Goal: Task Accomplishment & Management: Complete application form

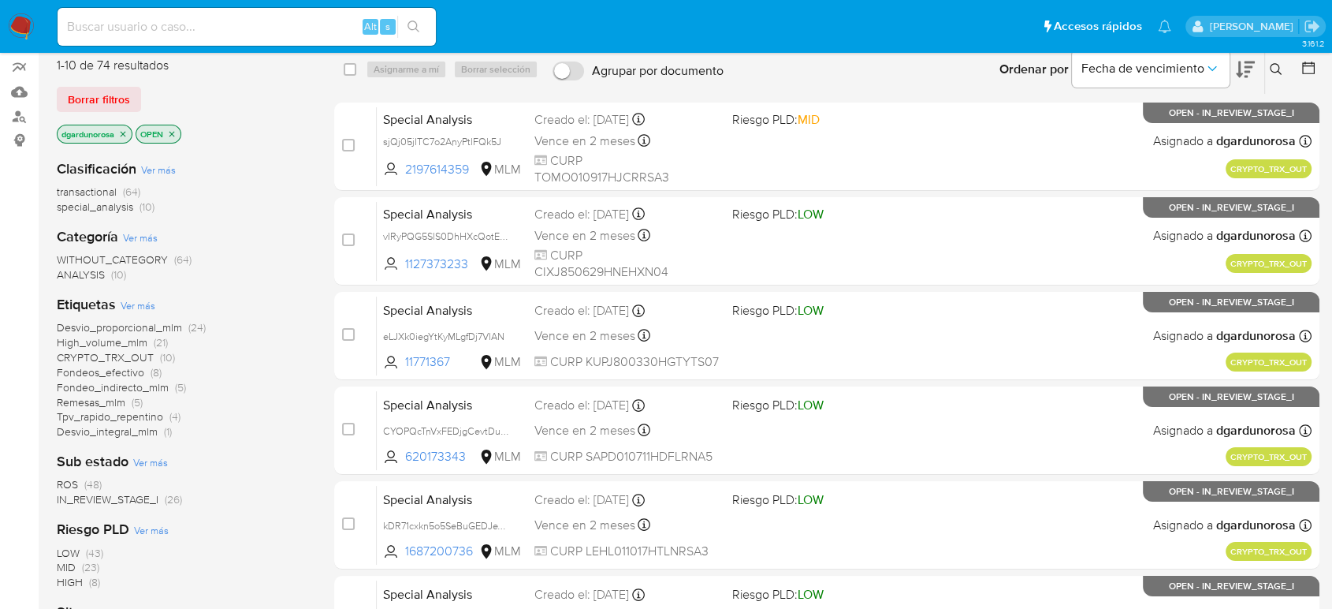
scroll to position [175, 0]
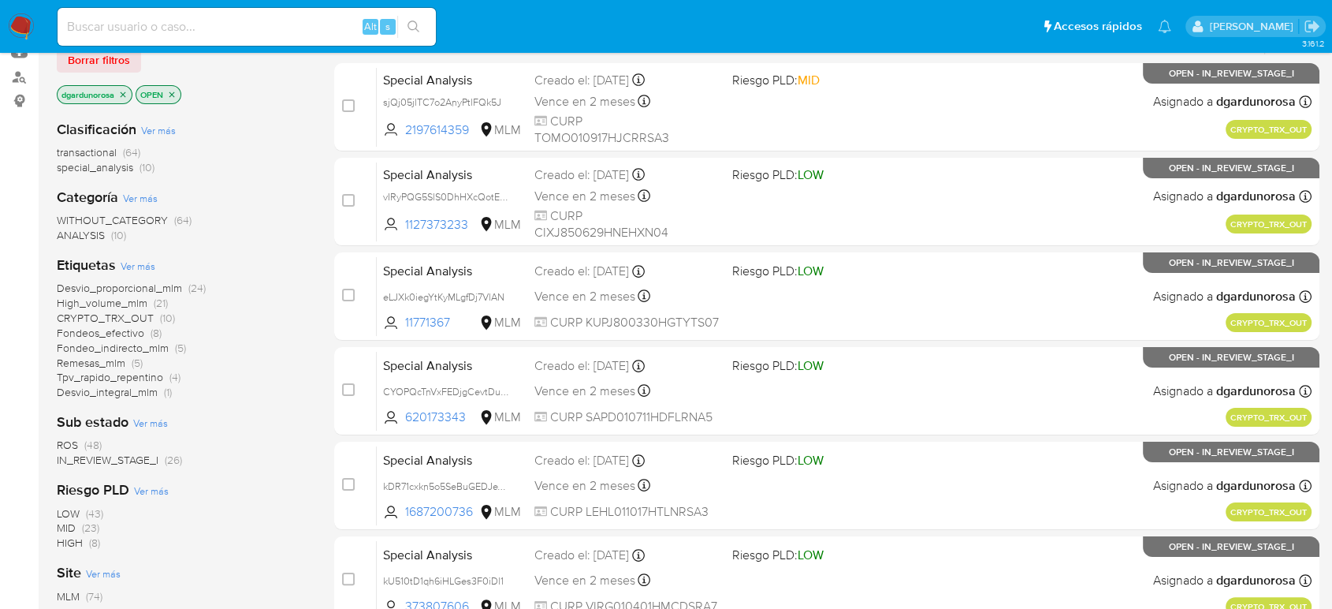
click at [66, 442] on span "ROS" at bounding box center [67, 445] width 21 height 16
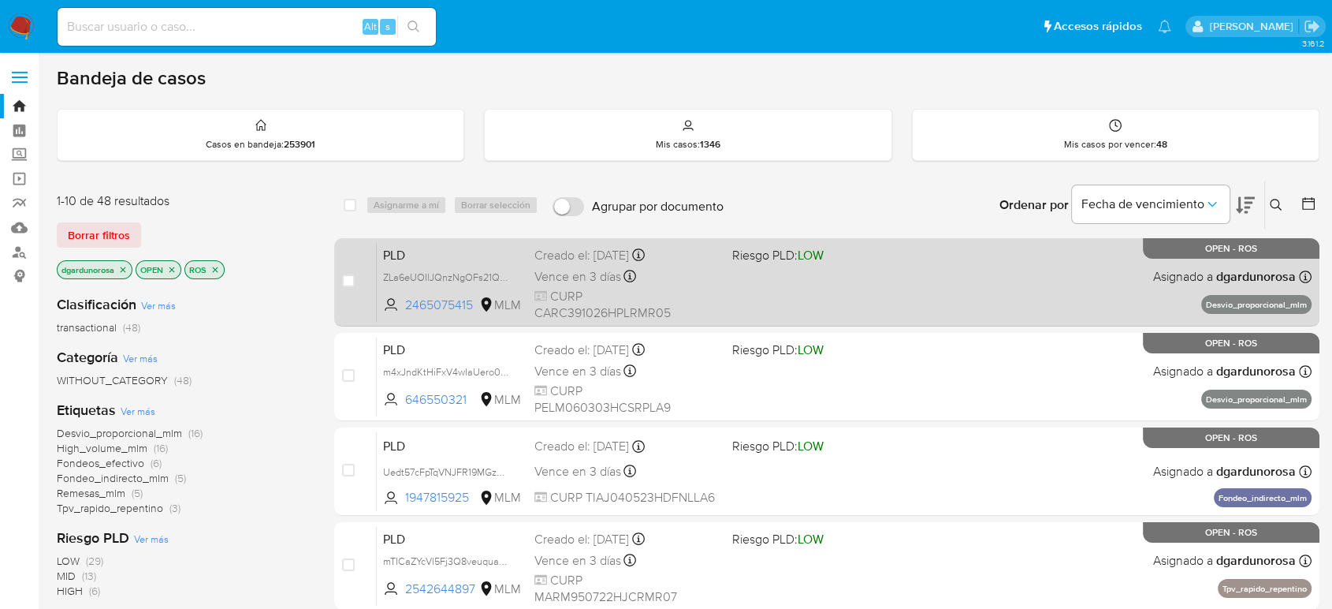
click at [900, 292] on div "PLD ZLa6eUOIlJQnzNgOFs21QSrk 2465075415 MLM Riesgo PLD: LOW Creado el: 12/08/20…" at bounding box center [844, 282] width 935 height 80
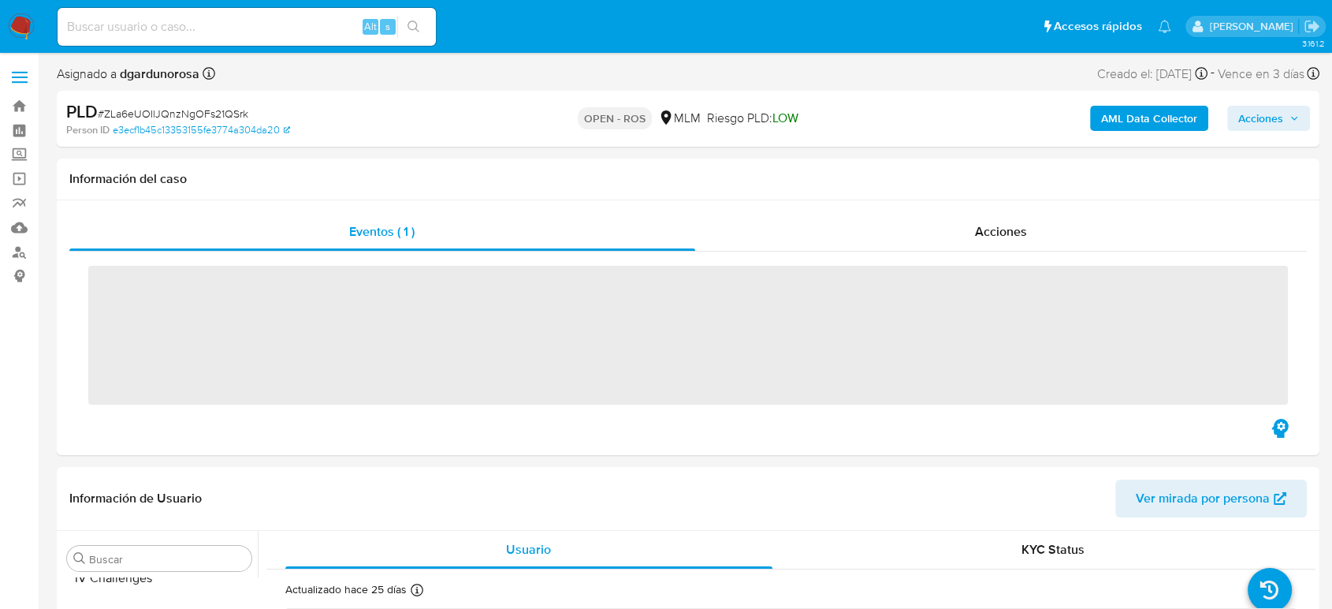
scroll to position [742, 0]
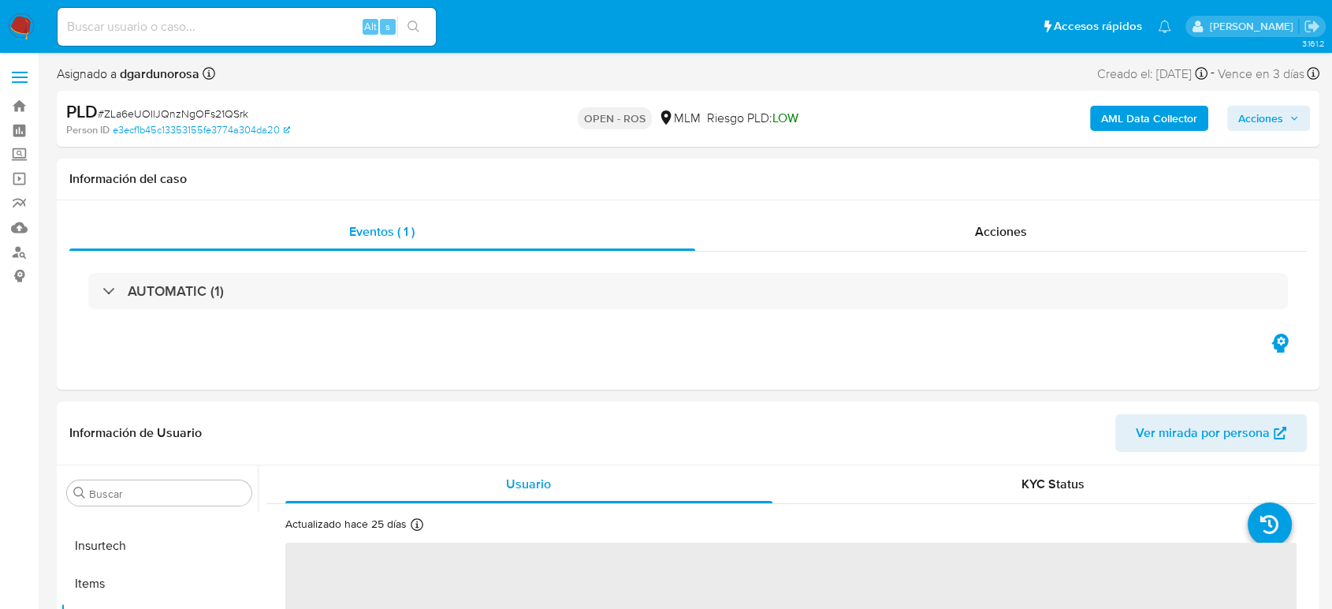
select select "10"
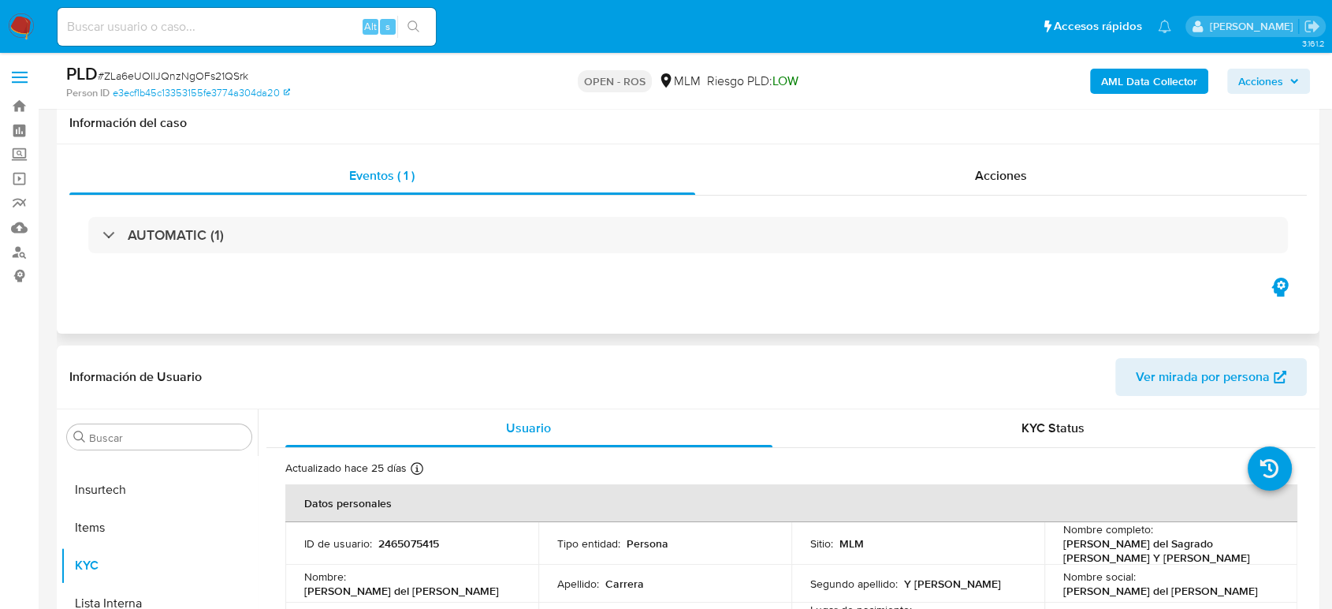
scroll to position [88, 0]
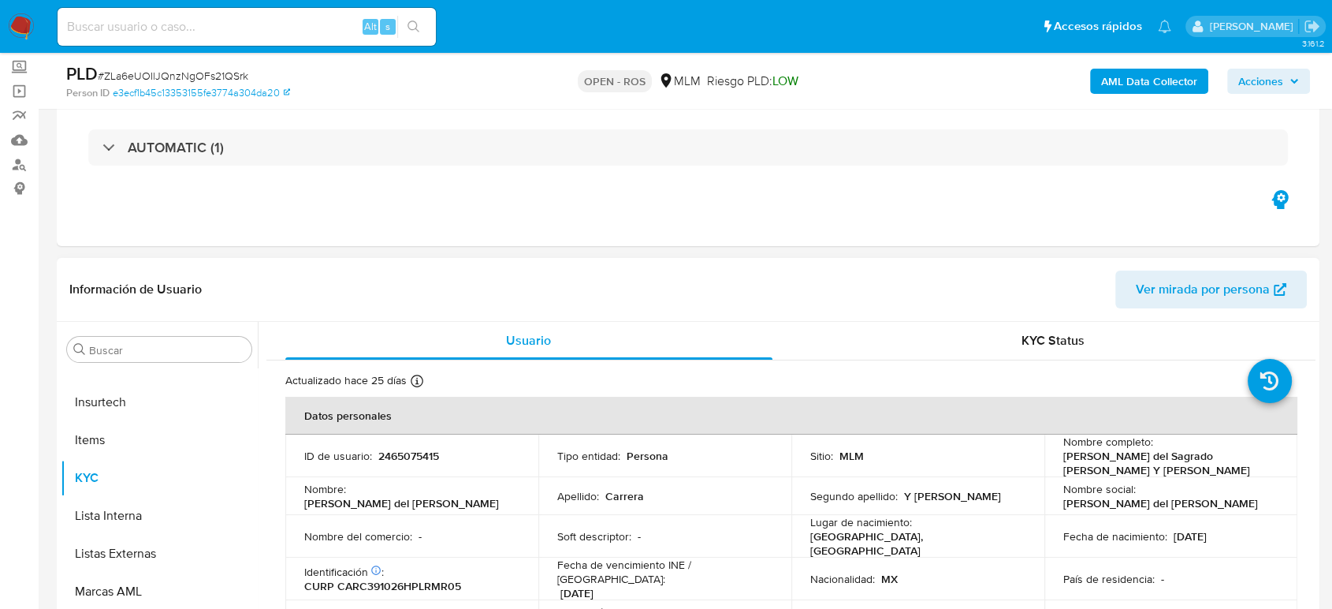
click at [423, 453] on p "2465075415" at bounding box center [408, 456] width 61 height 14
click at [424, 453] on p "2465075415" at bounding box center [408, 456] width 61 height 14
click at [1271, 92] on span "Acciones" at bounding box center [1260, 81] width 45 height 25
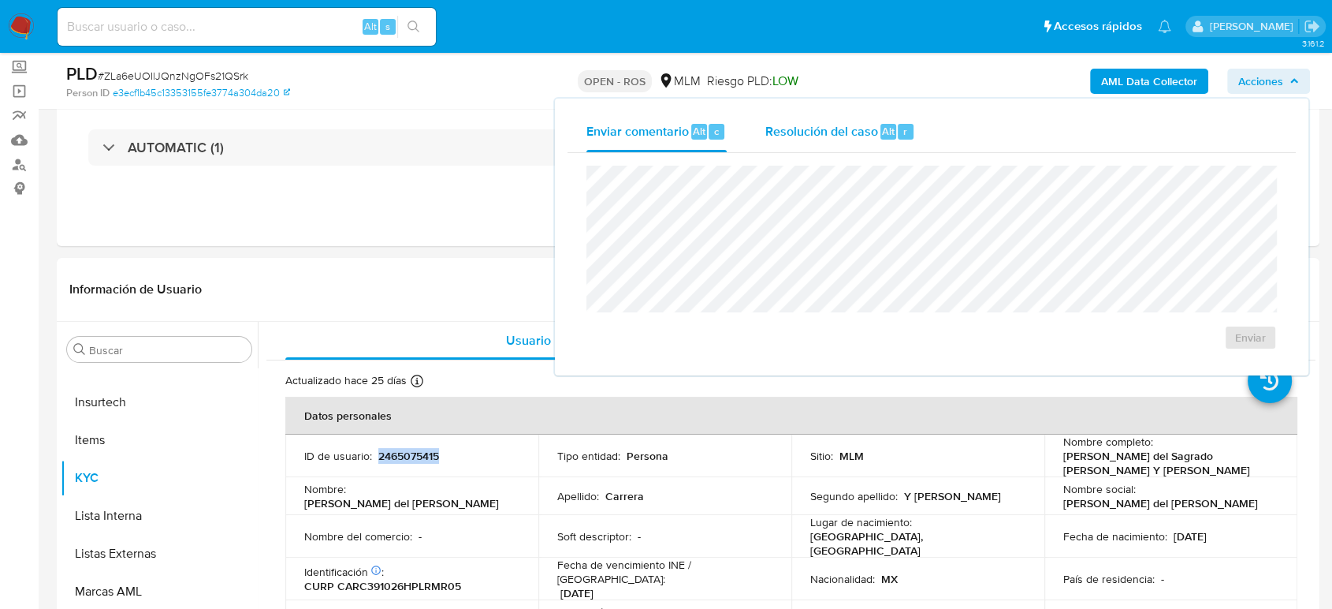
click at [795, 132] on span "Resolución del caso" at bounding box center [821, 130] width 113 height 18
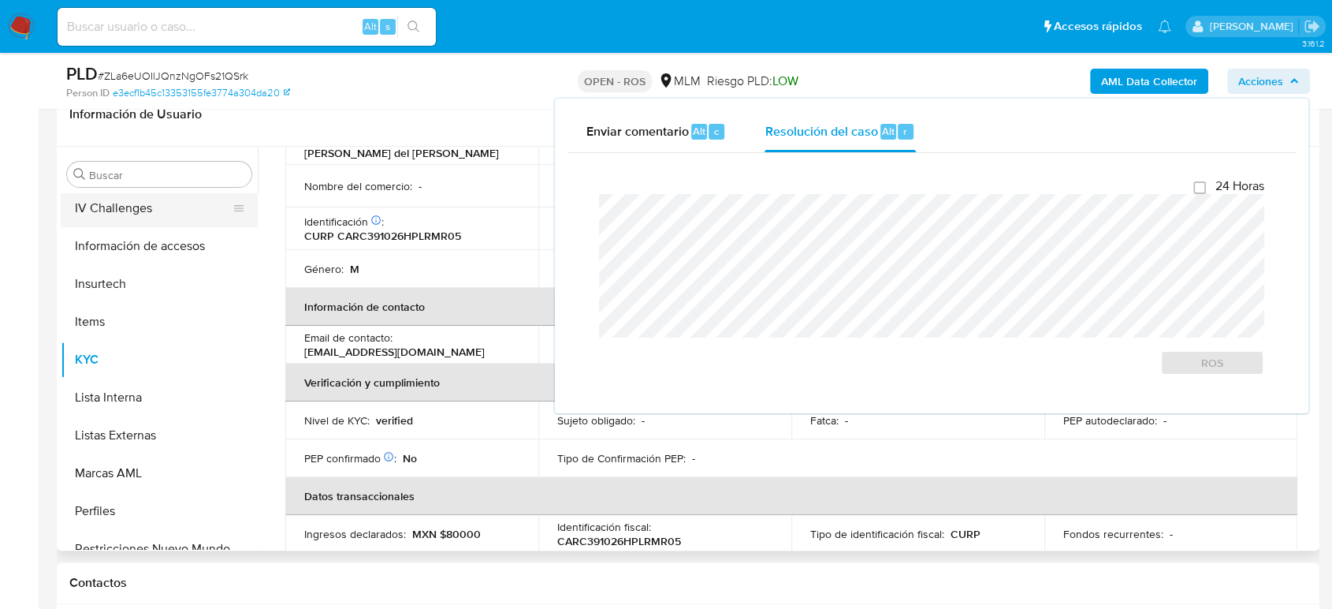
scroll to position [654, 0]
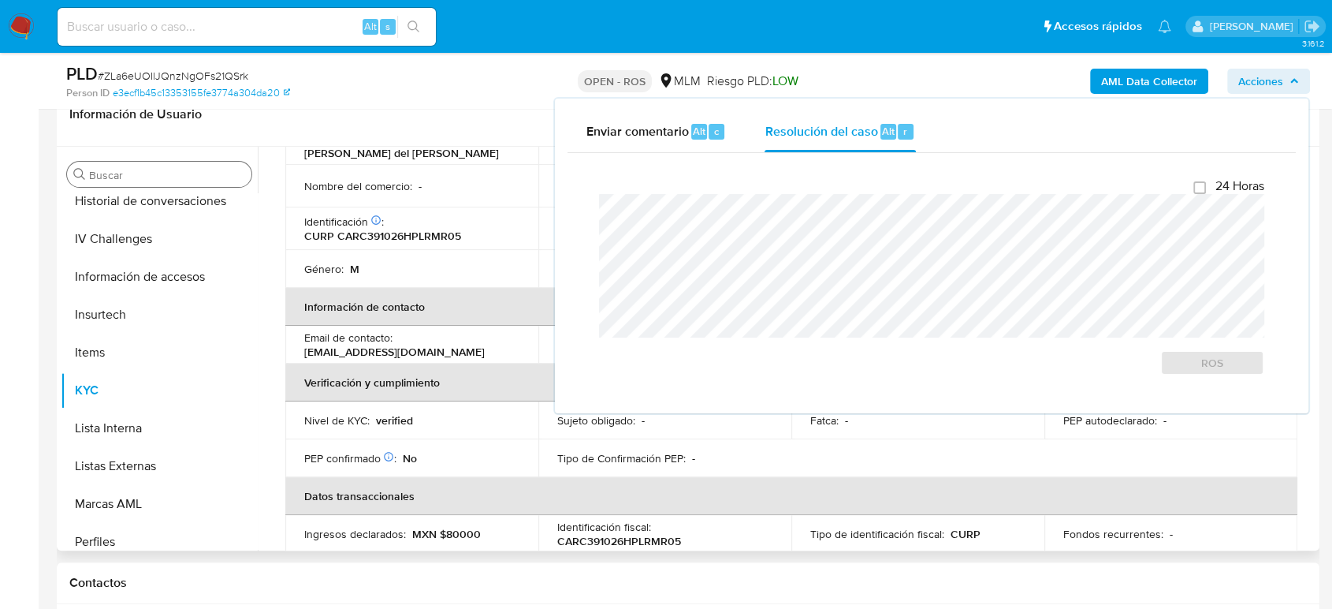
click at [145, 173] on input "Buscar" at bounding box center [167, 175] width 156 height 14
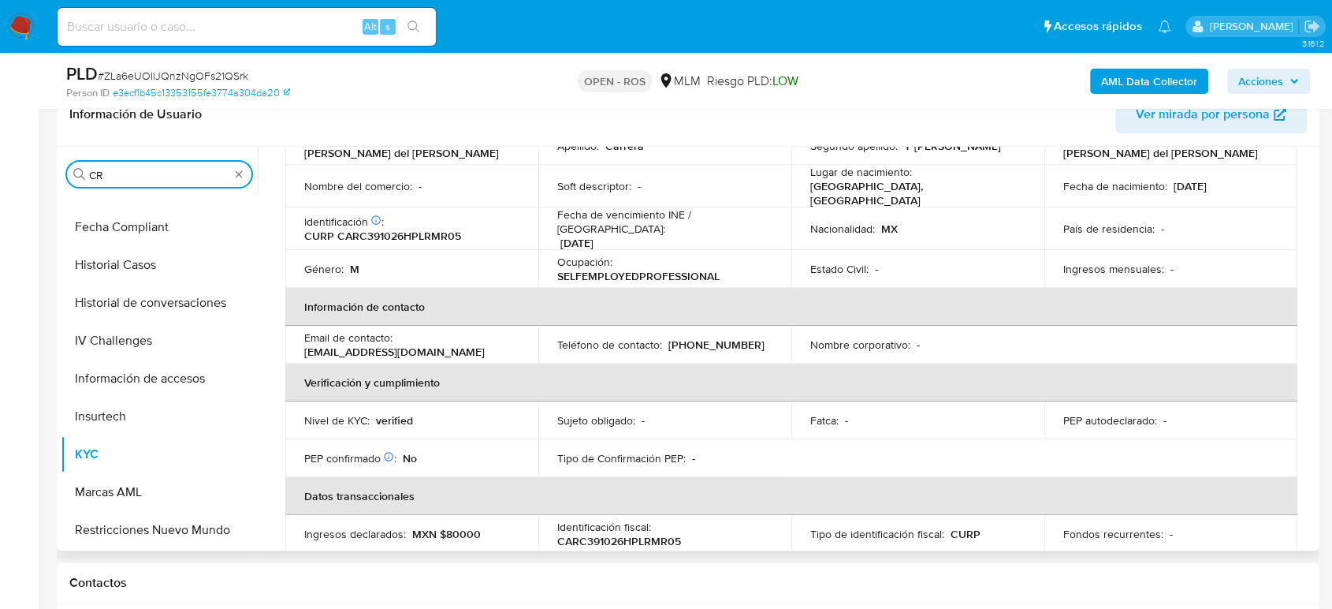
scroll to position [0, 0]
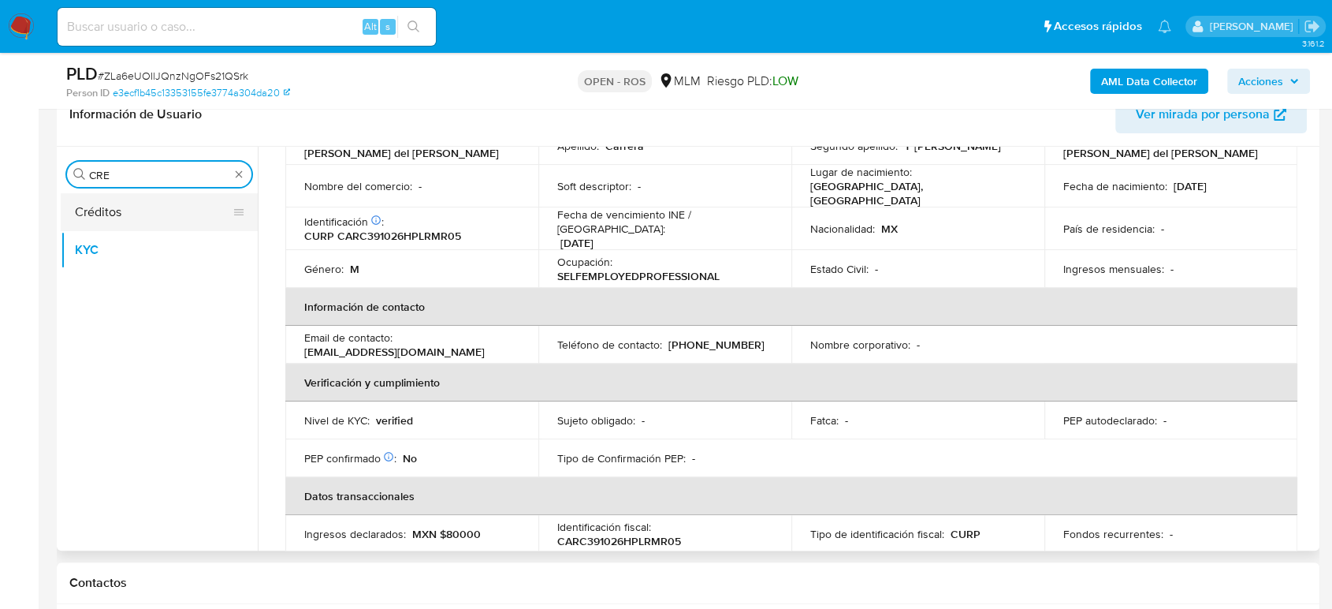
type input "CRE"
click at [126, 210] on button "Créditos" at bounding box center [153, 212] width 184 height 38
click at [136, 222] on button "Créditos" at bounding box center [153, 212] width 184 height 38
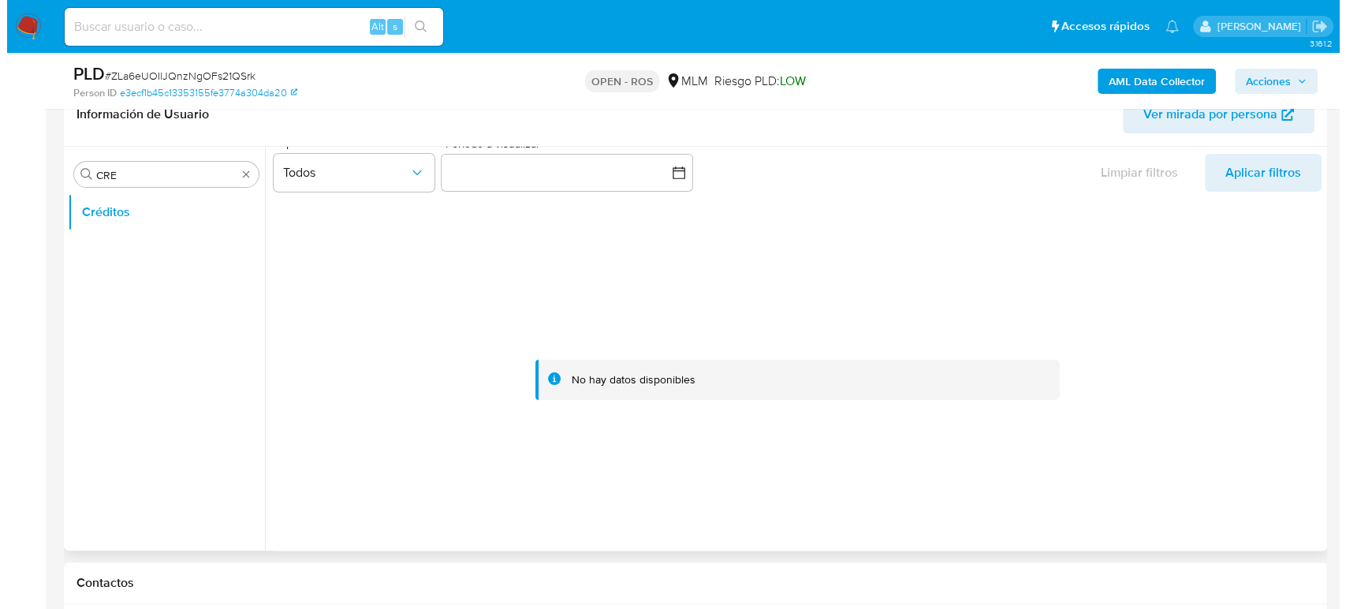
scroll to position [36, 0]
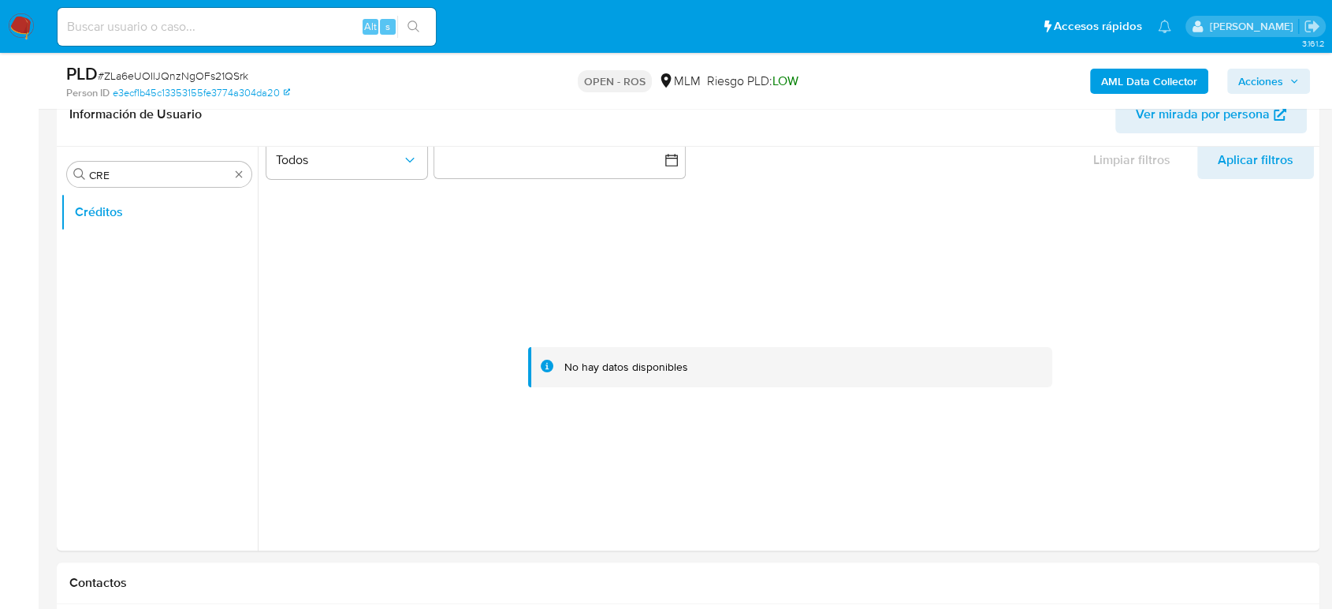
click at [1282, 80] on span "Acciones" at bounding box center [1260, 81] width 45 height 25
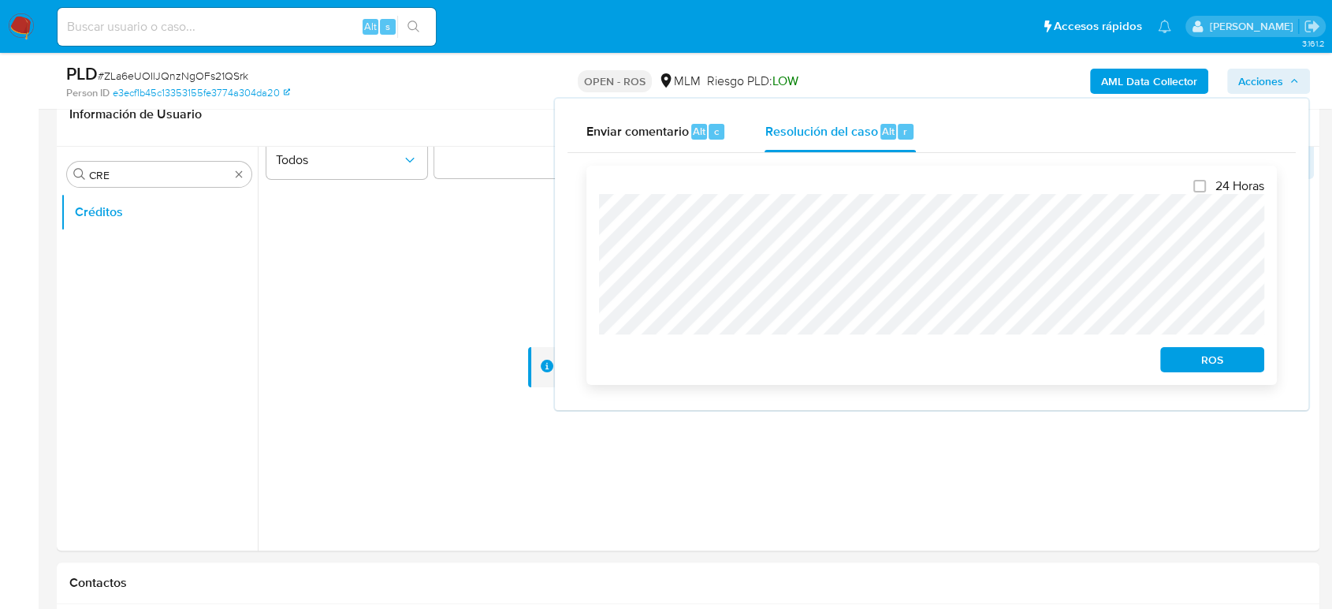
click at [1201, 359] on span "ROS" at bounding box center [1212, 359] width 82 height 22
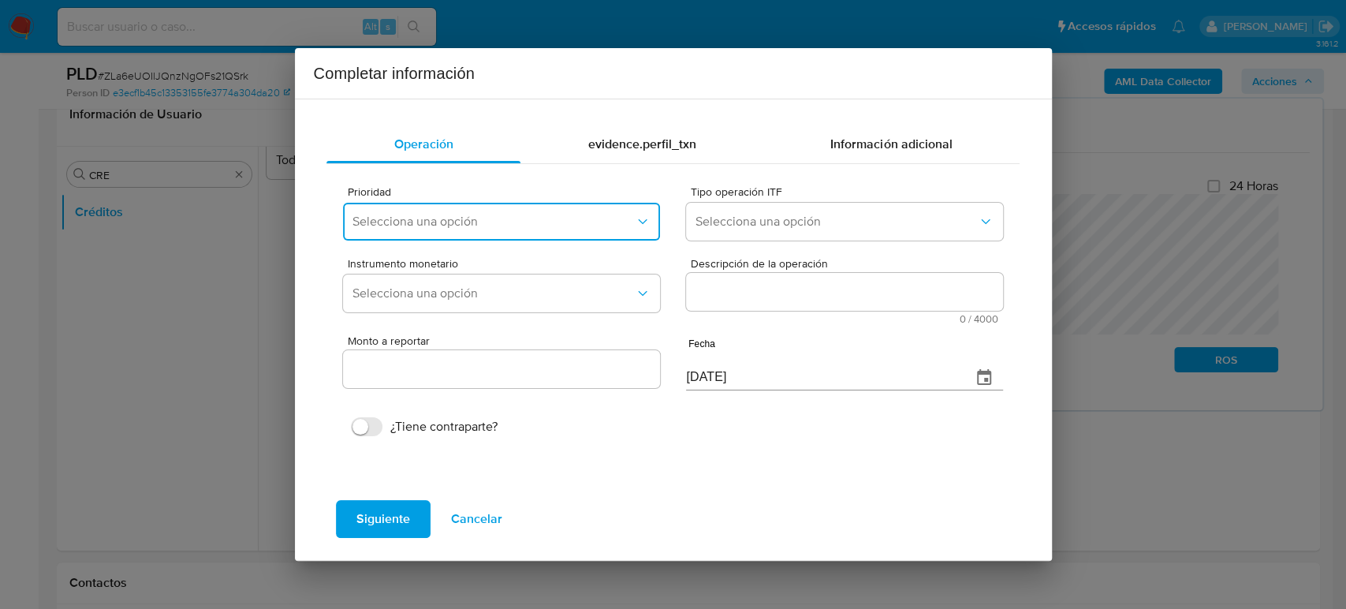
click at [493, 214] on span "Selecciona una opción" at bounding box center [492, 222] width 281 height 16
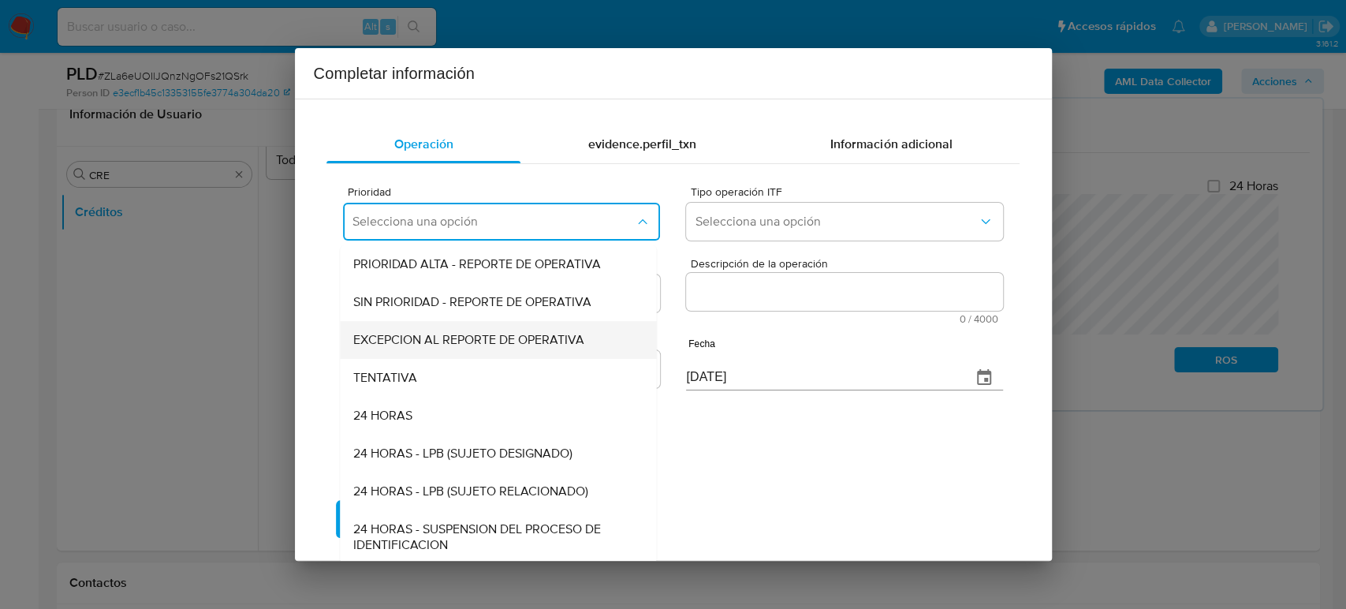
scroll to position [3, 0]
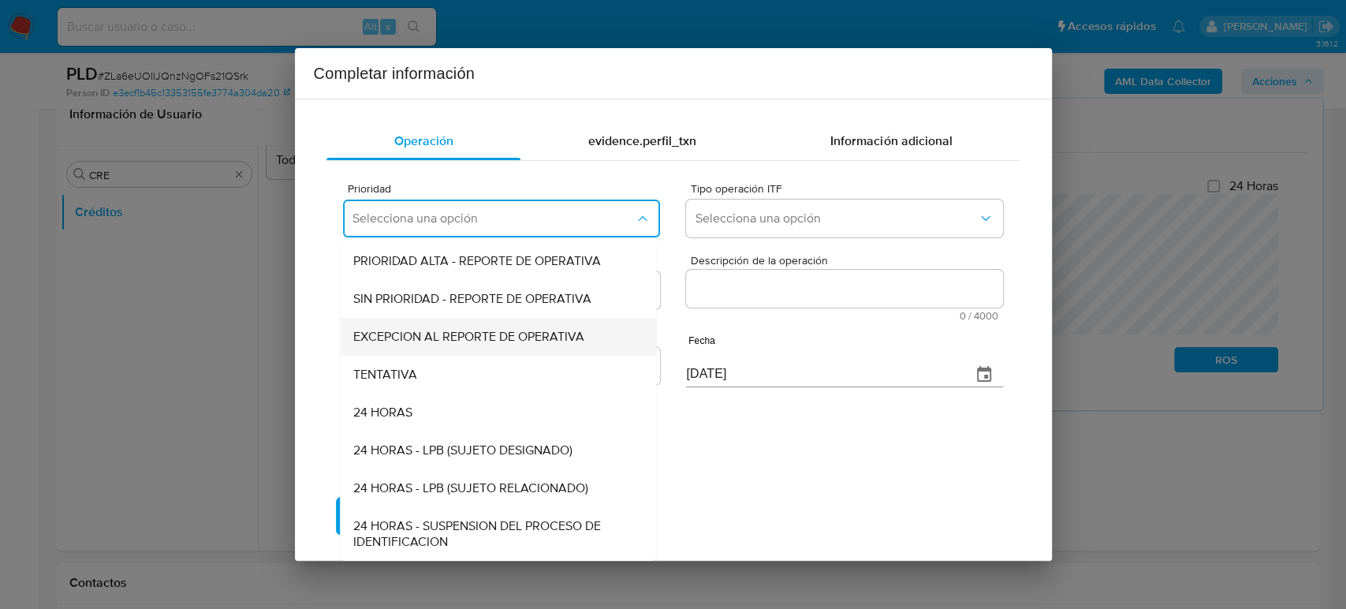
click at [486, 333] on span "EXCEPCION AL REPORTE DE OPERATIVA" at bounding box center [468, 337] width 231 height 16
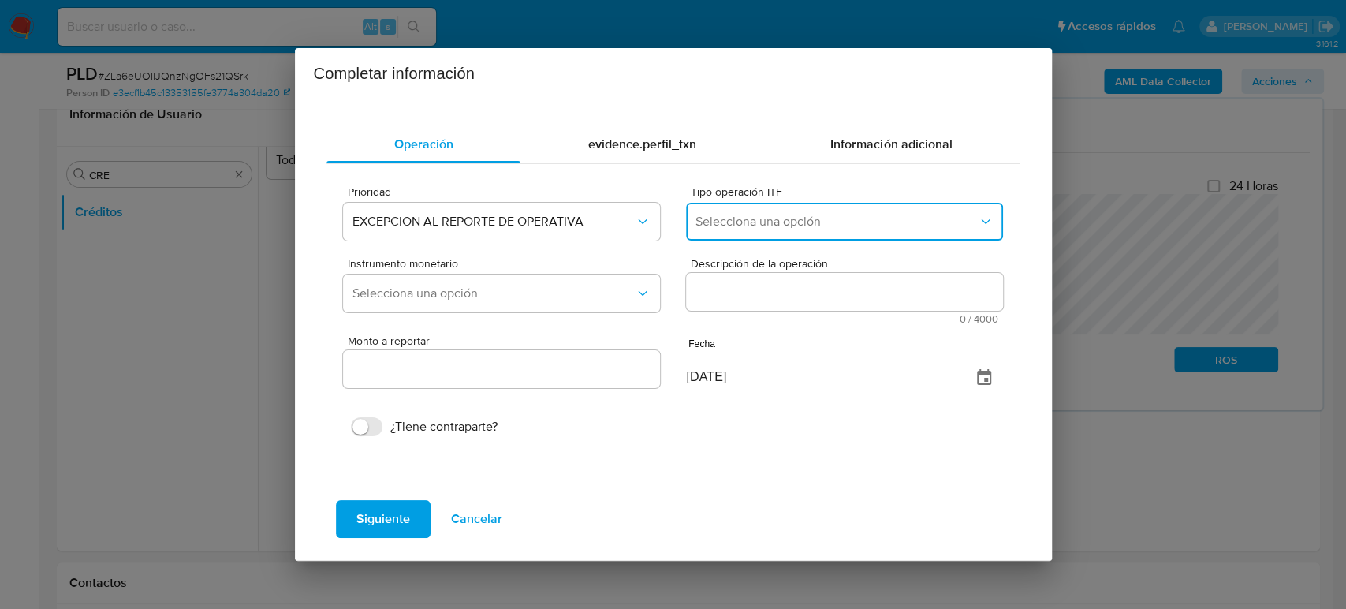
click at [738, 230] on button "Selecciona una opción" at bounding box center [844, 222] width 316 height 38
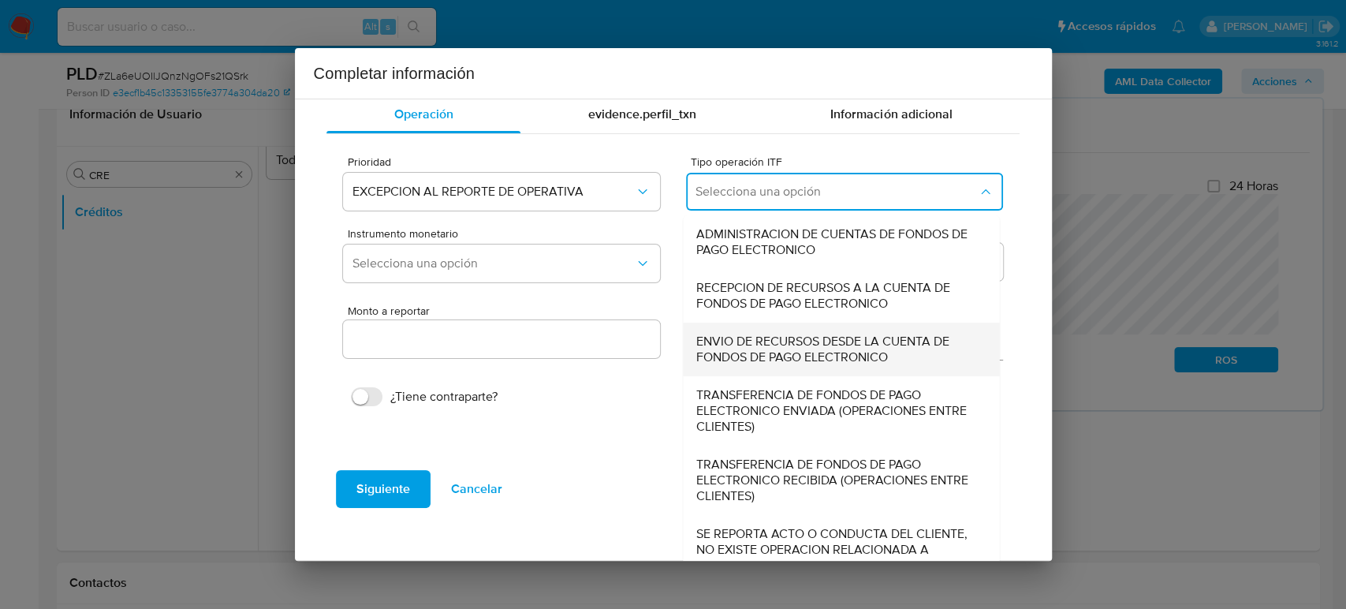
scroll to position [54, 0]
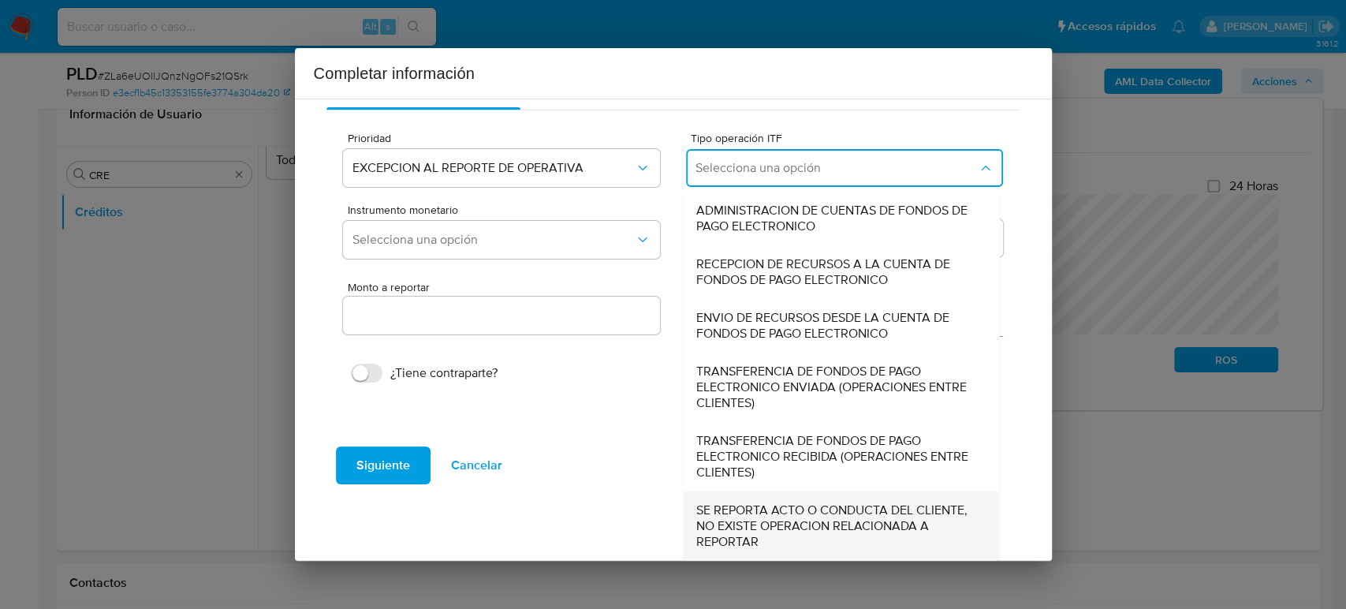
click at [796, 512] on span "SE REPORTA ACTO O CONDUCTA DEL CLIENTE, NO EXISTE OPERACION RELACIONADA A REPOR…" at bounding box center [836, 525] width 281 height 47
type input "0.00"
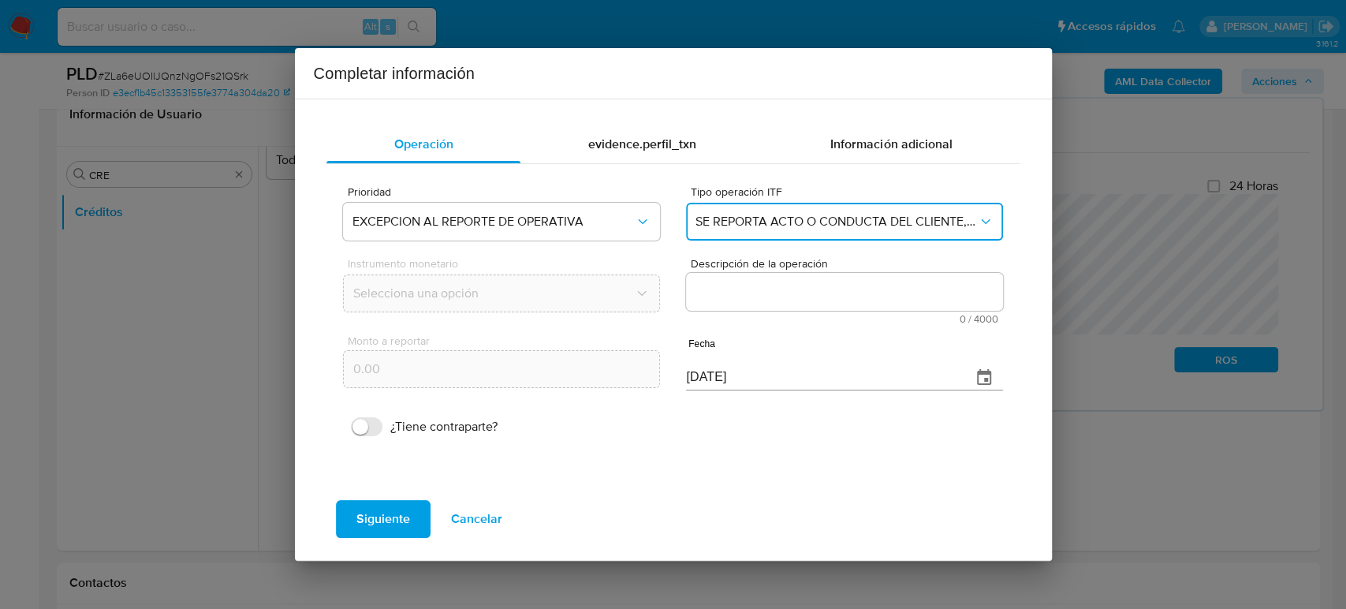
scroll to position [0, 0]
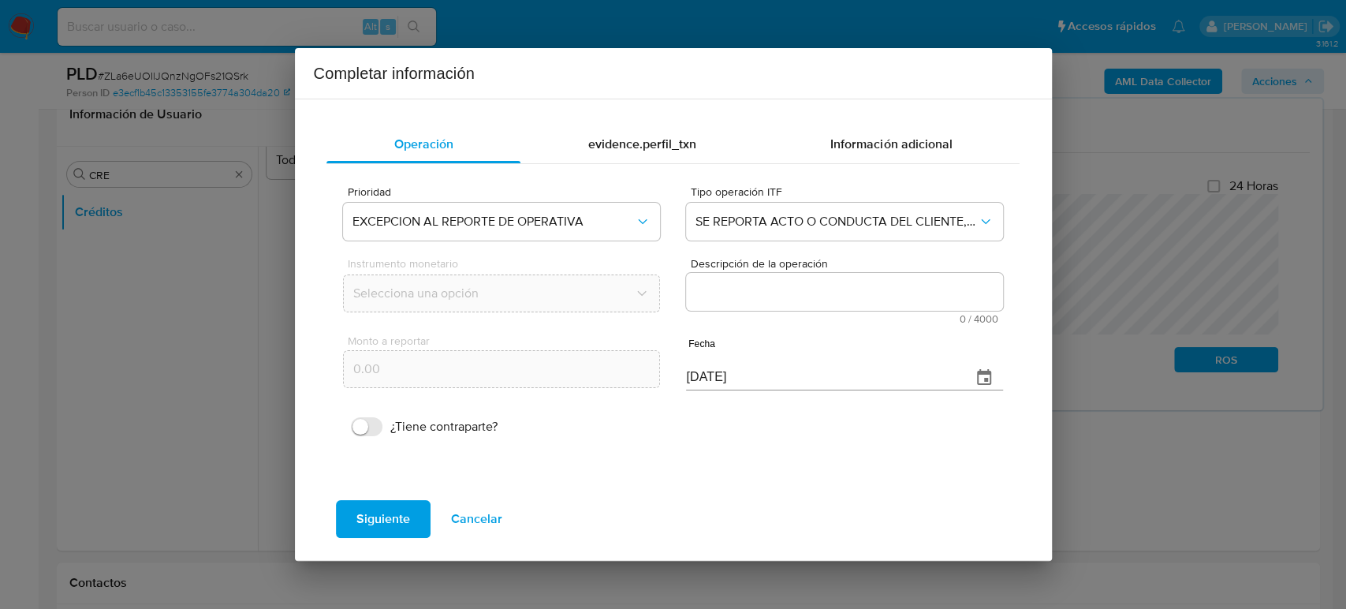
click at [837, 281] on textarea "Descripción de la operación" at bounding box center [844, 292] width 316 height 38
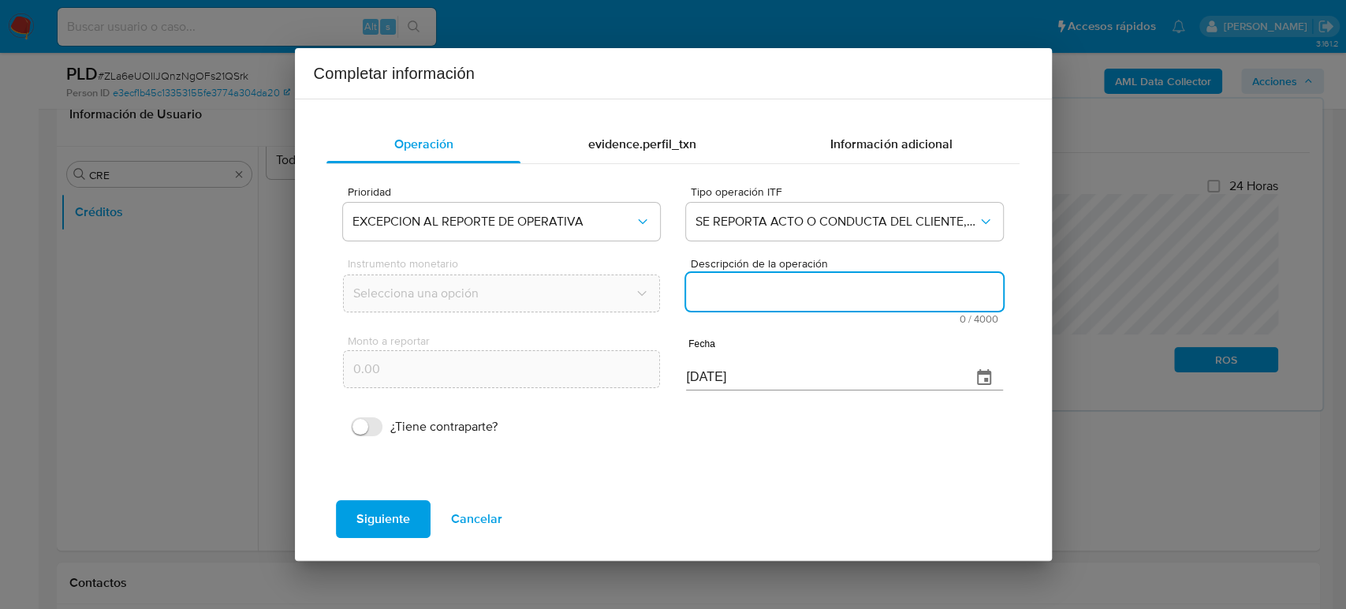
paste textarea "/CONOCIMIENTO DEL CLIENTE O USUARIOCLIENTE JOSE CIRO DEL SAGRADO CORAZON CARRER…"
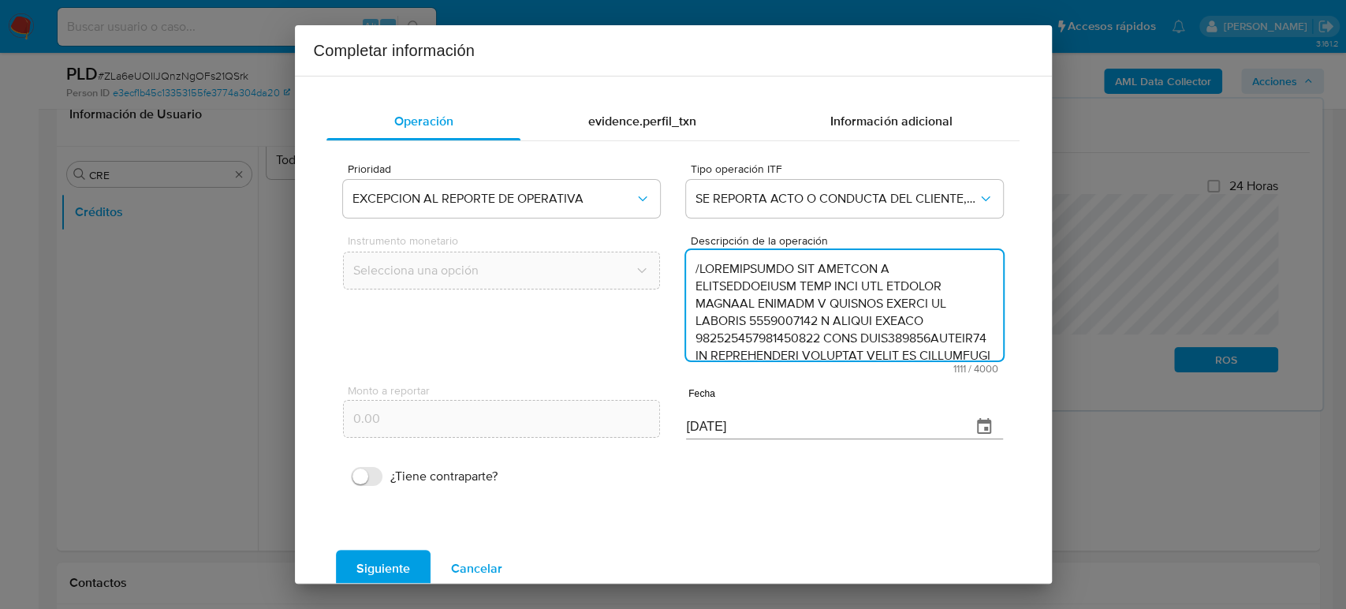
scroll to position [437, 0]
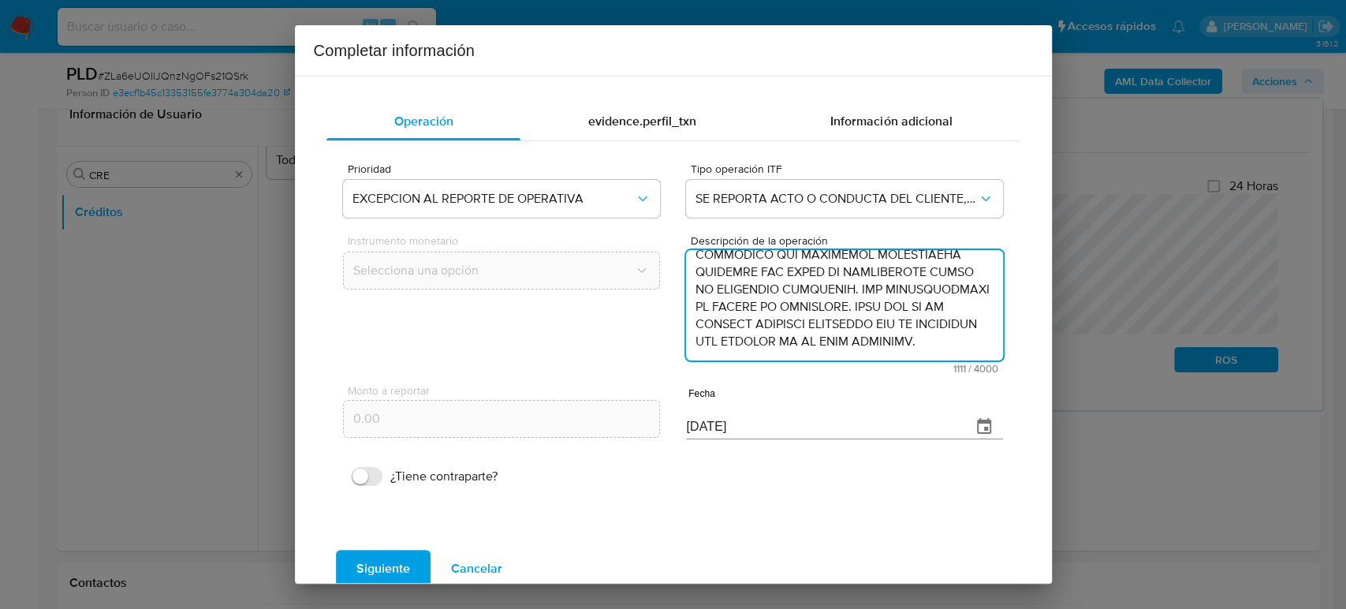
type textarea "/CONOCIMIENTO DEL CLIENTE O USUARIOCLIENTE JOSE CIRO DEL SAGRADO CORAZON CARRER…"
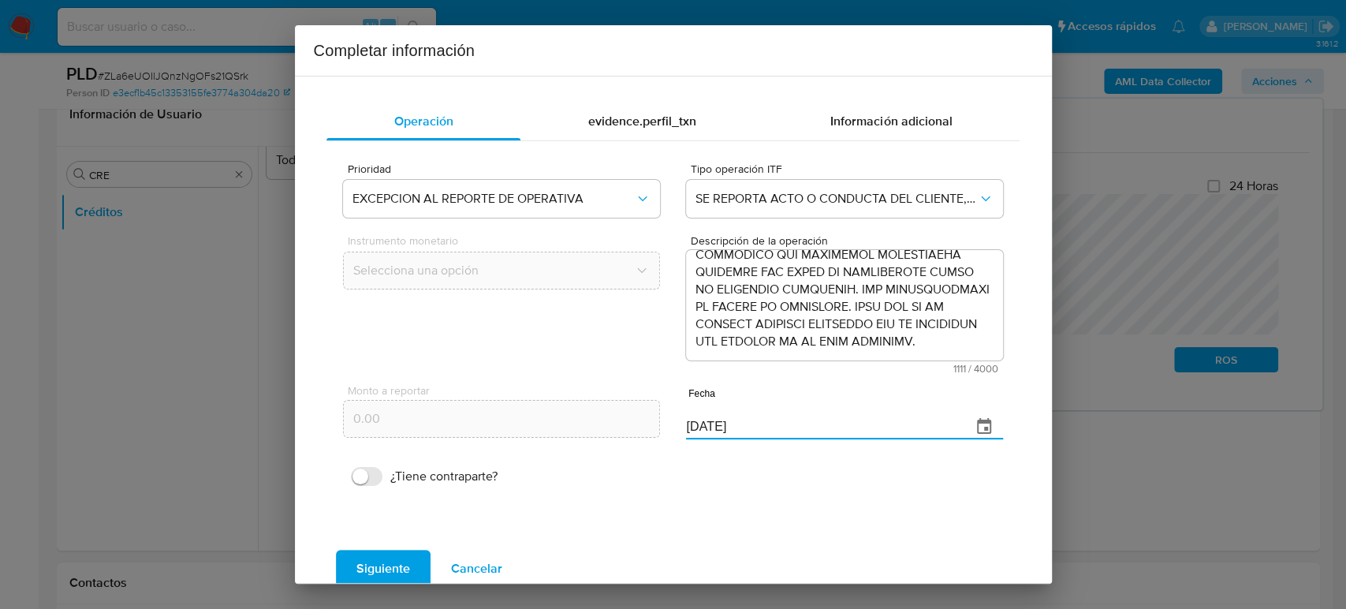
click at [582, 421] on div "Monto a reportar 0.00 Fecha 08/10/2025" at bounding box center [672, 411] width 659 height 74
paste input "30/07"
type input "30/07/2025"
click at [410, 562] on button "Siguiente" at bounding box center [383, 568] width 95 height 38
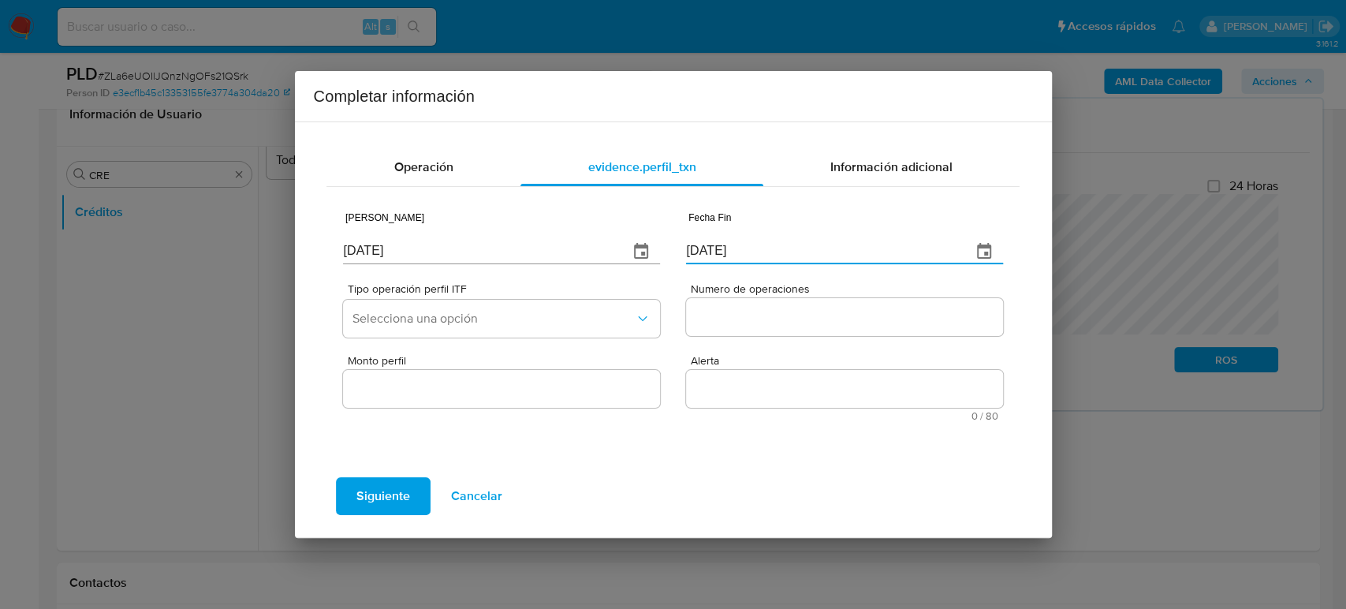
drag, startPoint x: 762, startPoint y: 263, endPoint x: 725, endPoint y: 261, distance: 37.1
click at [721, 261] on div "Fecha Fin 08/10/2025" at bounding box center [844, 240] width 316 height 63
type input "08/10/____"
type input "[DATE]"
click at [769, 243] on input "08/10/____" at bounding box center [822, 251] width 272 height 25
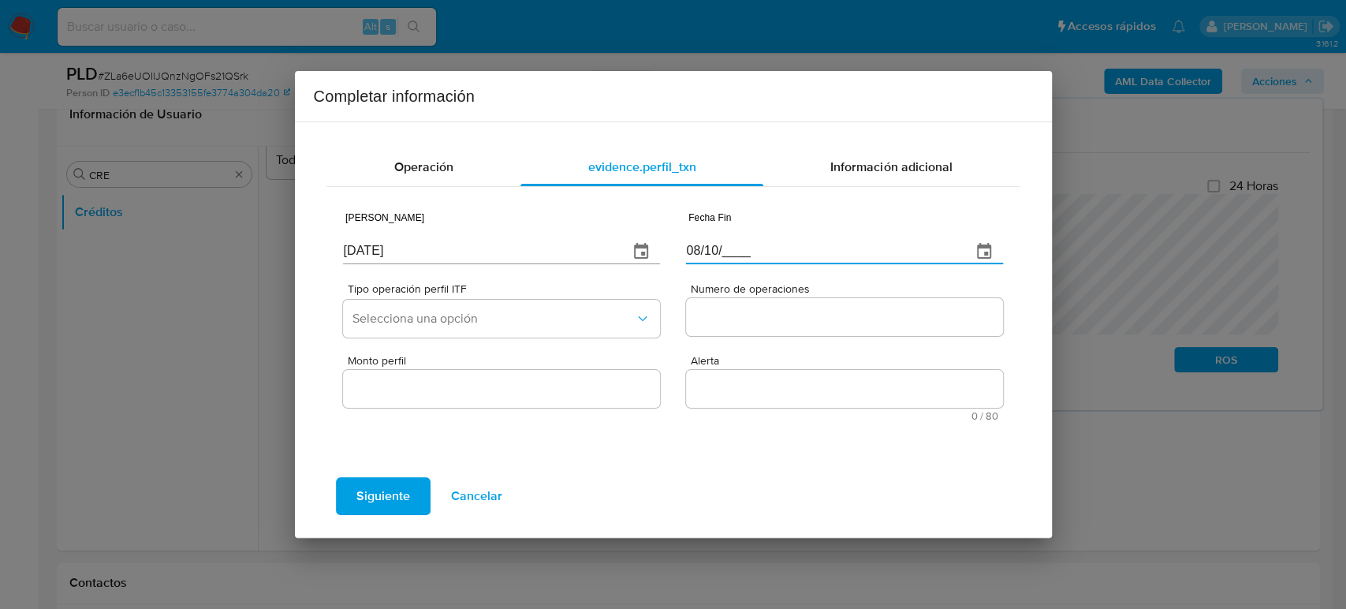
drag, startPoint x: 776, startPoint y: 250, endPoint x: 662, endPoint y: 250, distance: 113.5
click at [662, 250] on div "Fecha Inicio 08/10/2025 Fecha Fin 08/10/____" at bounding box center [672, 235] width 659 height 74
paste input "30/07/2025"
type input "30/07/2025"
drag, startPoint x: 412, startPoint y: 251, endPoint x: 261, endPoint y: 249, distance: 150.6
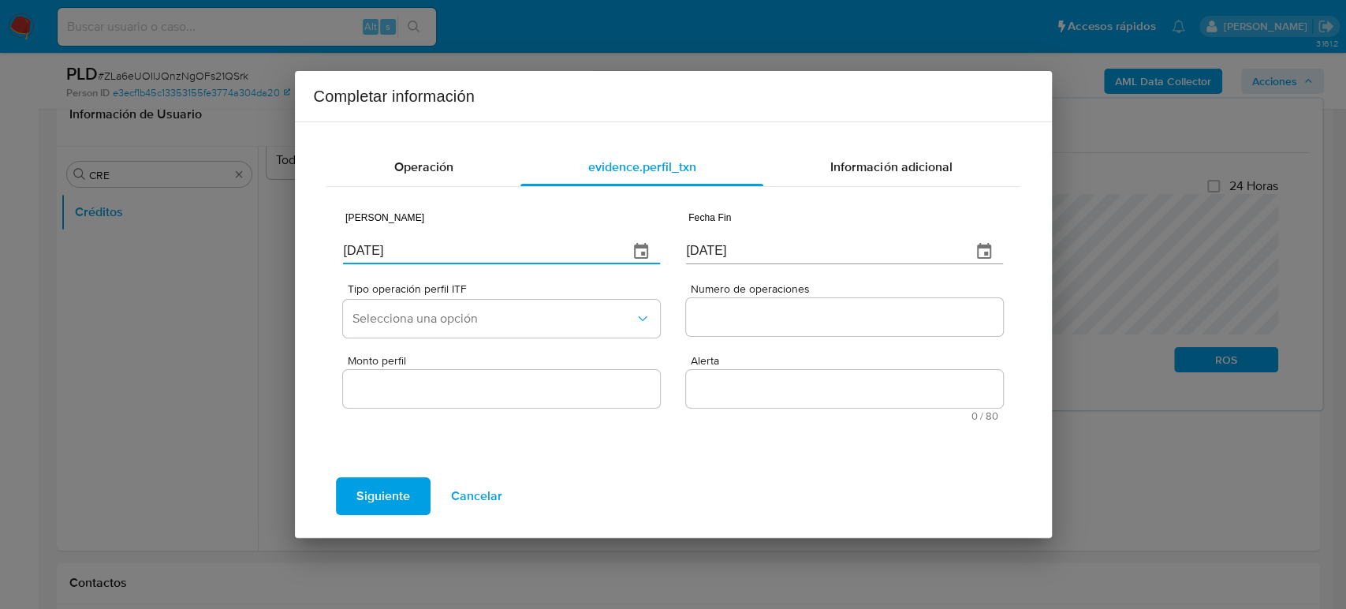
click at [261, 249] on div "Completar información Operación evidence.perfil_txn Información adicional Fecha…" at bounding box center [673, 304] width 1346 height 609
paste input "29/05"
type input "29/05/2025"
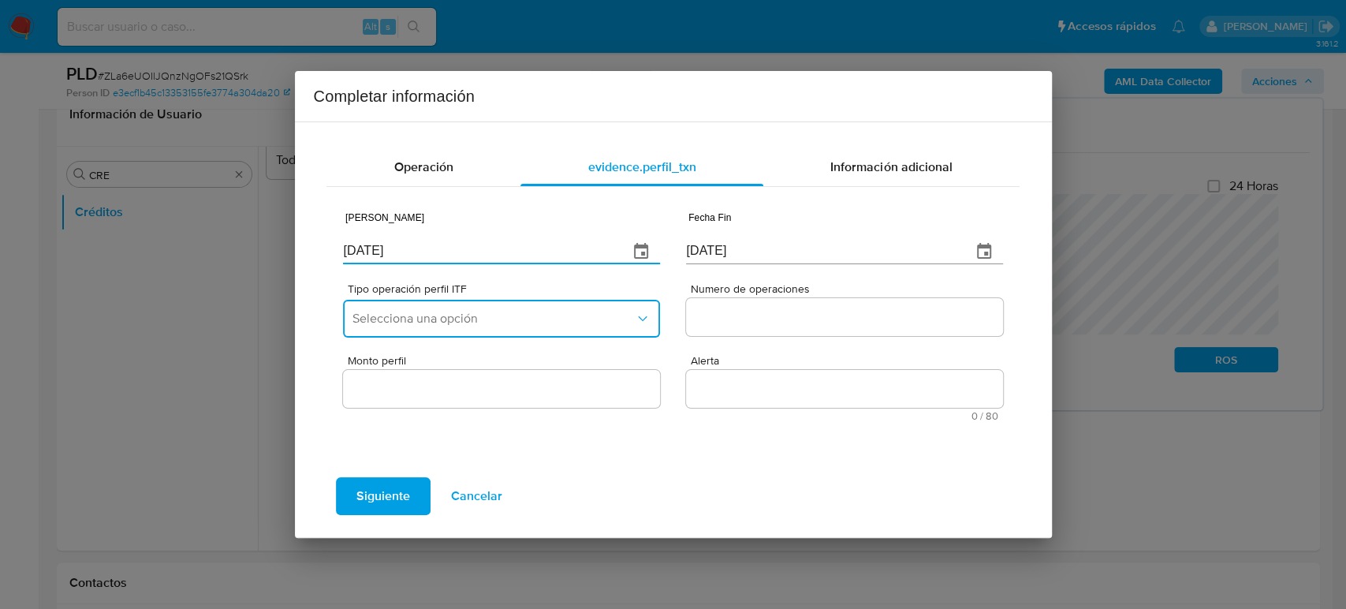
click at [553, 311] on span "Selecciona una opción" at bounding box center [492, 319] width 281 height 16
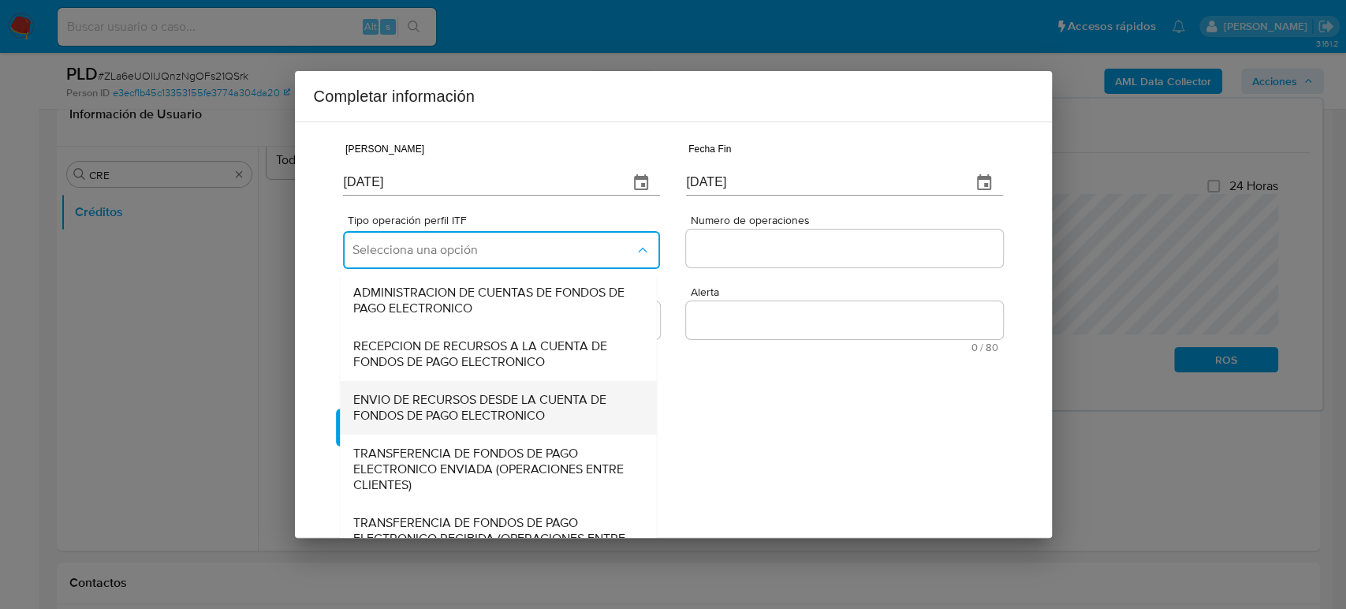
scroll to position [174, 0]
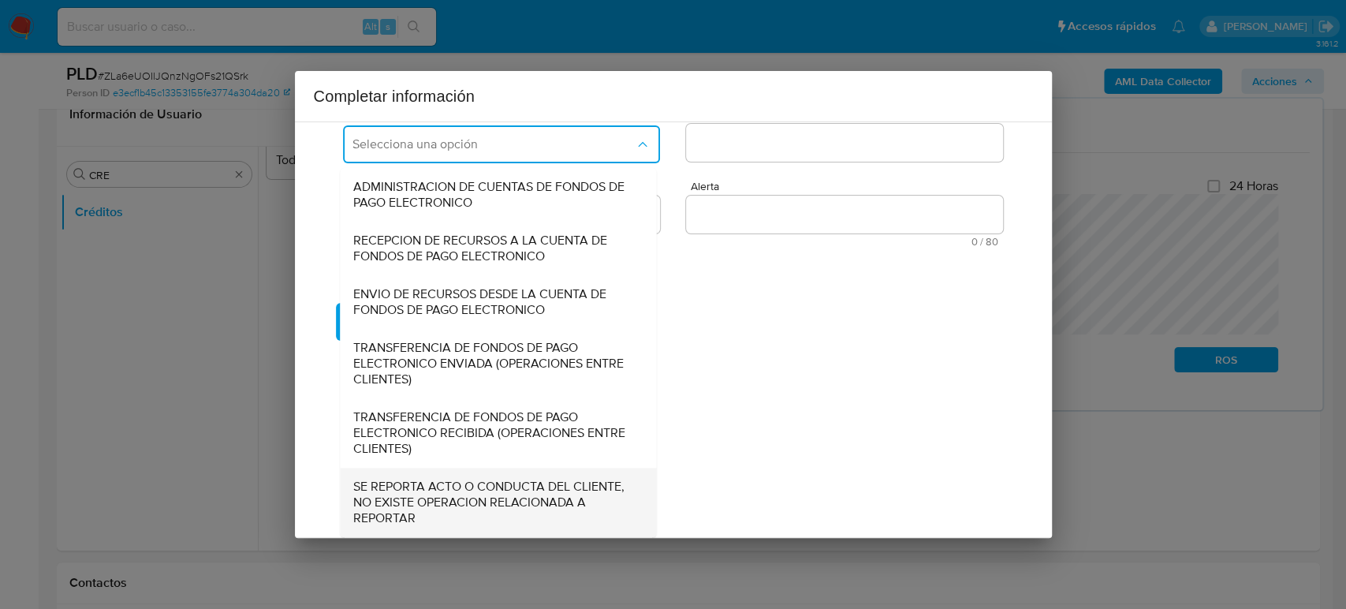
click at [505, 505] on span "SE REPORTA ACTO O CONDUCTA DEL CLIENTE, NO EXISTE OPERACION RELACIONADA A REPOR…" at bounding box center [493, 502] width 281 height 47
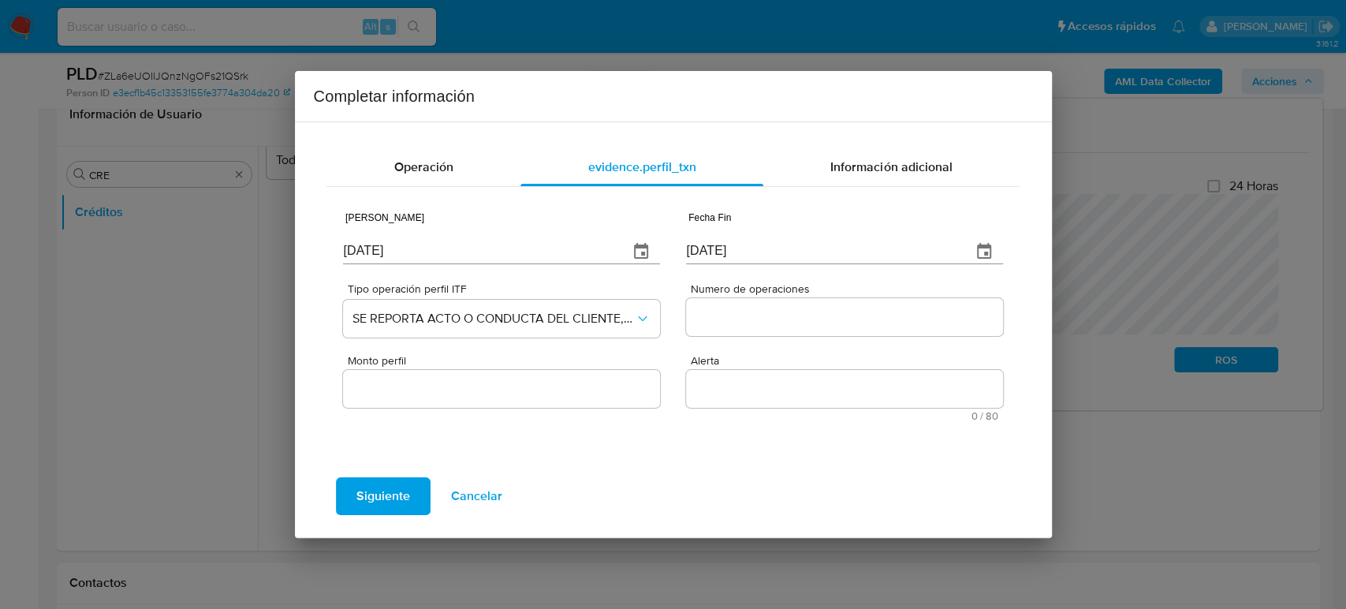
click at [754, 317] on input "Numero de operaciones" at bounding box center [844, 317] width 316 height 20
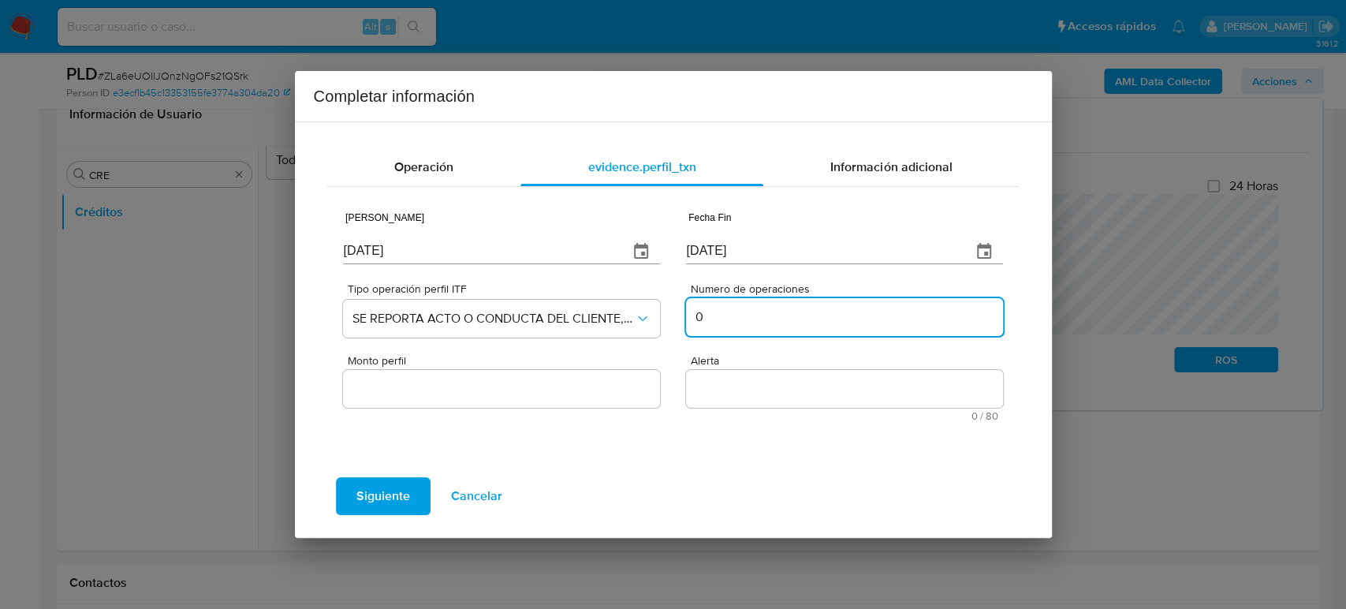
type input "0"
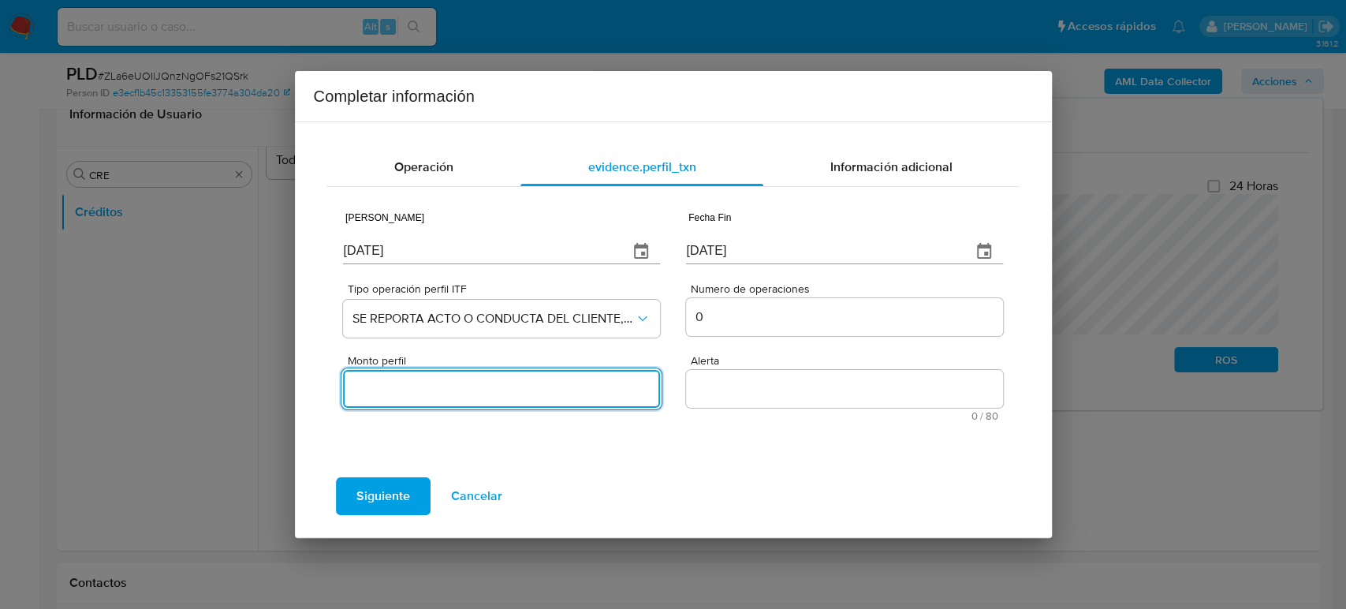
click at [593, 395] on input "Monto perfil" at bounding box center [501, 388] width 316 height 20
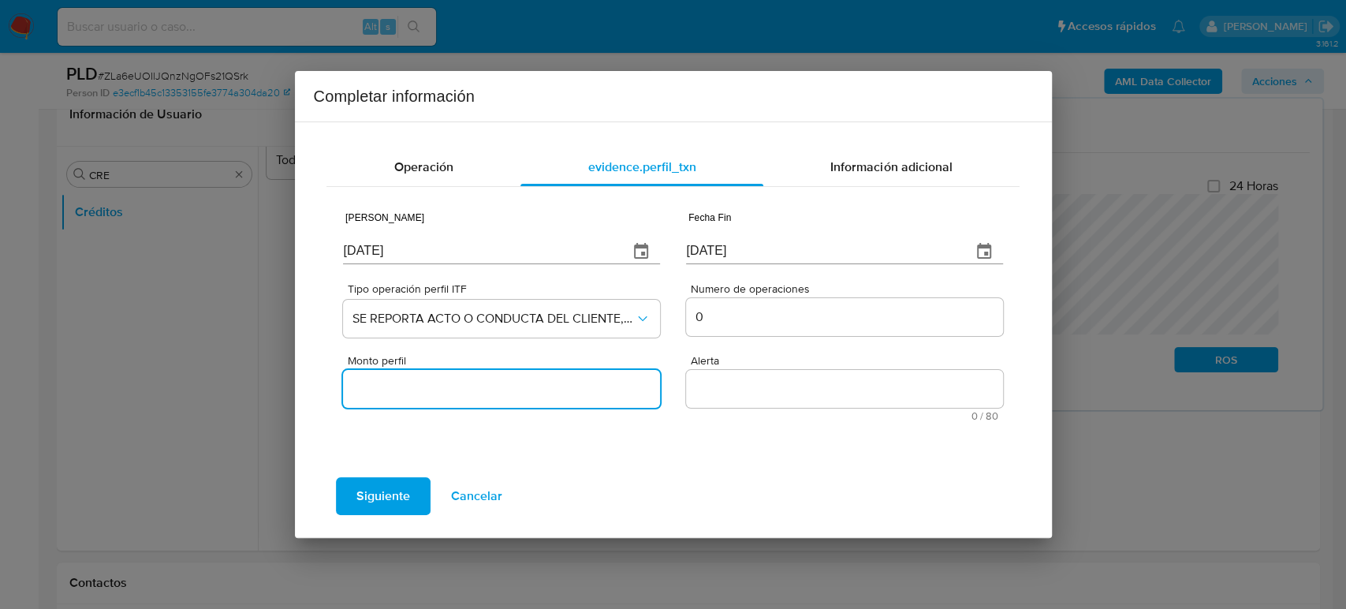
type input "0.00"
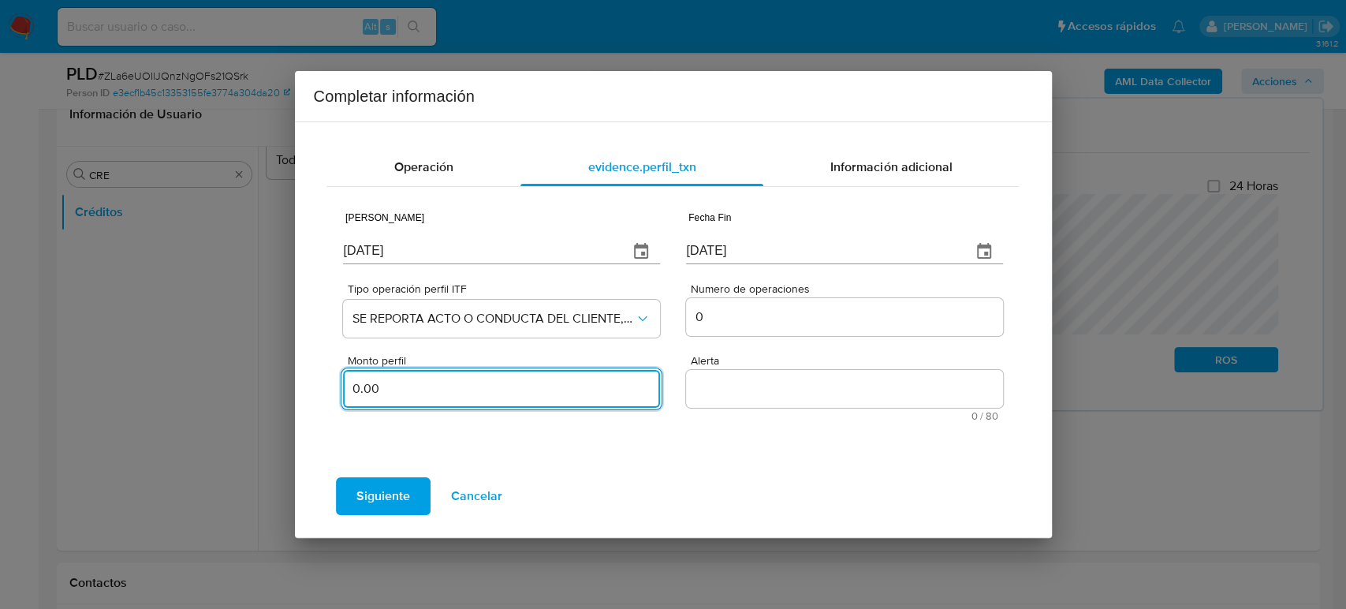
click at [726, 390] on textarea "Alerta" at bounding box center [844, 389] width 316 height 38
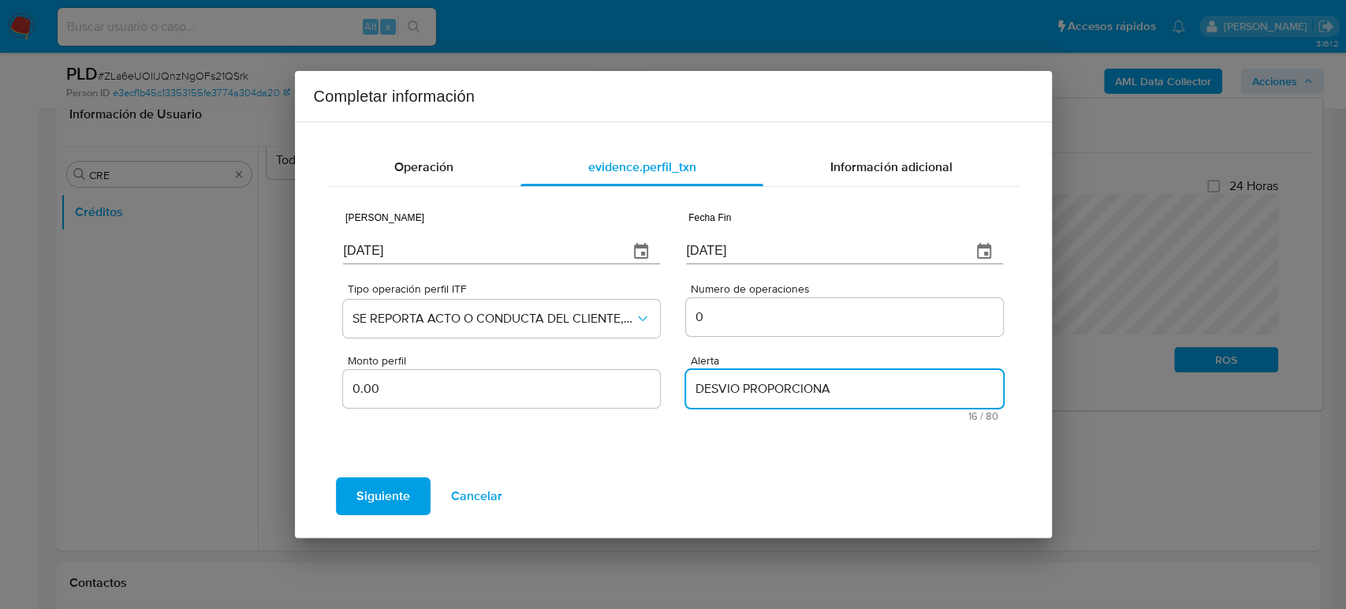
type textarea "DESVIO PROPORCIONAL"
click at [382, 490] on span "Siguiente" at bounding box center [383, 496] width 54 height 35
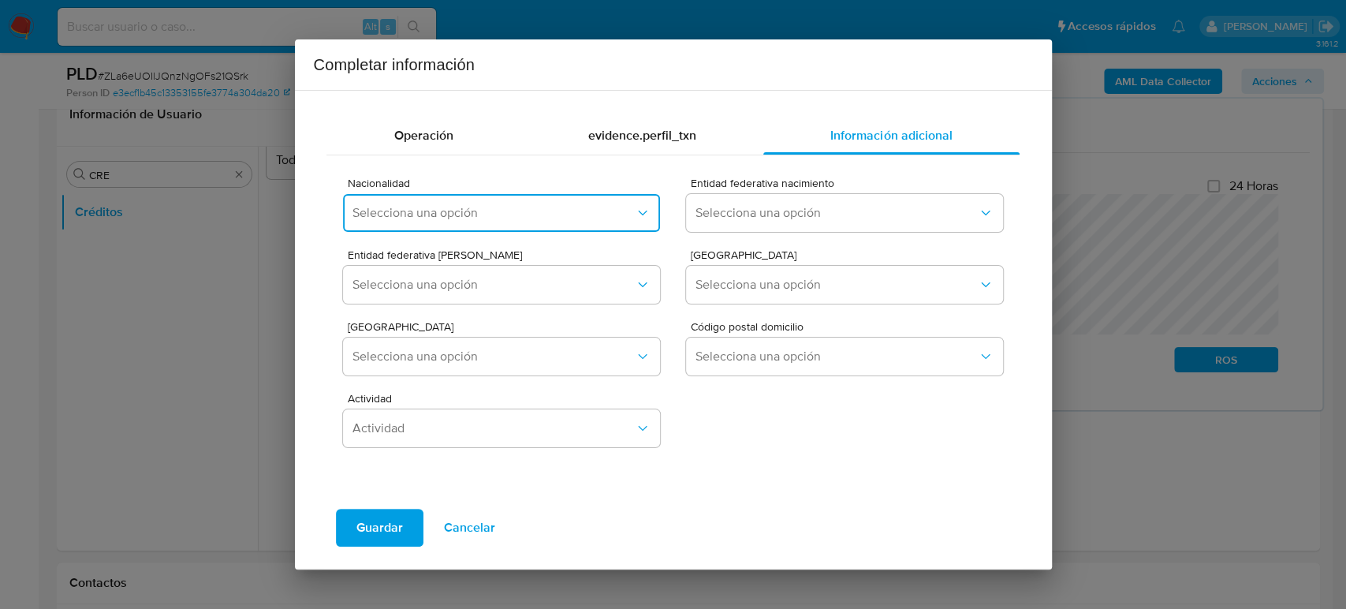
click at [505, 205] on span "Selecciona una opción" at bounding box center [492, 213] width 281 height 16
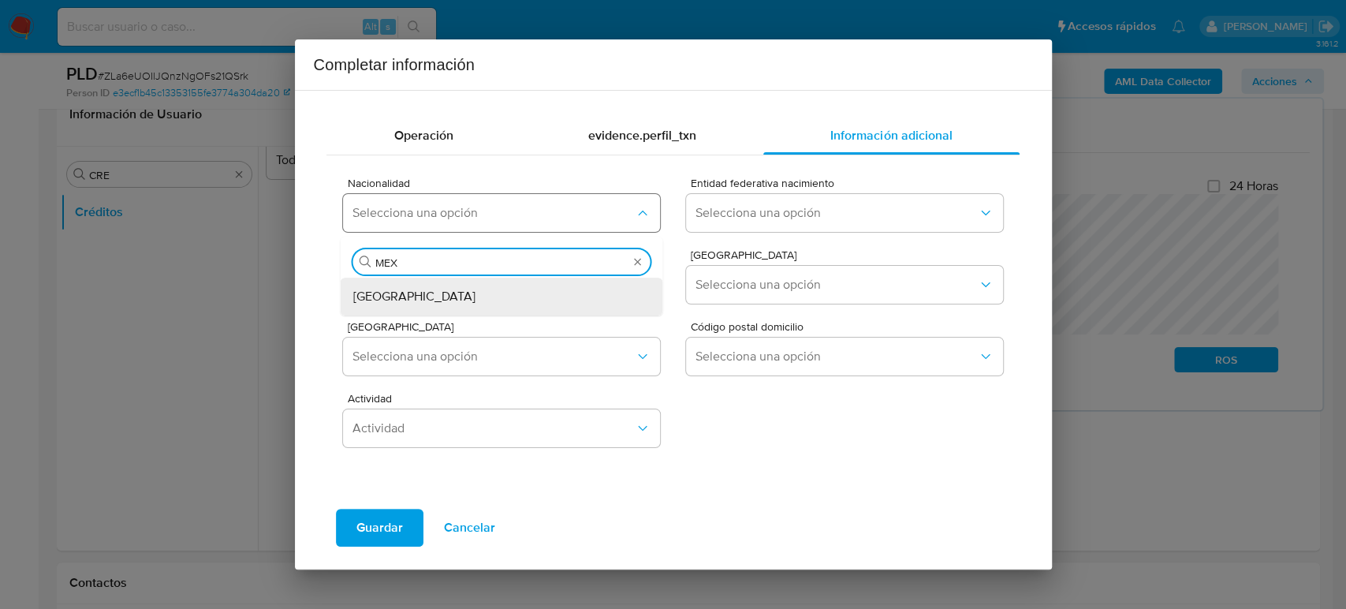
type input "MEX"
click at [502, 298] on div "MEXICO" at bounding box center [497, 296] width 288 height 38
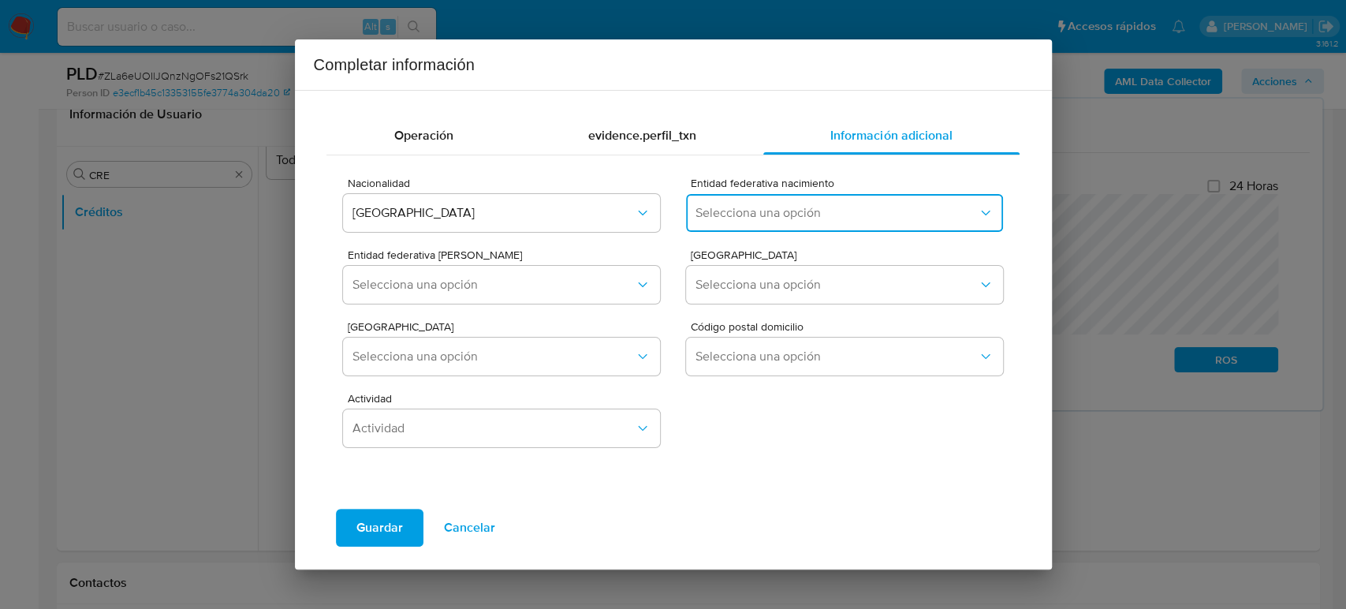
click at [851, 208] on span "Selecciona una opción" at bounding box center [835, 213] width 281 height 16
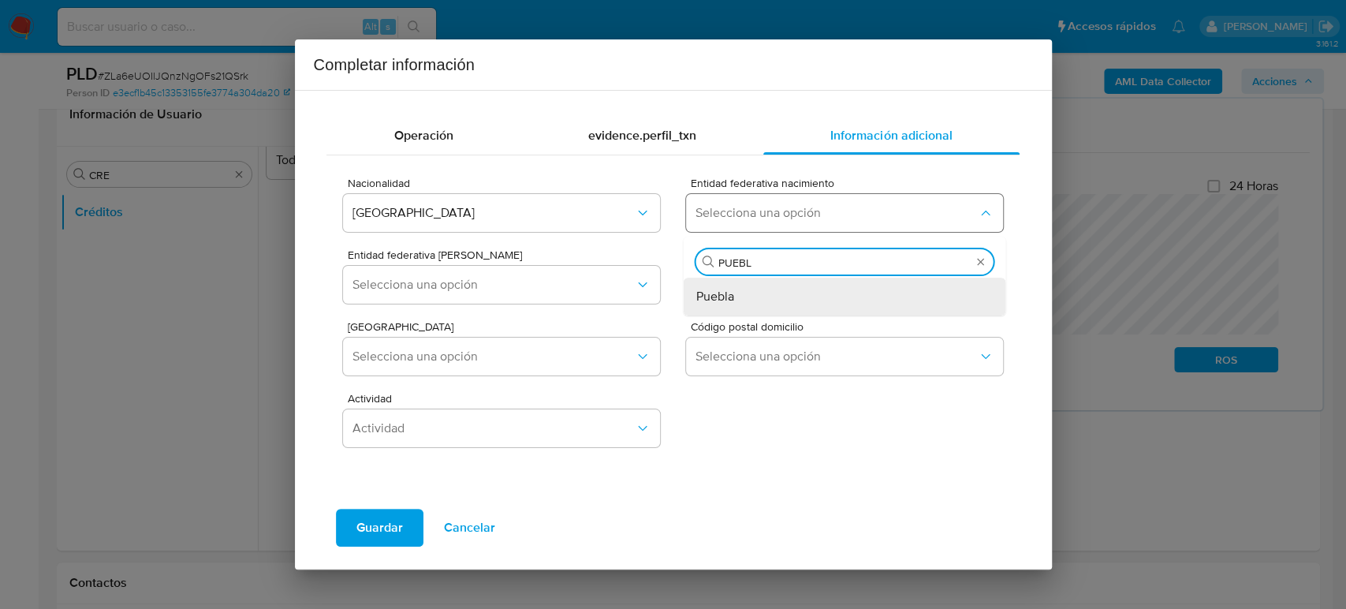
type input "PUEBLA"
click at [795, 301] on div "Puebla" at bounding box center [840, 296] width 288 height 38
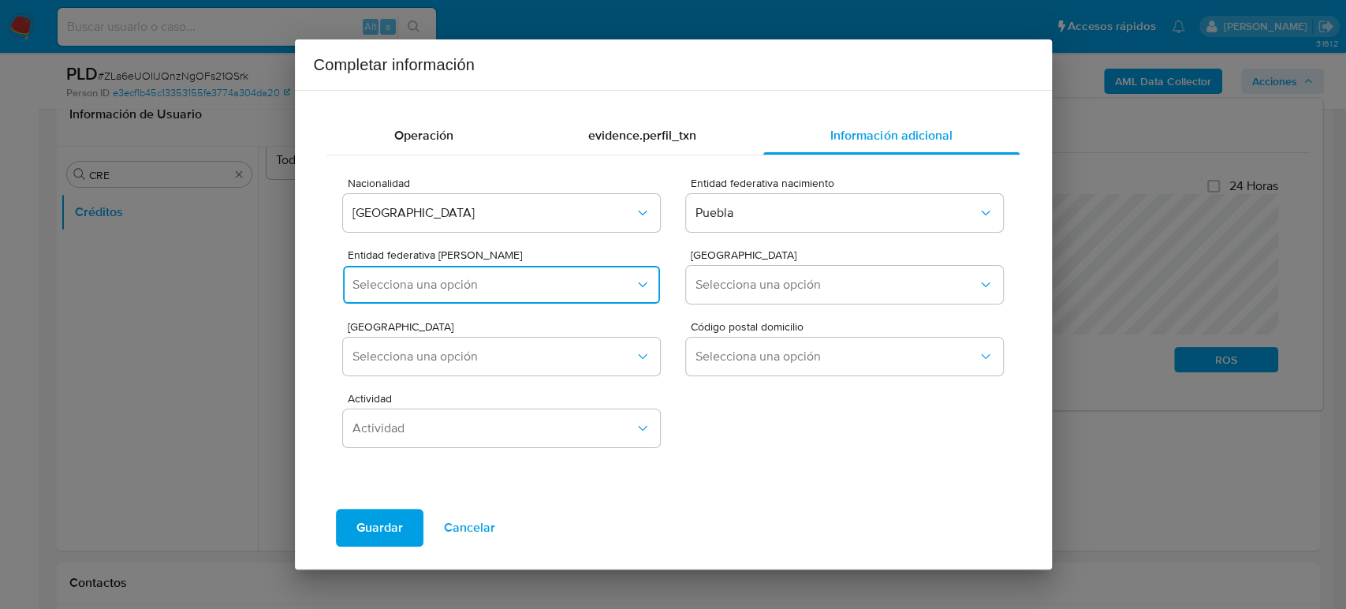
click at [482, 273] on button "Selecciona una opción" at bounding box center [501, 285] width 316 height 38
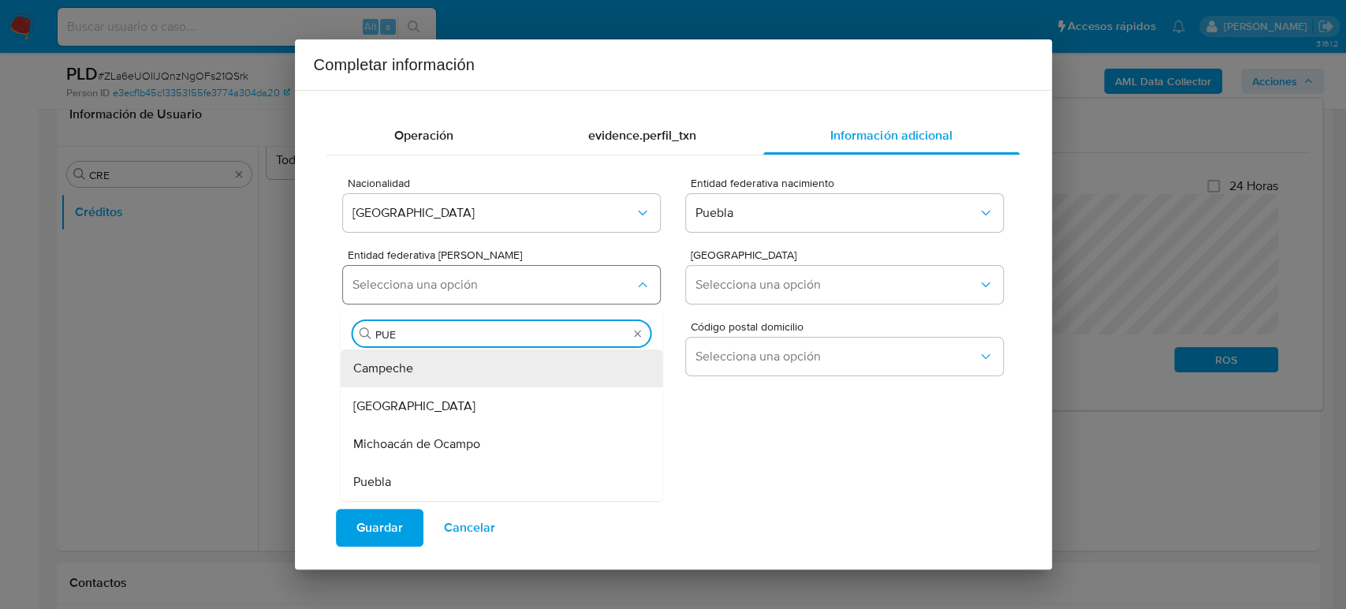
type input "PUEB"
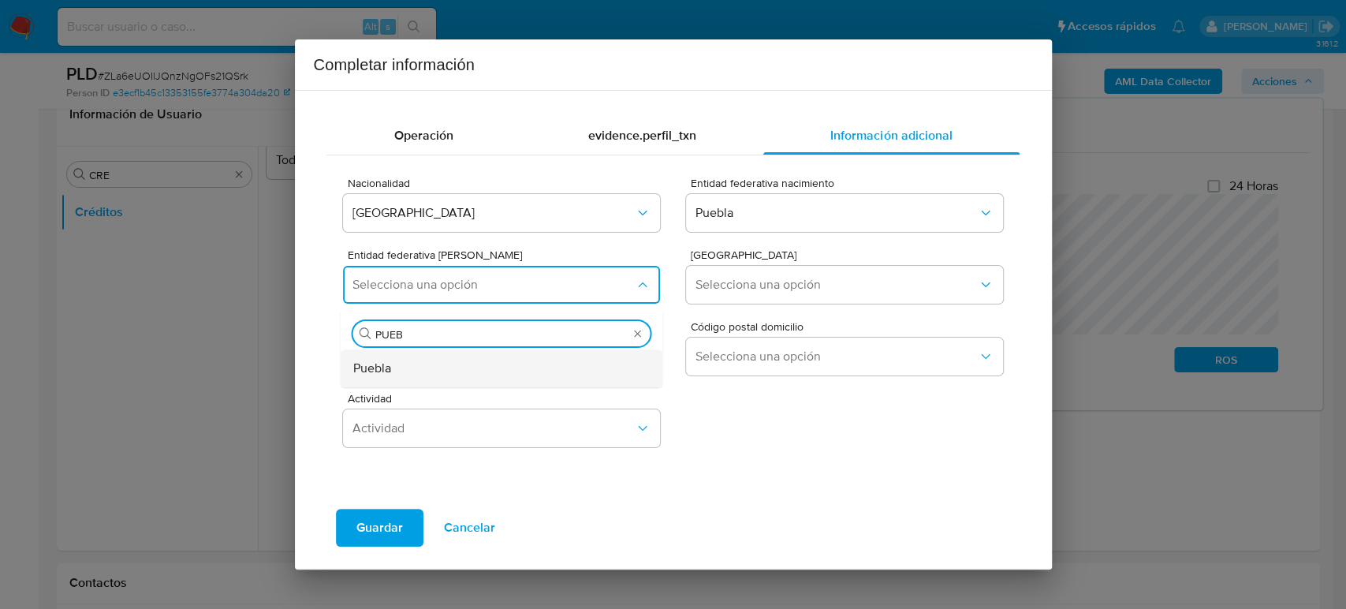
click at [482, 380] on div "Puebla" at bounding box center [497, 368] width 288 height 38
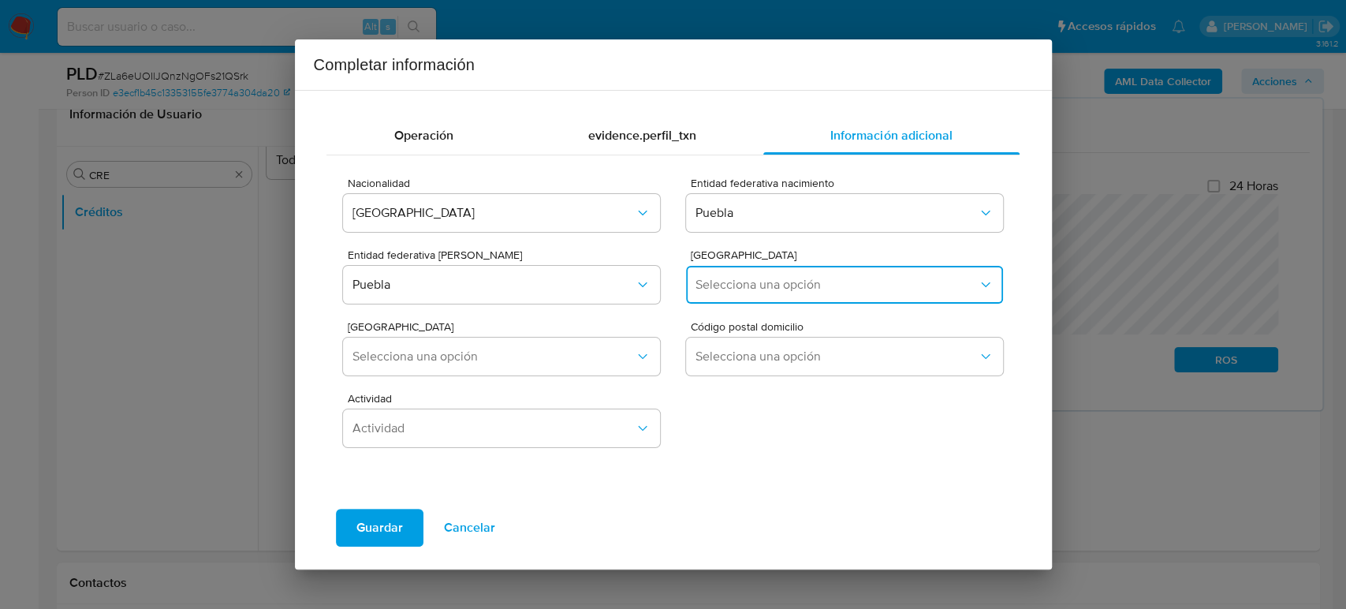
click at [786, 277] on span "Selecciona una opción" at bounding box center [835, 285] width 281 height 16
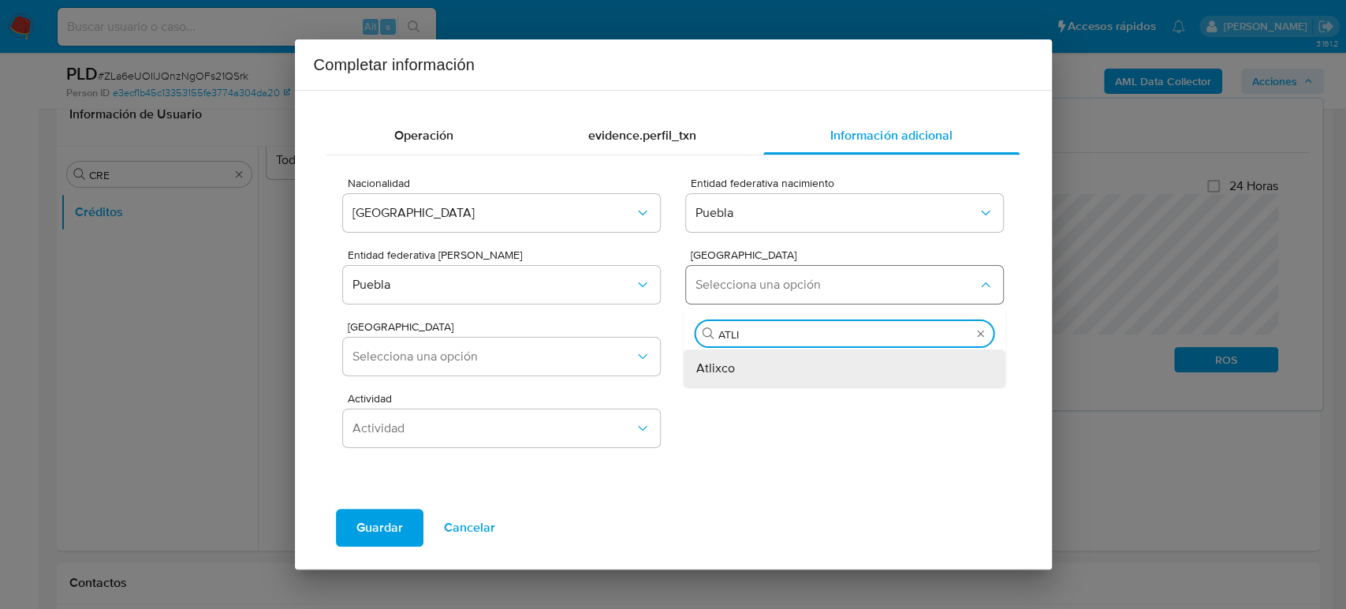
type input "ATLIX"
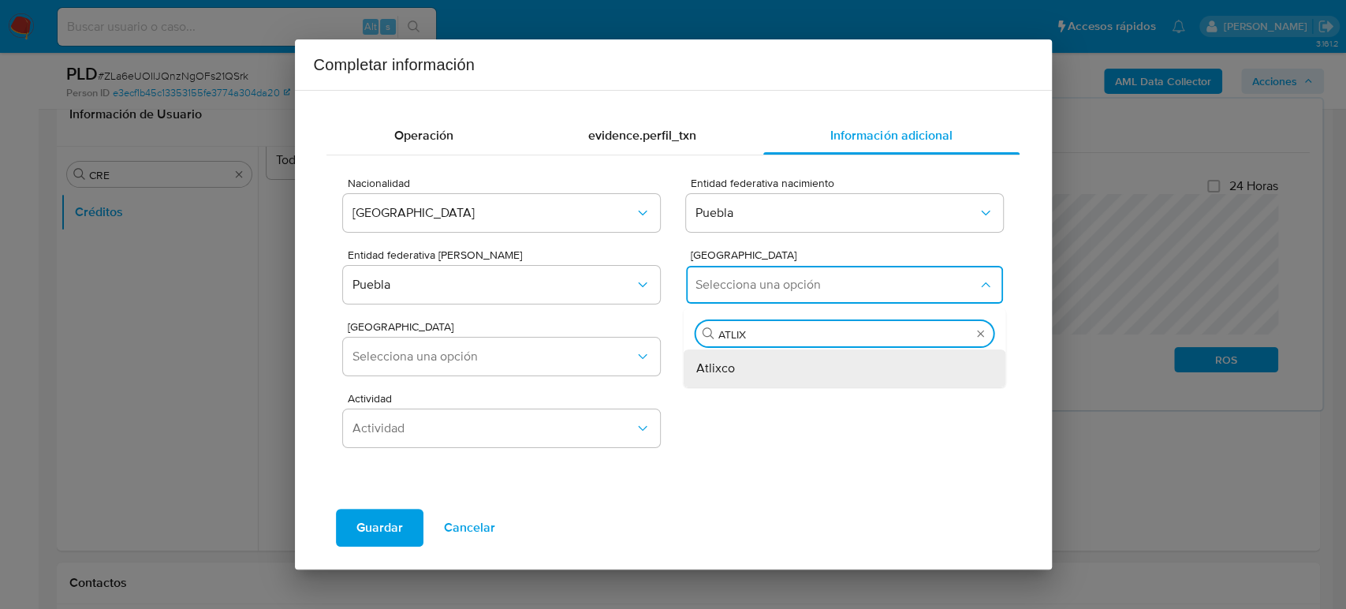
click at [747, 378] on div "Atlixco" at bounding box center [840, 368] width 288 height 38
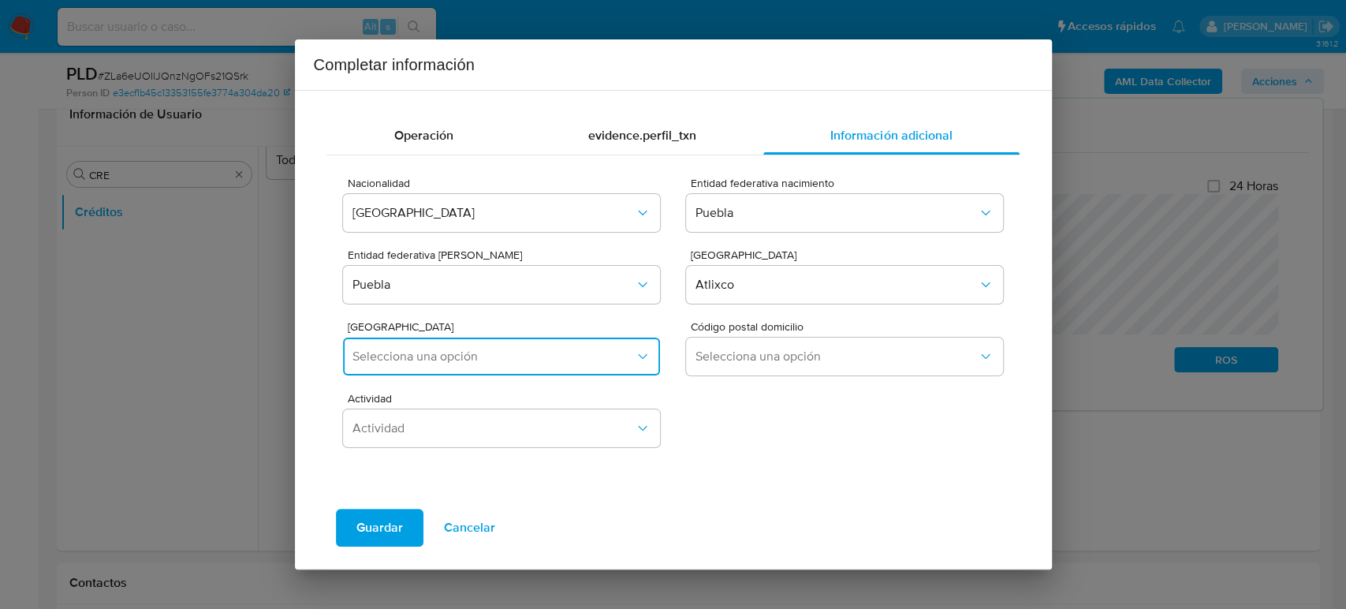
click at [511, 367] on button "Selecciona una opción" at bounding box center [501, 356] width 316 height 38
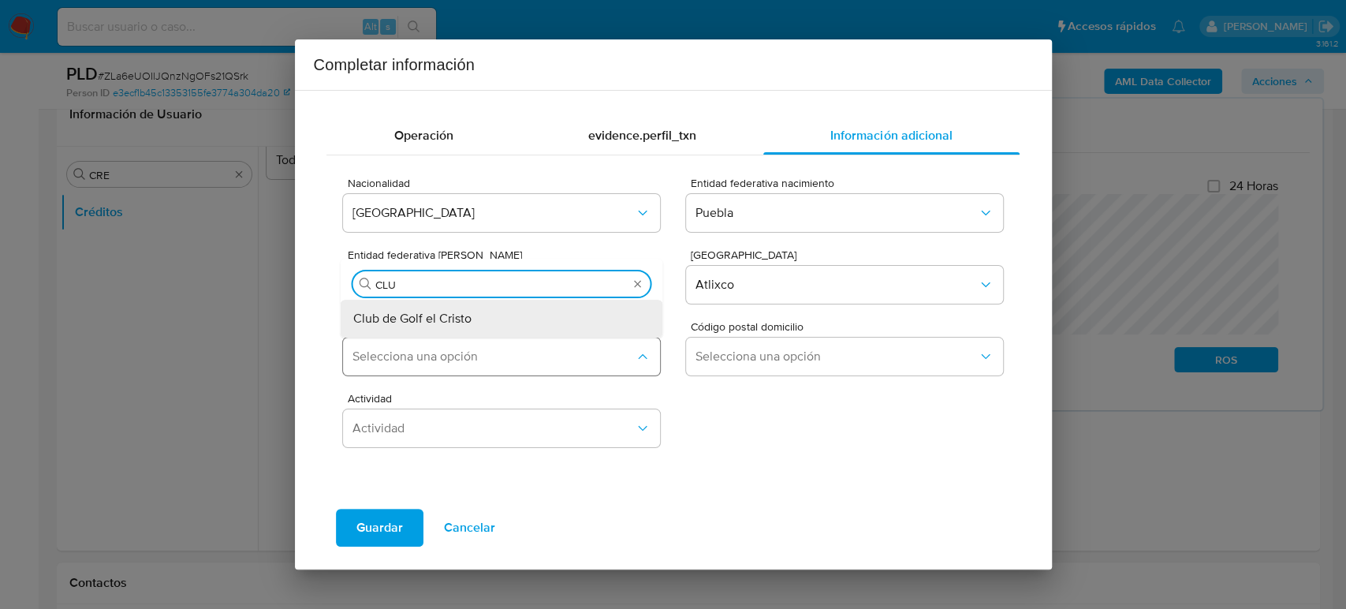
type input "CLUB"
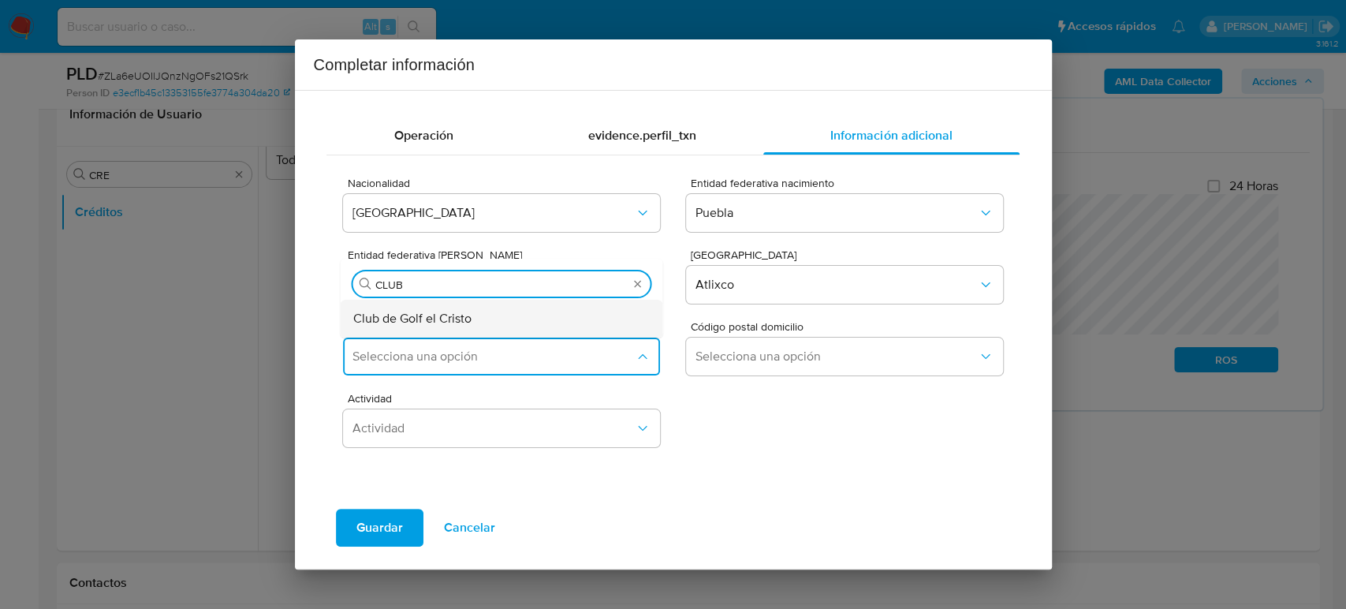
click at [498, 318] on div "Club de Golf el Cristo" at bounding box center [497, 319] width 288 height 38
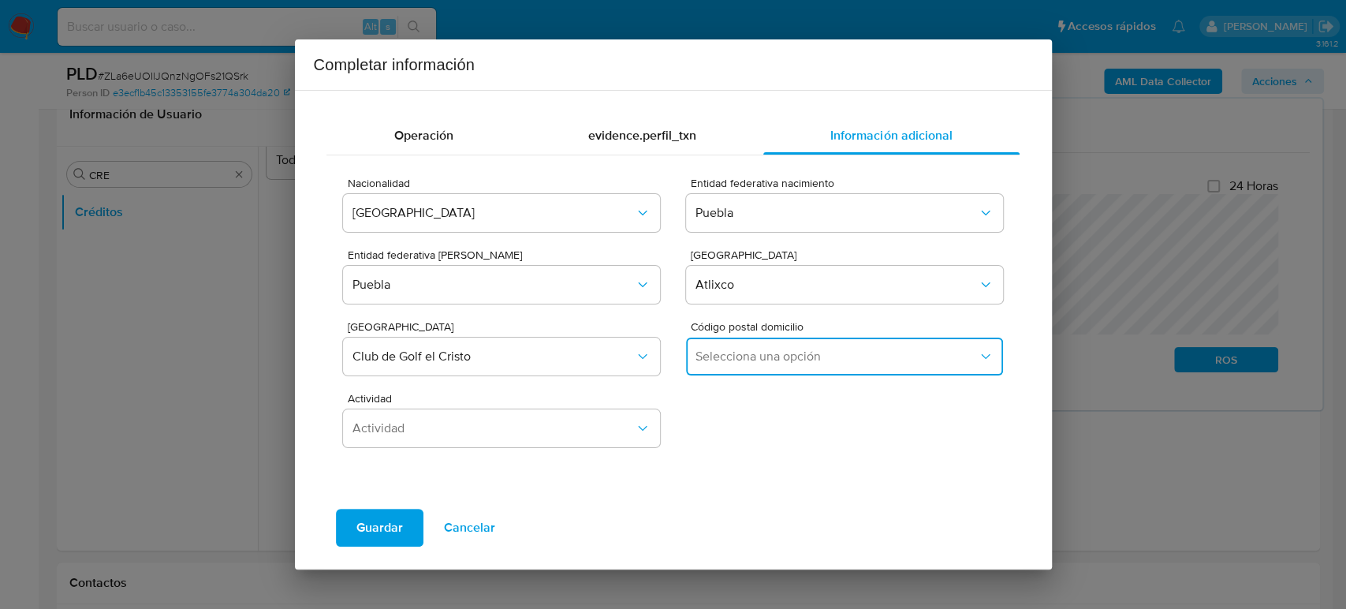
click at [770, 341] on button "Selecciona una opción" at bounding box center [844, 356] width 316 height 38
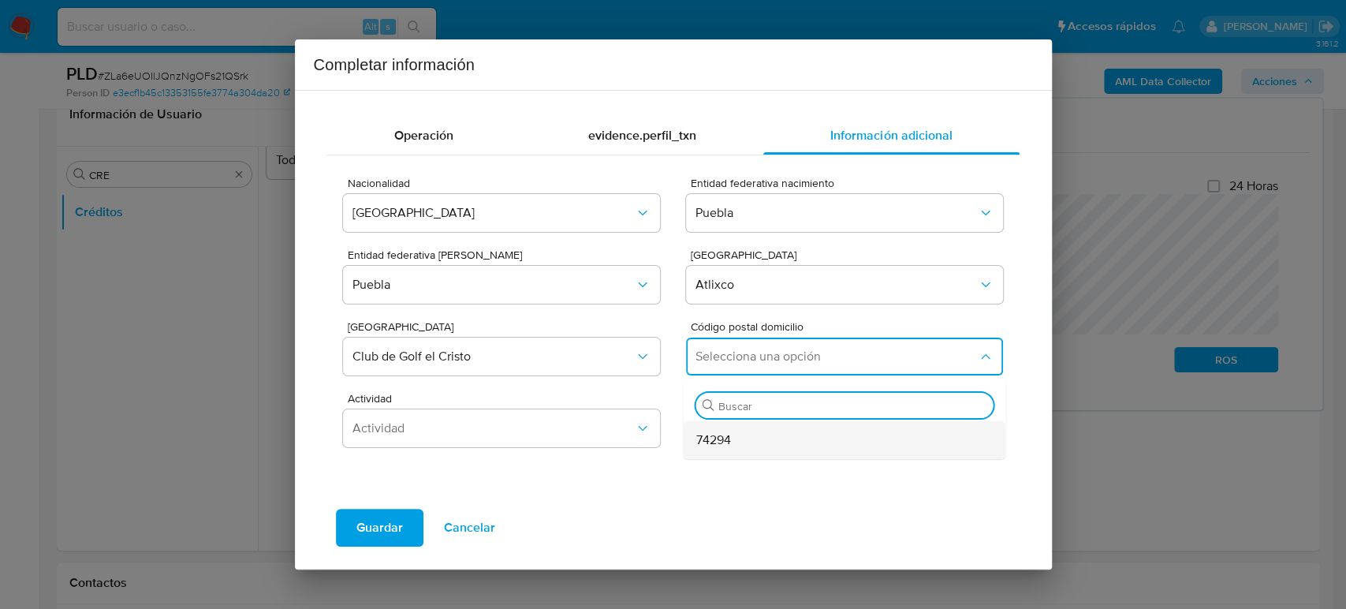
click at [763, 434] on div "74294" at bounding box center [840, 440] width 288 height 38
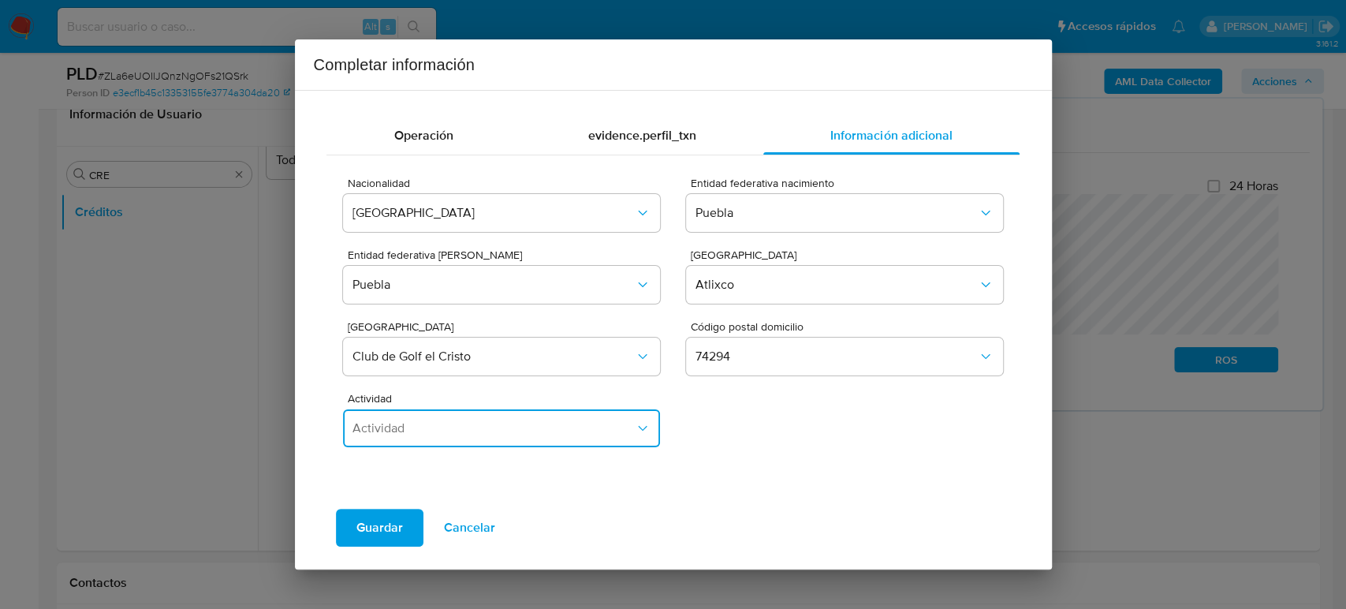
click at [430, 433] on span "Actividad" at bounding box center [492, 428] width 281 height 16
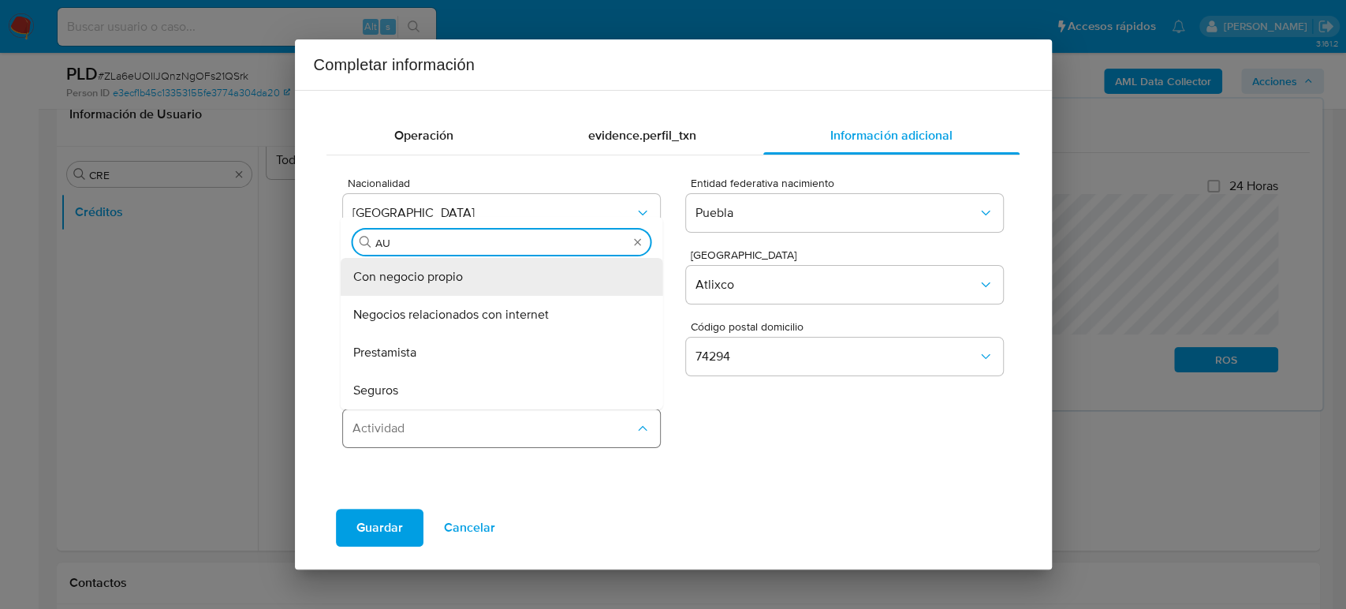
type input "A"
type input "EMPLE"
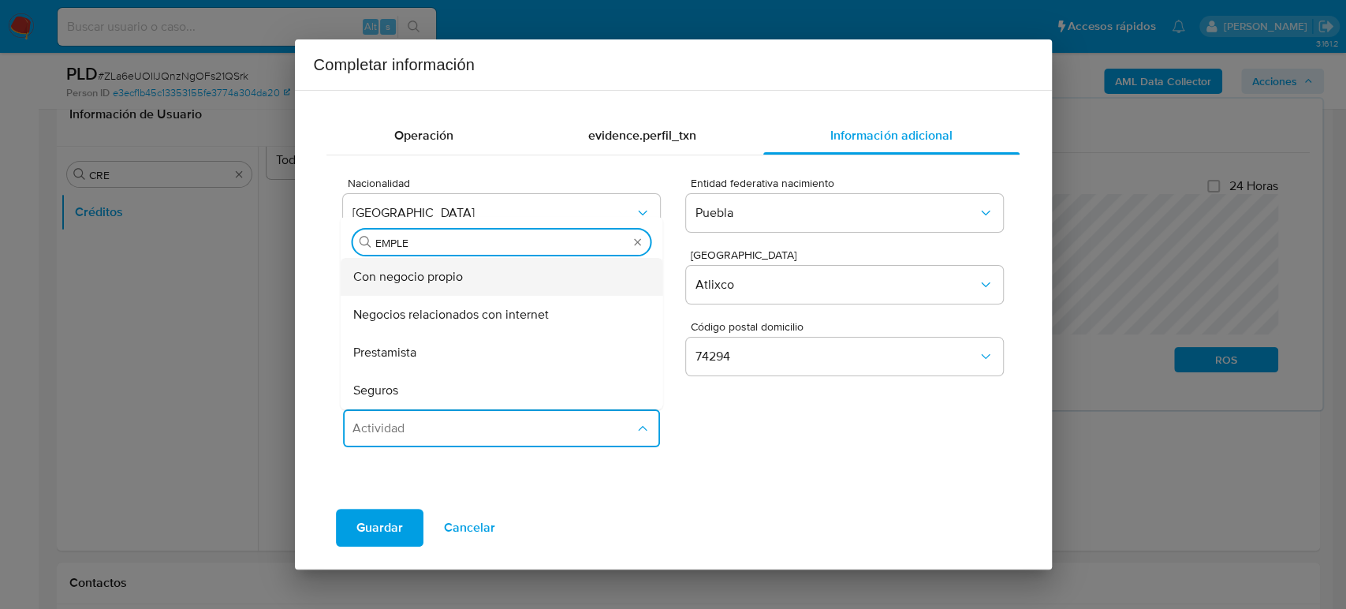
click at [422, 276] on span "Con negocio propio" at bounding box center [408, 277] width 110 height 16
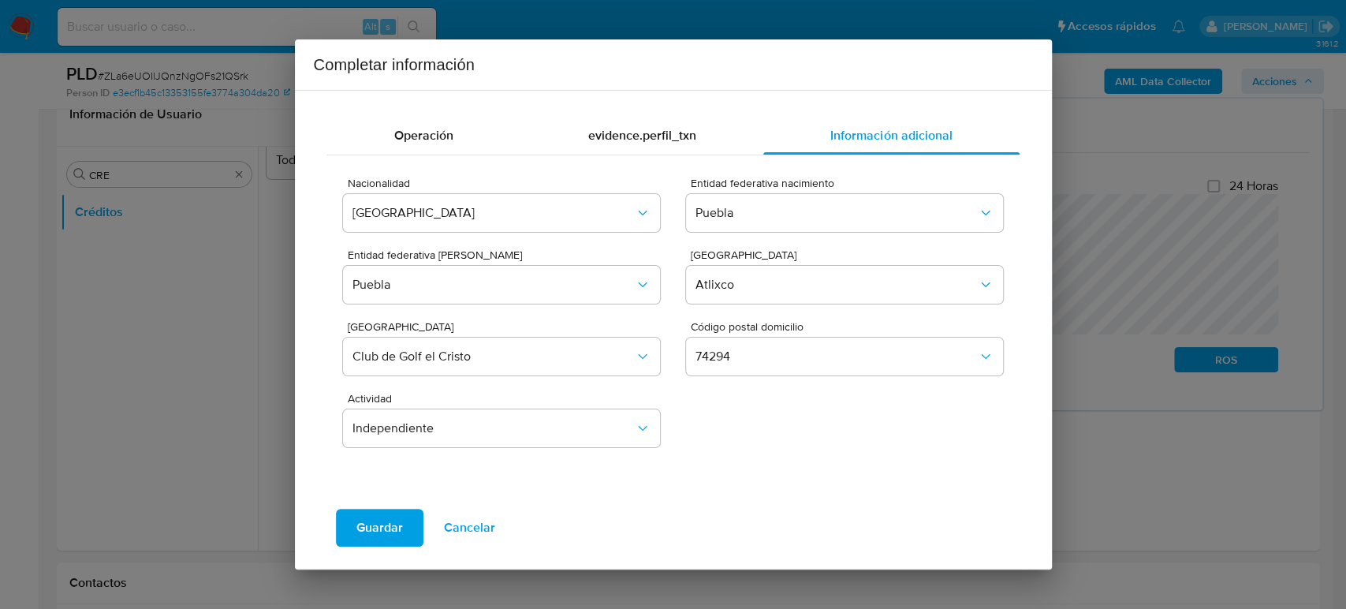
click at [383, 527] on span "Guardar" at bounding box center [379, 527] width 47 height 35
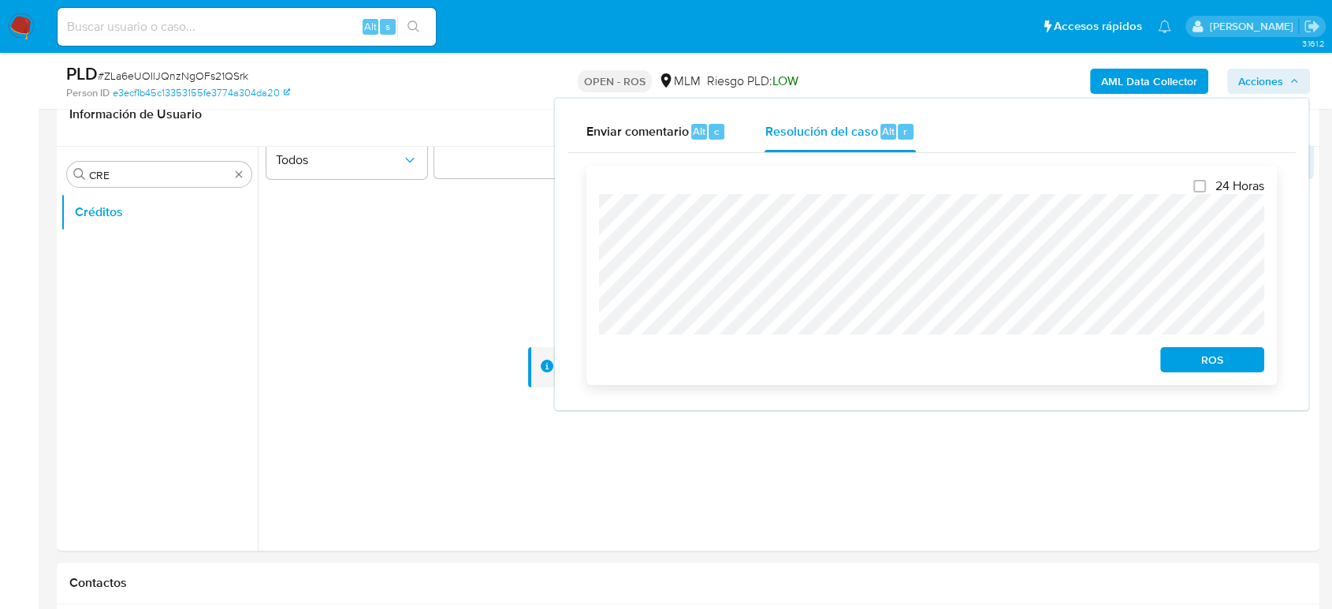
click at [1210, 365] on span "ROS" at bounding box center [1212, 359] width 82 height 22
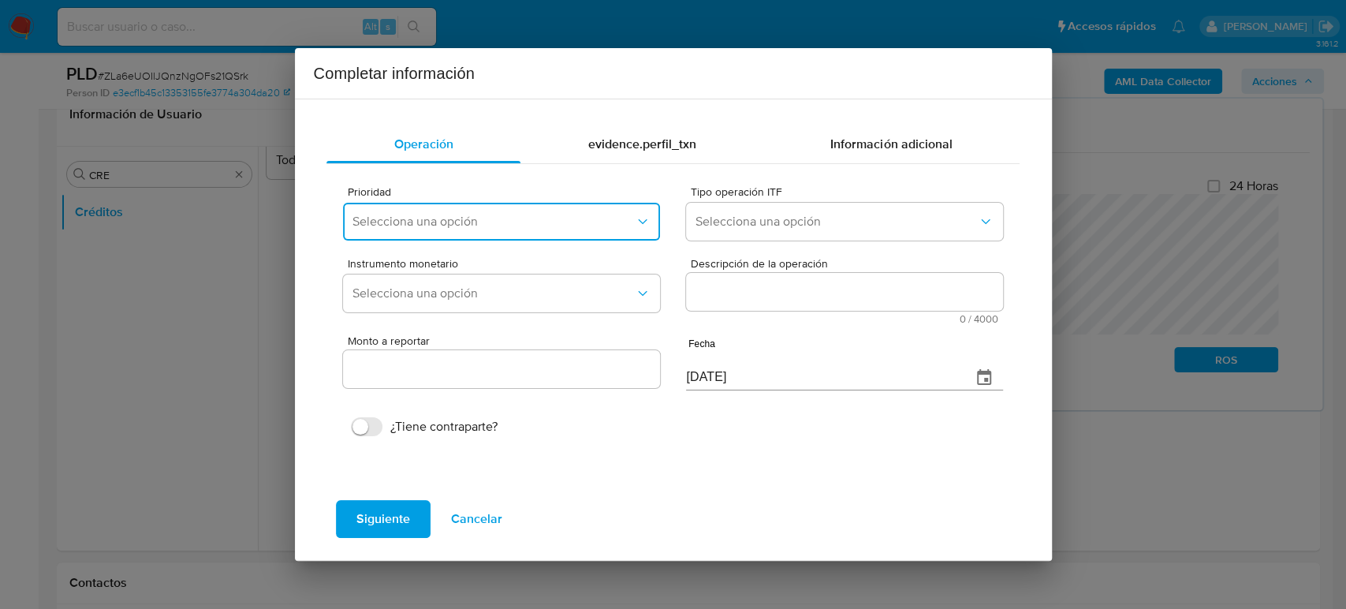
click at [401, 231] on button "Selecciona una opción" at bounding box center [501, 222] width 316 height 38
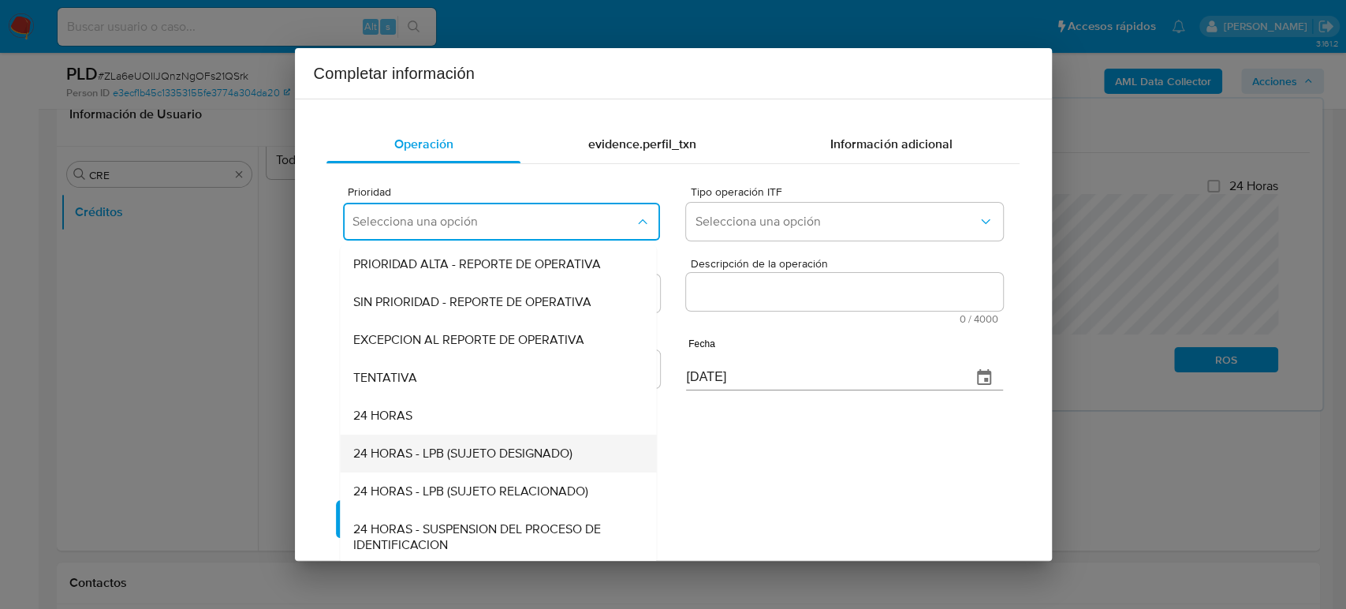
scroll to position [3, 0]
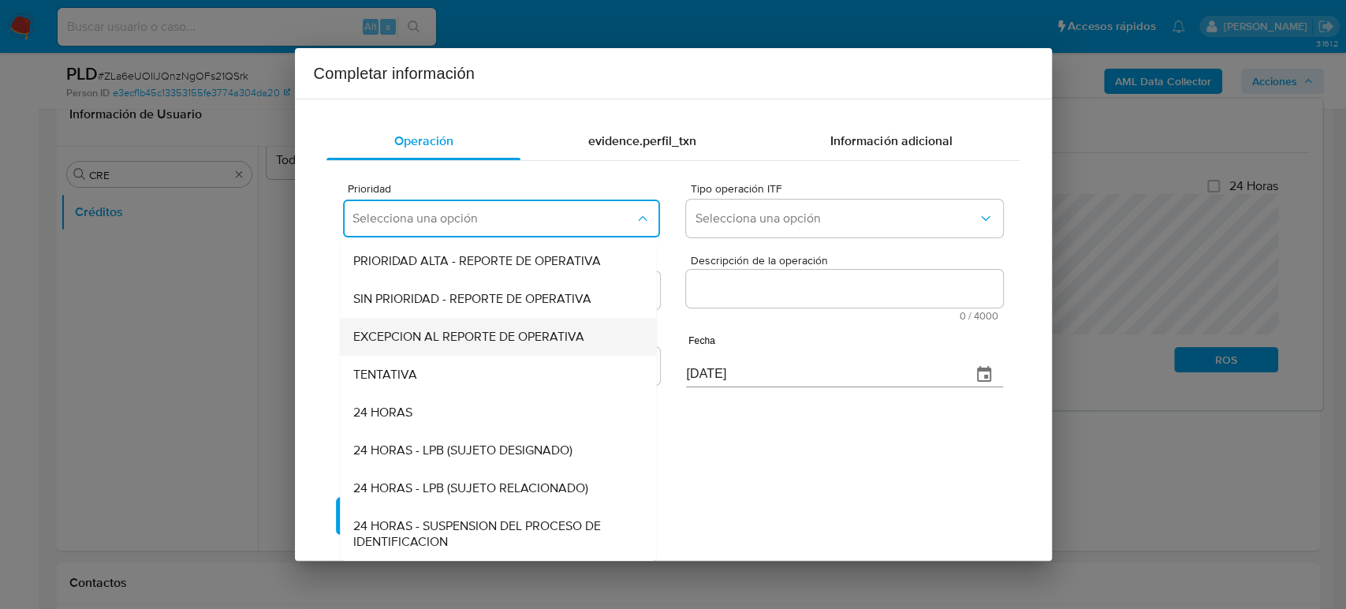
click at [469, 337] on span "EXCEPCION AL REPORTE DE OPERATIVA" at bounding box center [468, 337] width 231 height 16
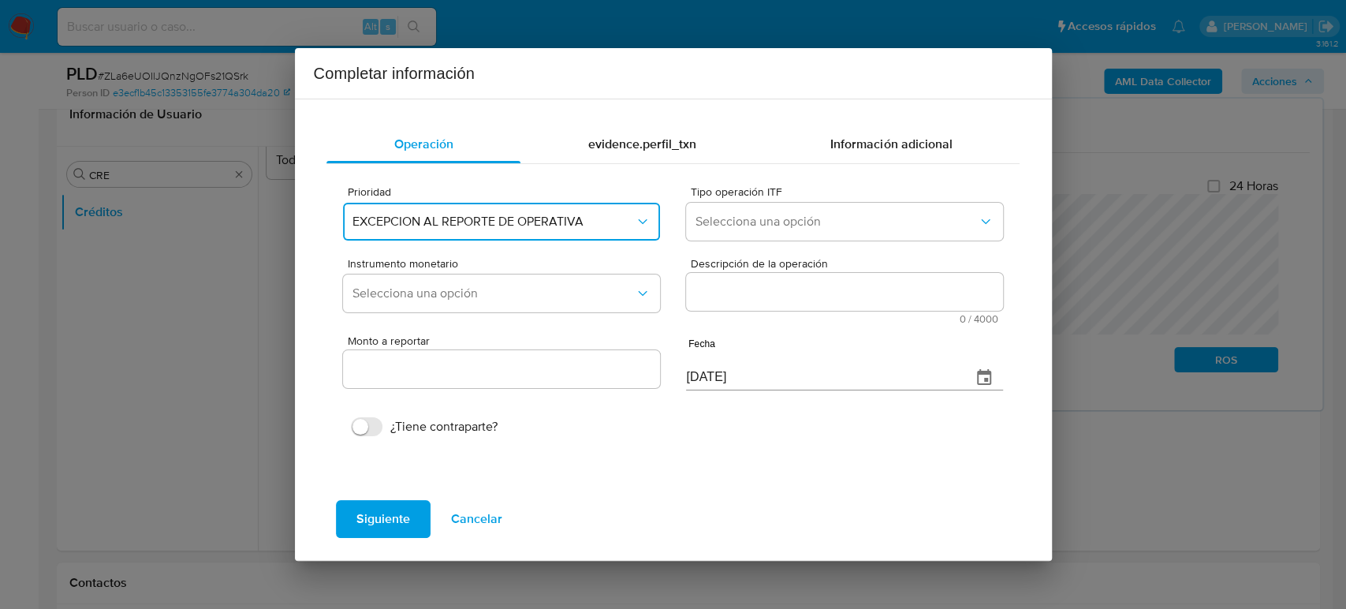
scroll to position [0, 0]
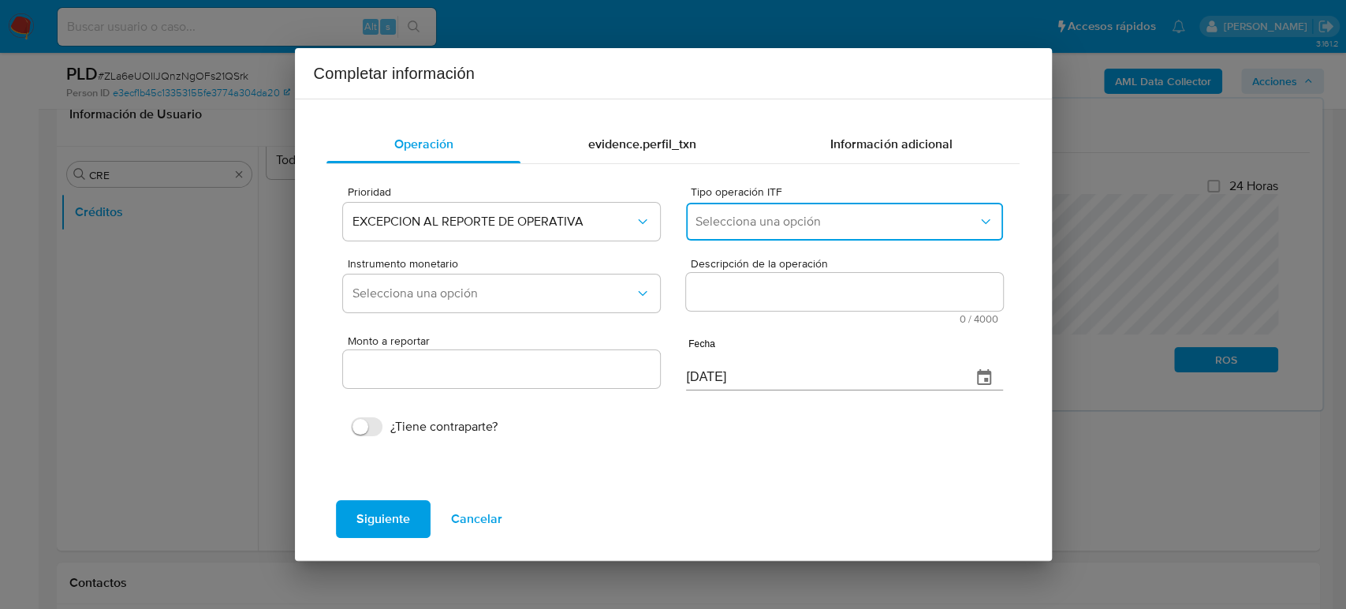
click at [775, 222] on span "Selecciona una opción" at bounding box center [835, 222] width 281 height 16
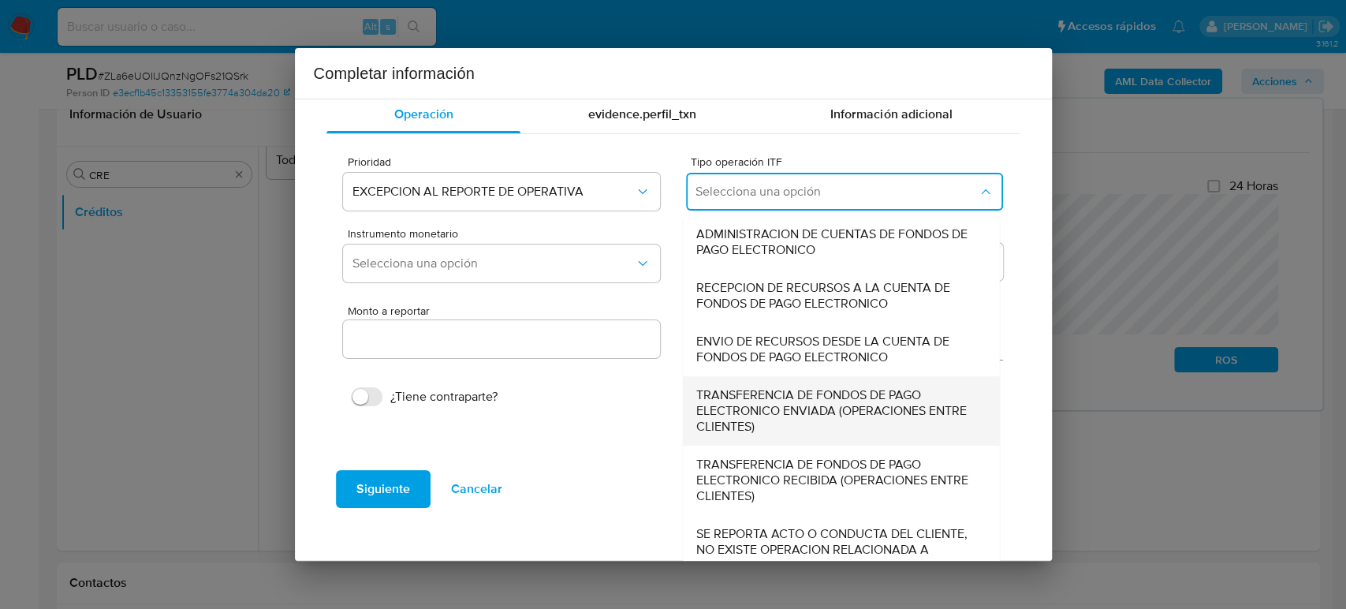
scroll to position [54, 0]
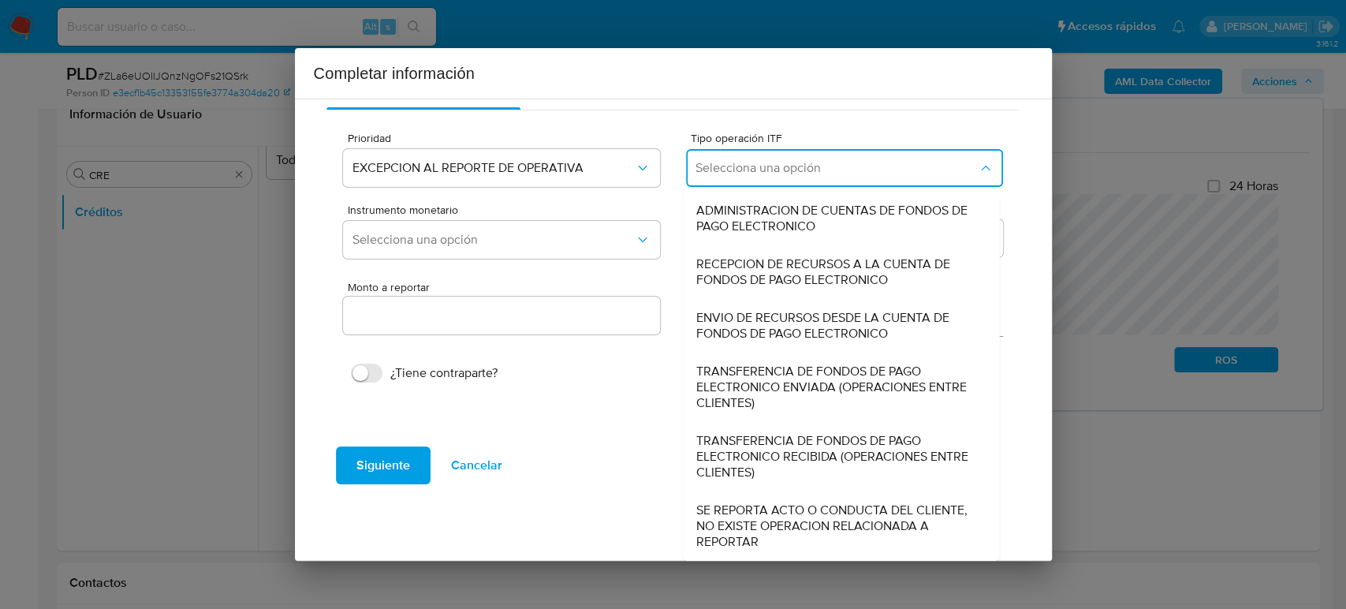
click at [1116, 479] on div "Completar información Operación evidence.perfil_txn Información adicional Prior…" at bounding box center [673, 304] width 1346 height 609
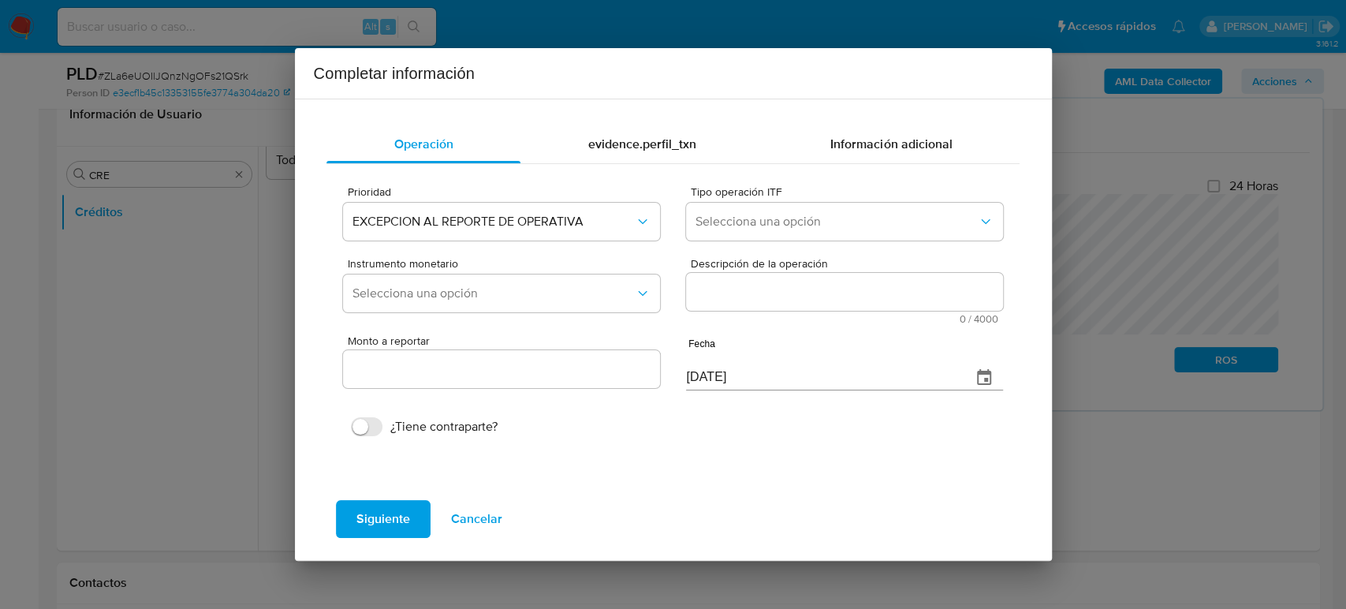
click at [481, 516] on span "Cancelar" at bounding box center [476, 518] width 51 height 35
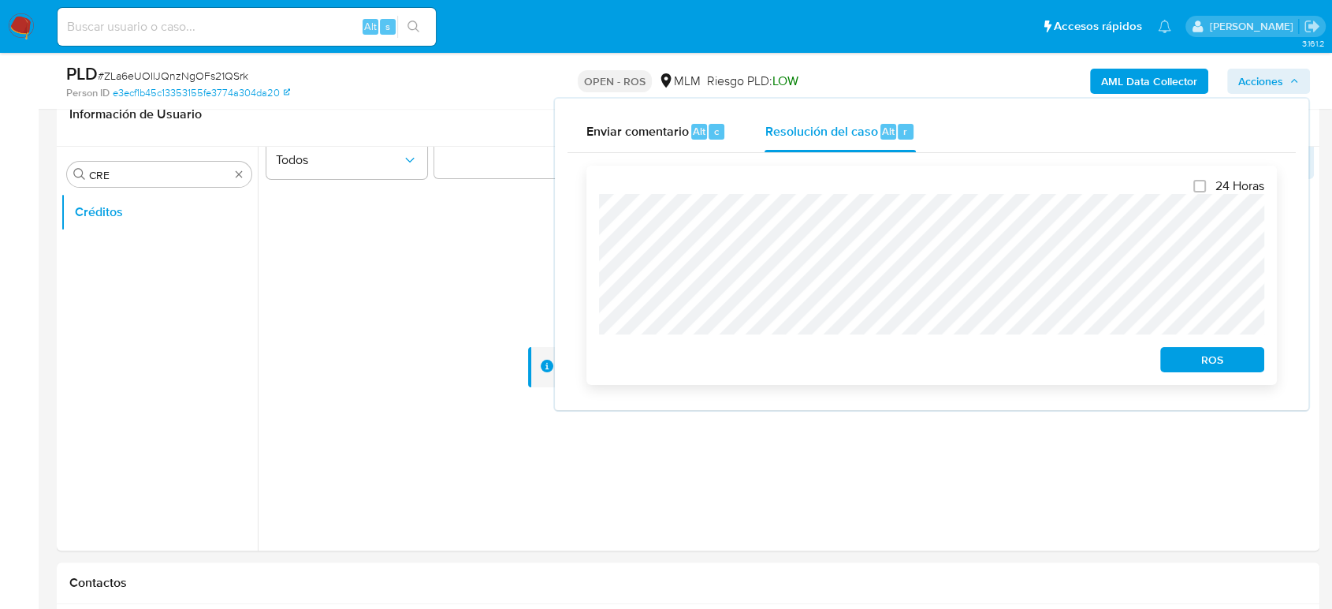
click at [1205, 357] on span "ROS" at bounding box center [1212, 359] width 82 height 22
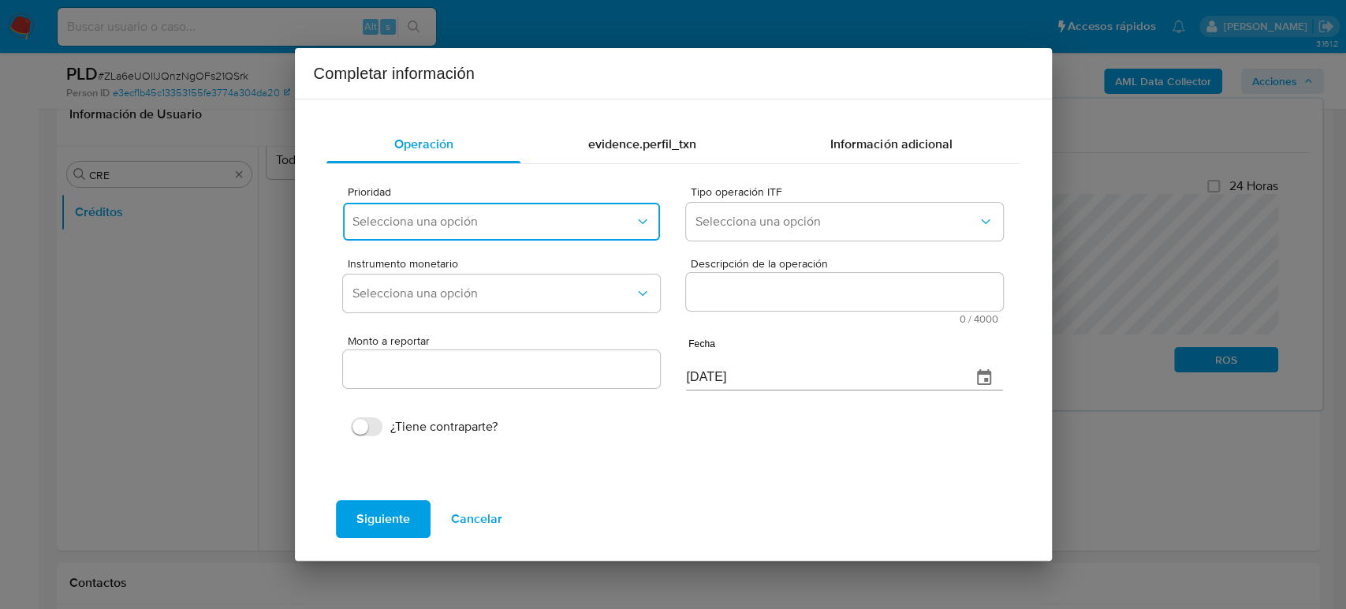
click at [529, 207] on button "Selecciona una opción" at bounding box center [501, 222] width 316 height 38
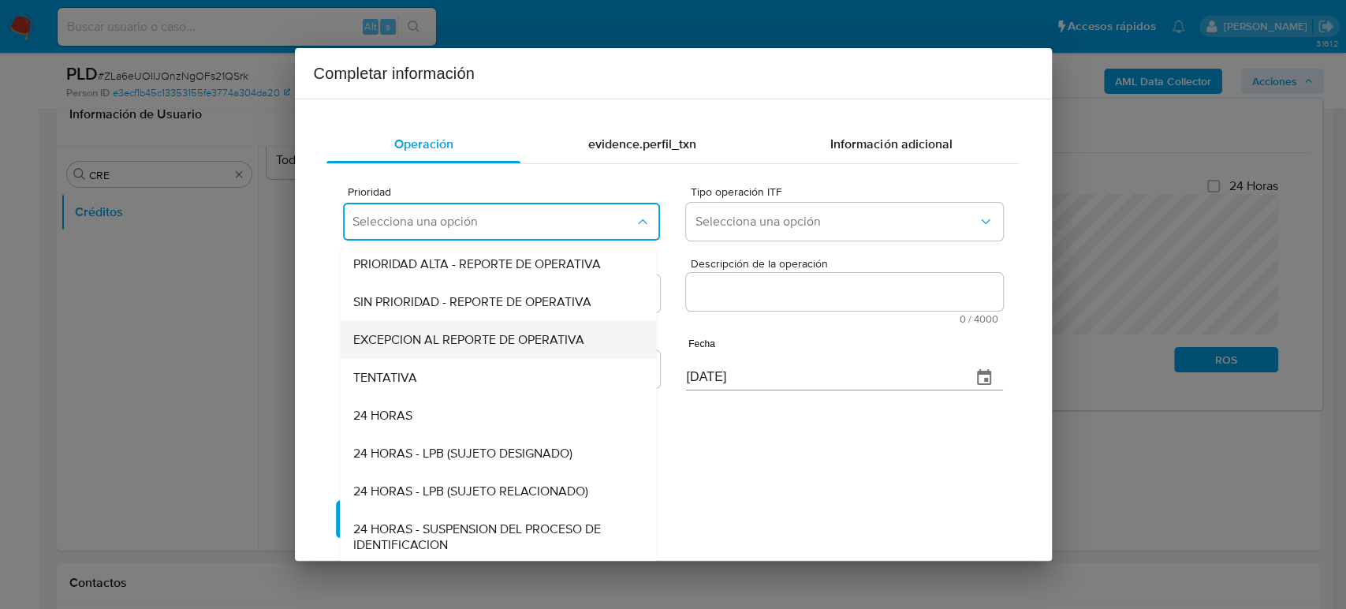
click at [470, 336] on span "EXCEPCION AL REPORTE DE OPERATIVA" at bounding box center [468, 340] width 231 height 16
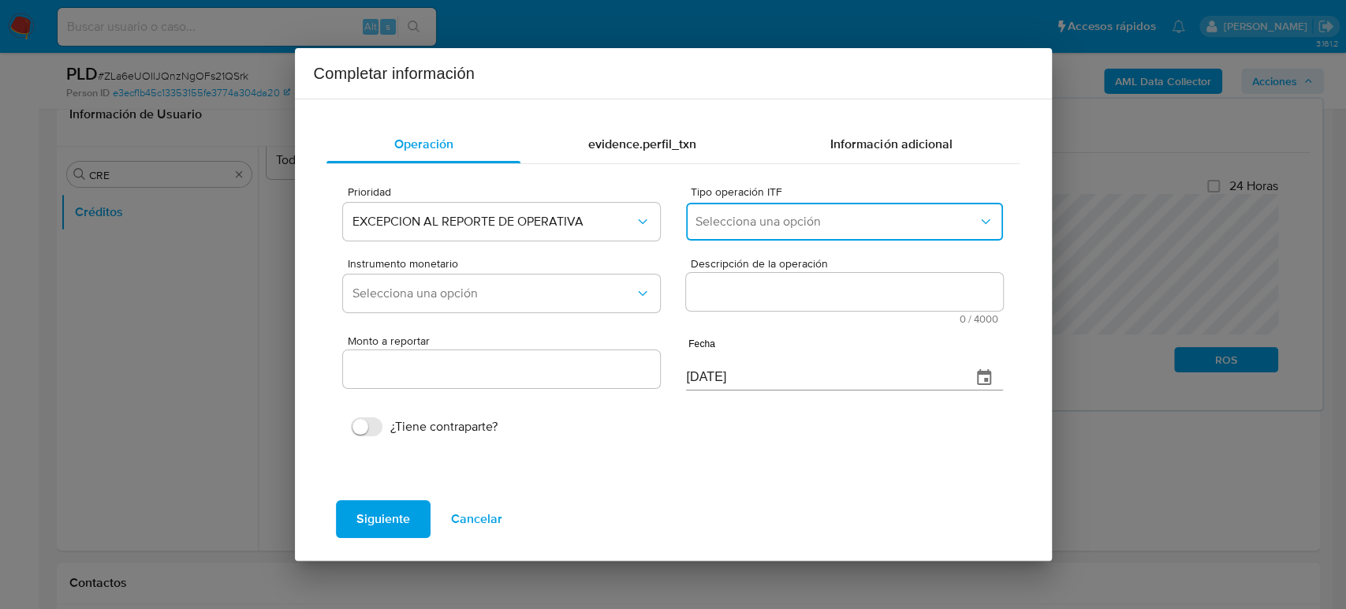
click at [710, 238] on button "Selecciona una opción" at bounding box center [844, 222] width 316 height 38
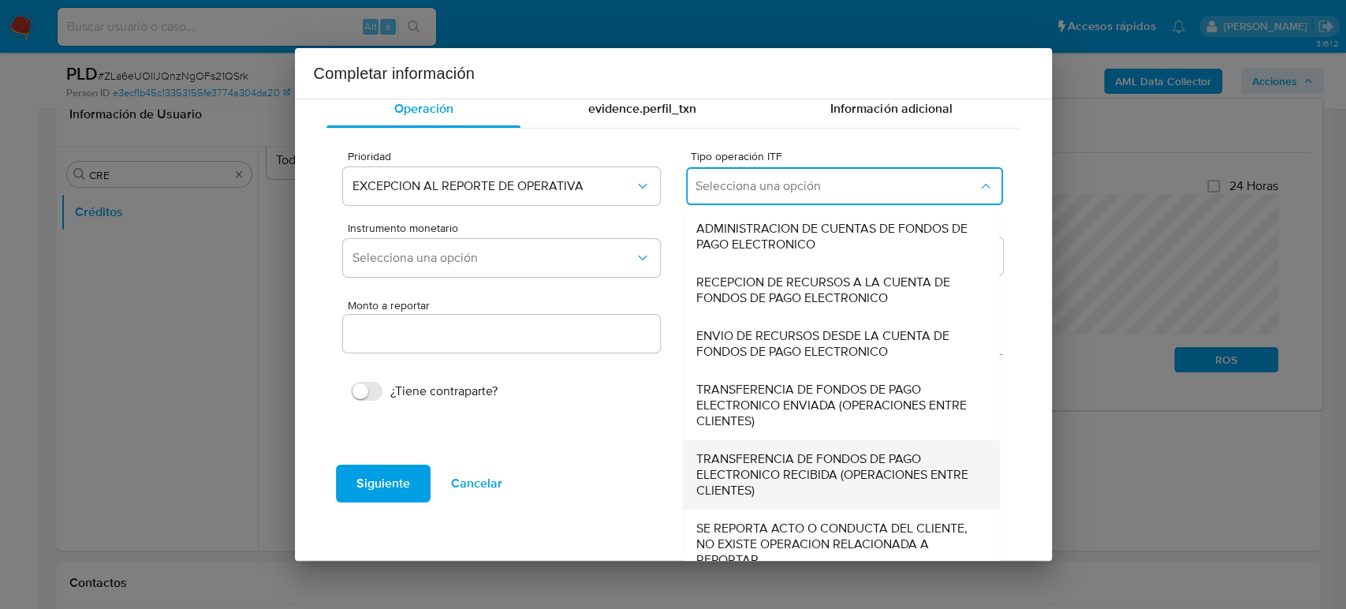
scroll to position [54, 0]
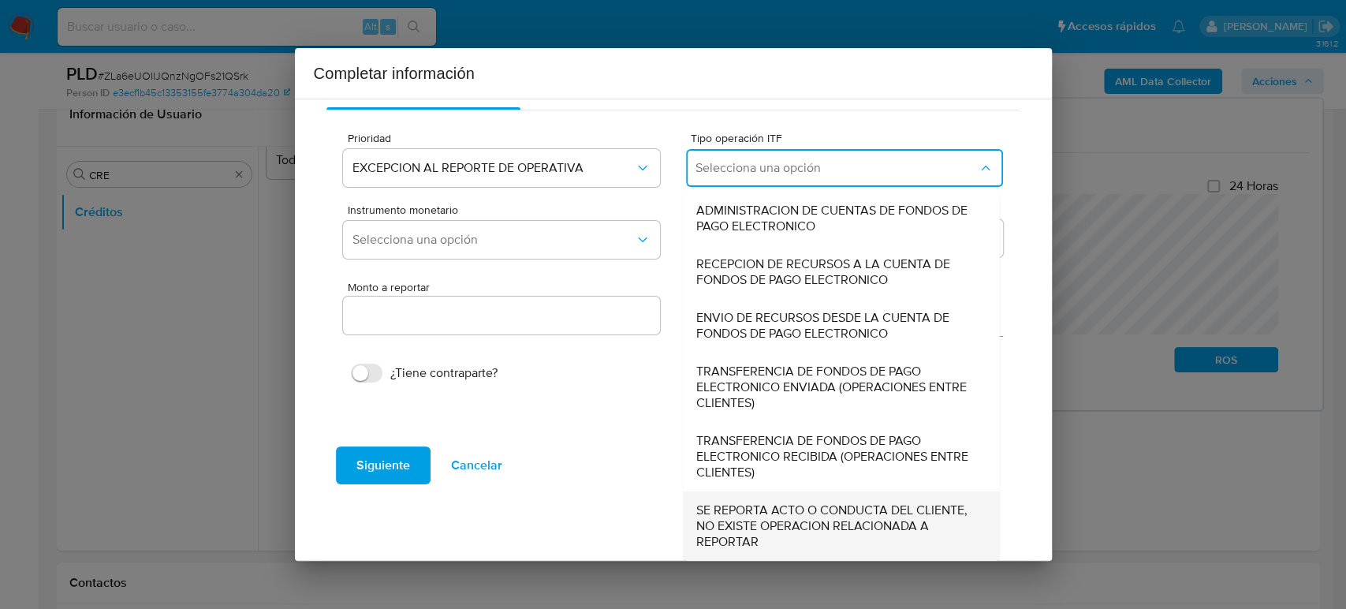
click at [761, 507] on span "SE REPORTA ACTO O CONDUCTA DEL CLIENTE, NO EXISTE OPERACION RELACIONADA A REPOR…" at bounding box center [836, 525] width 281 height 47
type input "0.00"
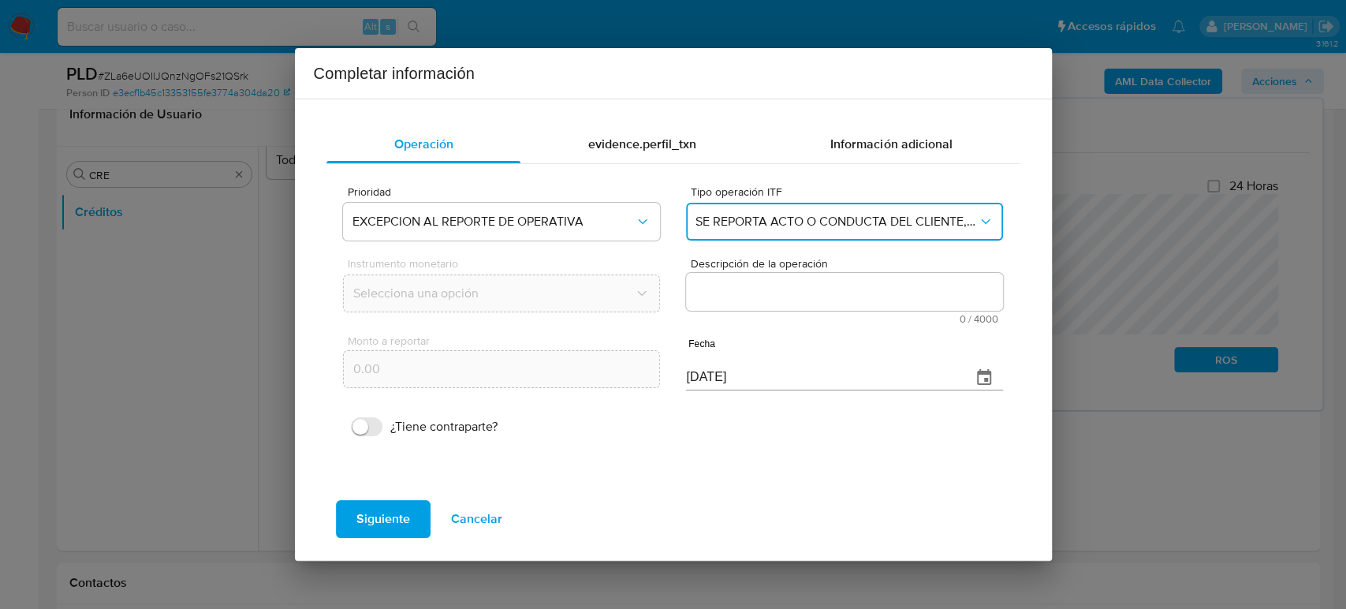
scroll to position [0, 0]
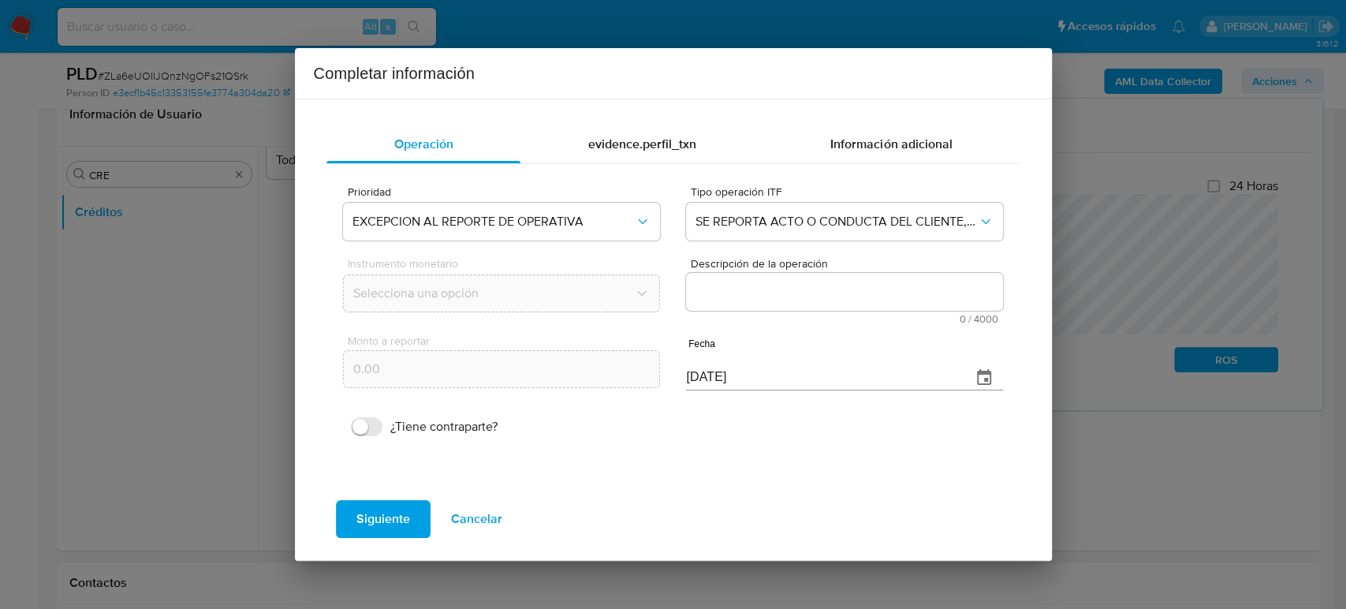
click at [782, 297] on textarea "Descripción de la operación" at bounding box center [844, 292] width 316 height 38
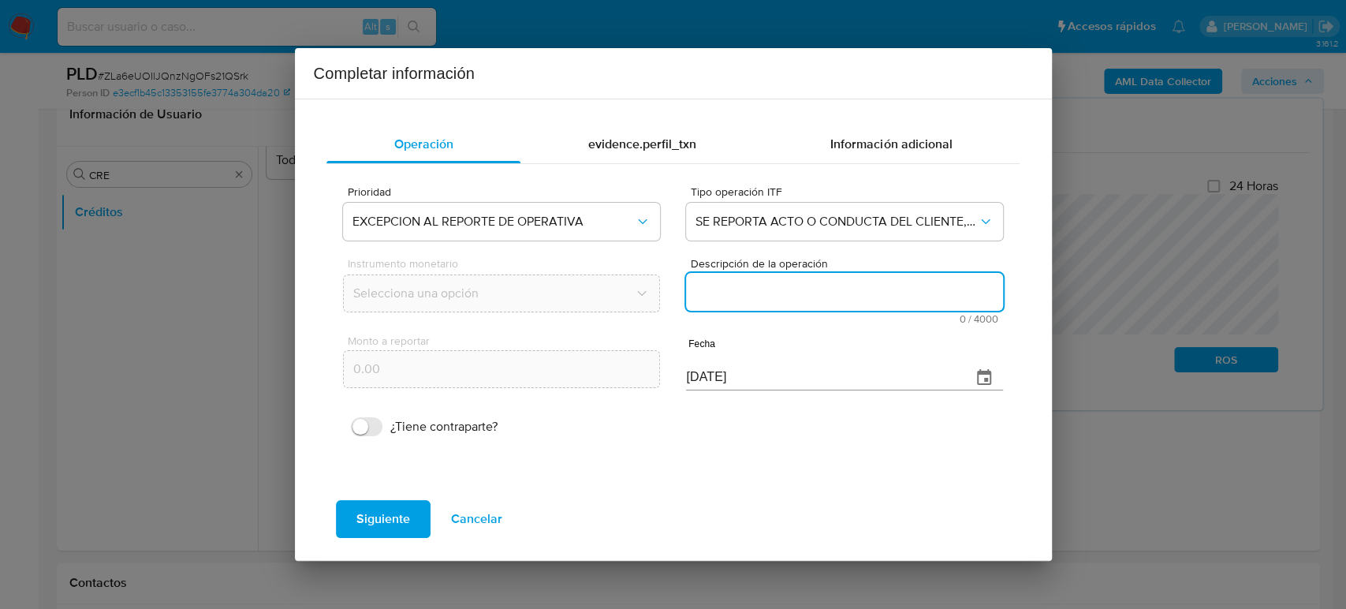
click at [817, 307] on textarea "Descripción de la operación" at bounding box center [844, 292] width 316 height 38
paste textarea "/CONOCIMIENTO DEL CLIENTE O USUARIOCLIENTE JOSE CIRO DEL SAGRADO CORAZON CARRER…"
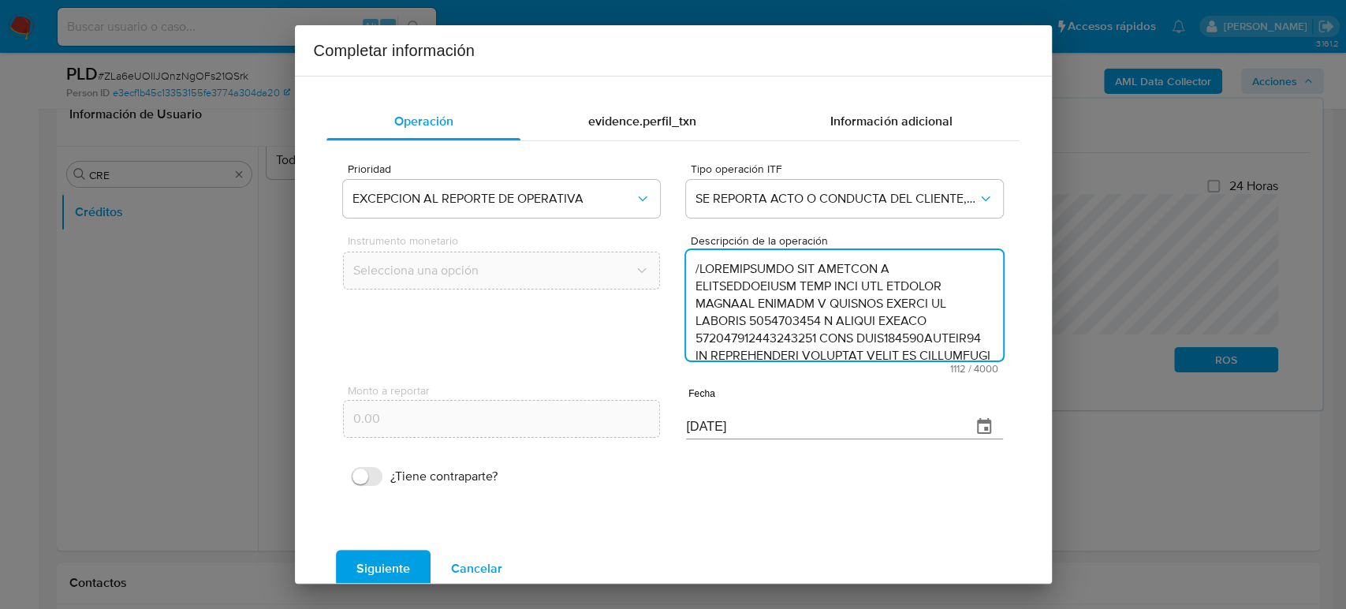
scroll to position [437, 0]
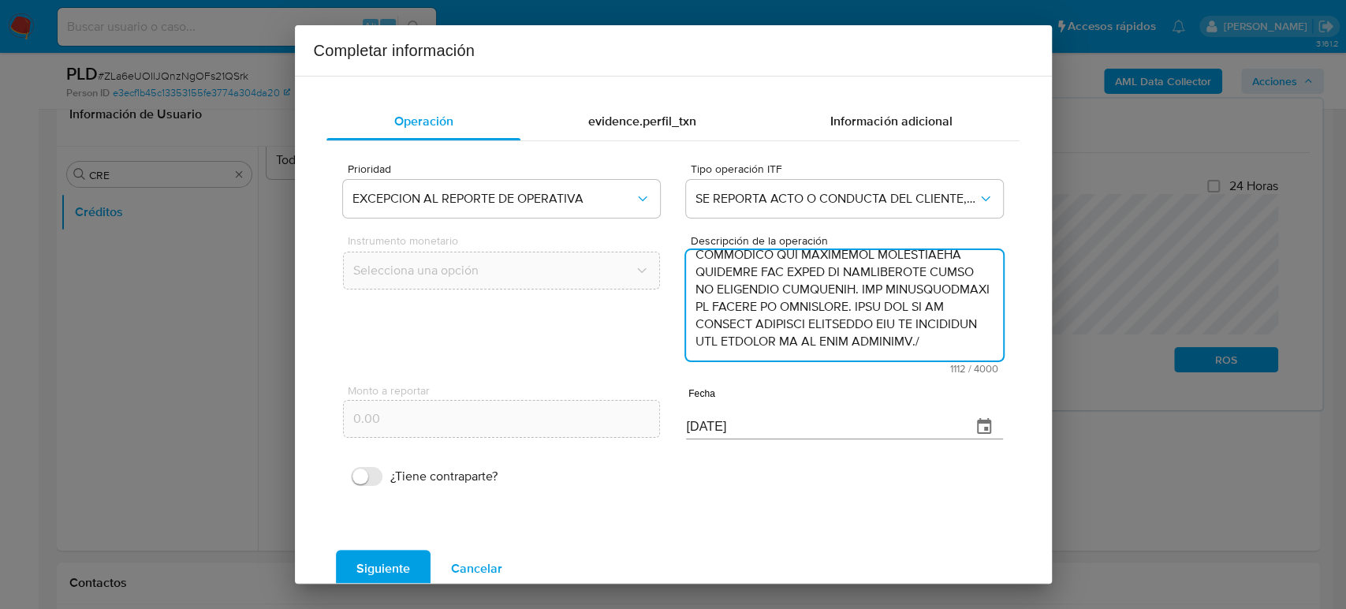
type textarea "/CONOCIMIENTO DEL CLIENTE O USUARIOCLIENTE JOSE CIRO DEL SAGRADO CORAZON CARRER…"
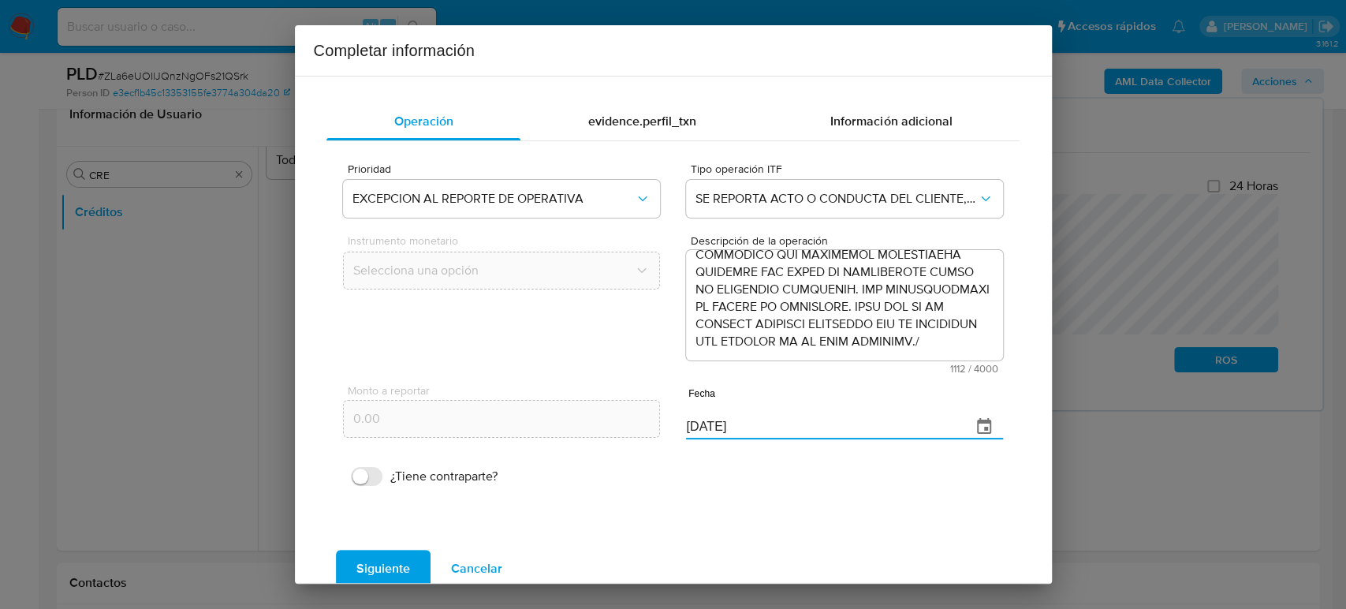
drag, startPoint x: 775, startPoint y: 432, endPoint x: 590, endPoint y: 429, distance: 185.3
click at [589, 428] on div "Monto a reportar 0.00 Fecha 08/10/2025" at bounding box center [672, 411] width 659 height 74
paste input "30/07"
type input "30/07/2025"
click at [419, 555] on button "Siguiente" at bounding box center [383, 568] width 95 height 38
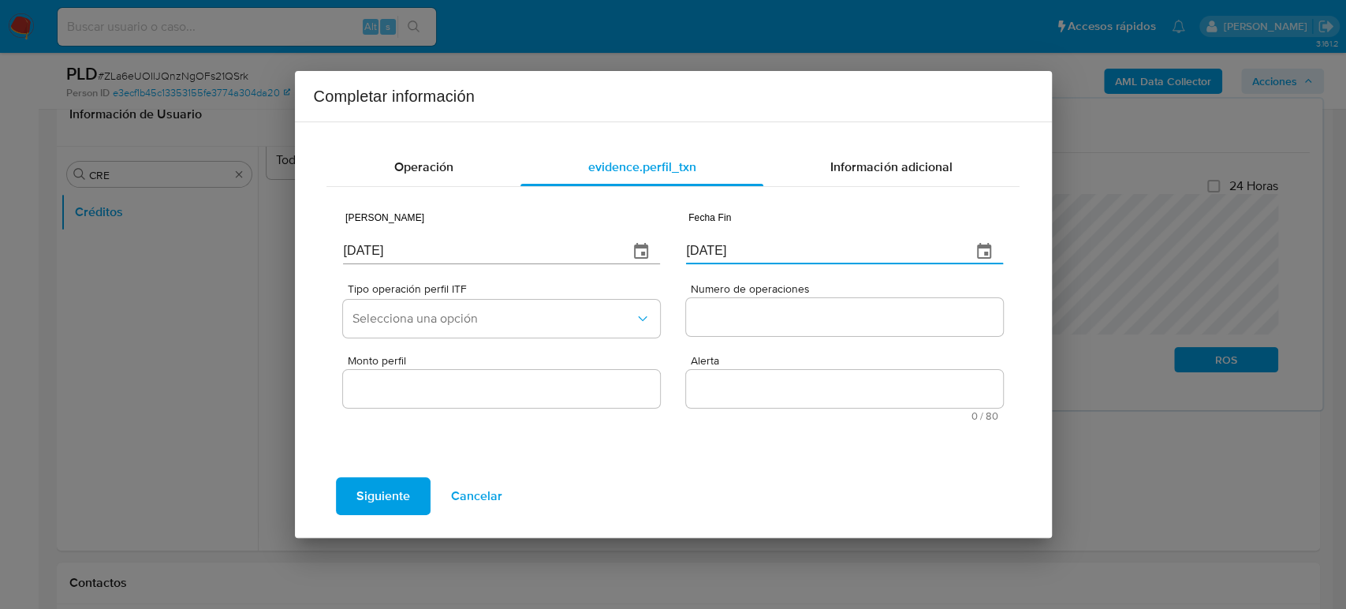
drag, startPoint x: 710, startPoint y: 248, endPoint x: 573, endPoint y: 252, distance: 137.2
click at [573, 251] on div "Fecha Inicio 08/10/2025 Fecha Fin 08/10/2025" at bounding box center [672, 235] width 659 height 74
paste input "30/07"
type input "30/07/2025"
drag, startPoint x: 454, startPoint y: 246, endPoint x: 308, endPoint y: 260, distance: 146.5
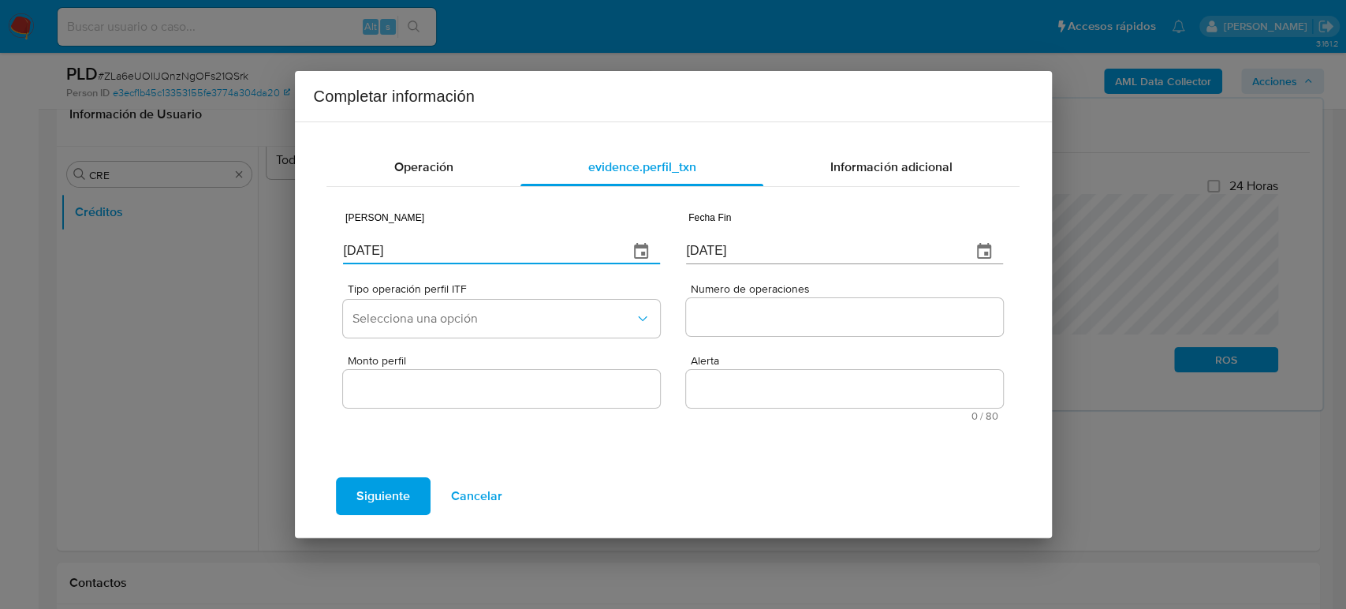
click at [296, 253] on div "Operación evidence.perfil_txn Información adicional Fecha Inicio 08/10/2025 Fec…" at bounding box center [673, 329] width 757 height 416
paste input "29/05"
type input "29/05/2025"
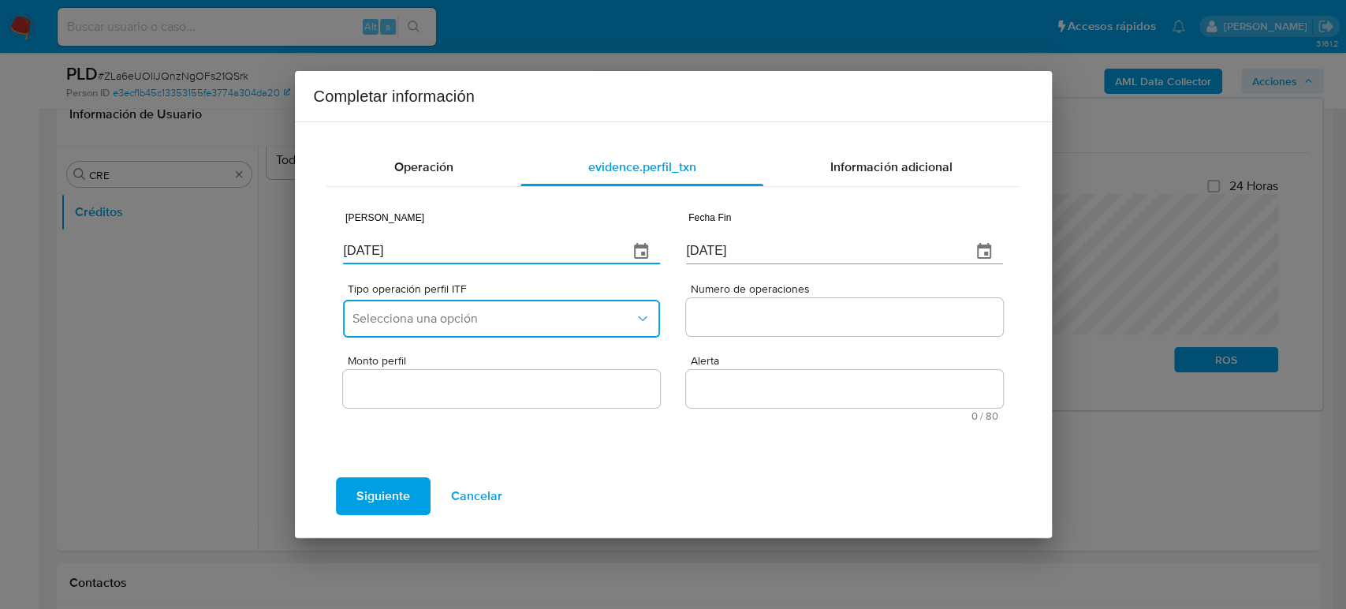
click at [411, 326] on span "Selecciona una opción" at bounding box center [492, 319] width 281 height 16
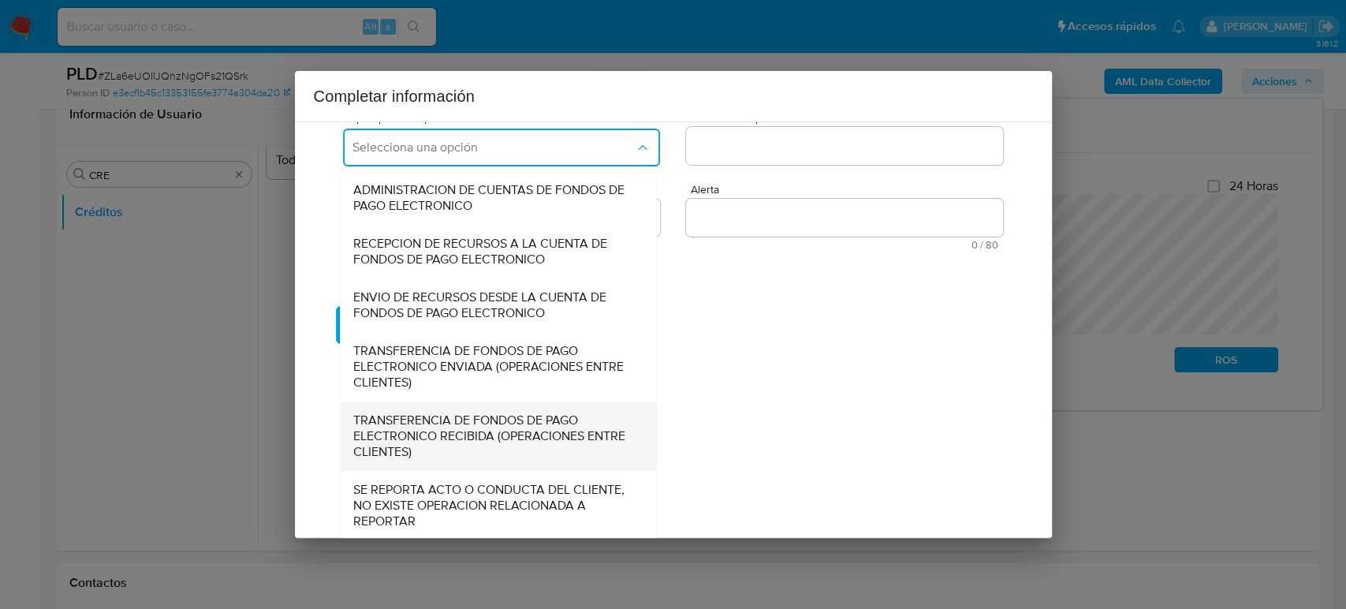
scroll to position [174, 0]
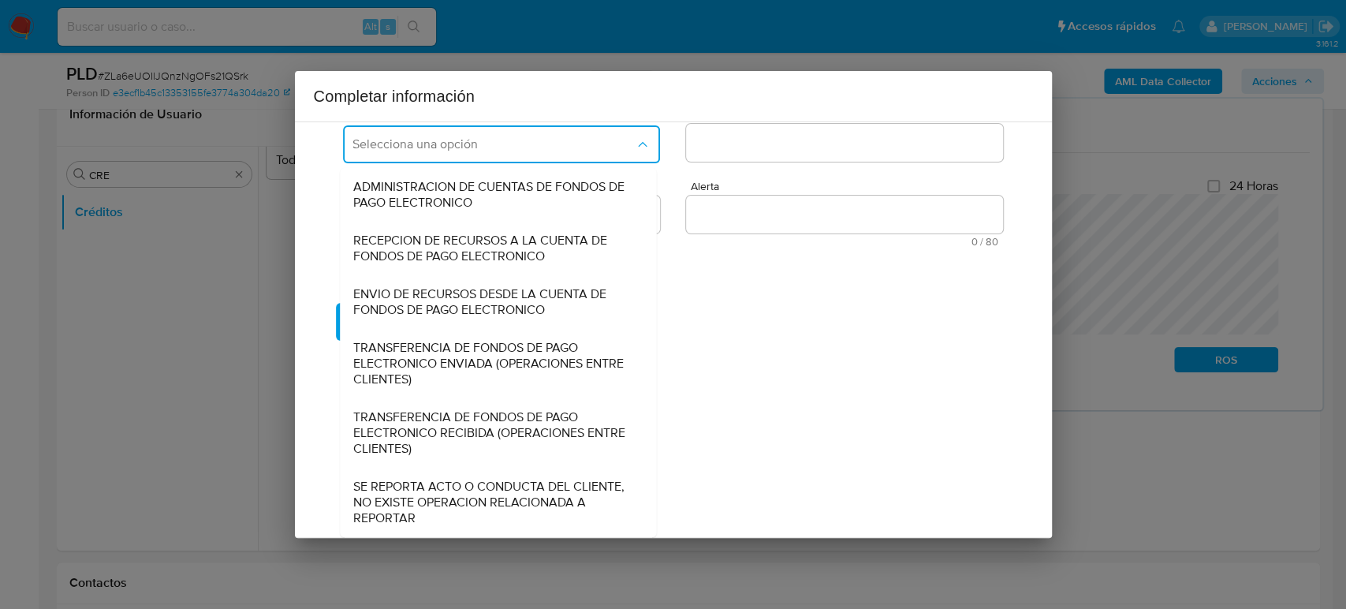
click at [460, 515] on span "SE REPORTA ACTO O CONDUCTA DEL CLIENTE, NO EXISTE OPERACION RELACIONADA A REPOR…" at bounding box center [493, 502] width 281 height 47
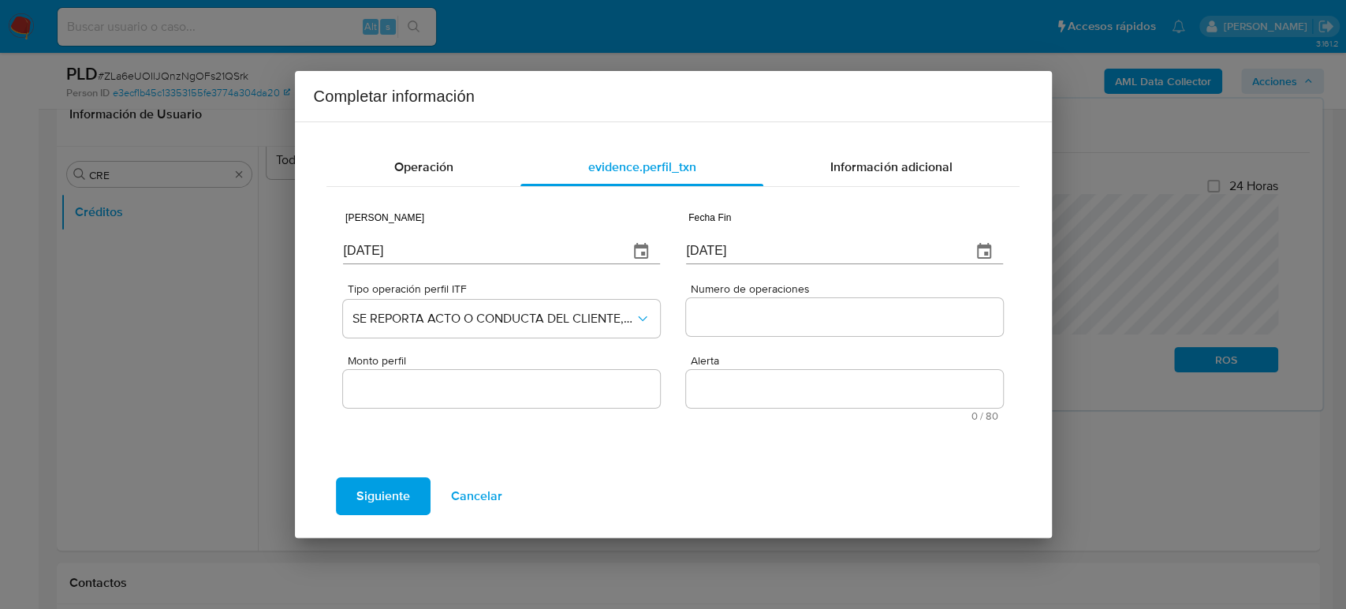
click at [773, 307] on input "Numero de operaciones" at bounding box center [844, 317] width 316 height 20
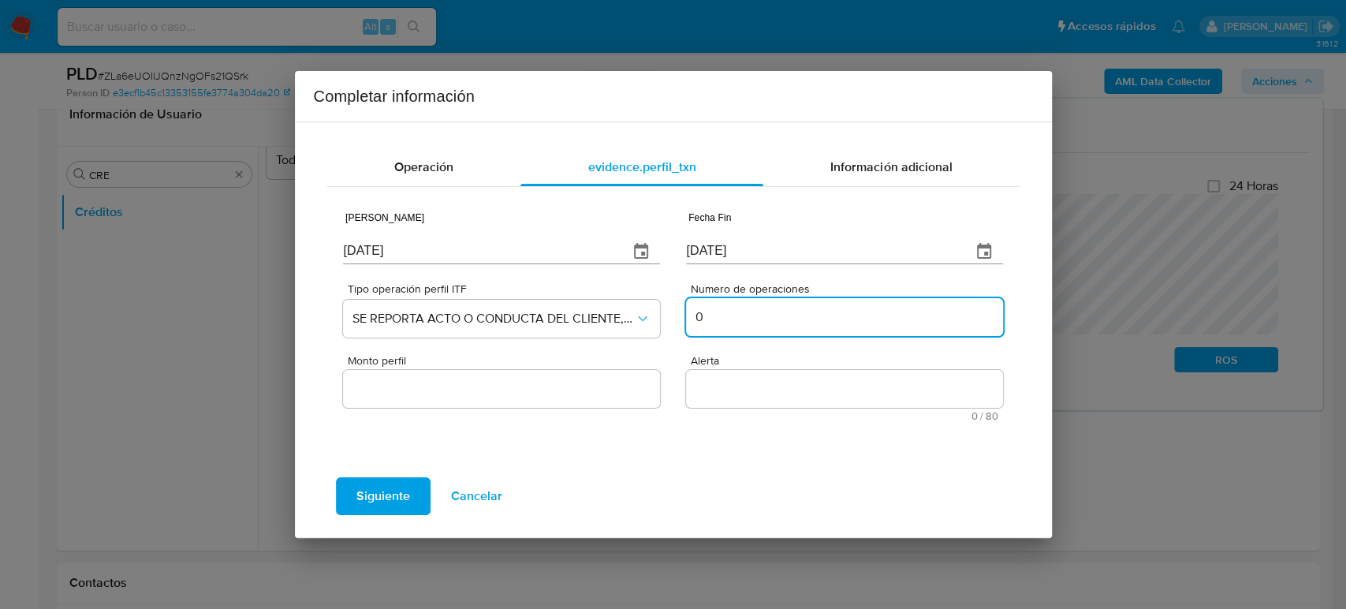
type input "0"
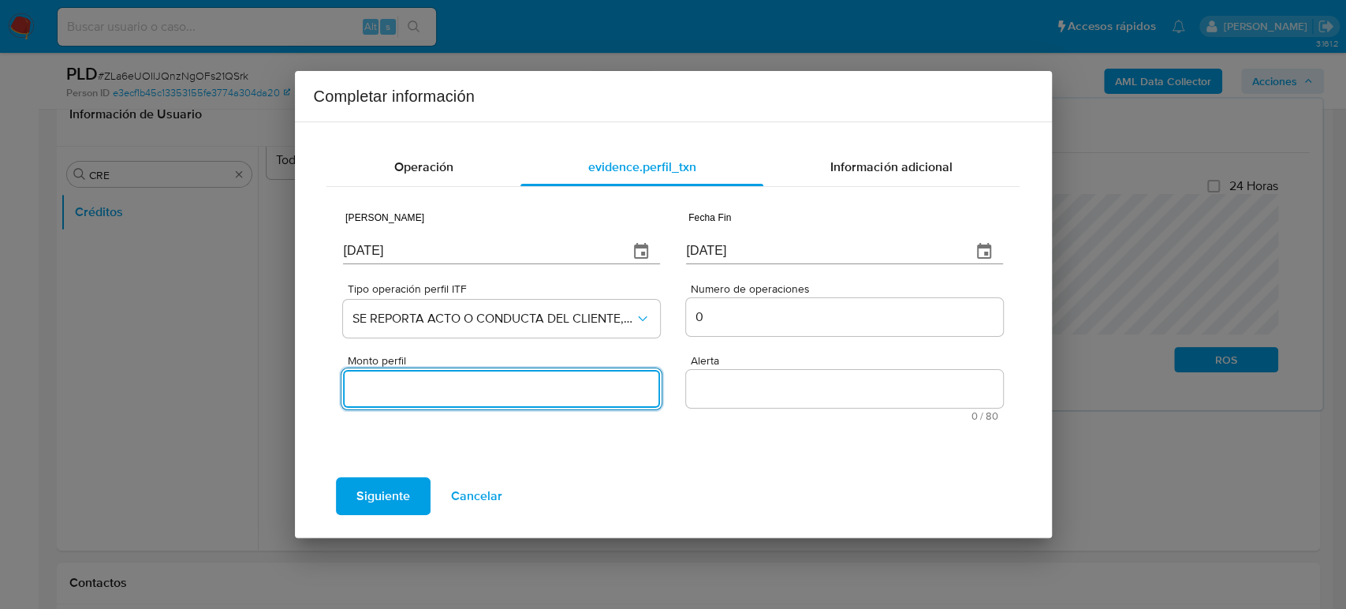
click at [420, 379] on input "Monto perfil" at bounding box center [501, 388] width 316 height 20
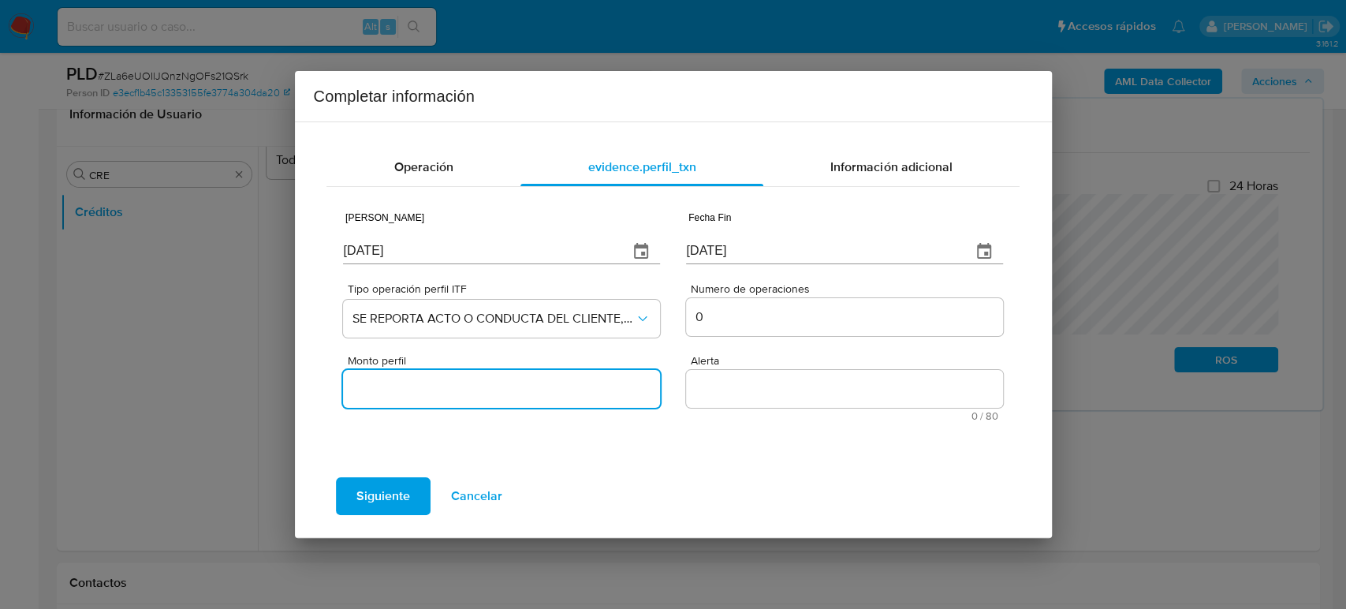
type input "0.00"
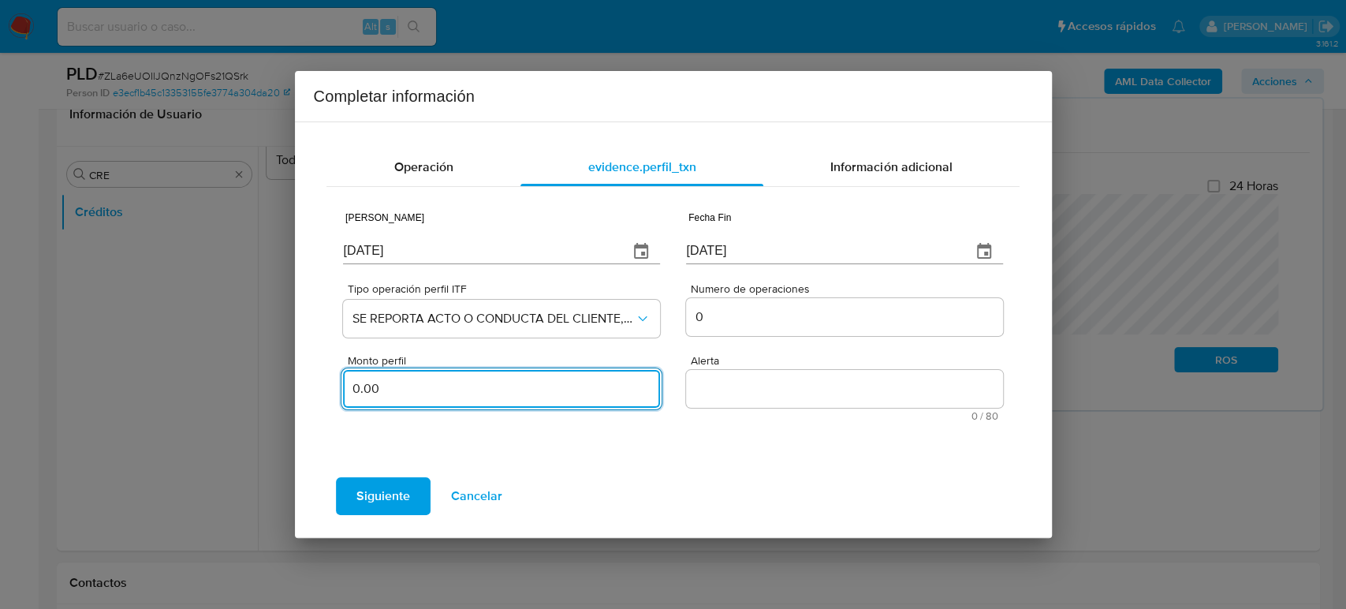
click at [732, 389] on textarea "Alerta" at bounding box center [844, 389] width 316 height 38
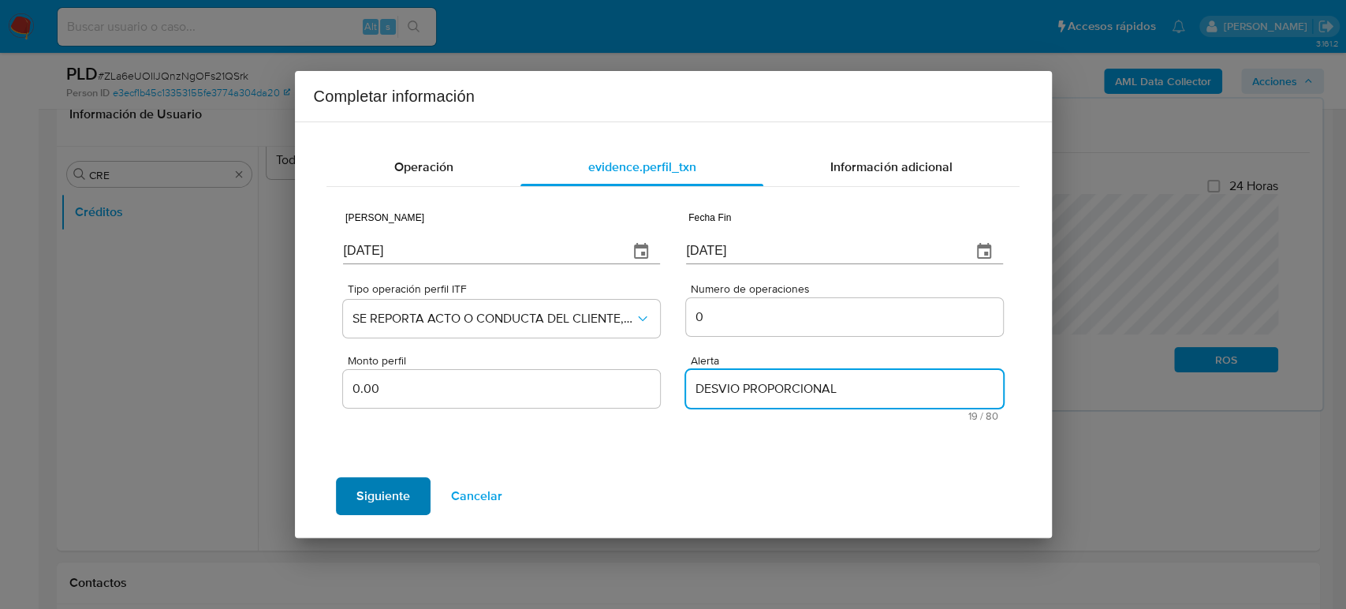
type textarea "DESVIO PROPORCIONAL"
click at [400, 501] on span "Siguiente" at bounding box center [383, 496] width 54 height 35
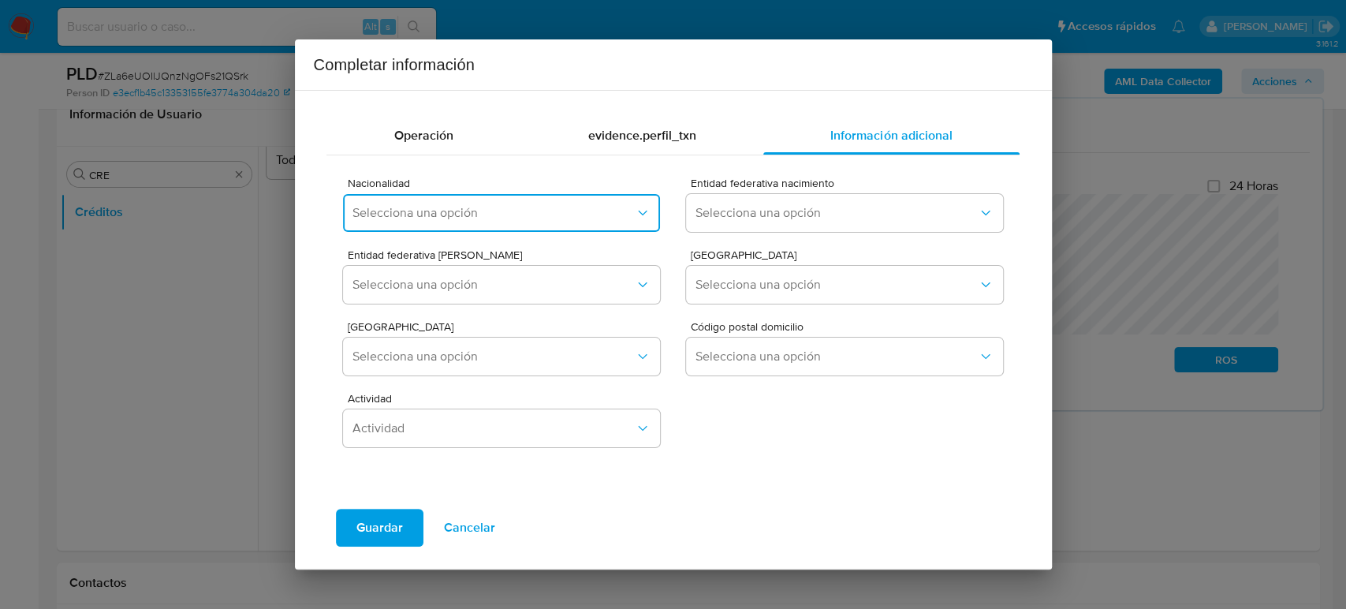
click at [535, 226] on button "Selecciona una opción" at bounding box center [501, 213] width 316 height 38
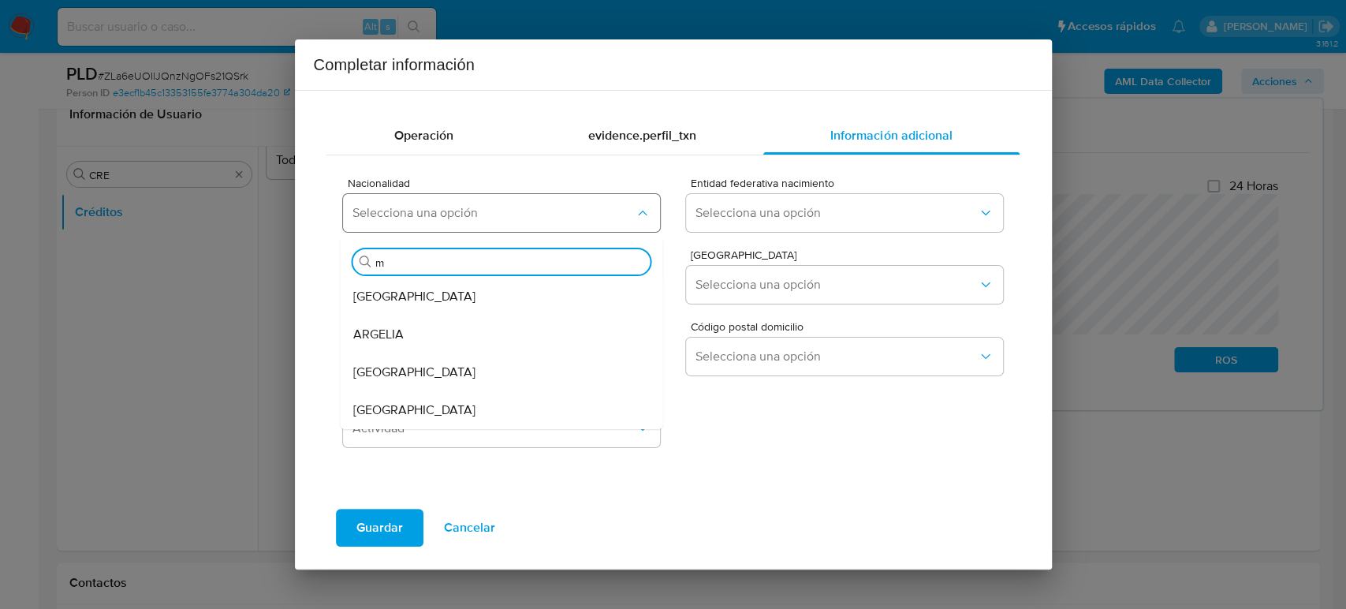
type input "me"
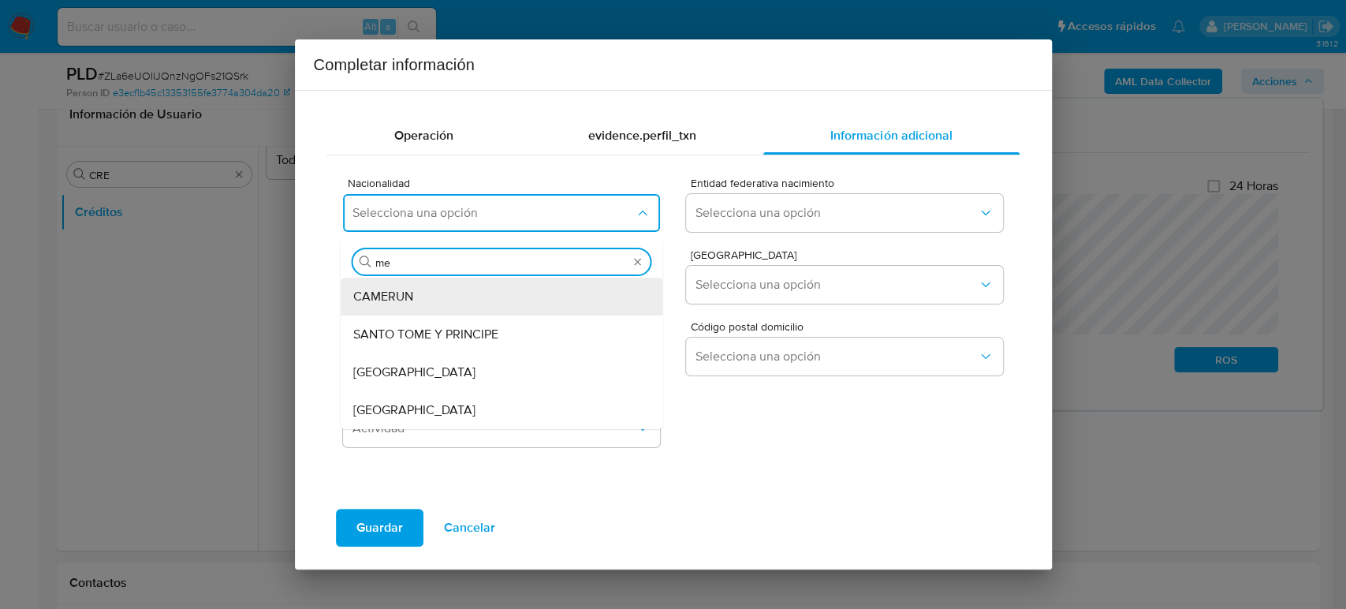
click at [405, 404] on div "MEXICO" at bounding box center [497, 410] width 288 height 38
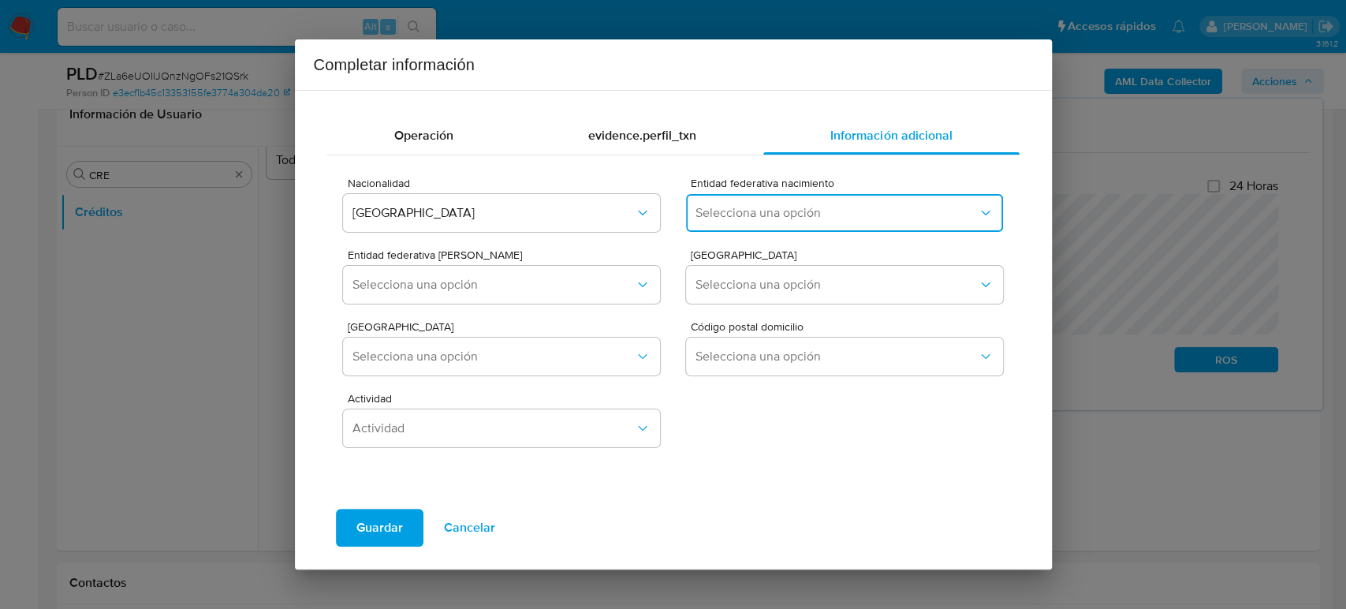
click at [792, 210] on span "Selecciona una opción" at bounding box center [835, 213] width 281 height 16
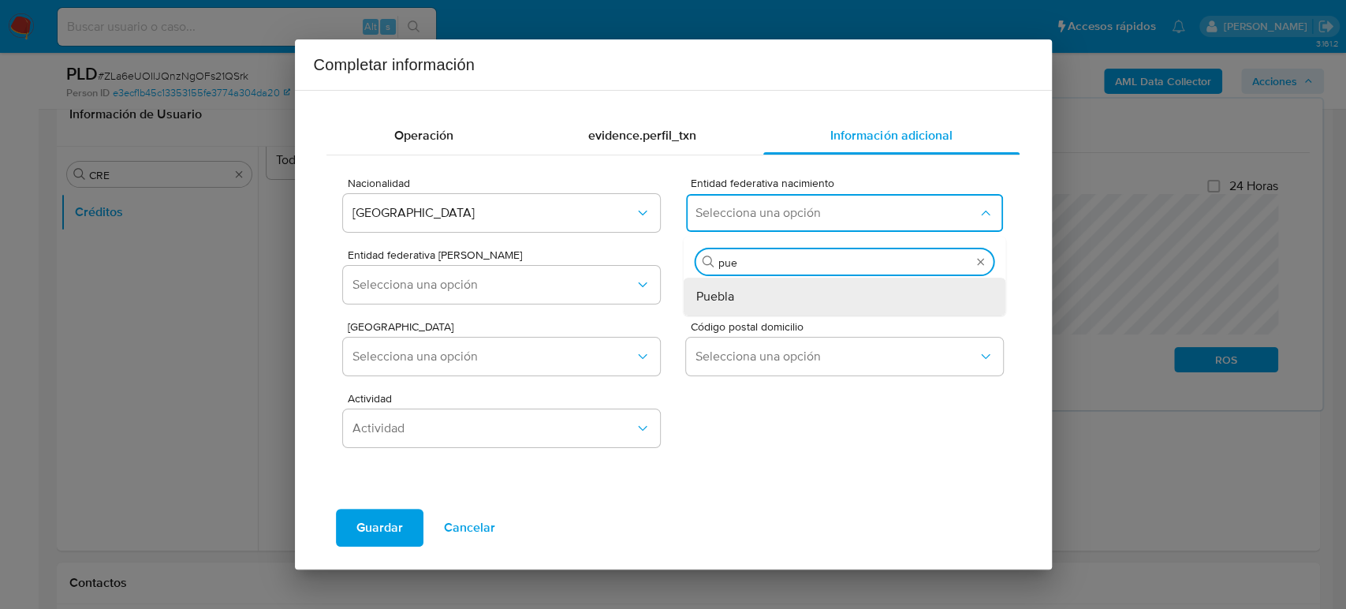
type input "pueb"
drag, startPoint x: 744, startPoint y: 287, endPoint x: 725, endPoint y: 305, distance: 26.2
click at [745, 287] on div "Puebla" at bounding box center [840, 296] width 288 height 38
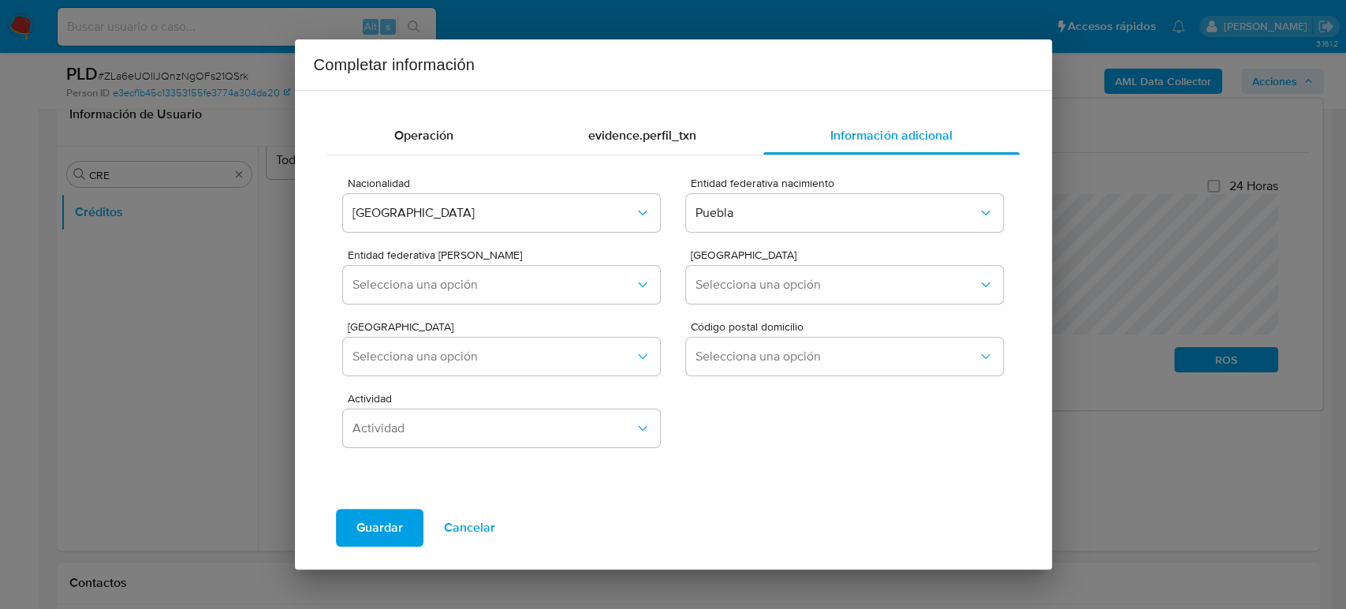
click at [579, 309] on div "Entidad federativa Domicilio Selecciona una opción" at bounding box center [501, 279] width 316 height 61
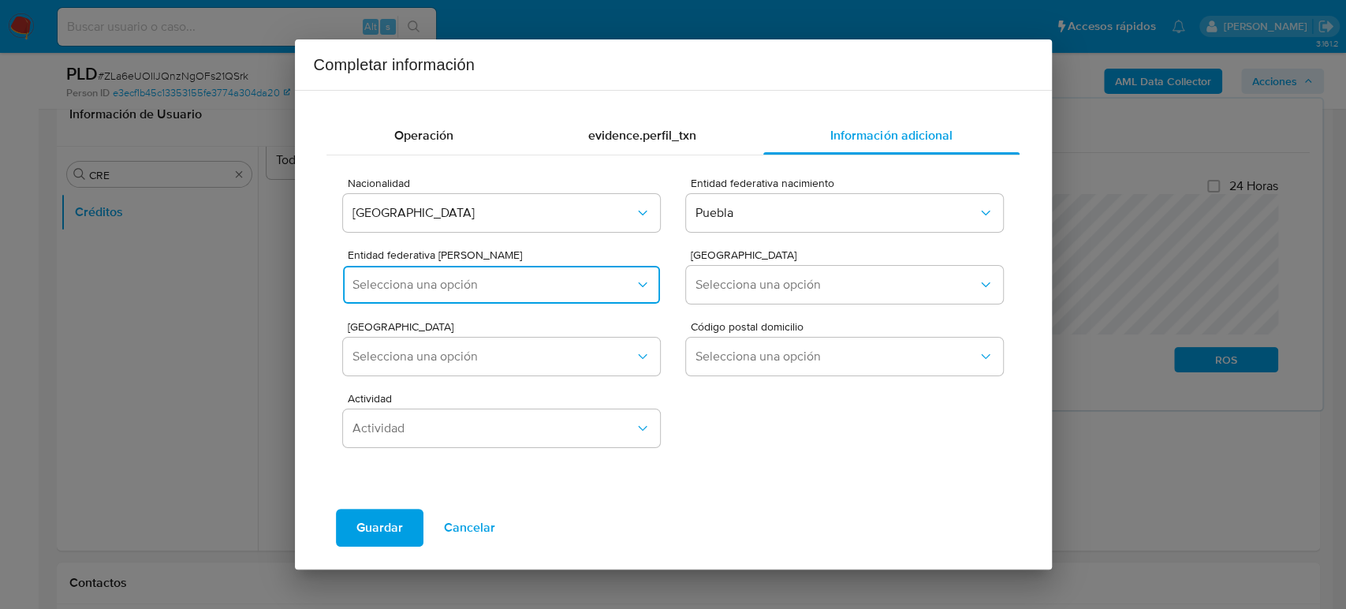
click at [565, 291] on span "Selecciona una opción" at bounding box center [492, 285] width 281 height 16
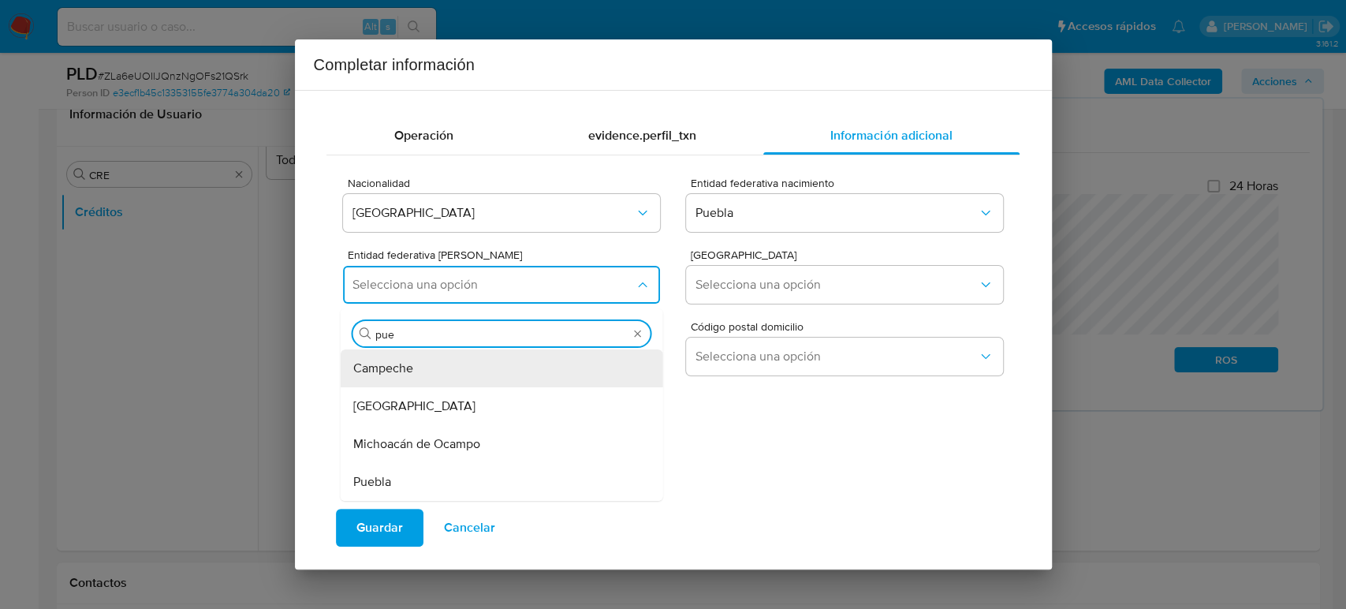
type input "pueb"
click at [381, 370] on span "Puebla" at bounding box center [372, 368] width 38 height 16
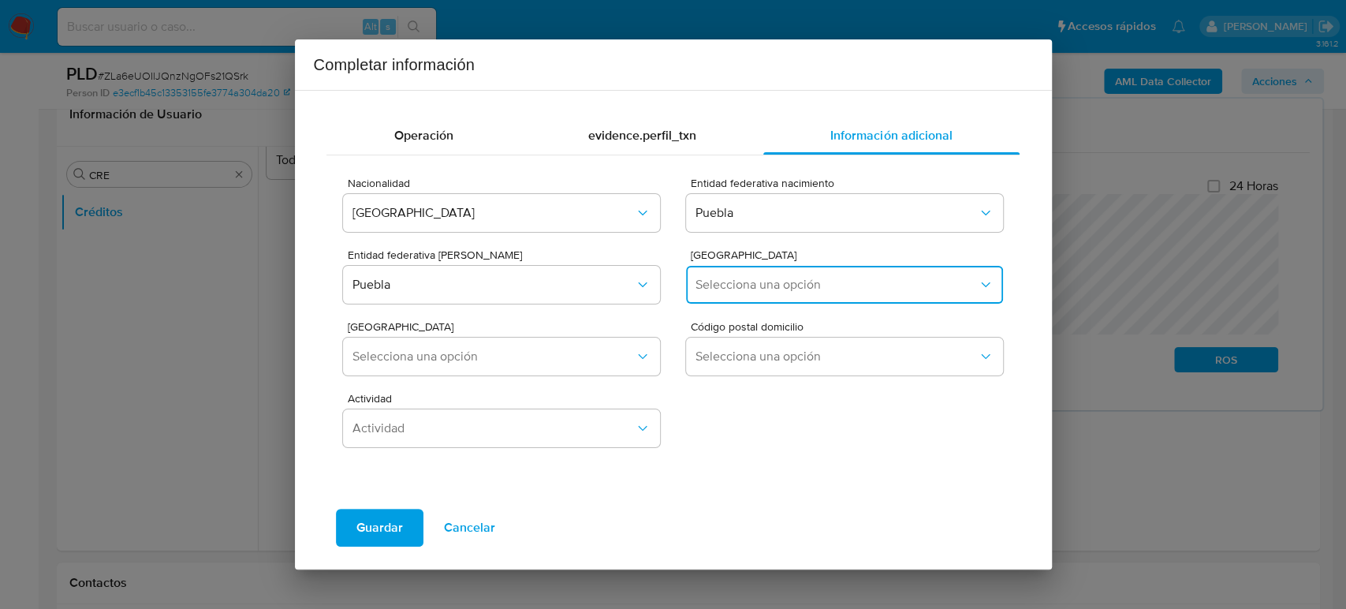
click at [795, 289] on span "Selecciona una opción" at bounding box center [835, 285] width 281 height 16
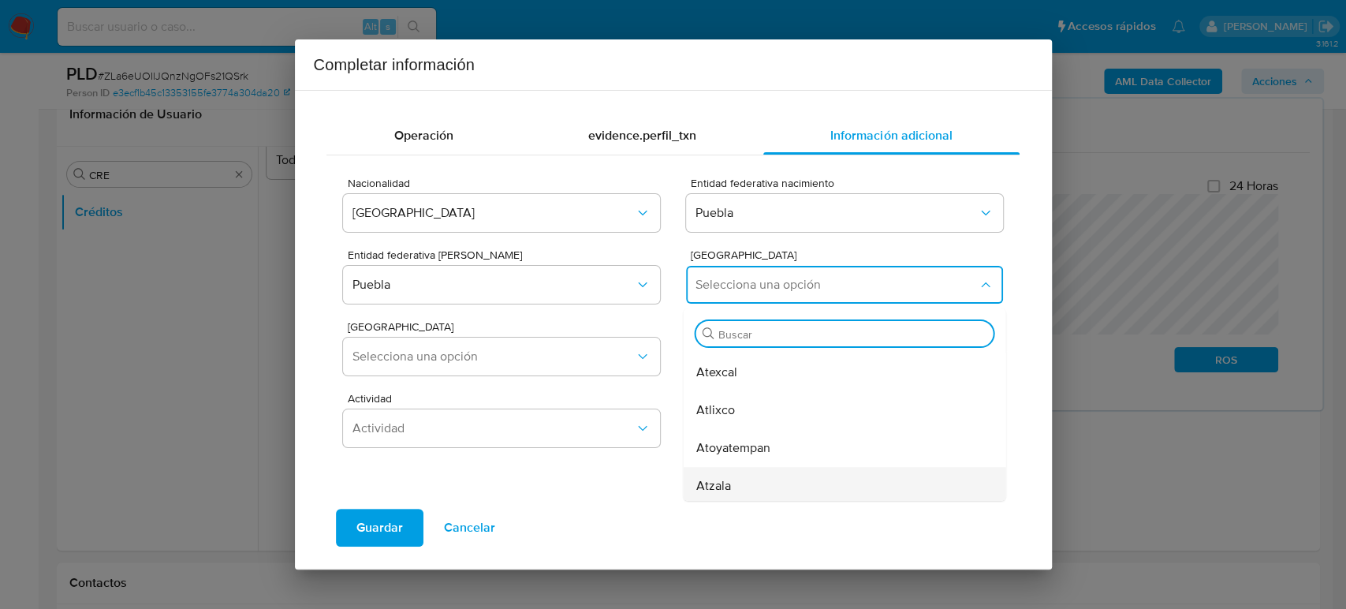
scroll to position [613, 0]
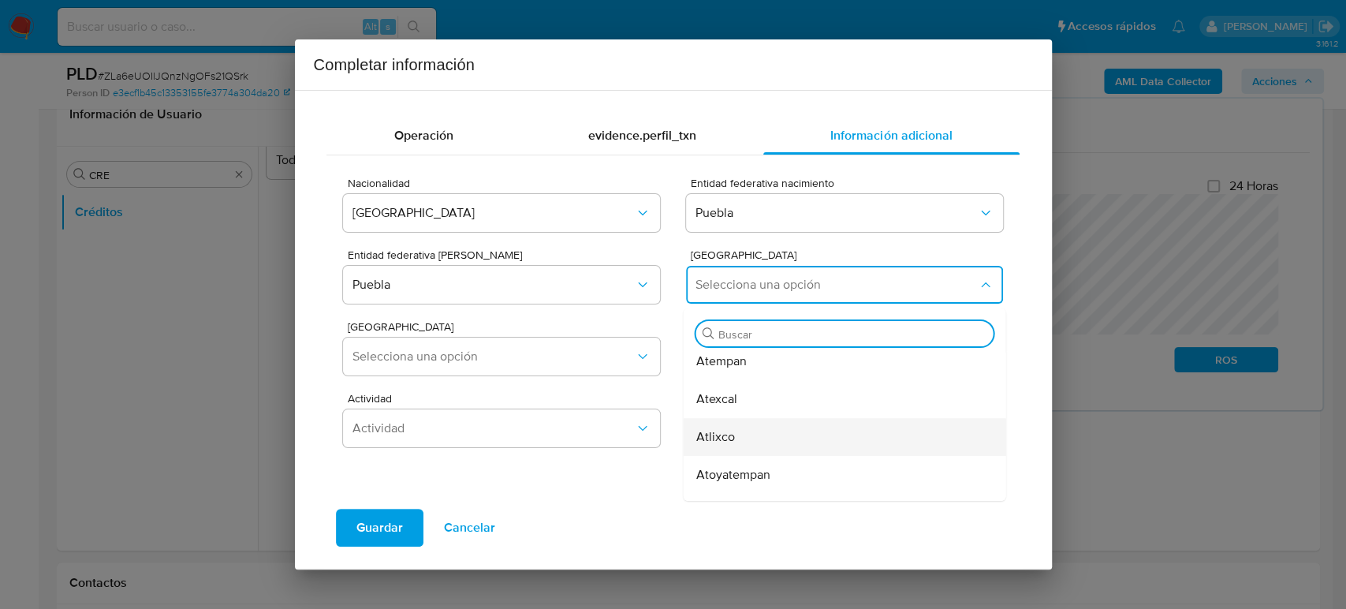
click at [785, 432] on div "Atlixco" at bounding box center [840, 437] width 288 height 38
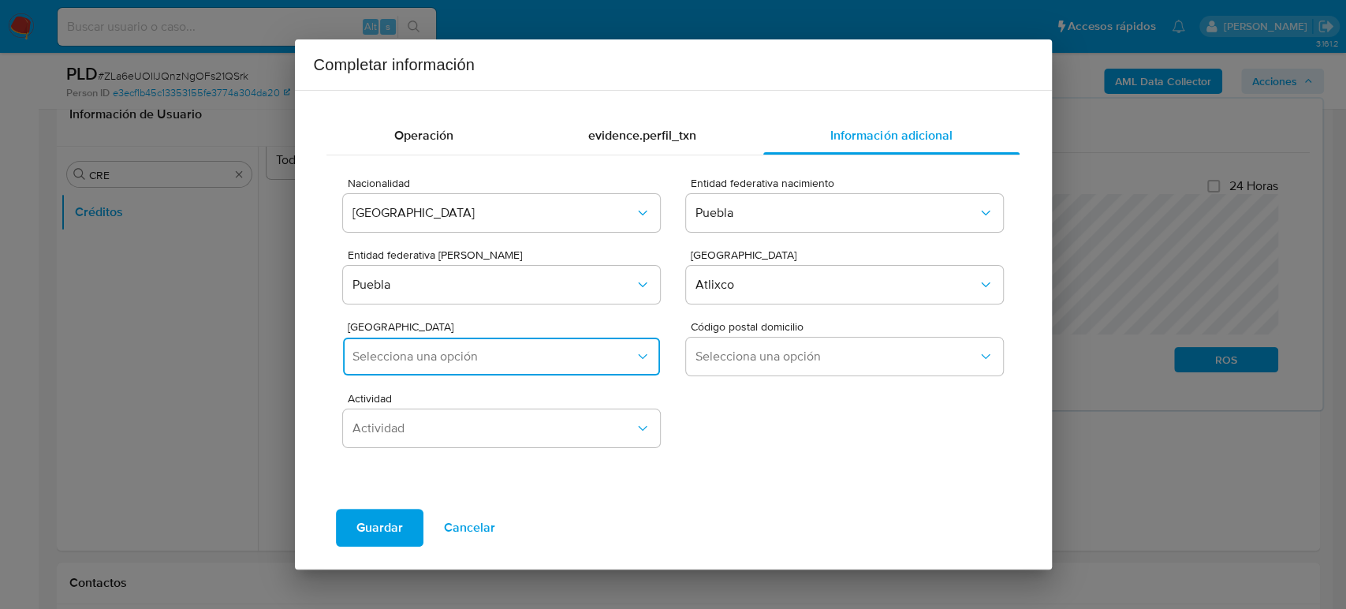
click at [606, 363] on span "Selecciona una opción" at bounding box center [492, 356] width 281 height 16
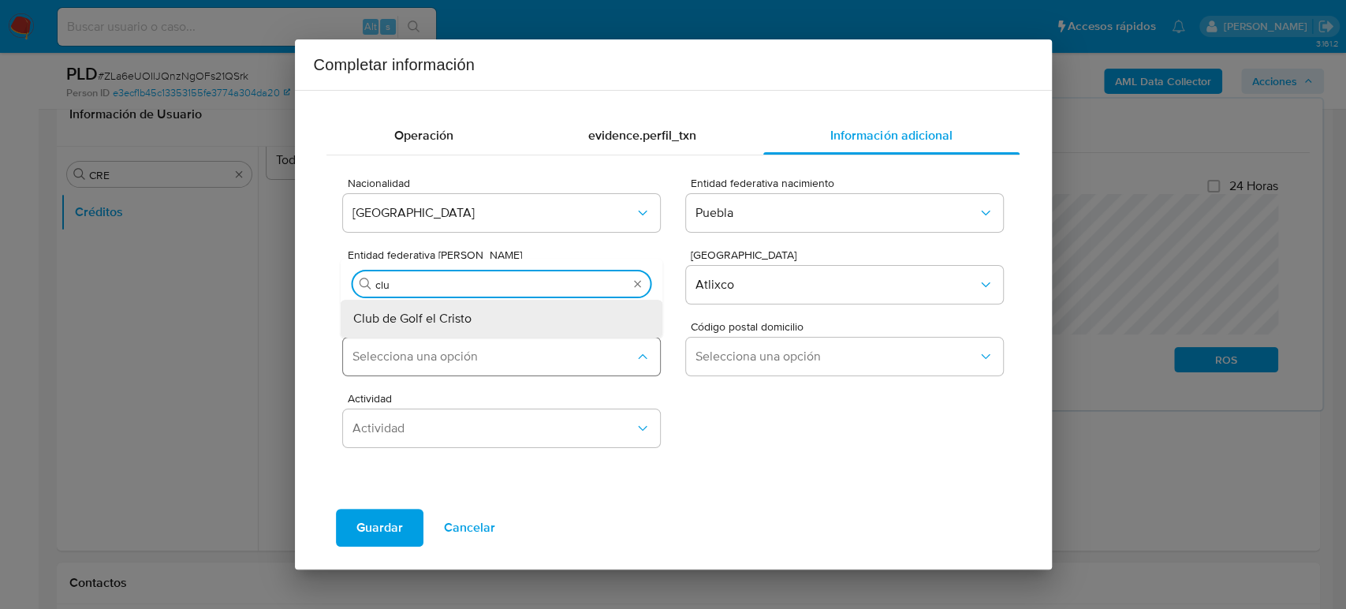
type input "club"
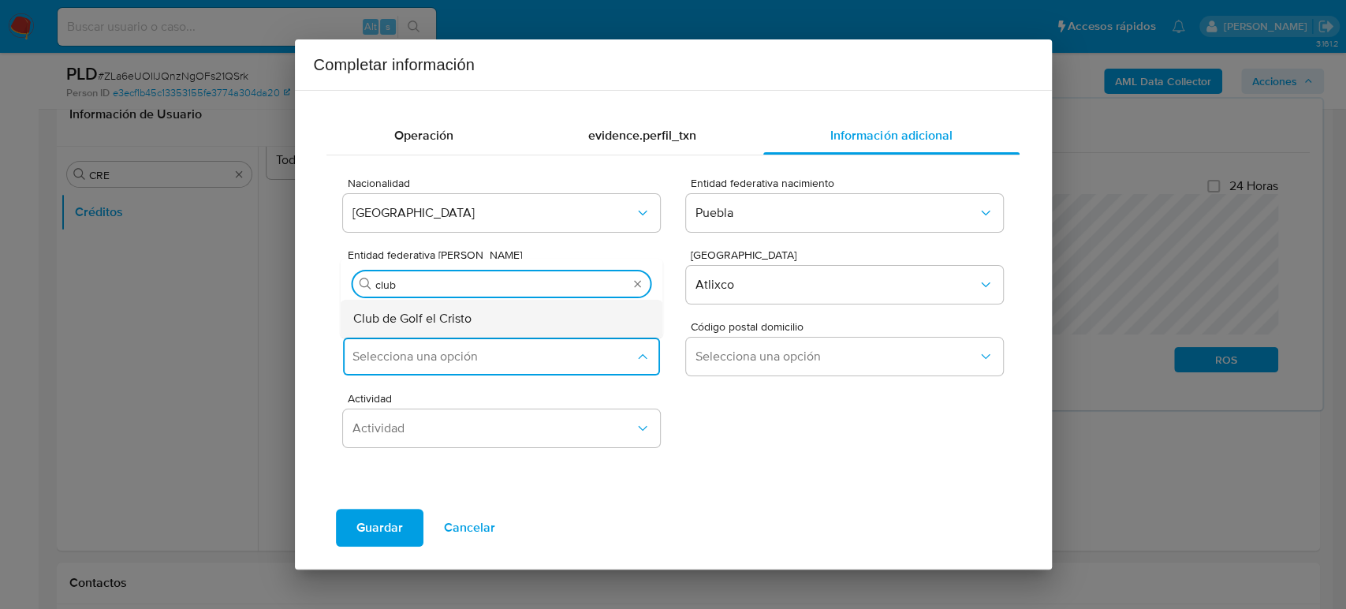
click at [553, 320] on div "Club de Golf el Cristo" at bounding box center [497, 319] width 288 height 38
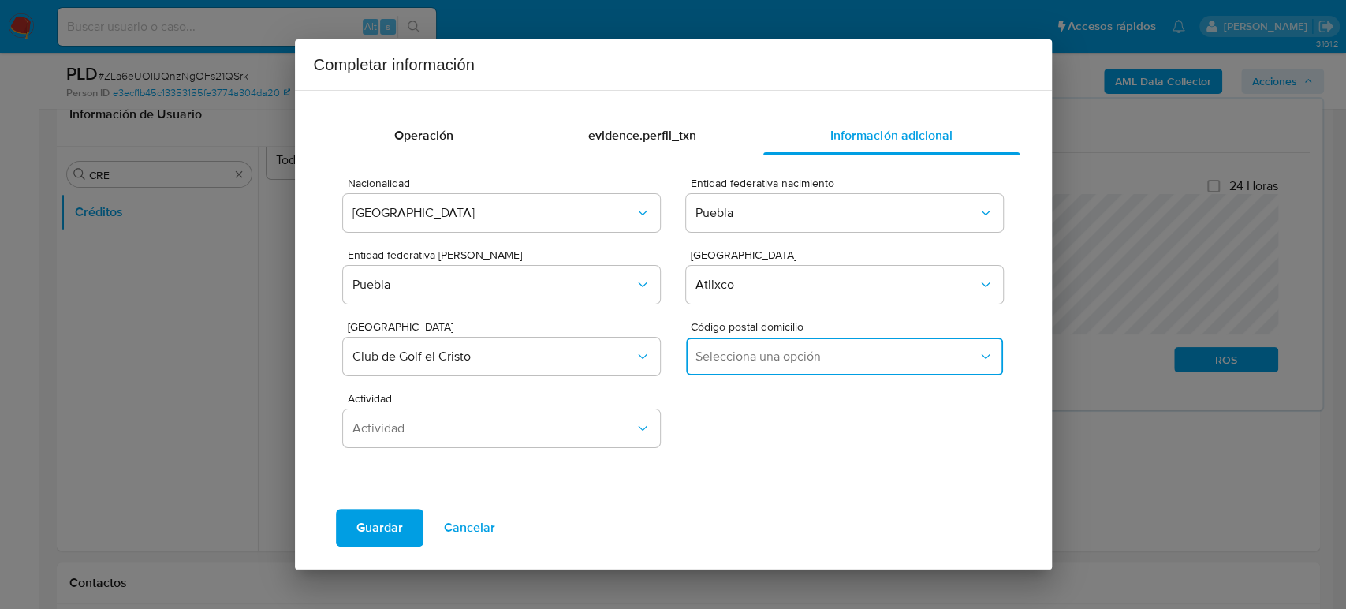
click at [774, 372] on button "Selecciona una opción" at bounding box center [844, 356] width 316 height 38
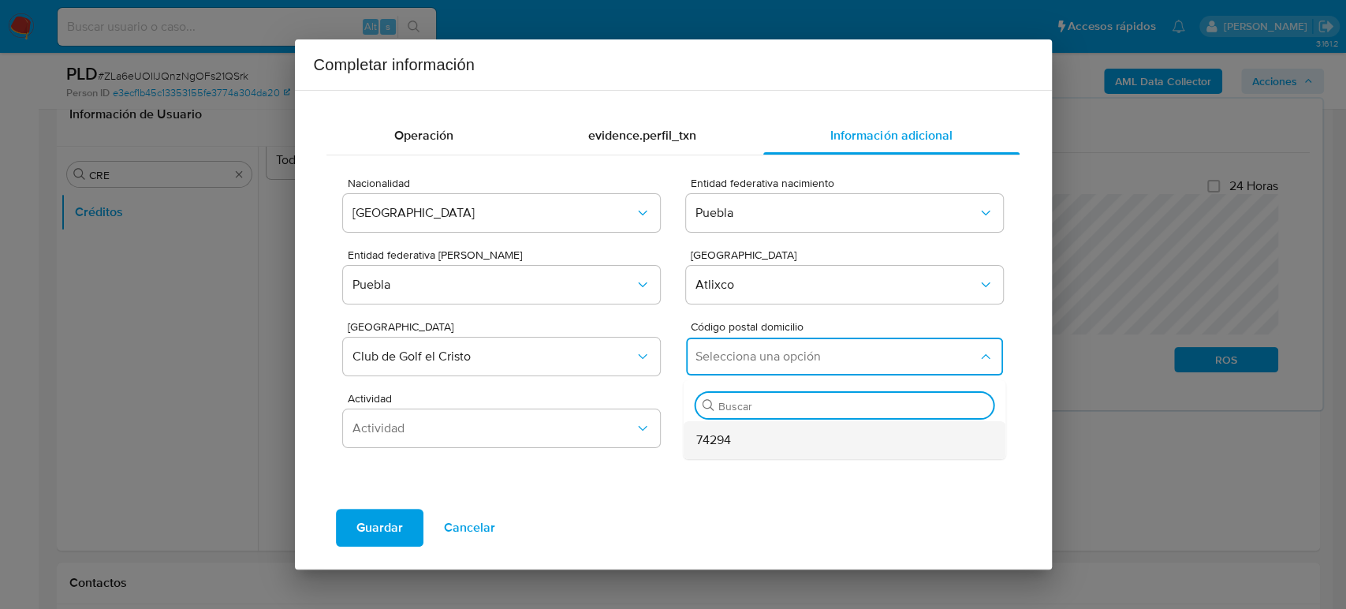
click at [777, 445] on div "74294" at bounding box center [840, 440] width 288 height 38
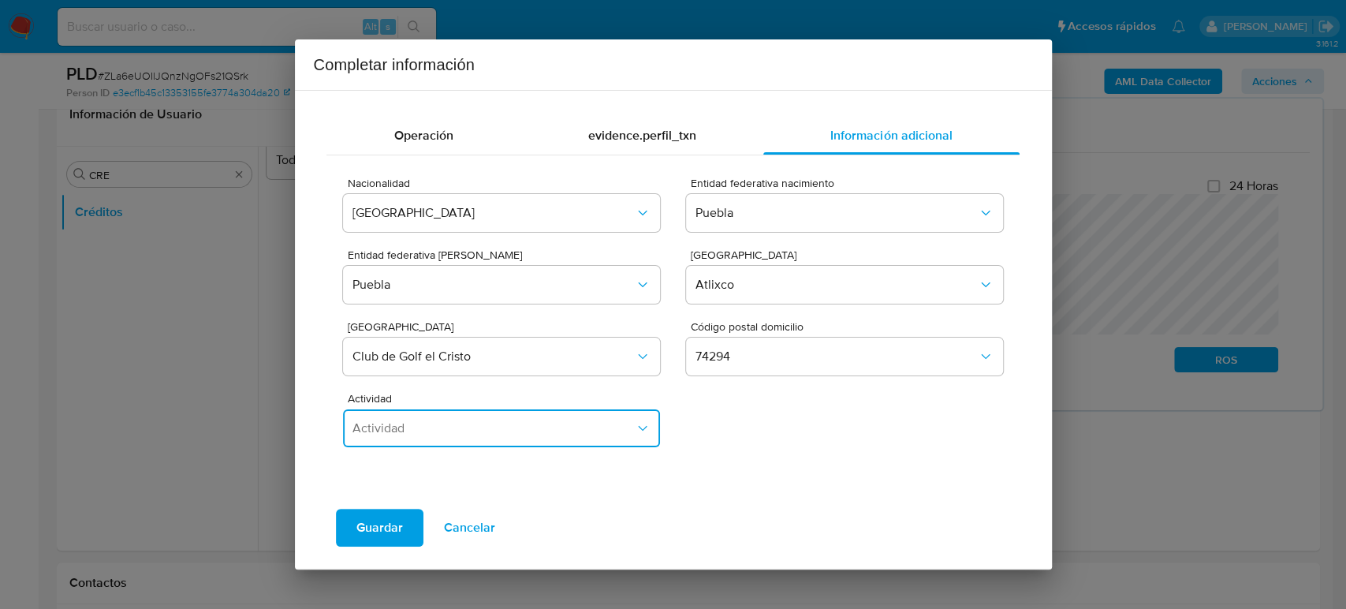
click at [493, 430] on span "Actividad" at bounding box center [492, 428] width 281 height 16
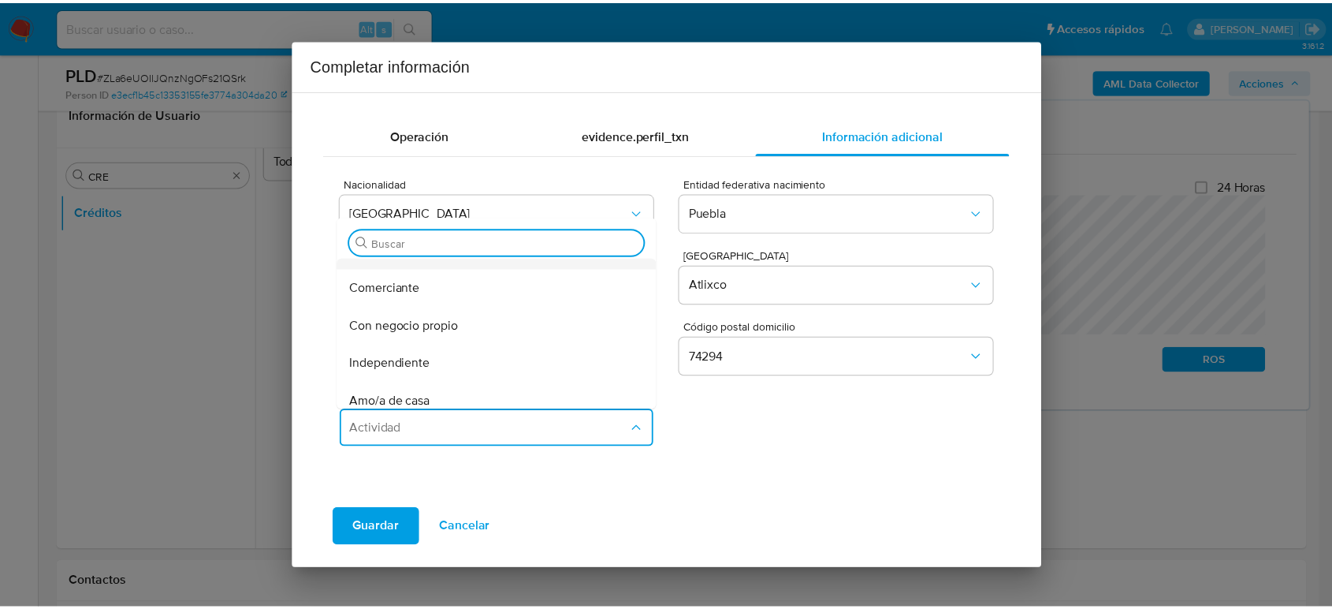
scroll to position [175, 0]
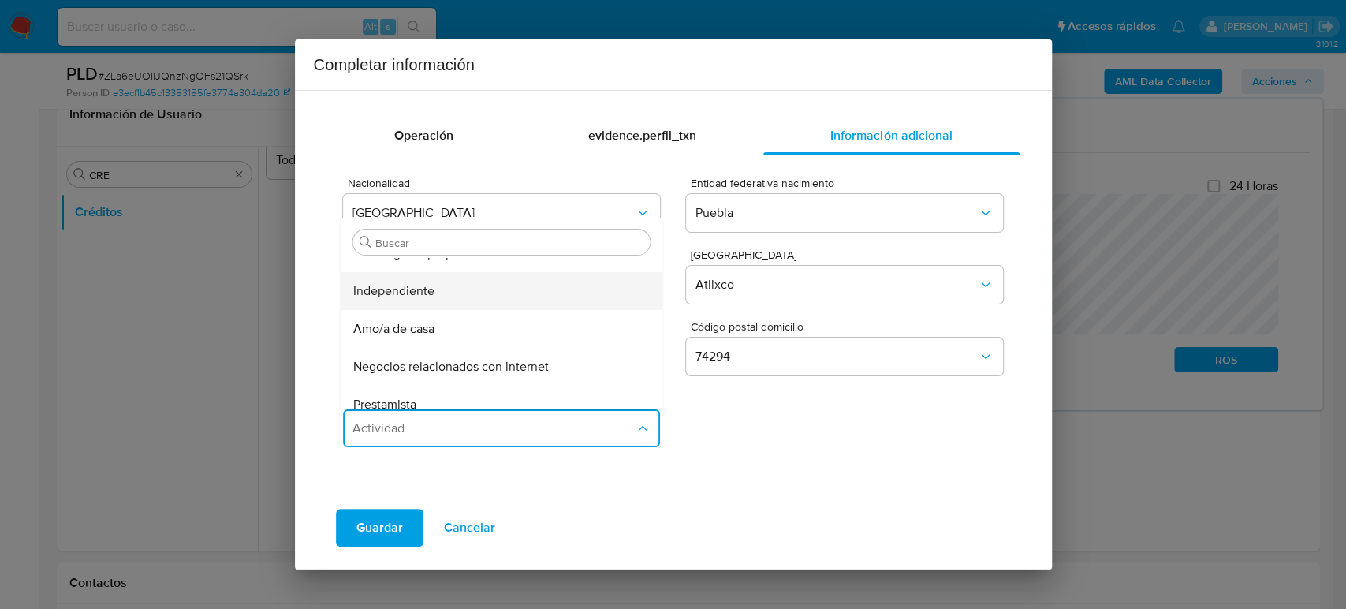
click at [453, 296] on div "Independiente" at bounding box center [497, 291] width 288 height 38
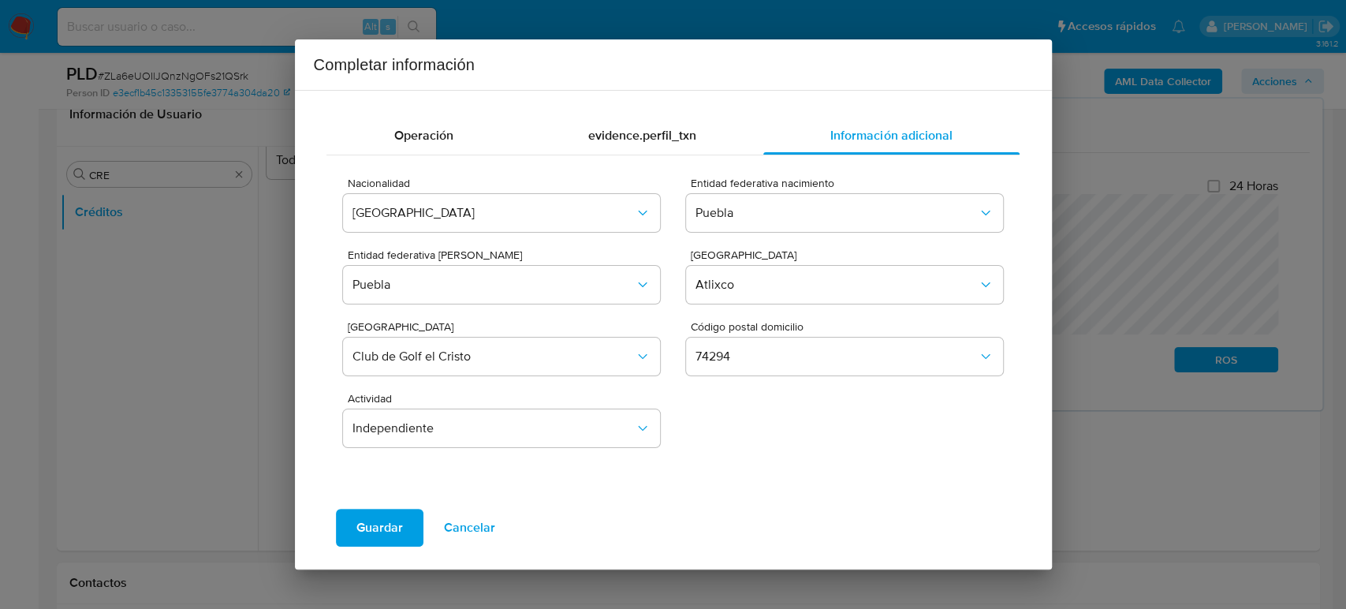
click at [400, 522] on span "Guardar" at bounding box center [379, 527] width 47 height 35
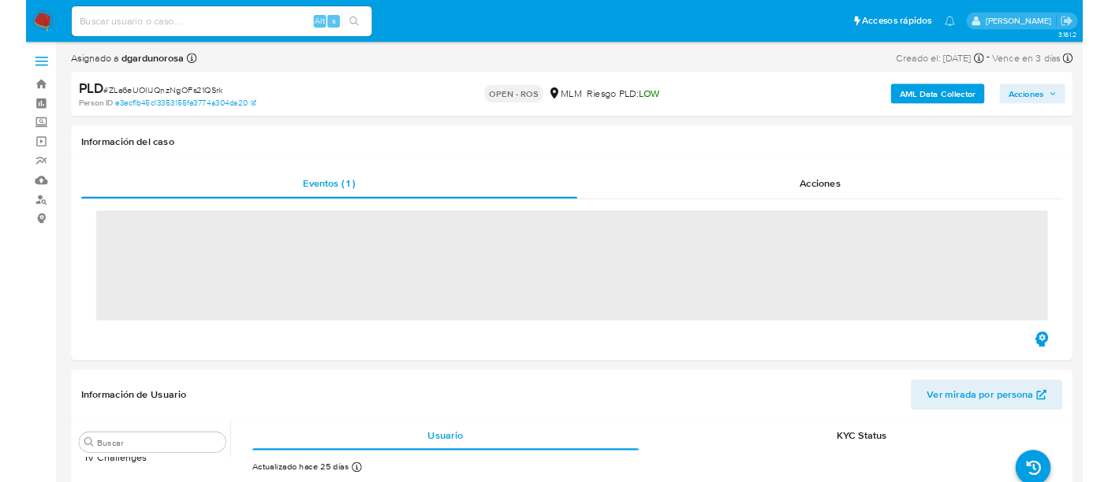
scroll to position [741, 0]
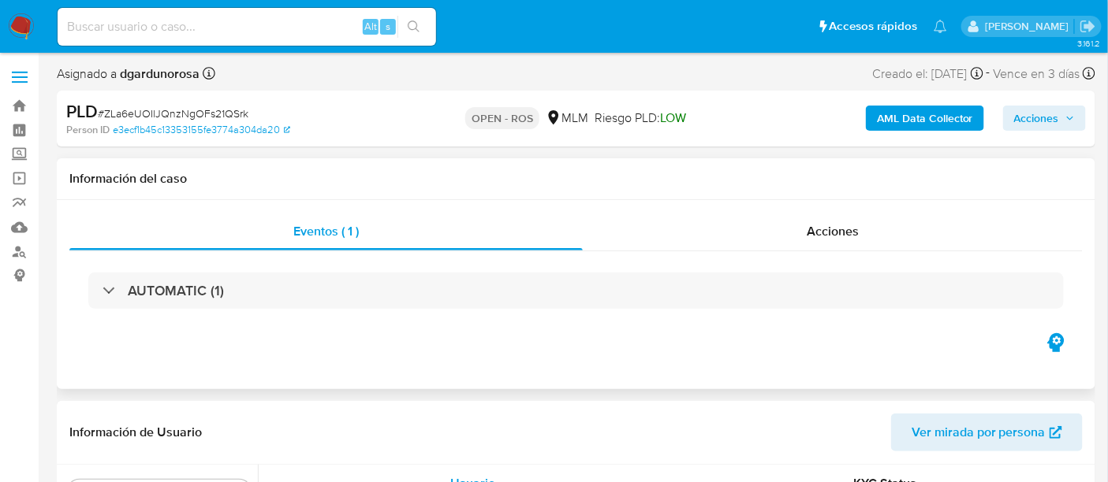
select select "10"
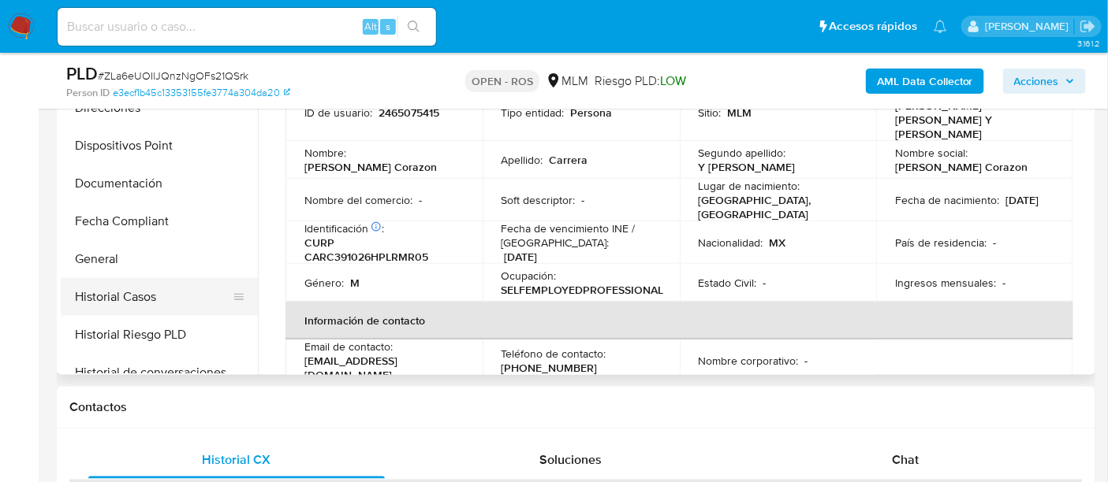
scroll to position [303, 0]
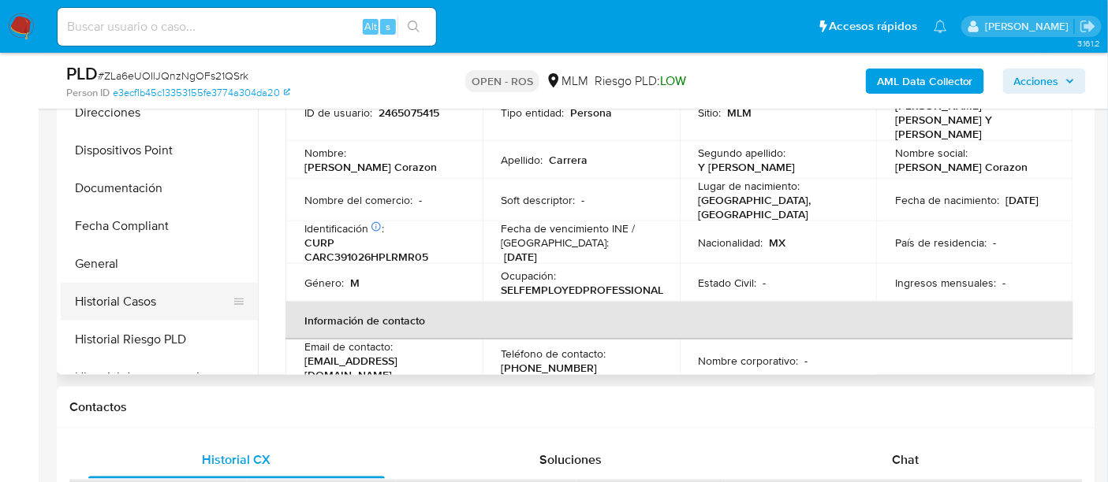
click at [135, 309] on button "Historial Casos" at bounding box center [153, 302] width 184 height 38
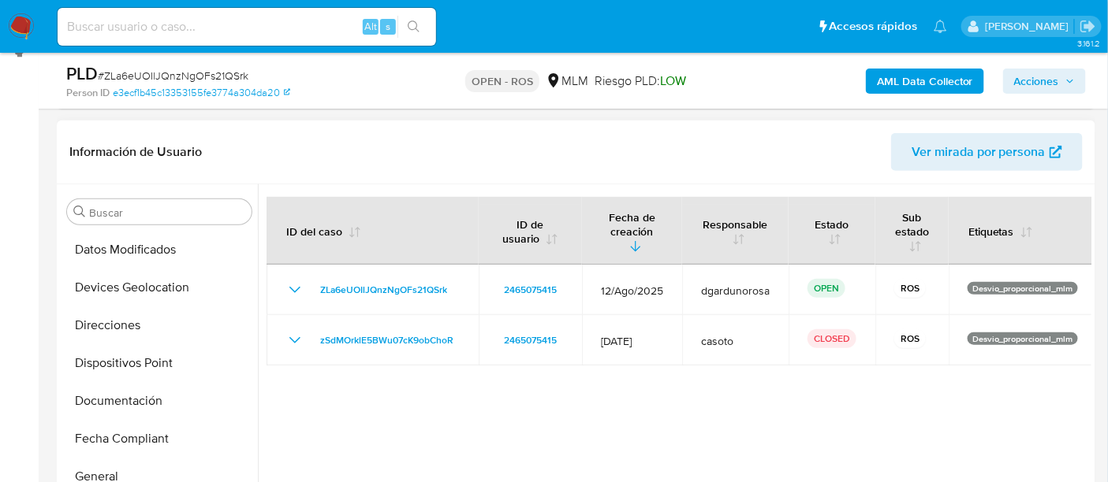
scroll to position [263, 0]
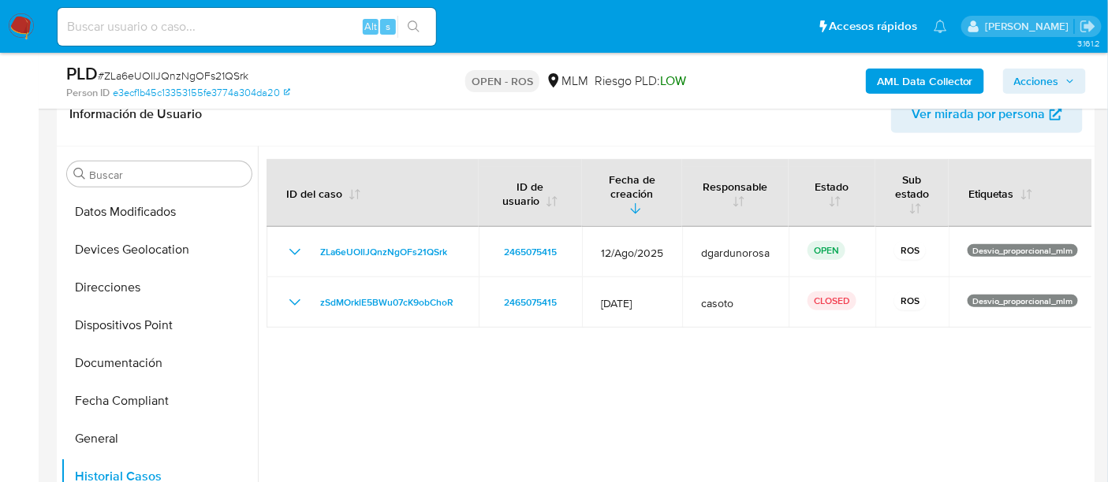
click at [703, 387] on div at bounding box center [674, 349] width 833 height 404
click at [118, 432] on button "General" at bounding box center [153, 439] width 184 height 38
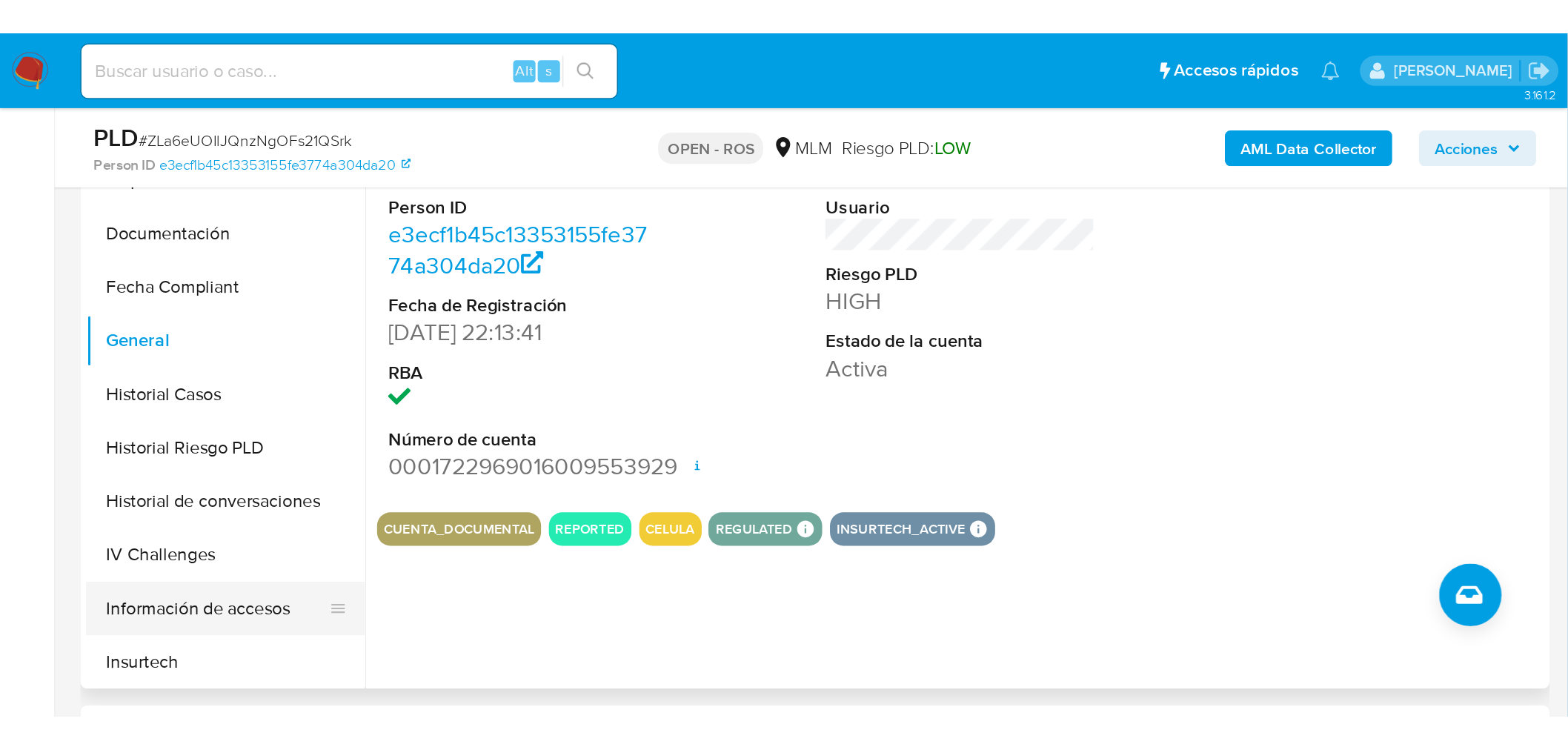
scroll to position [531, 0]
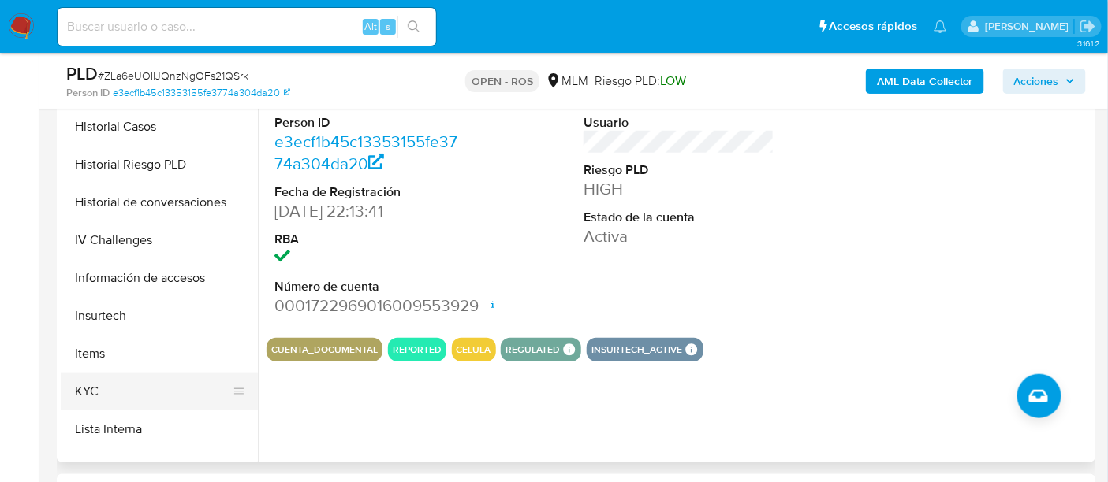
click at [120, 382] on button "KYC" at bounding box center [153, 392] width 184 height 38
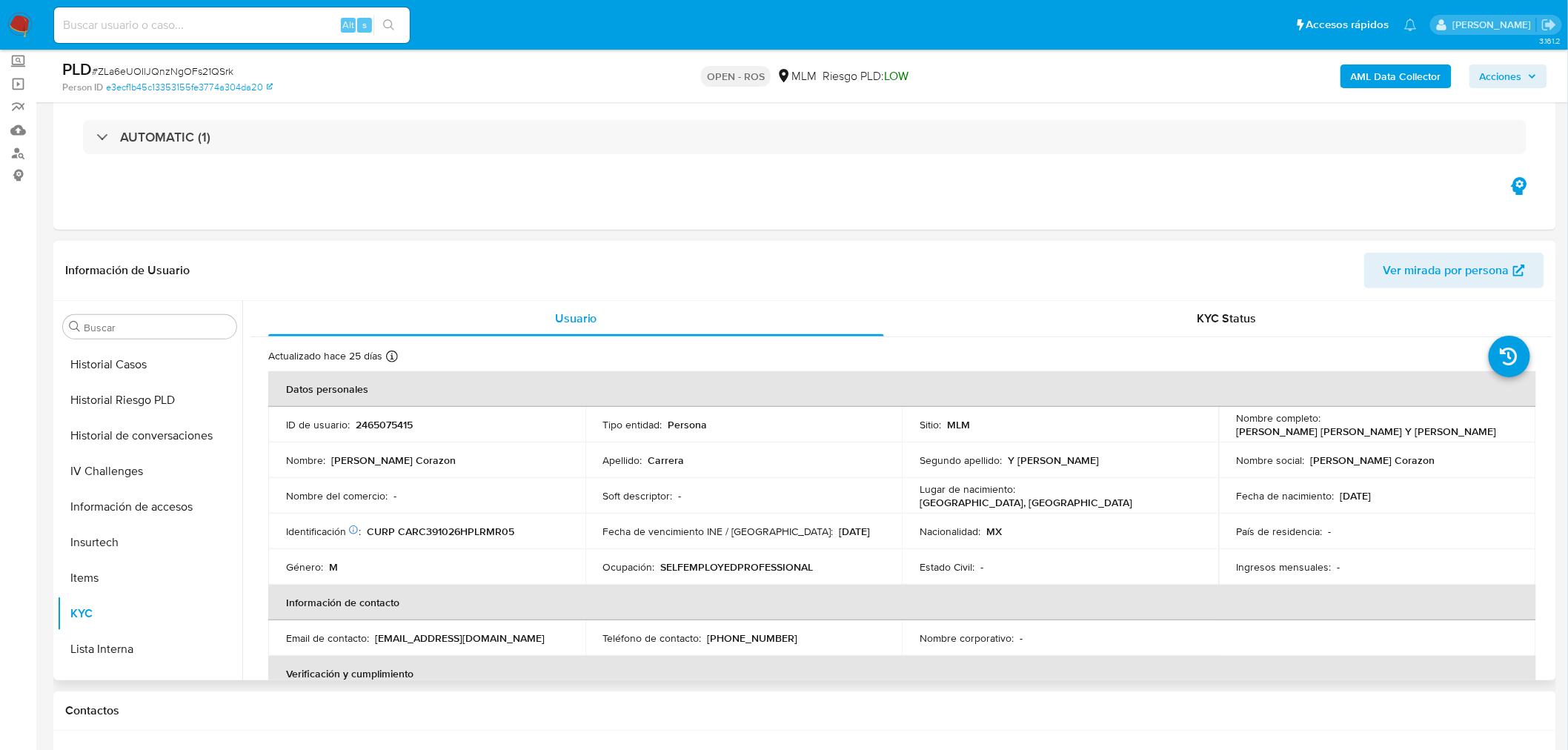
scroll to position [0, 0]
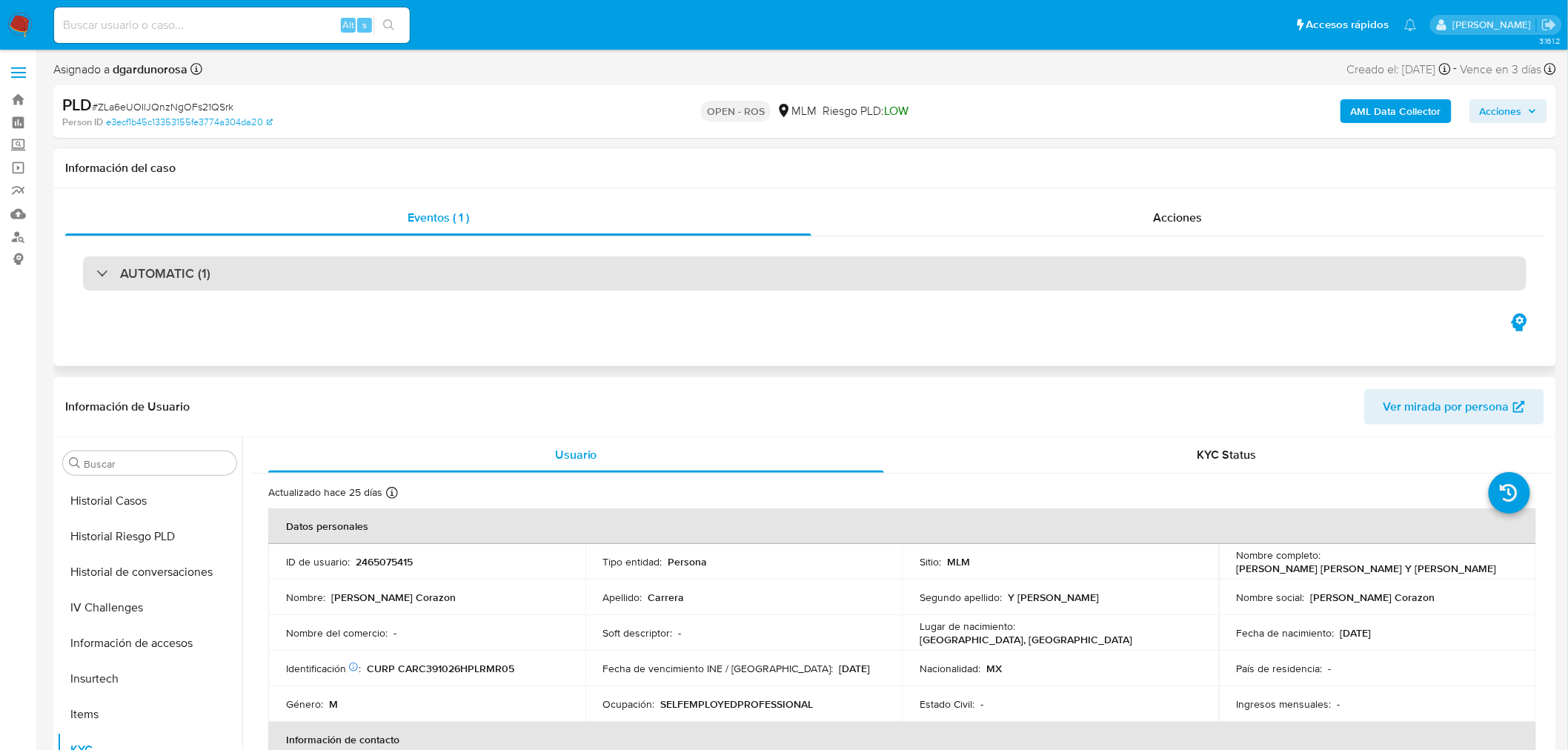
click at [563, 268] on div "AUTOMATIC (1)" at bounding box center [805, 273] width 1444 height 34
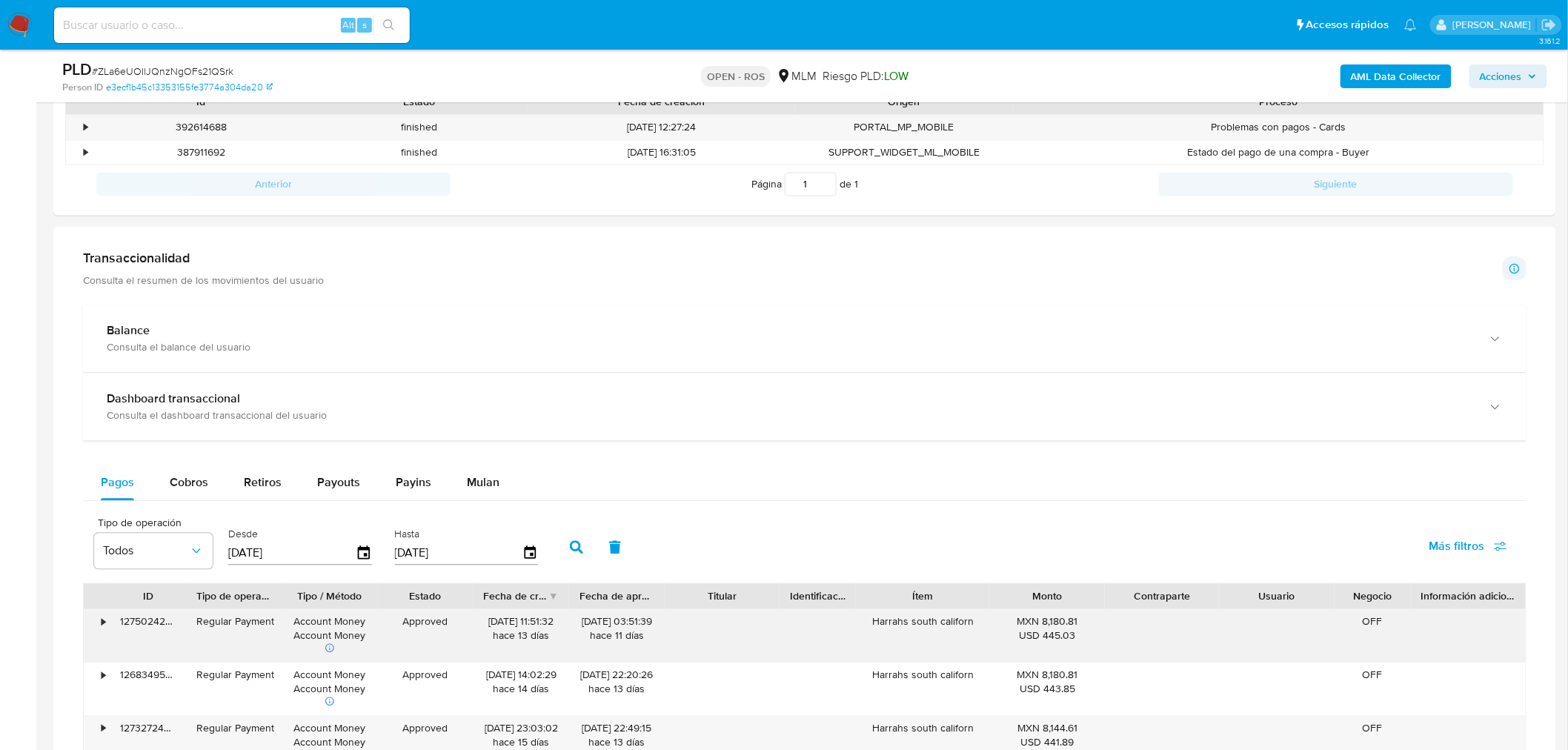
scroll to position [1152, 0]
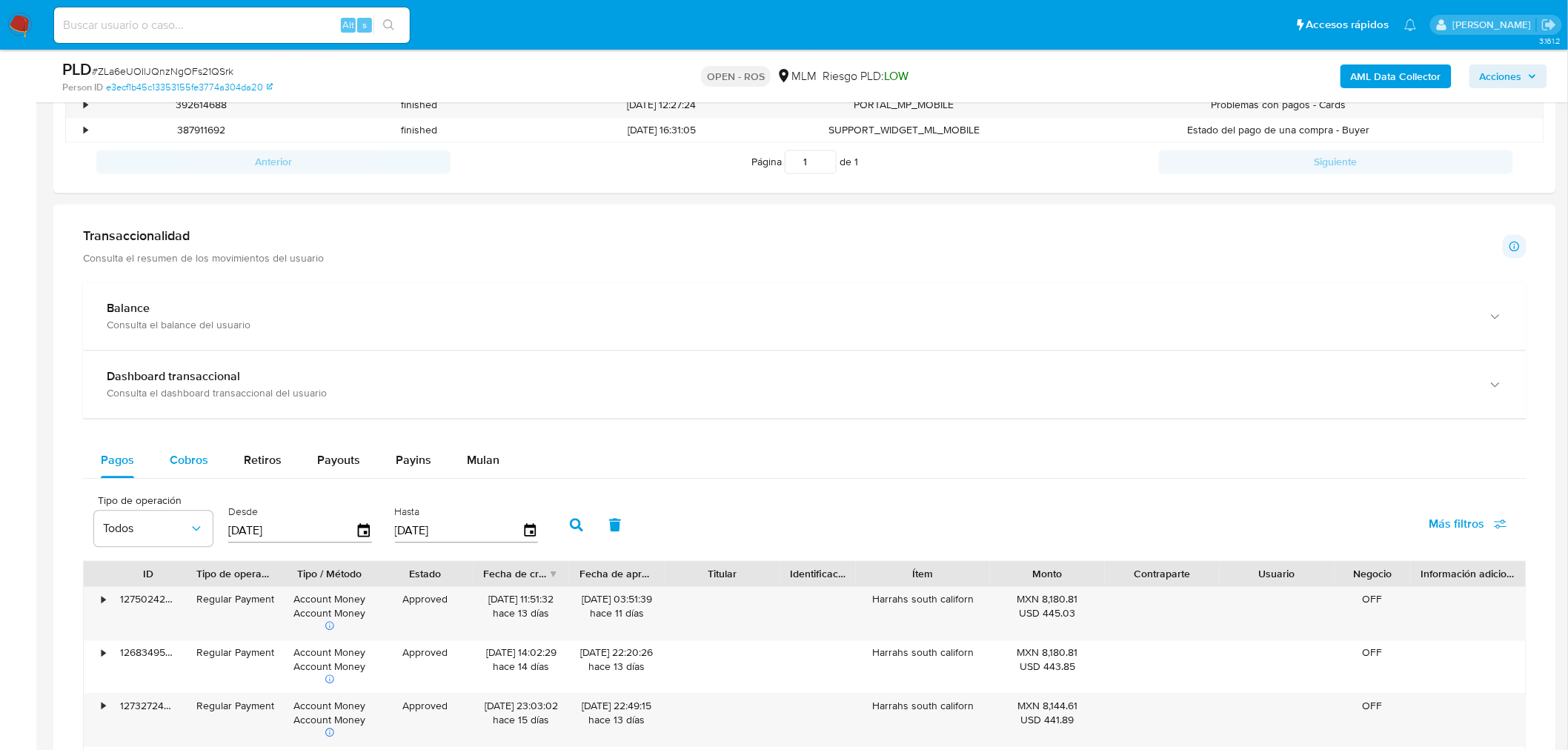
click at [180, 453] on span "Cobros" at bounding box center [189, 461] width 39 height 17
select select "10"
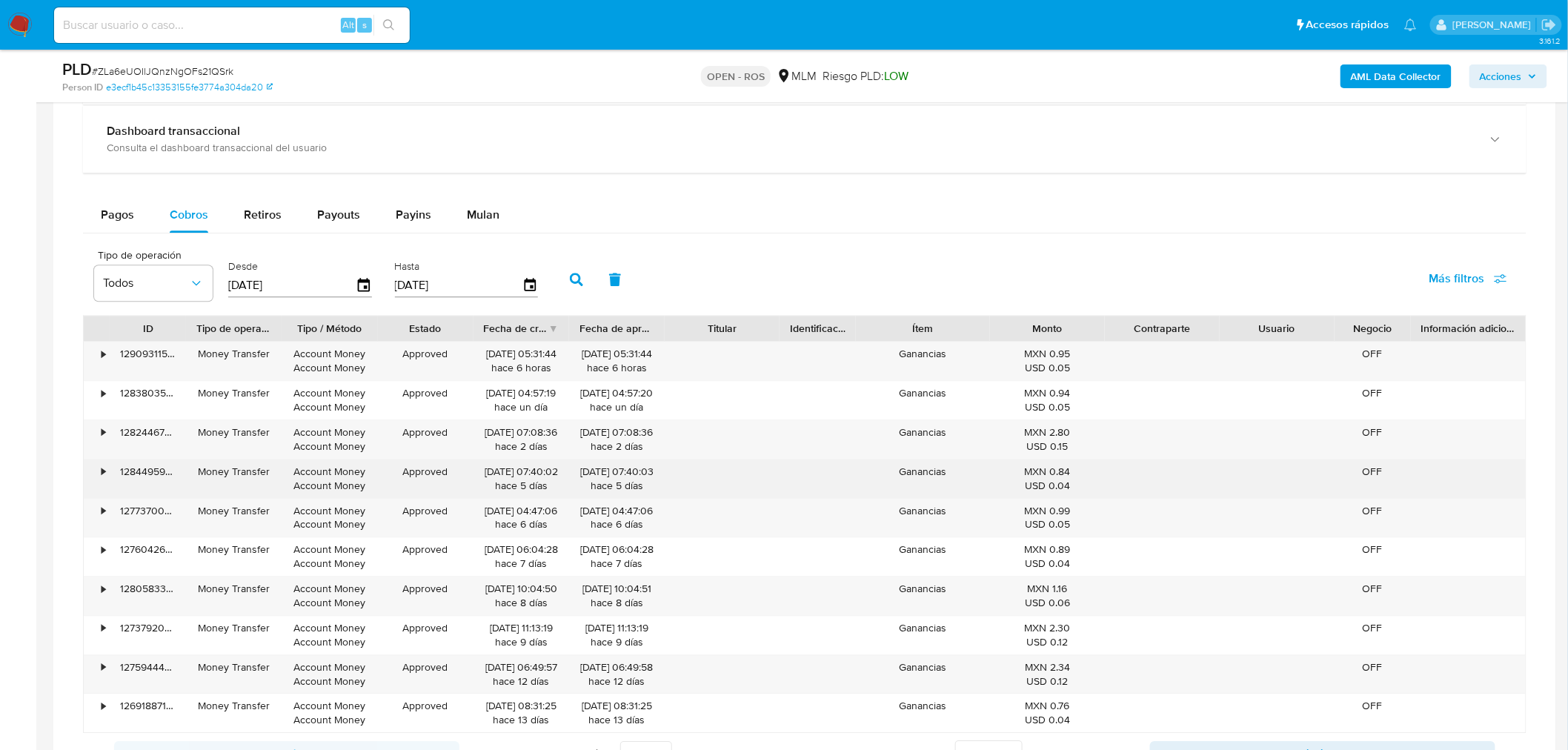
scroll to position [1398, 0]
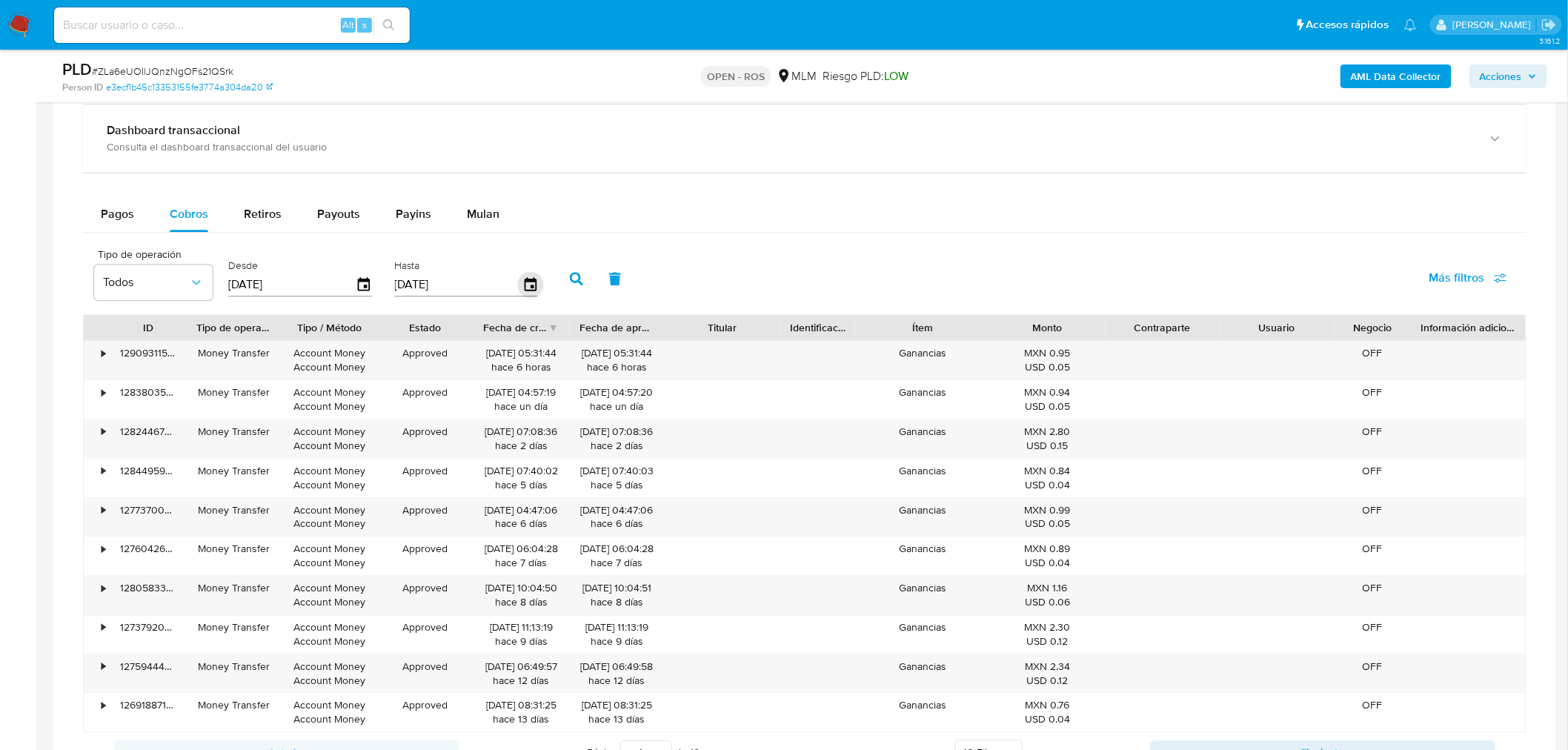
click at [524, 285] on icon "button" at bounding box center [529, 284] width 12 height 13
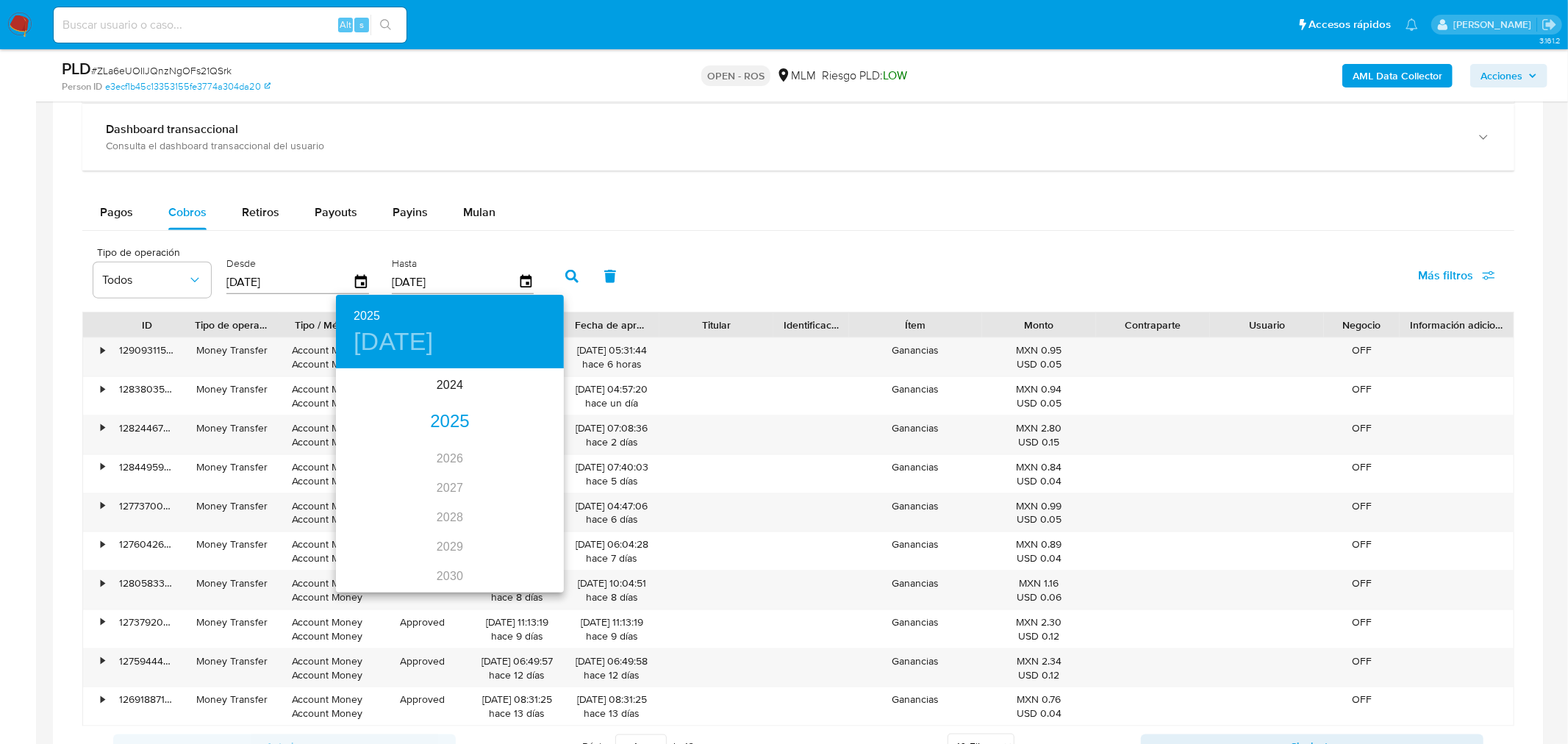
click at [443, 420] on div "2025" at bounding box center [449, 422] width 227 height 30
click at [373, 515] on div "[DATE]." at bounding box center [373, 508] width 76 height 55
click at [438, 547] on span "31" at bounding box center [449, 552] width 26 height 15
type input "[DATE]"
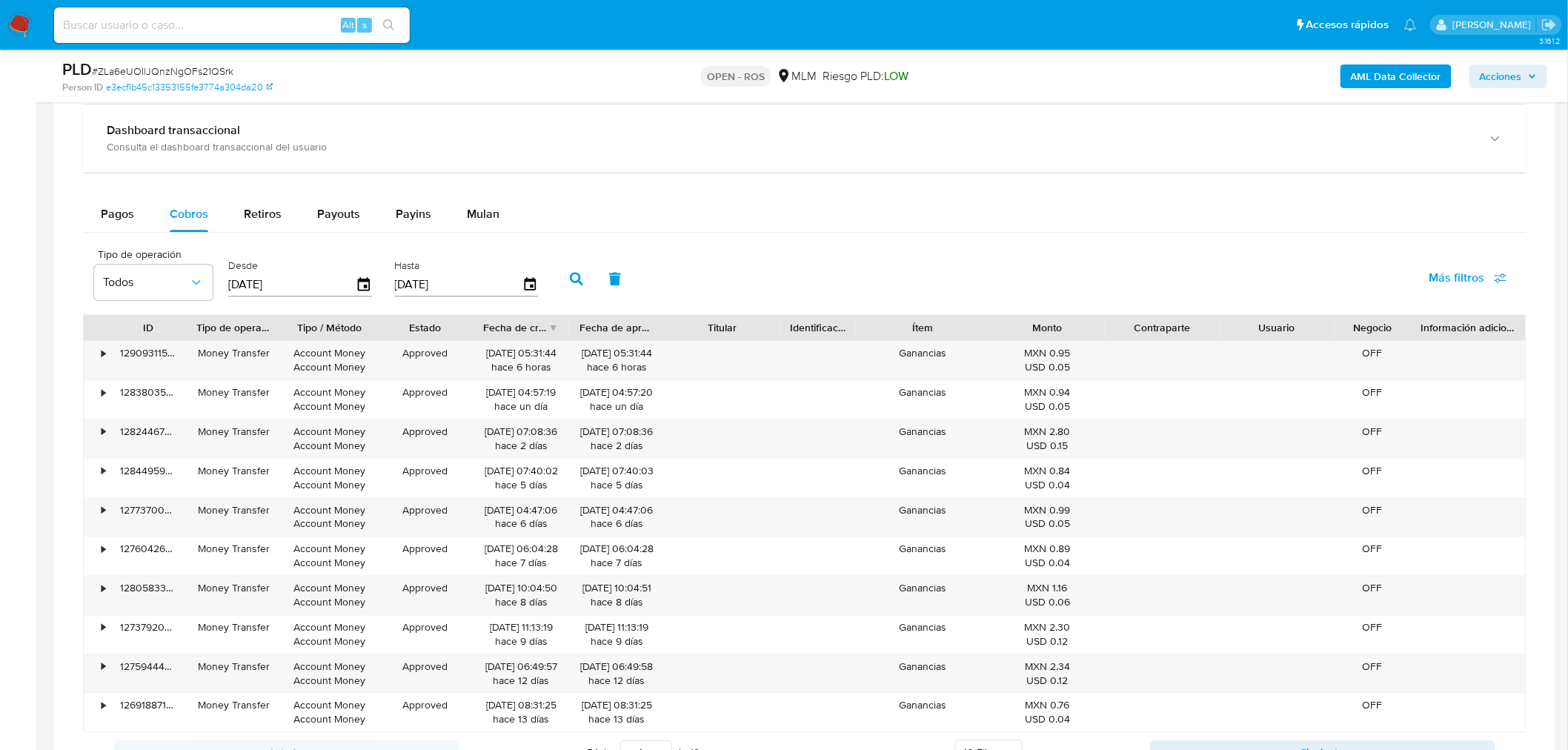
click at [574, 278] on icon "button" at bounding box center [576, 278] width 13 height 13
drag, startPoint x: 483, startPoint y: 354, endPoint x: 536, endPoint y: 357, distance: 53.1
click at [536, 357] on div "30/07/2025 11:14:19 hace 2 meses" at bounding box center [522, 360] width 75 height 28
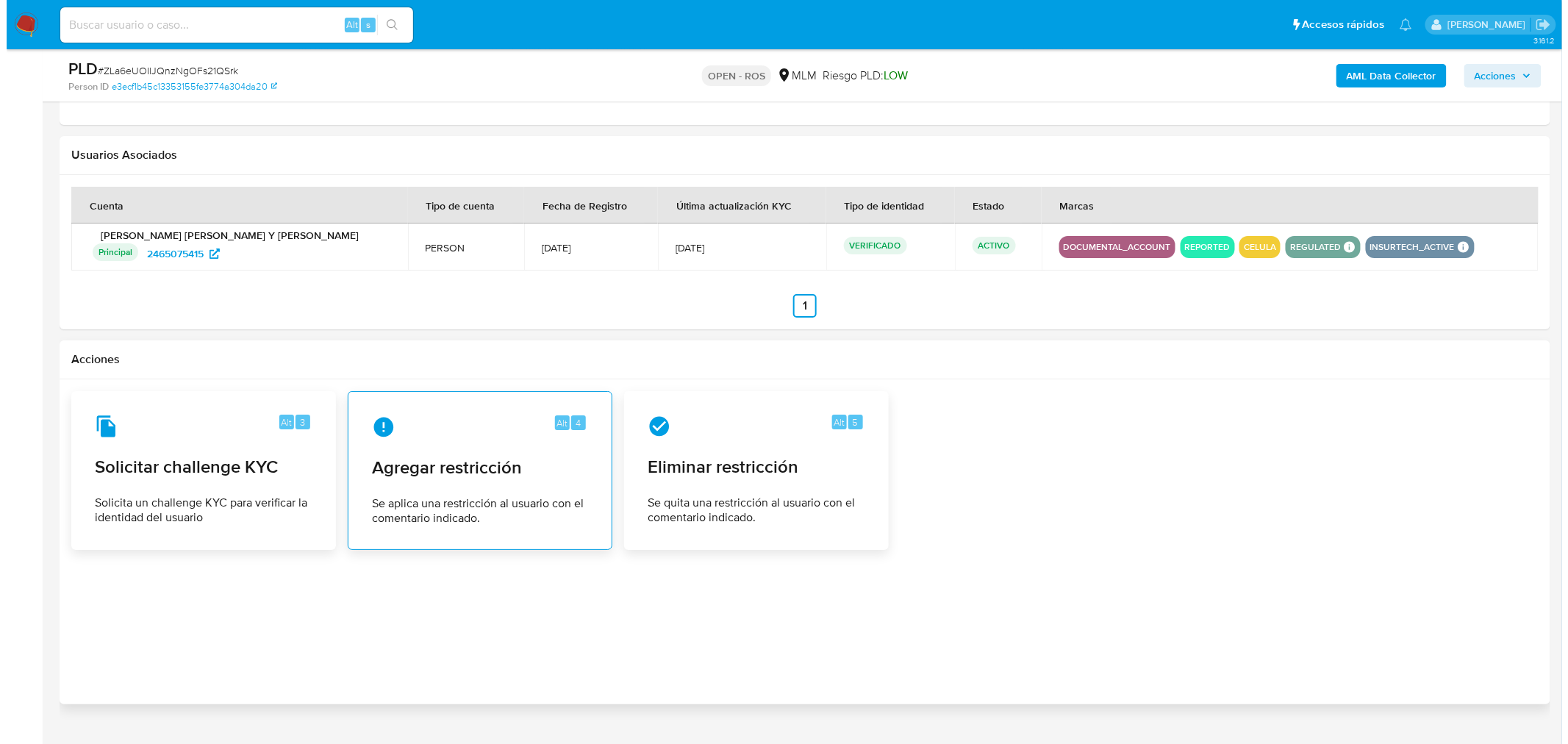
scroll to position [2088, 0]
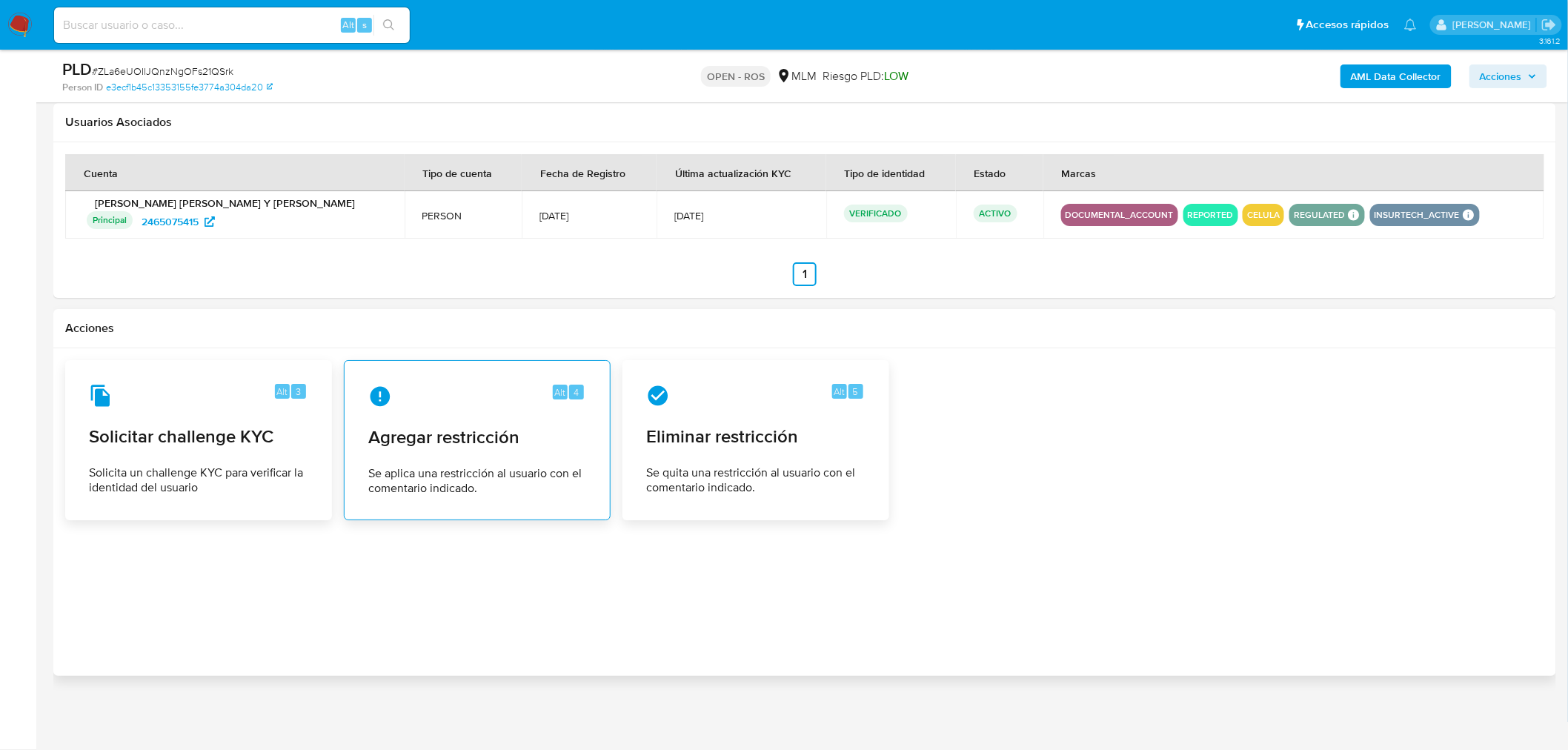
click at [506, 453] on div "Alt 4 Agregar restricción Se aplica una restricción al usuario con el comentari…" at bounding box center [477, 440] width 242 height 134
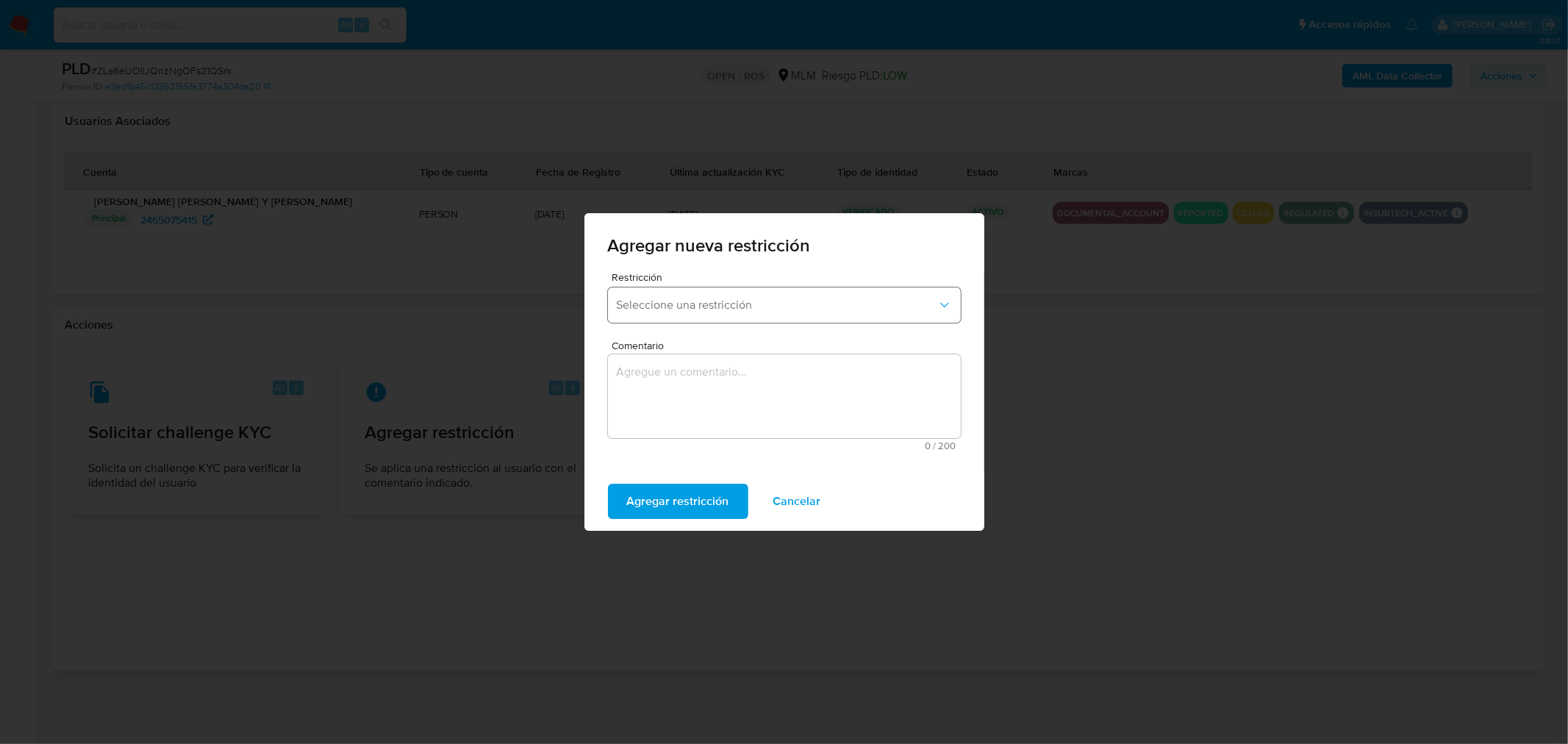
click at [765, 311] on span "Seleccione una restricción" at bounding box center [777, 305] width 321 height 15
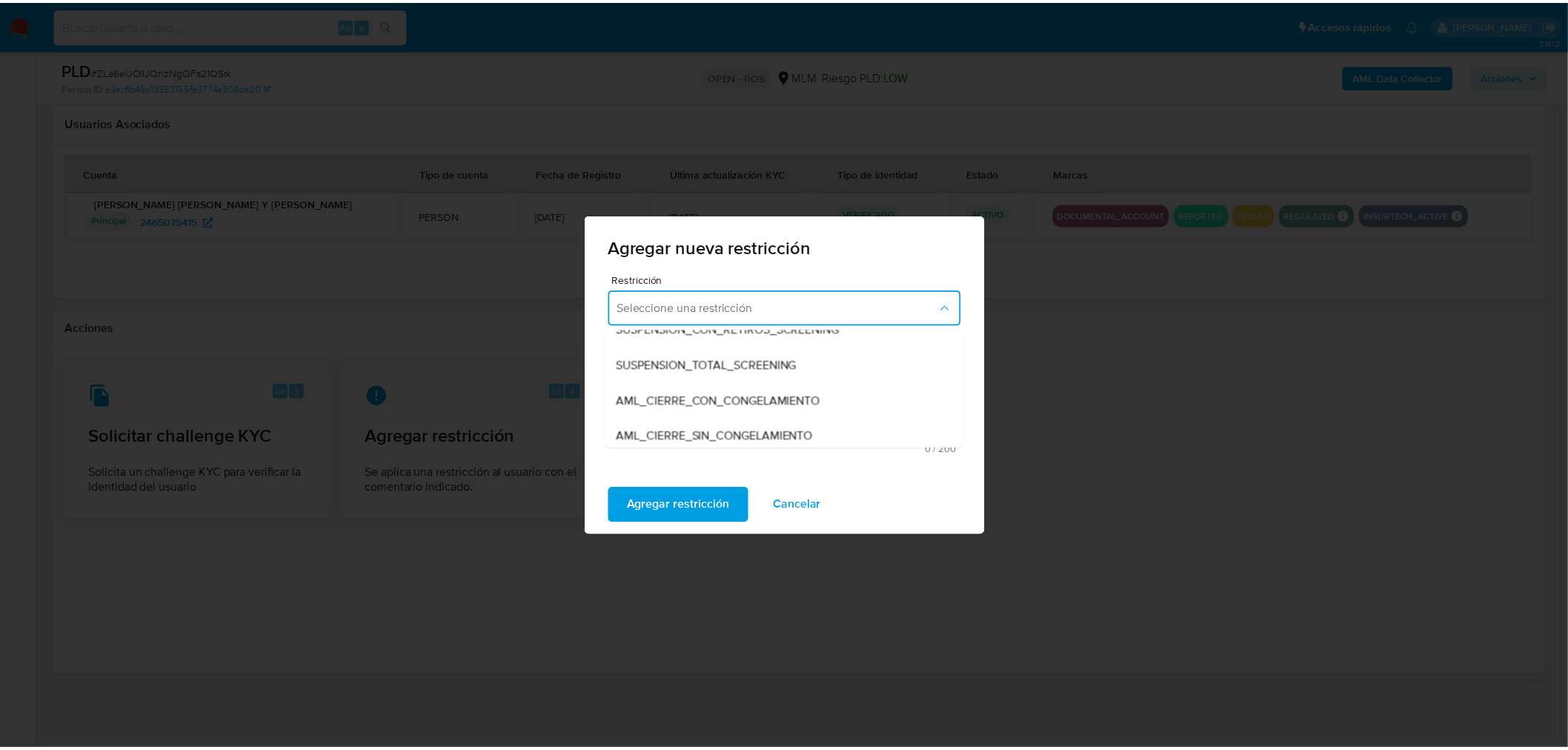
scroll to position [83, 0]
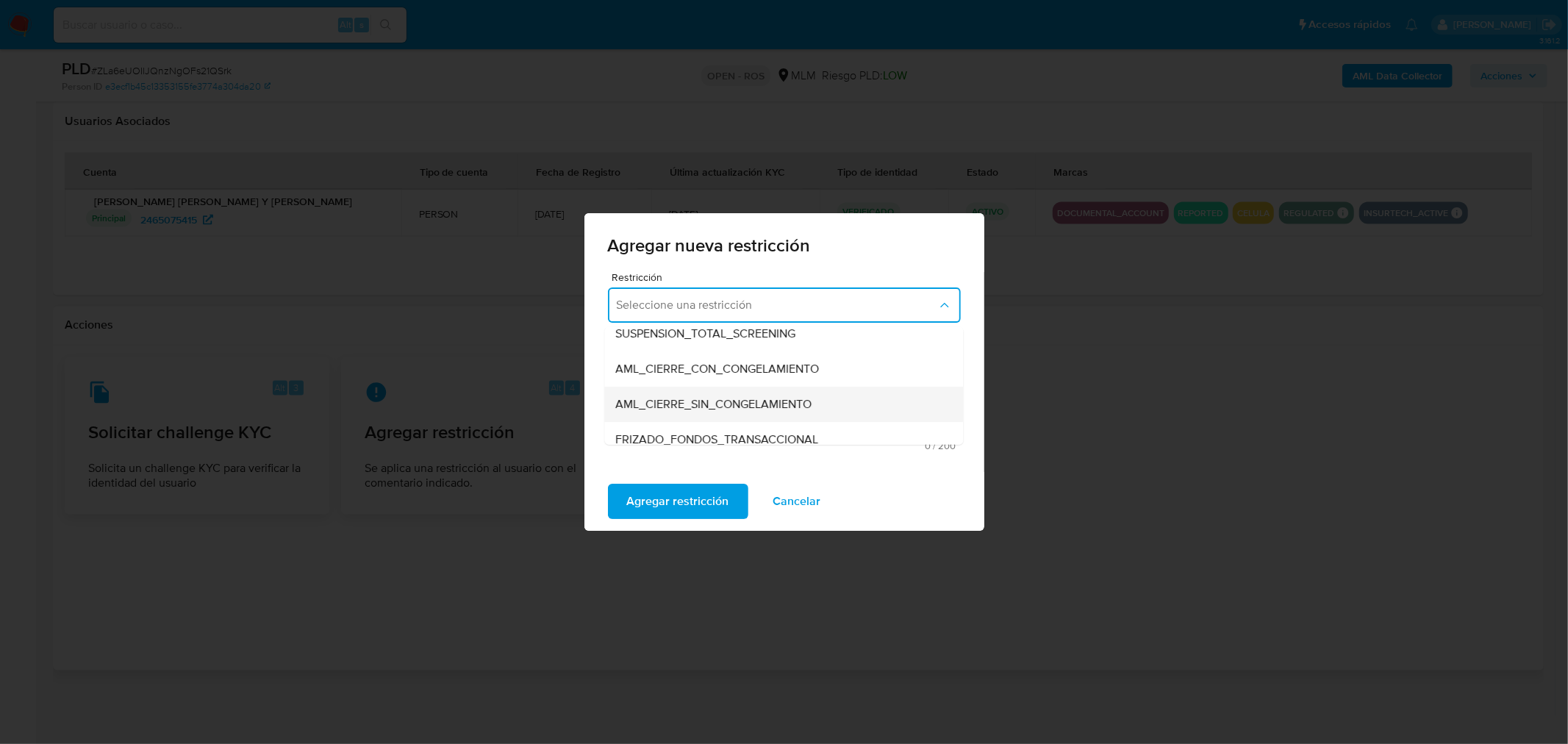
click at [732, 393] on div "AML_CIERRE_SIN_CONGELAMIENTO" at bounding box center [779, 405] width 326 height 35
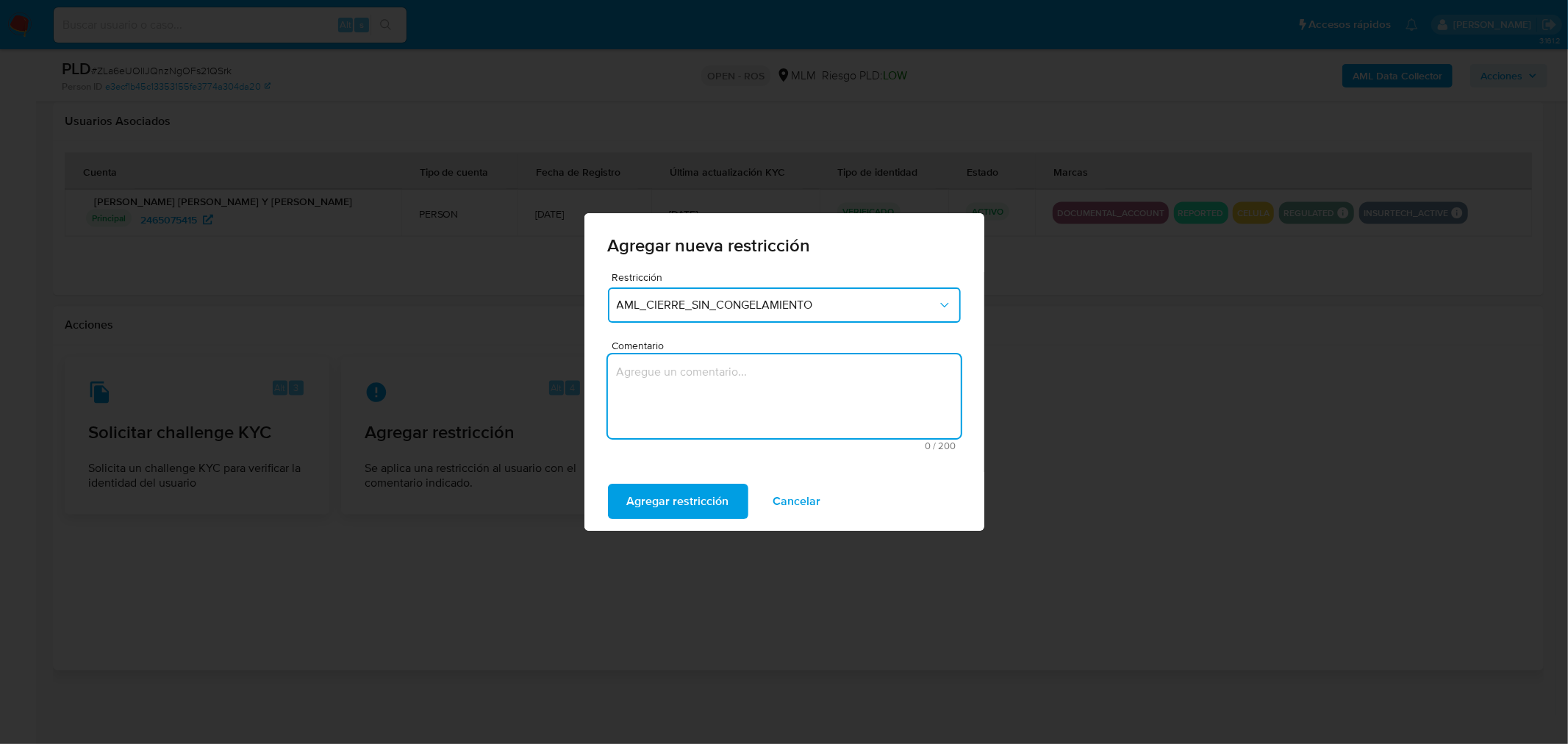
click at [732, 393] on textarea "Comentario" at bounding box center [784, 396] width 352 height 84
type textarea "c"
type textarea "CLIENTE CON 2 ROS"
click at [701, 493] on span "Agregar restricción" at bounding box center [678, 501] width 103 height 33
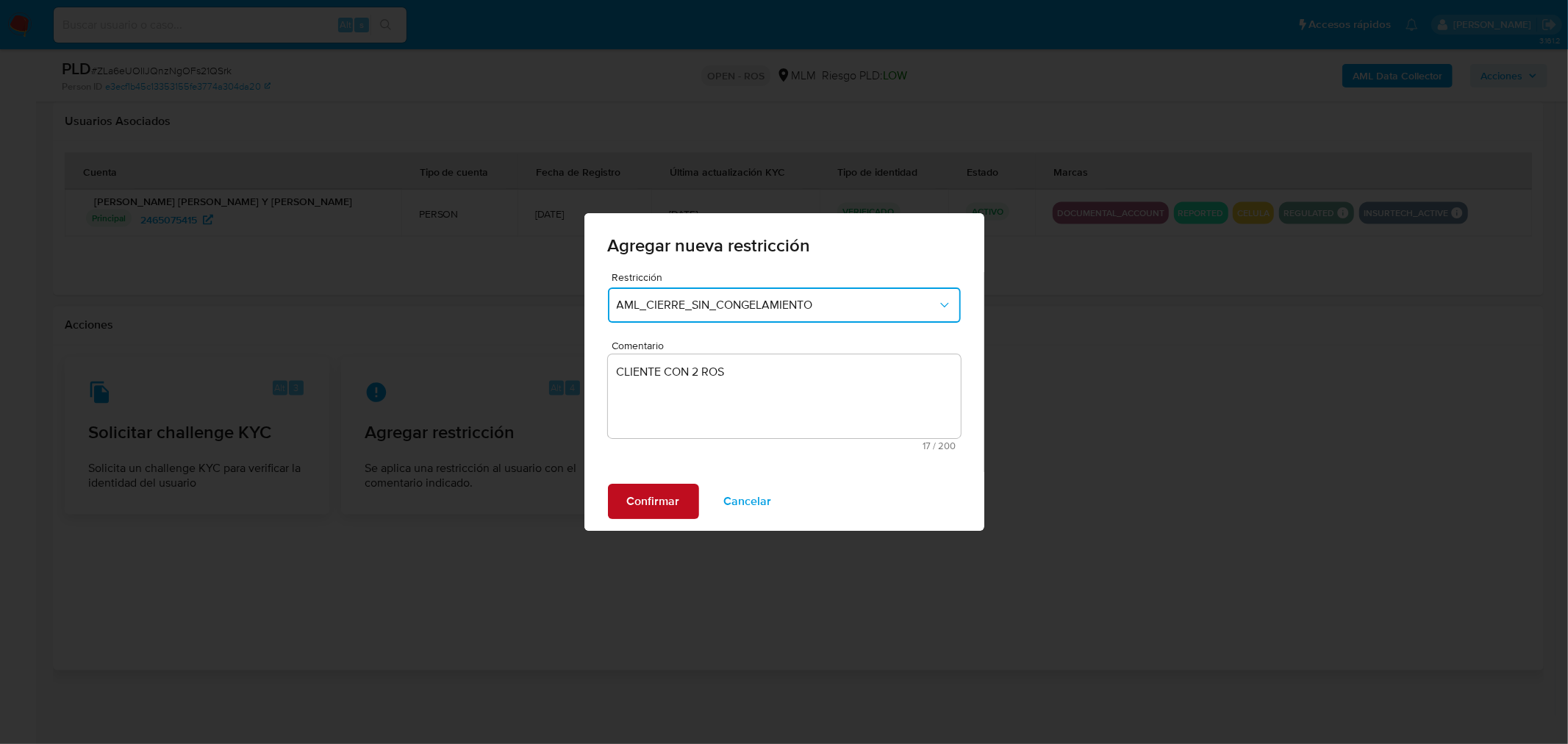
click at [683, 502] on button "Confirmar" at bounding box center [653, 502] width 91 height 35
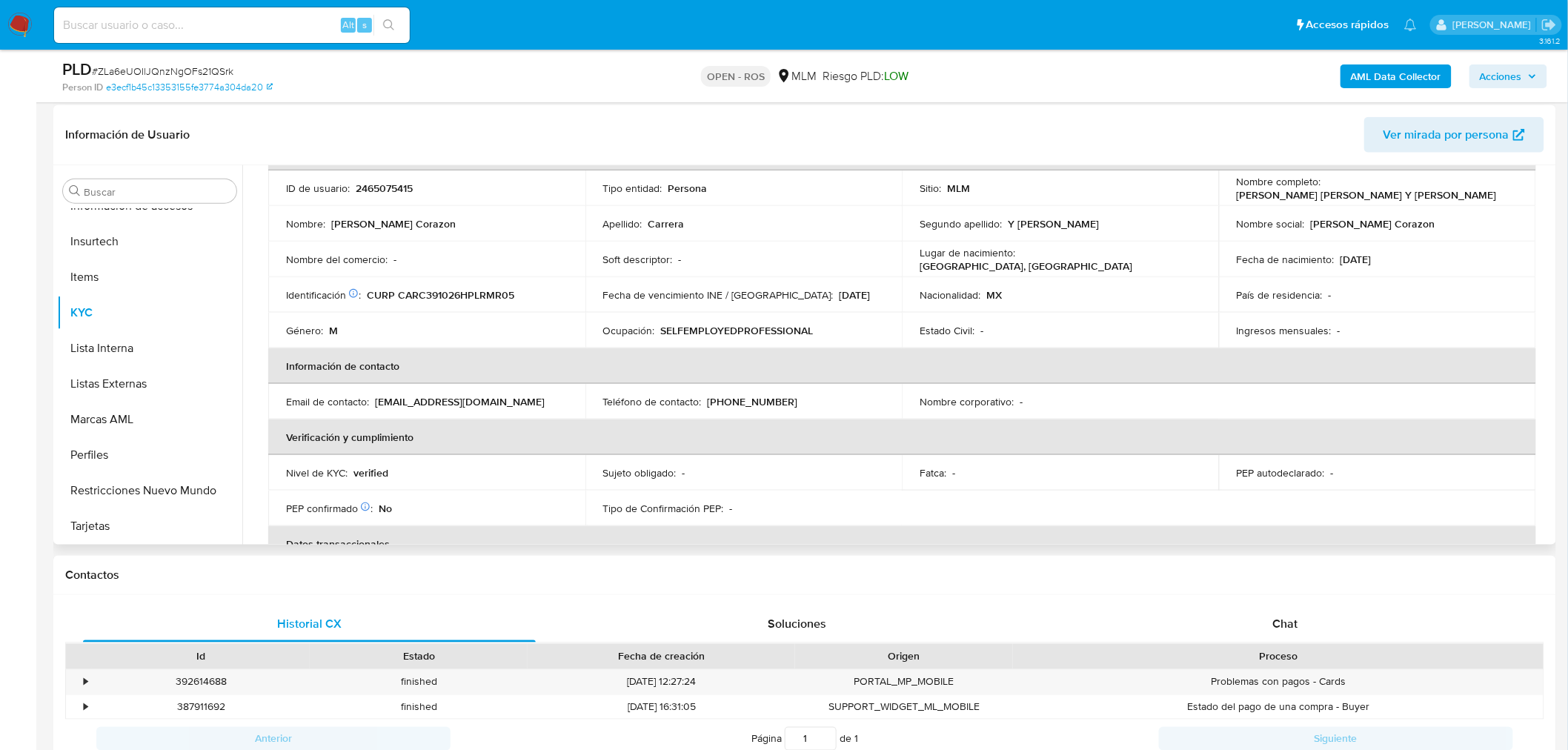
scroll to position [78, 0]
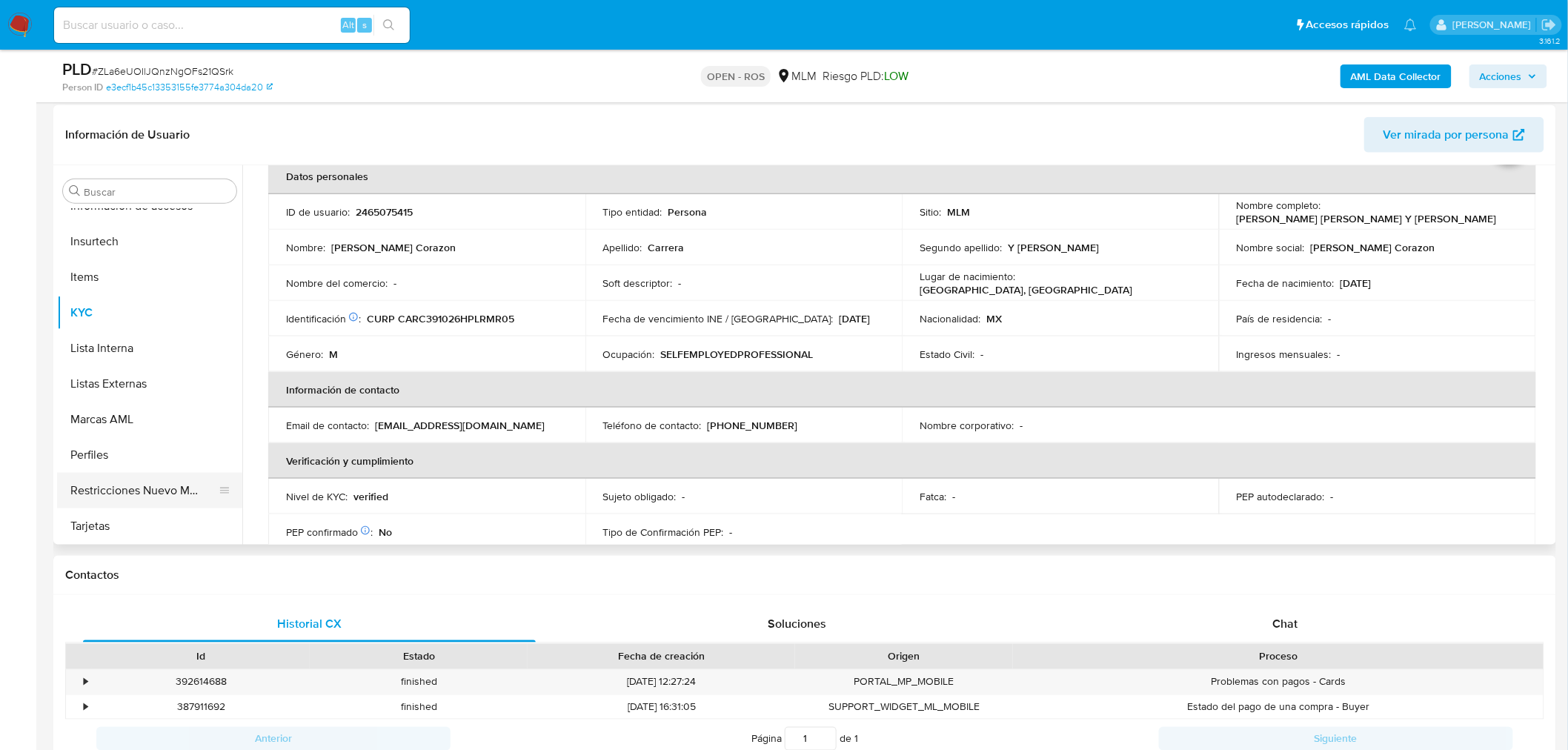
click at [152, 505] on button "Restricciones Nuevo Mundo" at bounding box center [144, 491] width 173 height 36
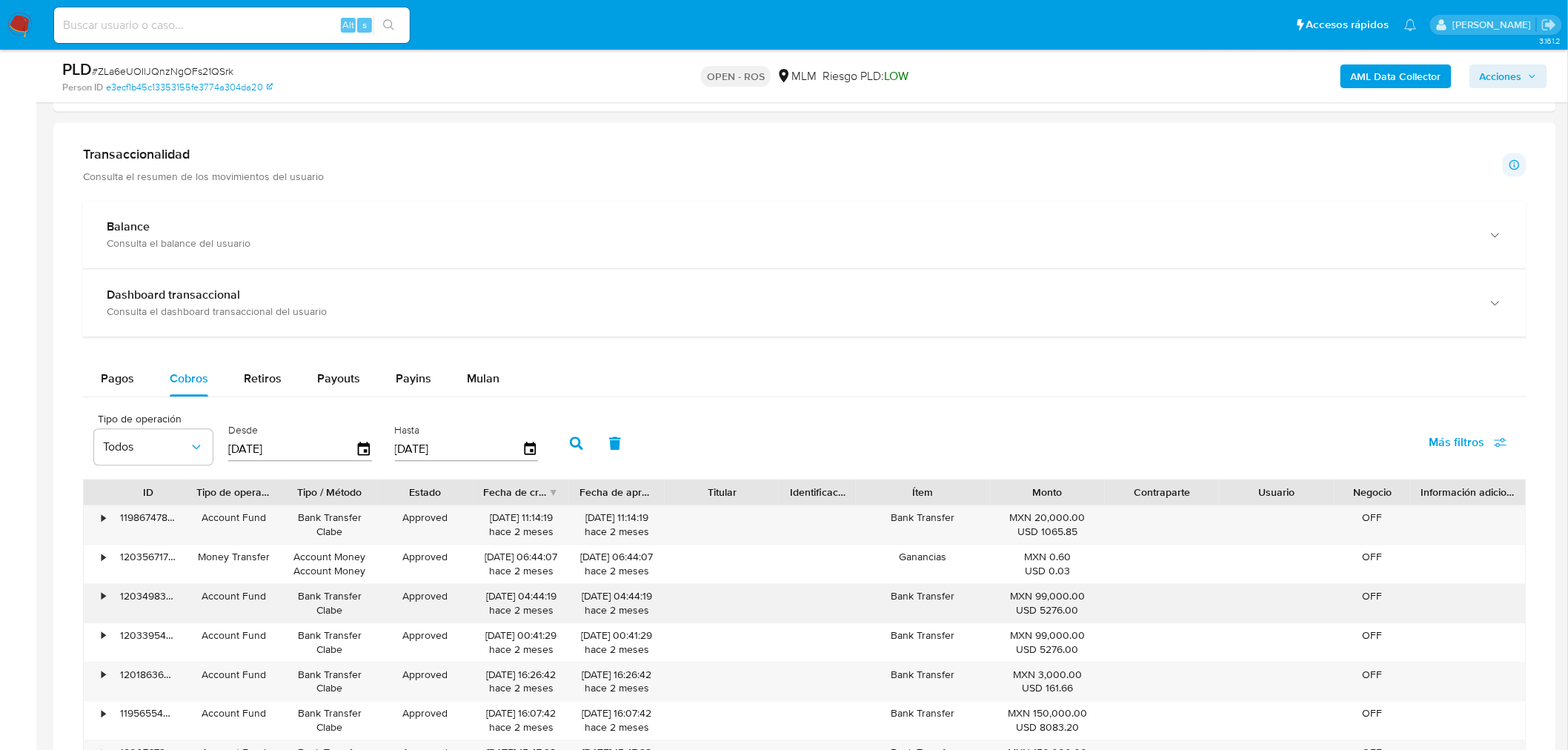
scroll to position [1234, 0]
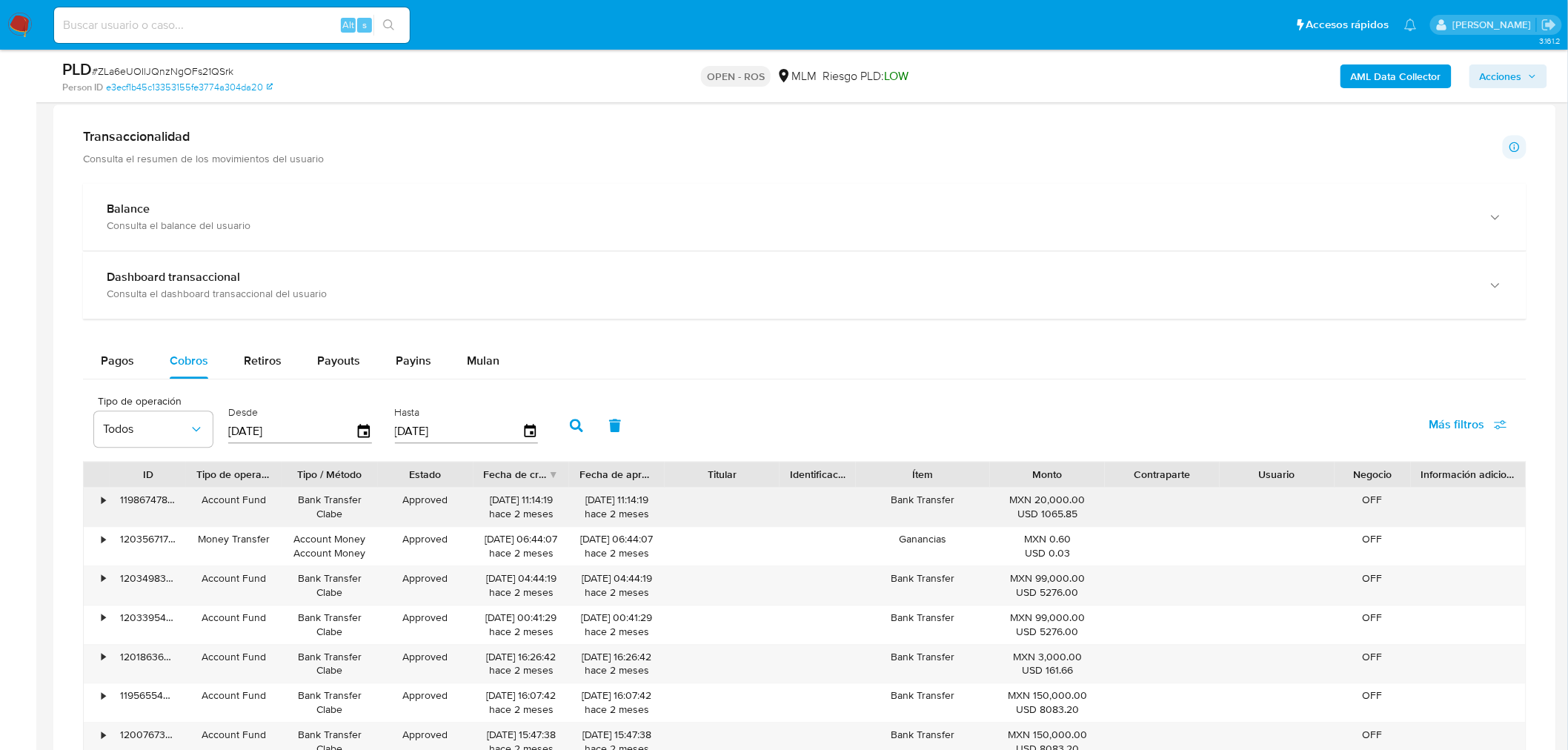
drag, startPoint x: 479, startPoint y: 506, endPoint x: 538, endPoint y: 506, distance: 59.0
click at [538, 506] on div "30/07/2025 11:14:19 hace 2 meses" at bounding box center [522, 507] width 96 height 39
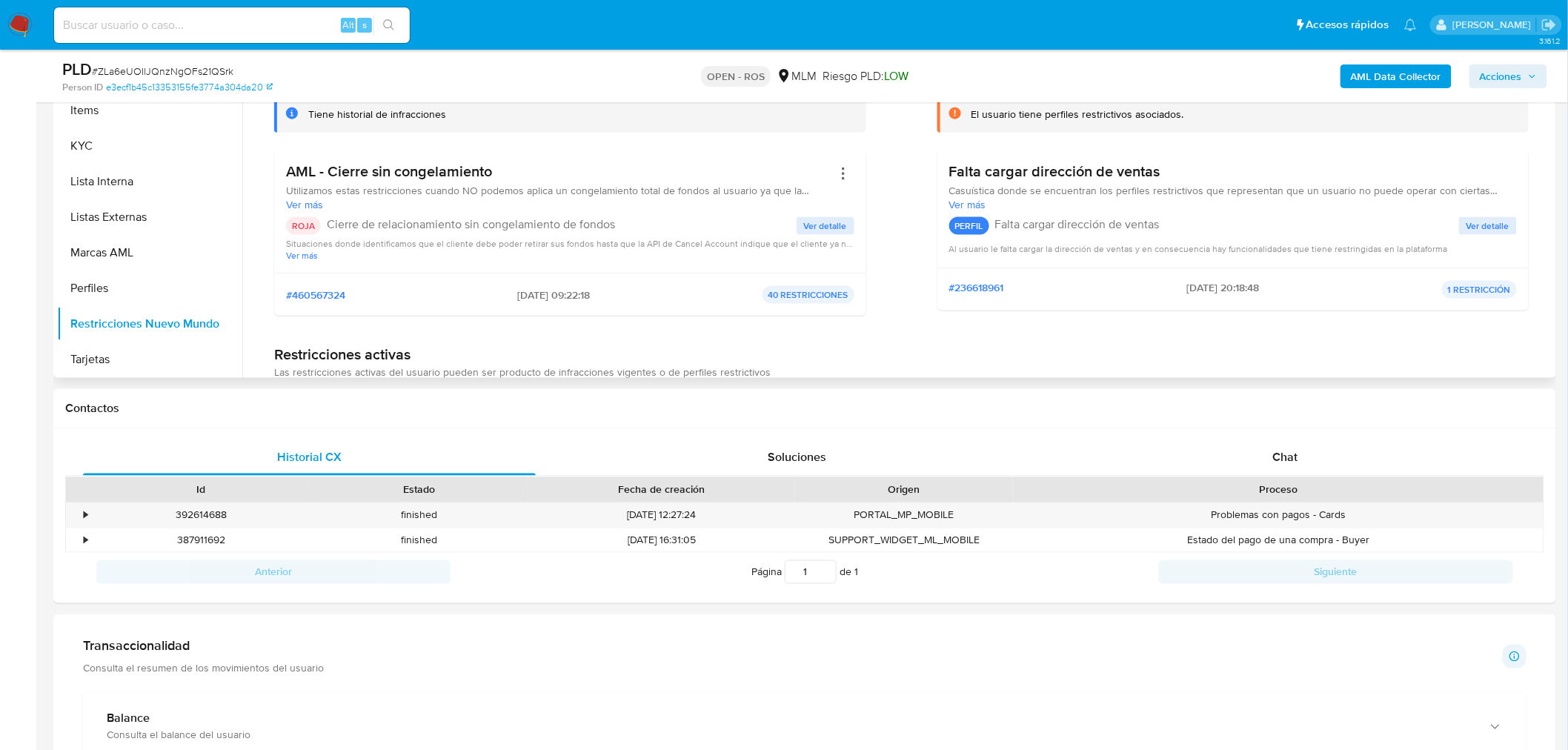
scroll to position [576, 0]
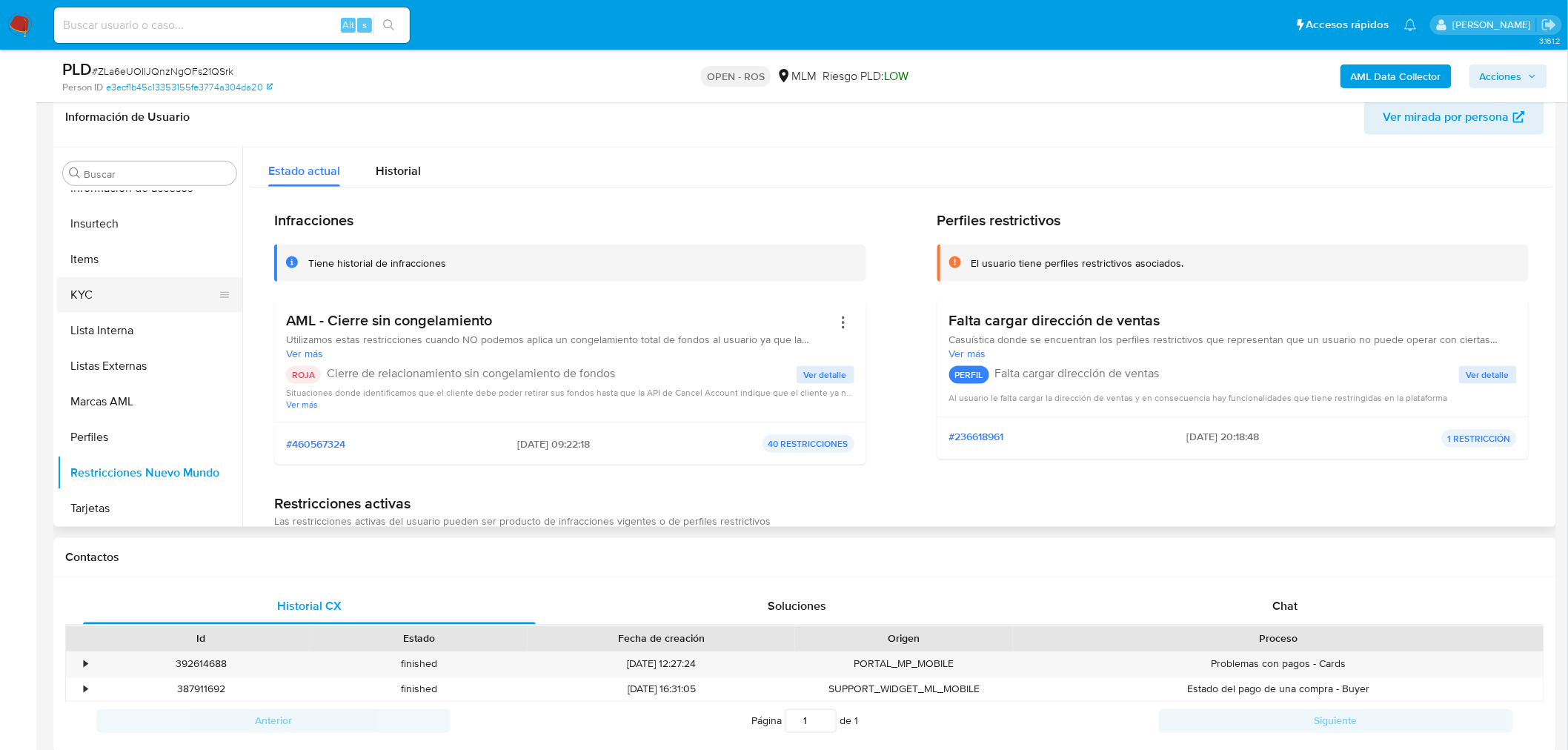
click at [113, 311] on button "KYC" at bounding box center [144, 295] width 173 height 36
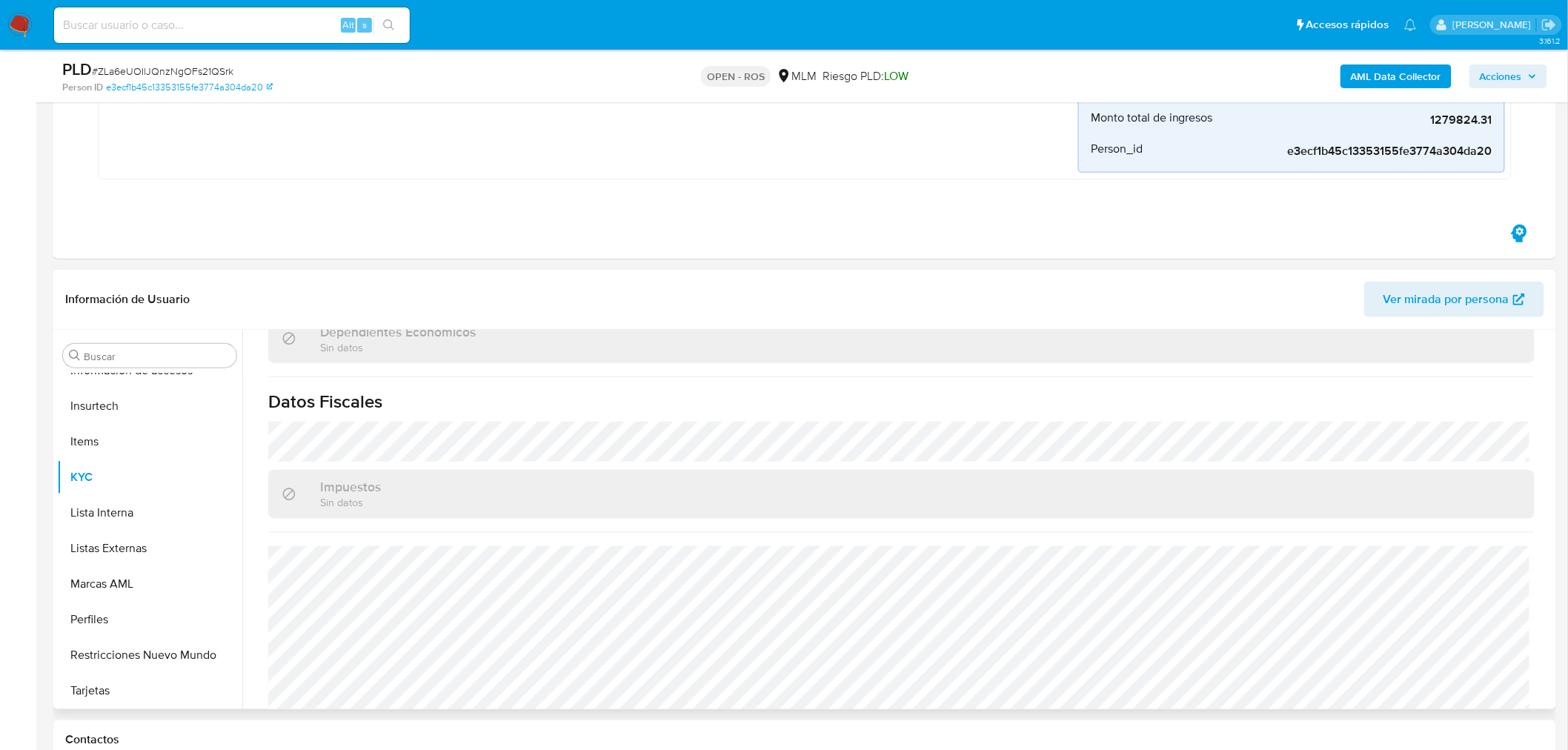
scroll to position [901, 0]
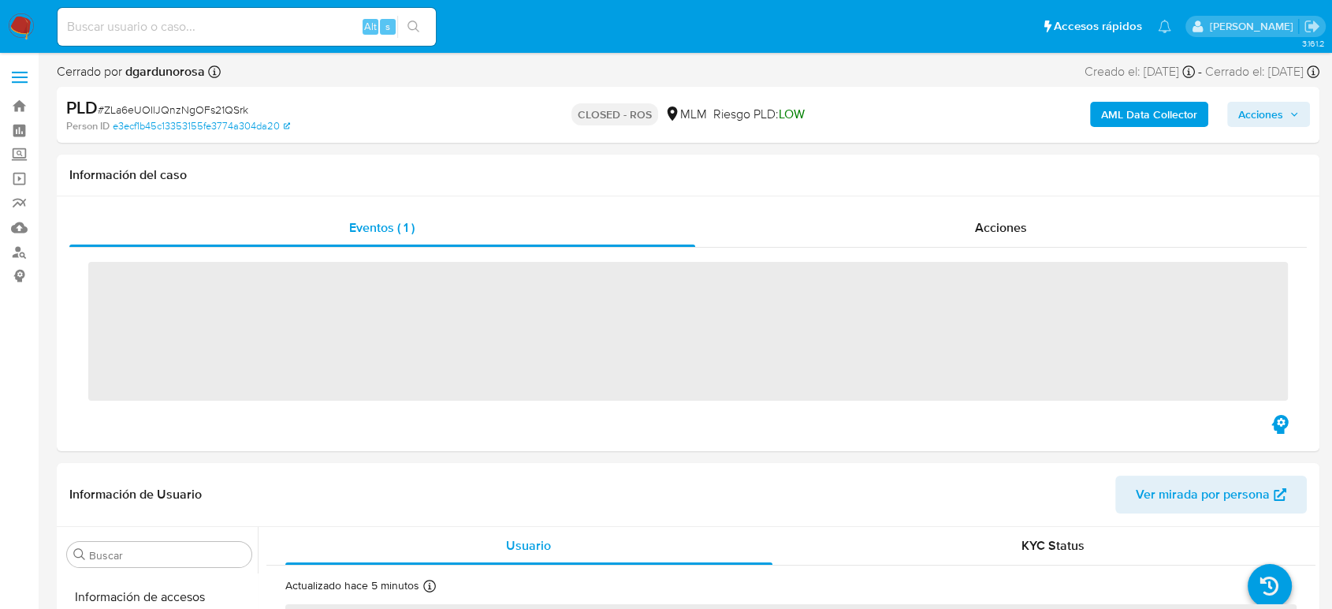
scroll to position [742, 0]
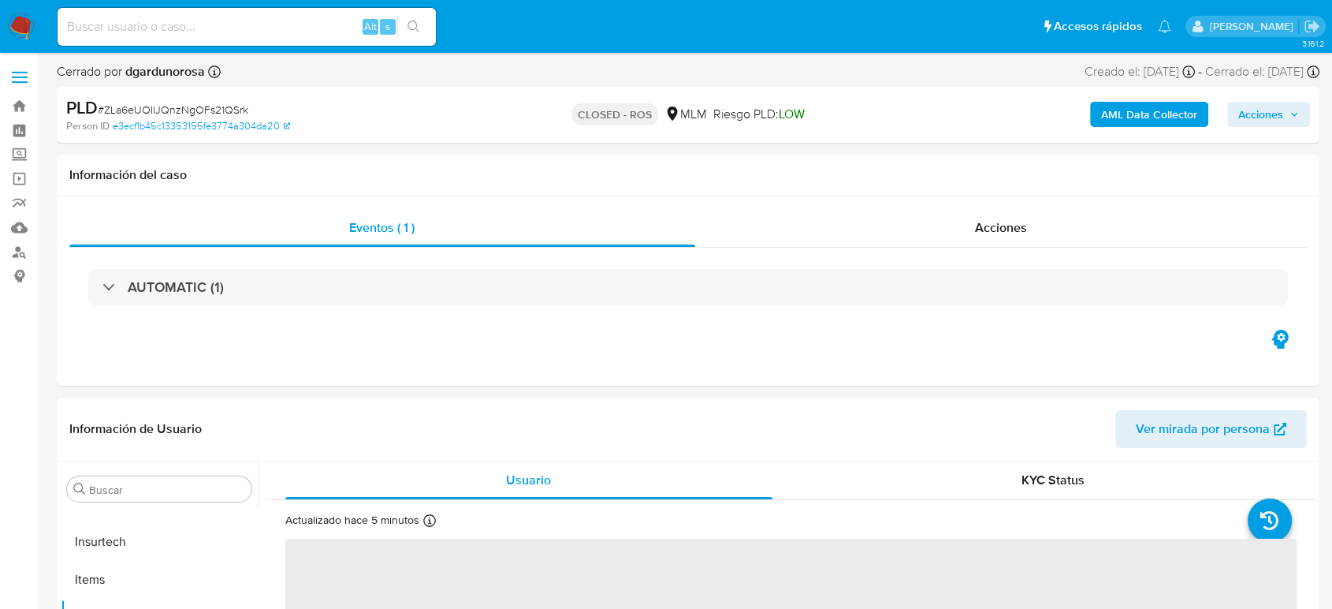
select select "10"
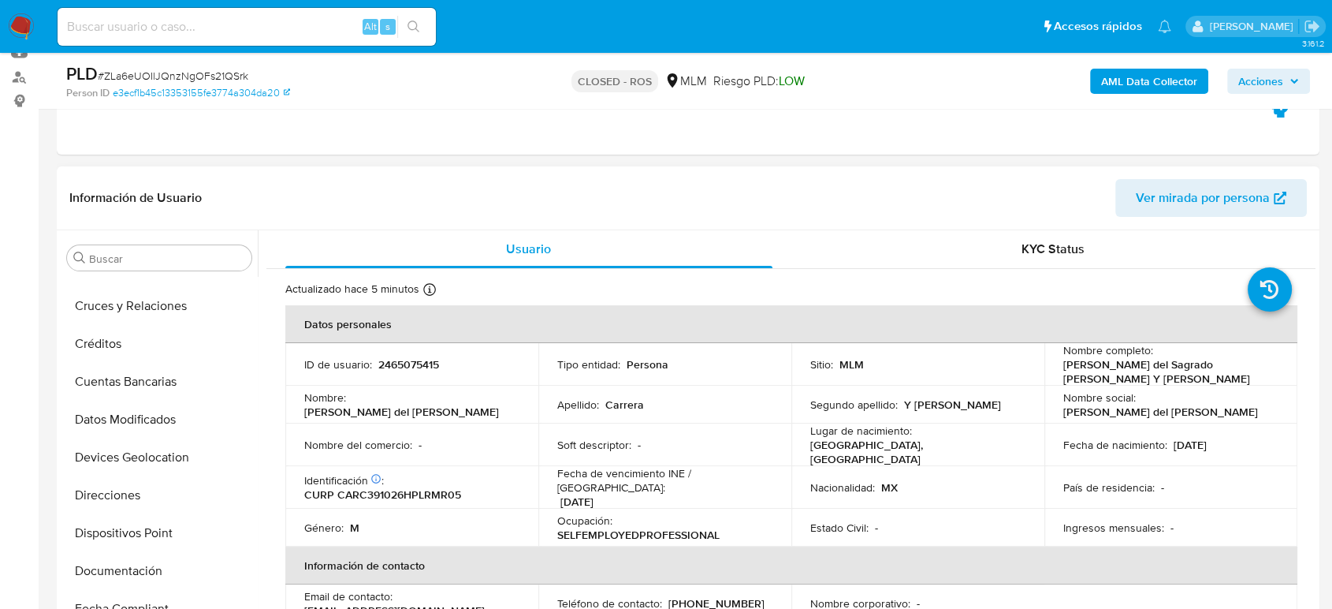
scroll to position [129, 0]
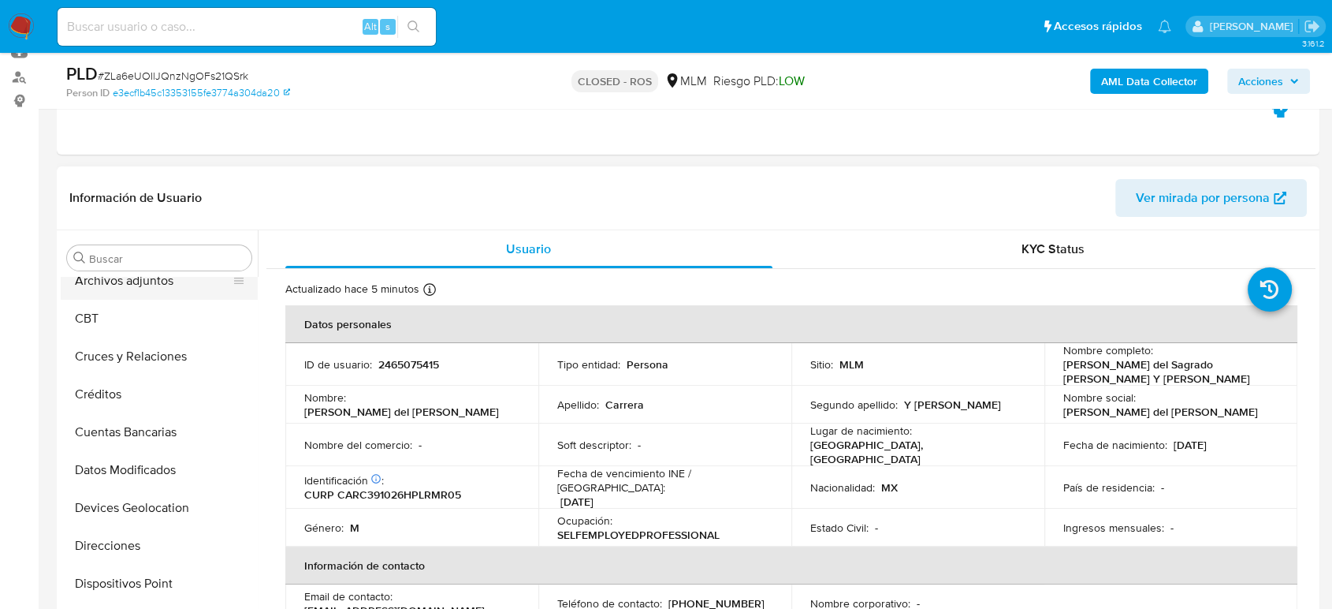
click at [152, 293] on button "Archivos adjuntos" at bounding box center [153, 281] width 184 height 38
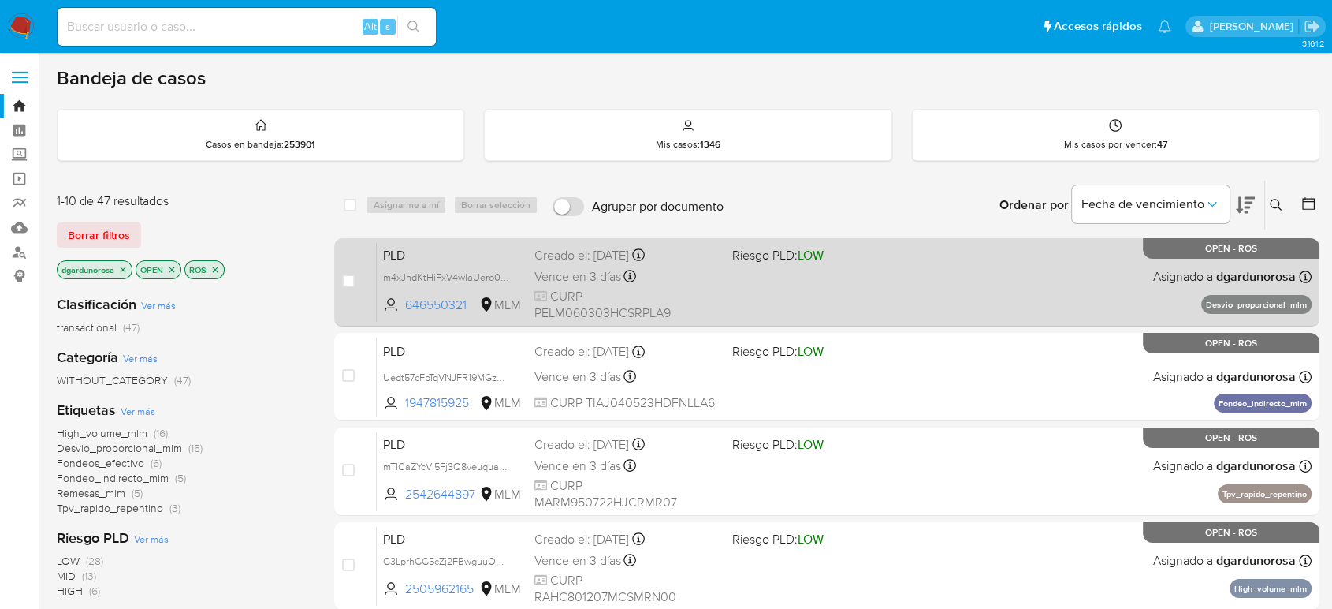
click at [773, 274] on span at bounding box center [824, 275] width 184 height 3
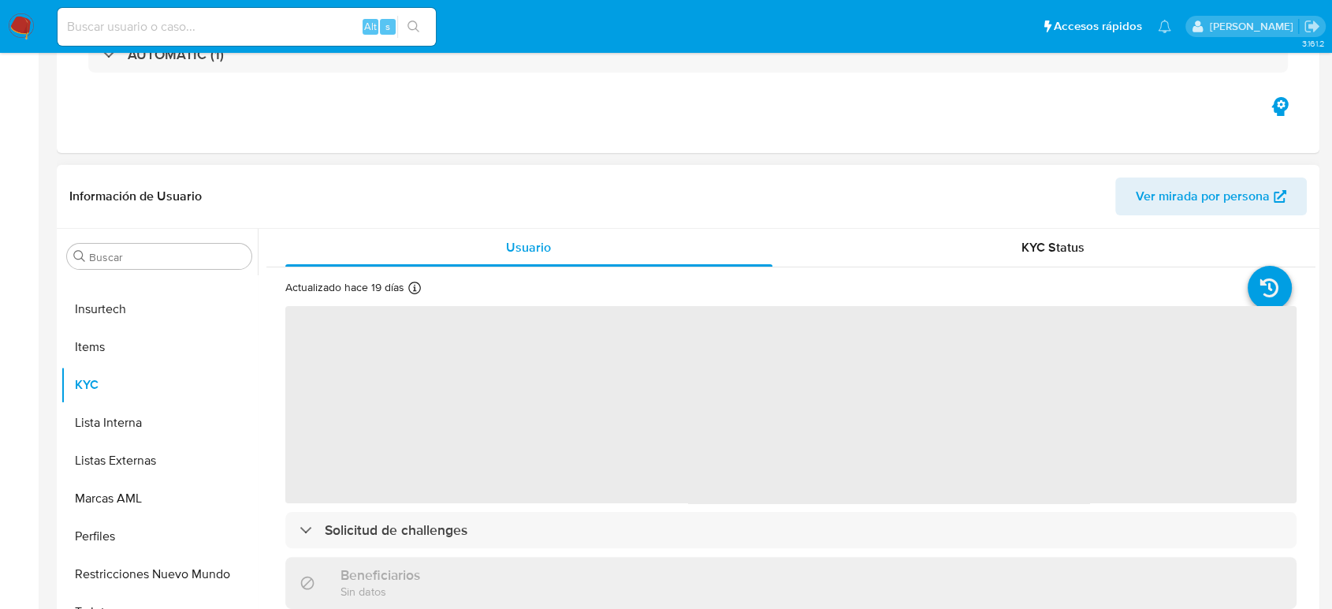
scroll to position [350, 0]
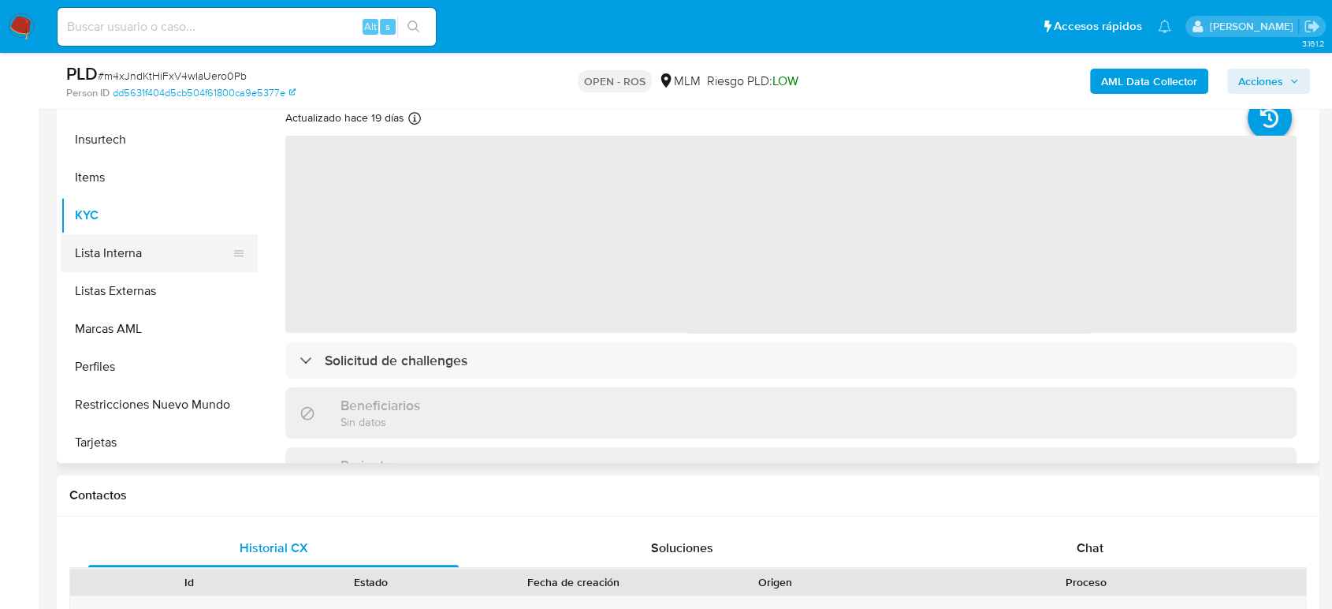
select select "10"
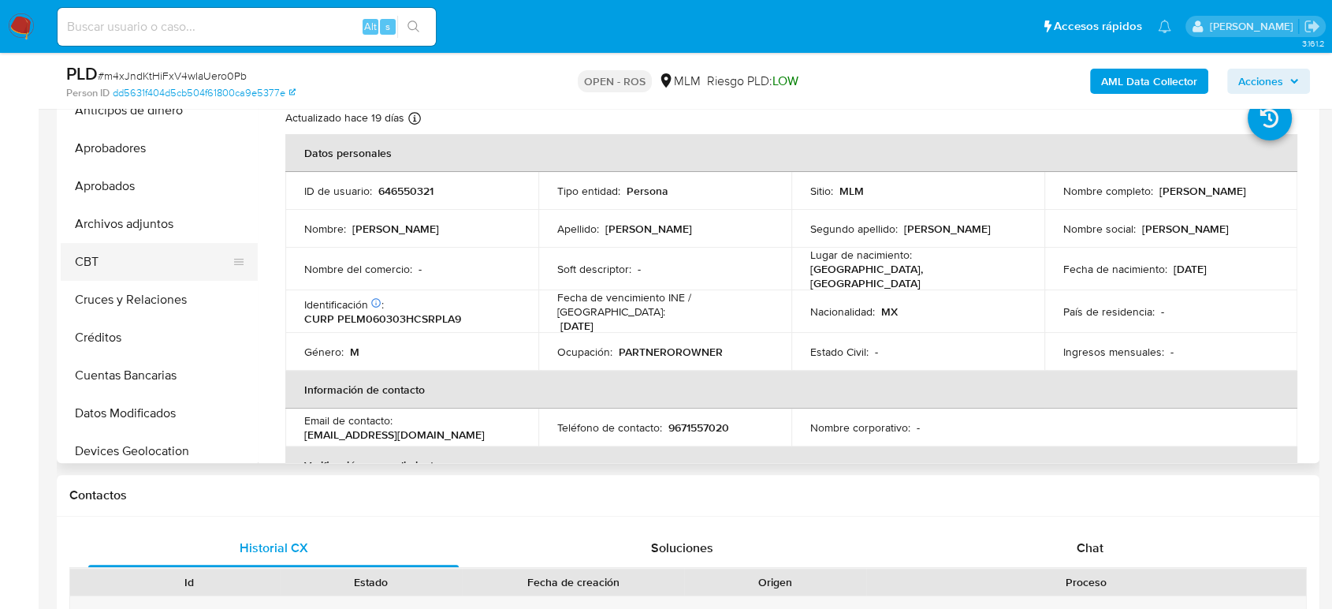
scroll to position [0, 0]
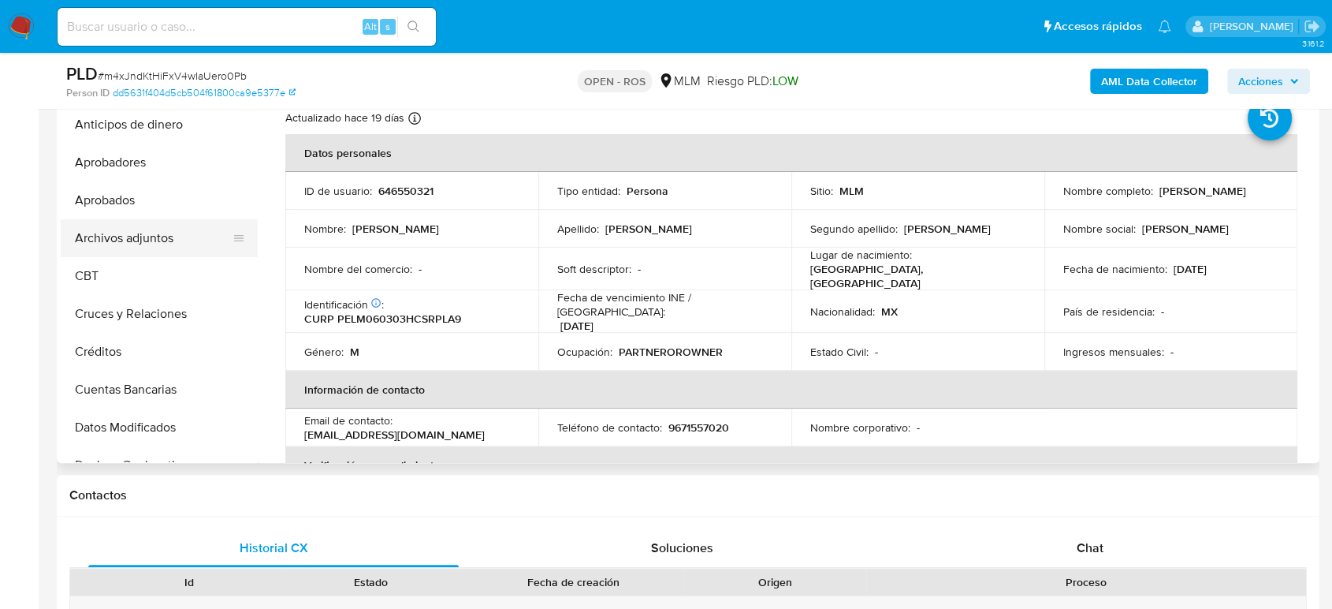
click at [140, 231] on button "Archivos adjuntos" at bounding box center [153, 238] width 184 height 38
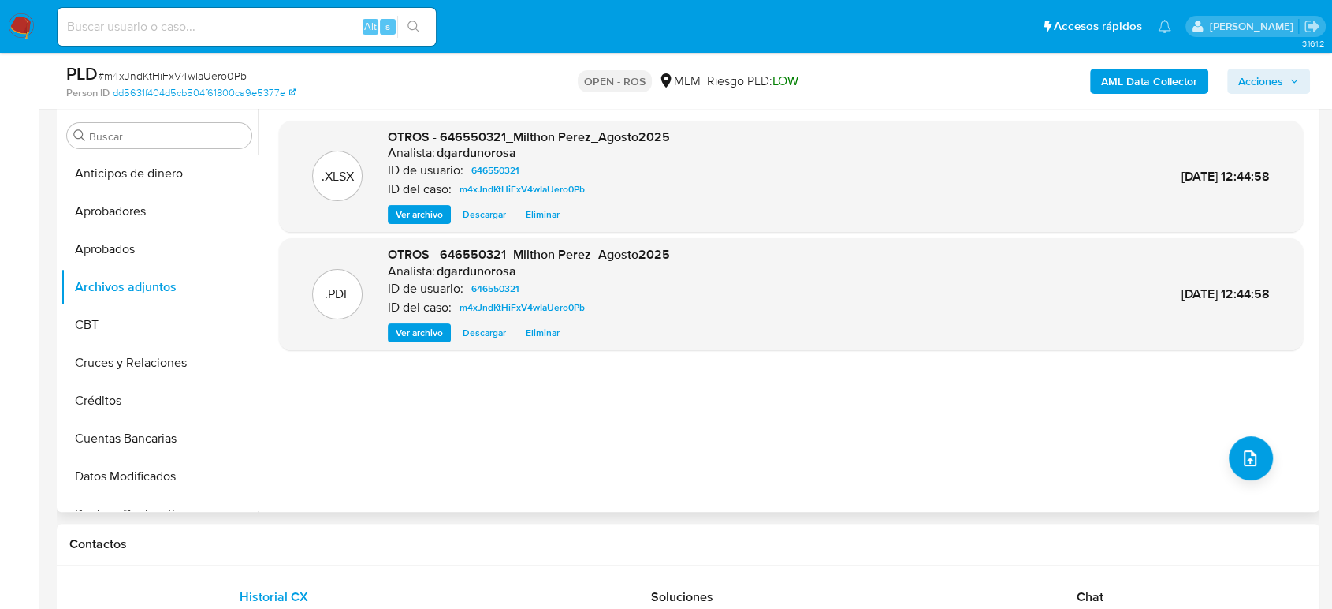
scroll to position [263, 0]
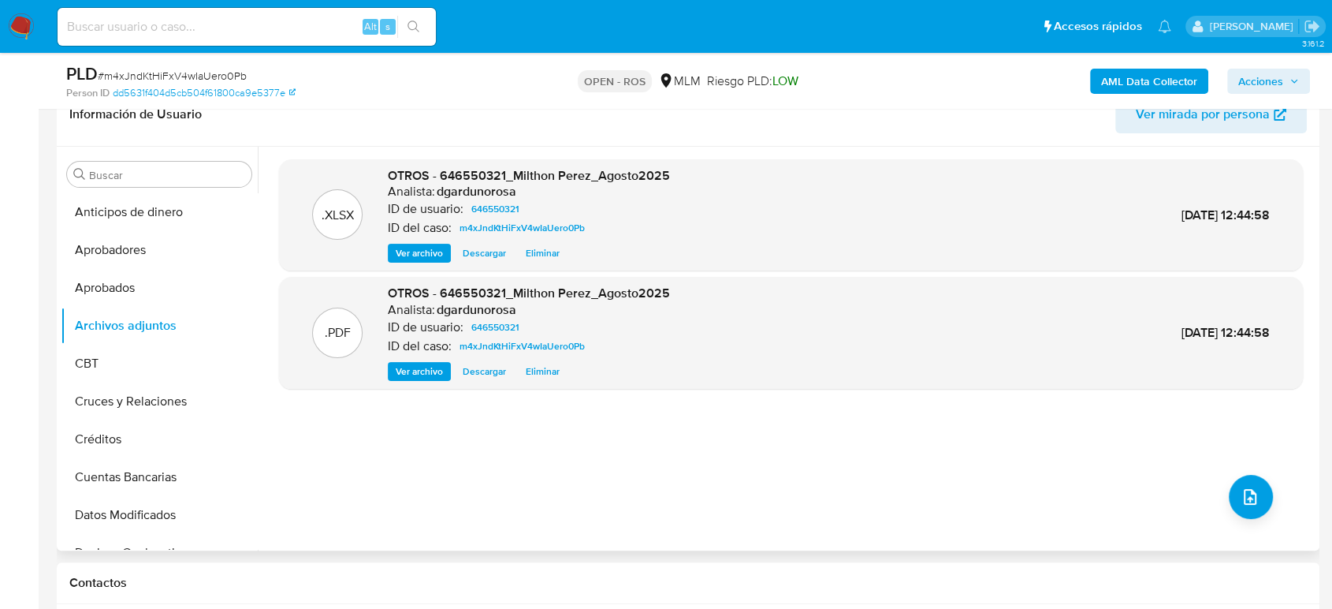
click at [450, 173] on span "OTROS - 646550321_Milthon Perez_Agosto2025" at bounding box center [529, 175] width 282 height 18
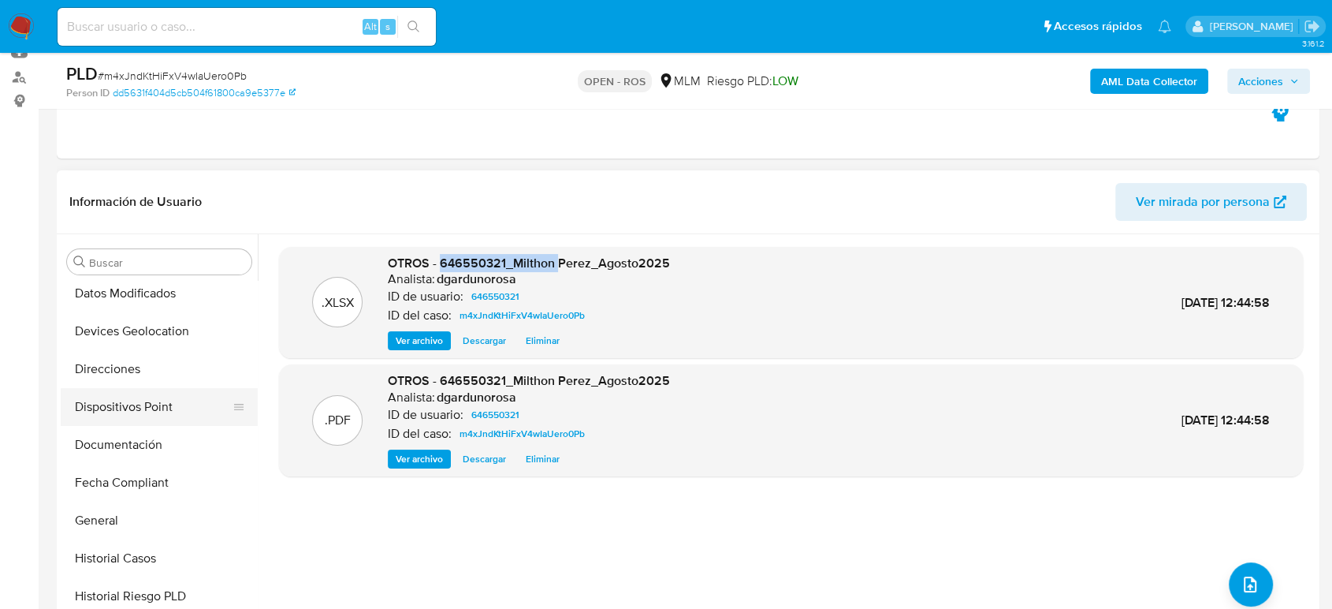
scroll to position [438, 0]
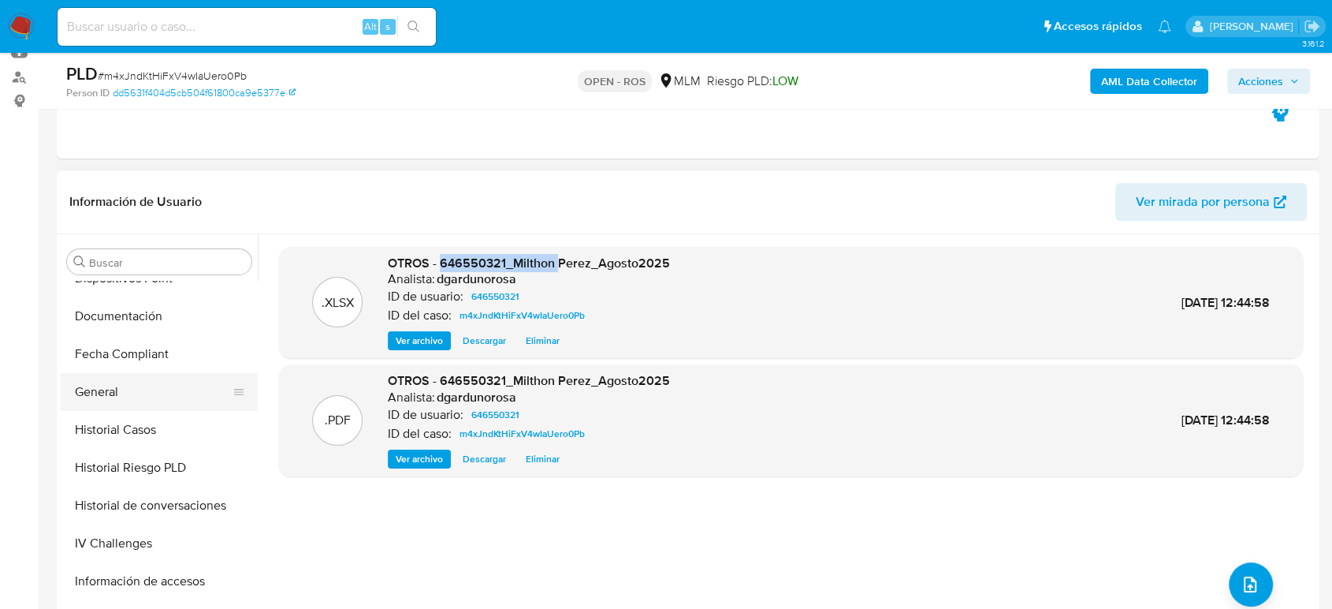
click at [121, 394] on button "General" at bounding box center [153, 392] width 184 height 38
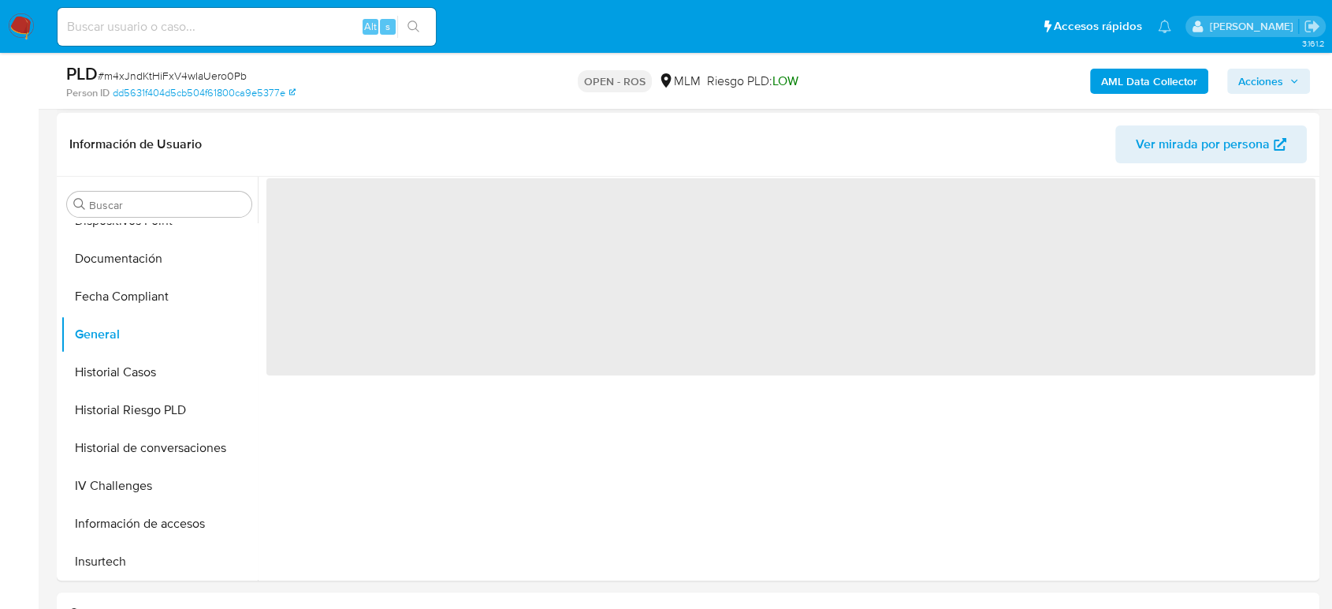
scroll to position [263, 0]
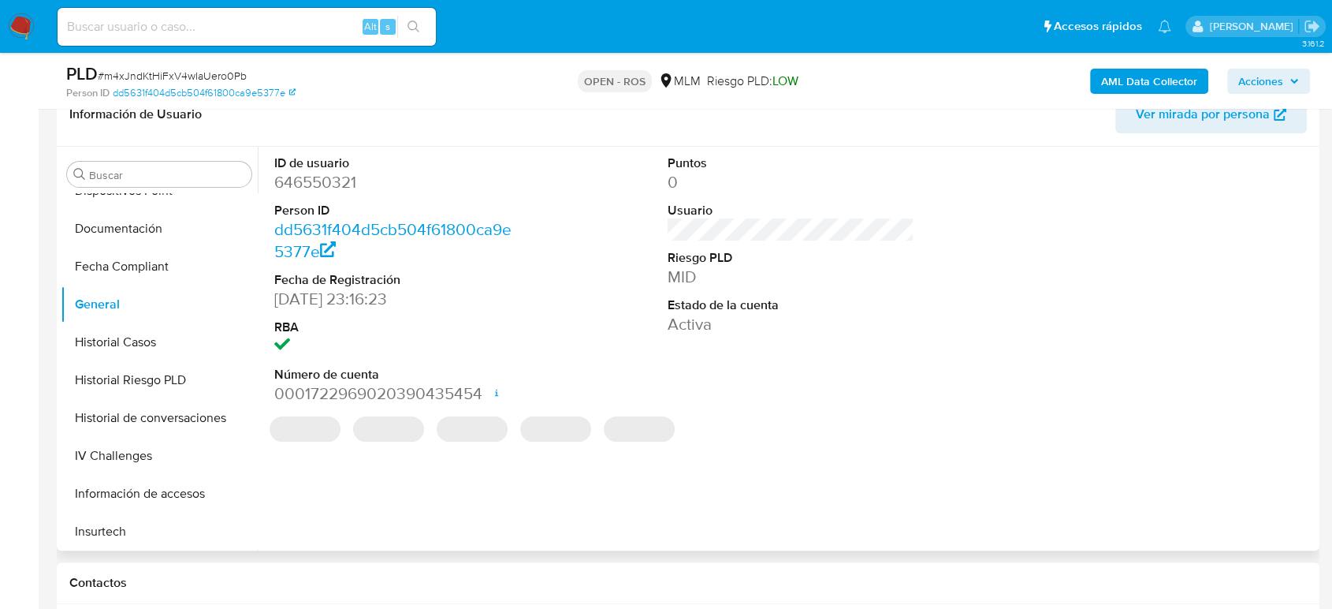
click at [338, 183] on dd "646550321" at bounding box center [397, 182] width 247 height 22
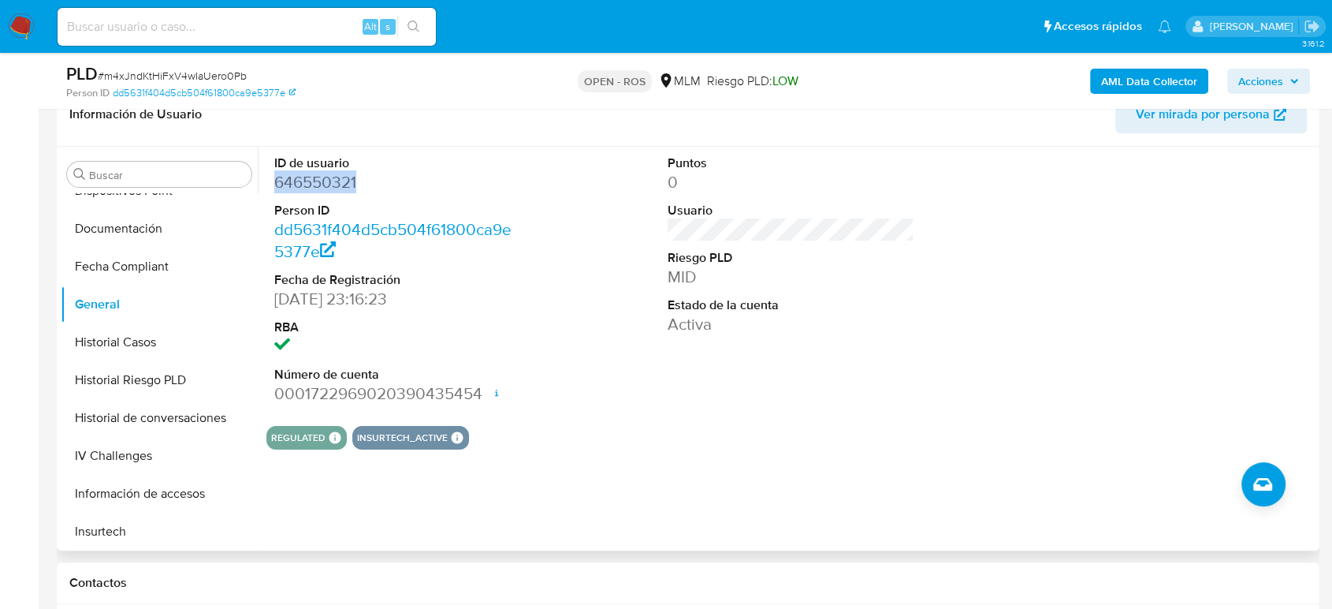
copy dd "646550321"
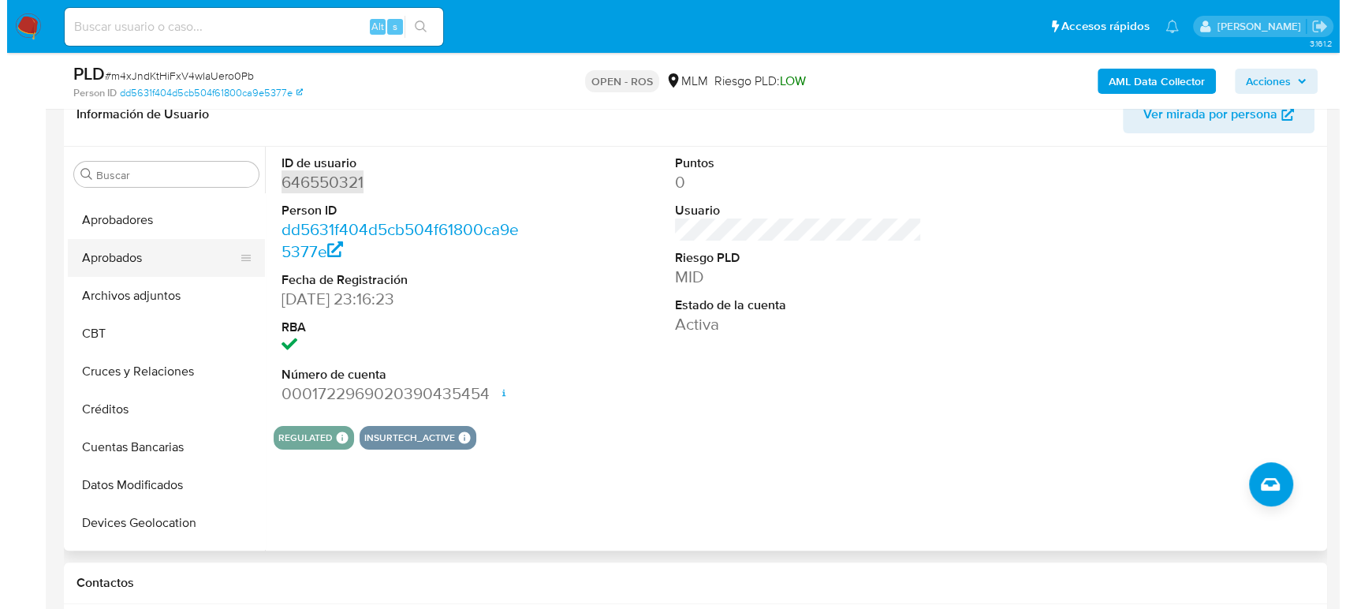
scroll to position [0, 0]
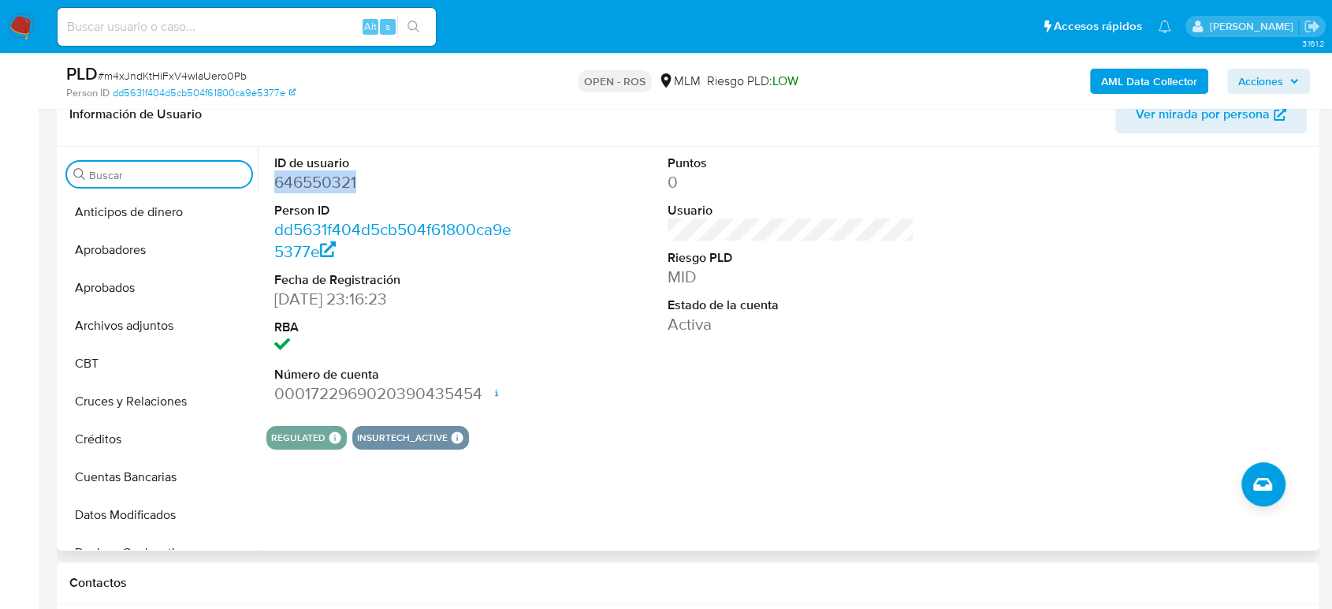
click at [126, 176] on input "Buscar" at bounding box center [167, 175] width 156 height 14
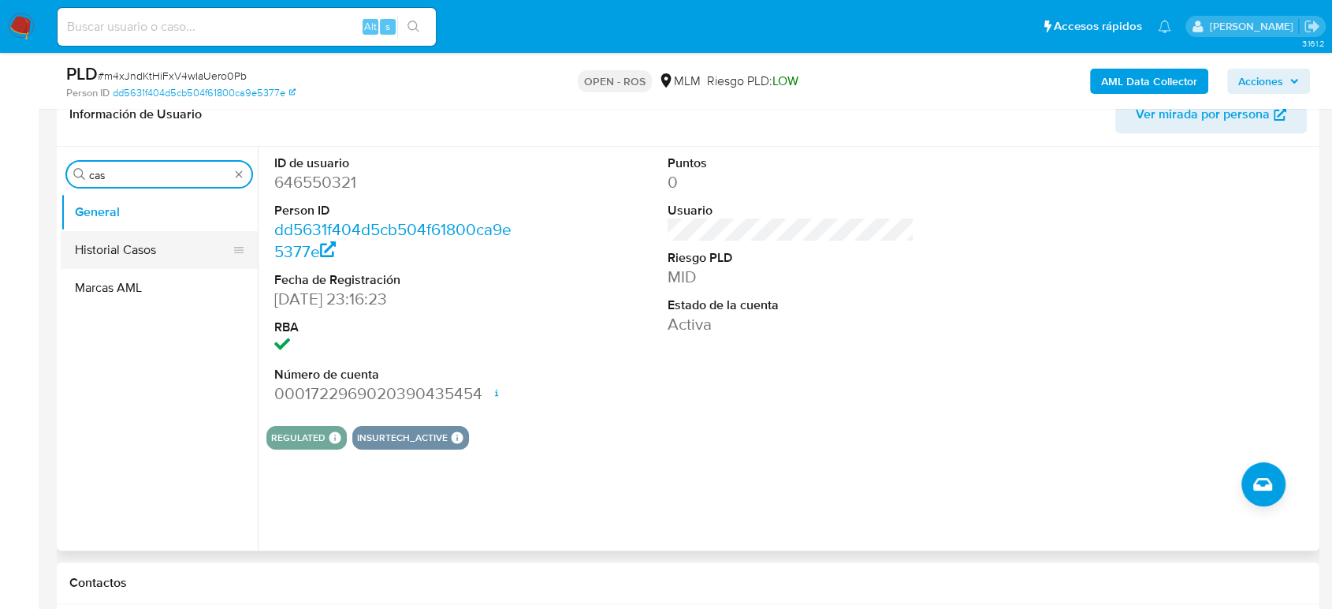
type input "cas"
click at [120, 240] on button "Historial Casos" at bounding box center [159, 250] width 197 height 38
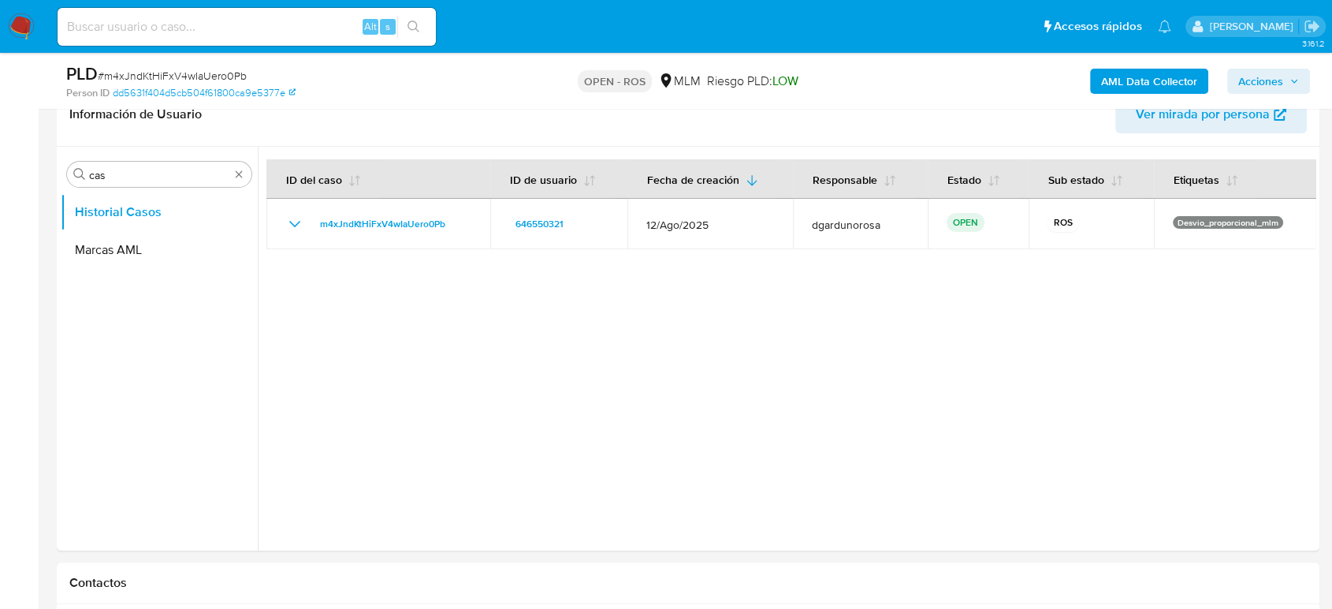
click at [1284, 73] on span "Acciones" at bounding box center [1268, 81] width 61 height 22
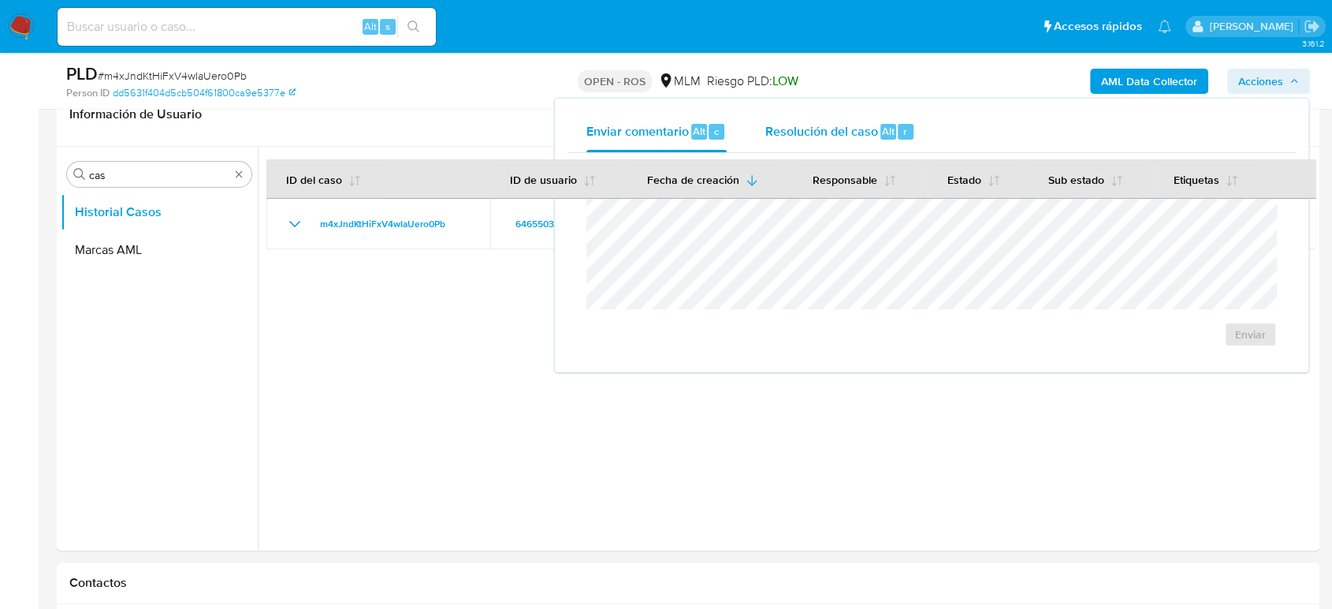
click at [769, 140] on div "Resolución del caso Alt r" at bounding box center [840, 131] width 151 height 41
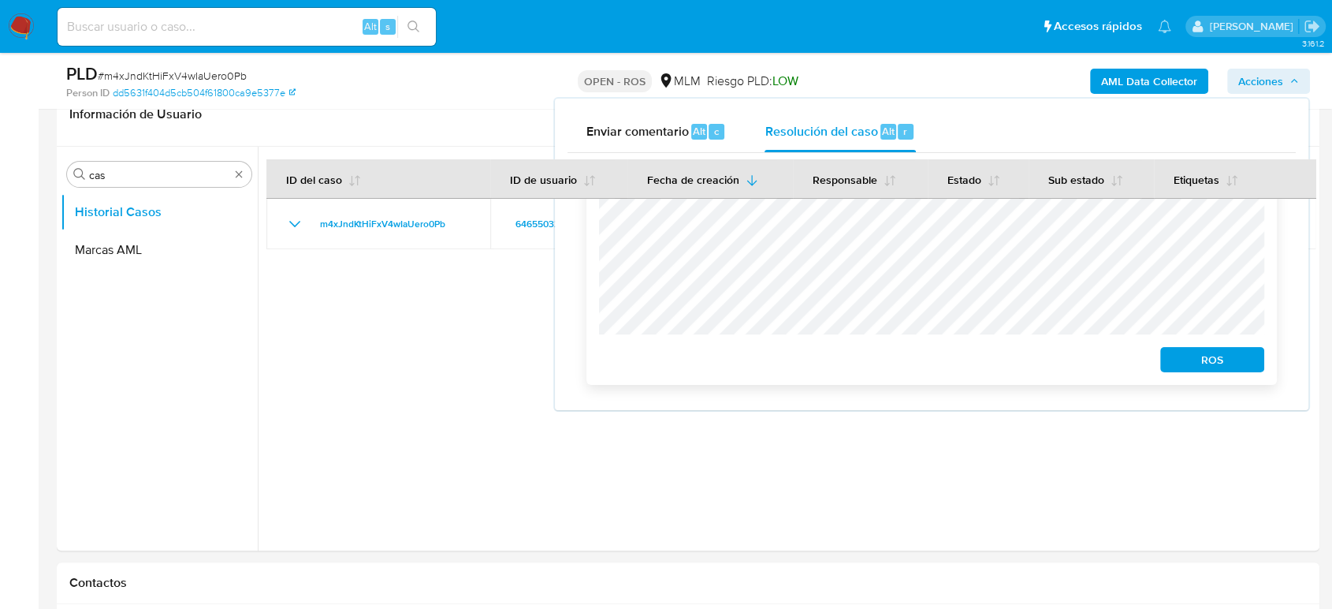
click at [1227, 364] on span "ROS" at bounding box center [1212, 359] width 82 height 22
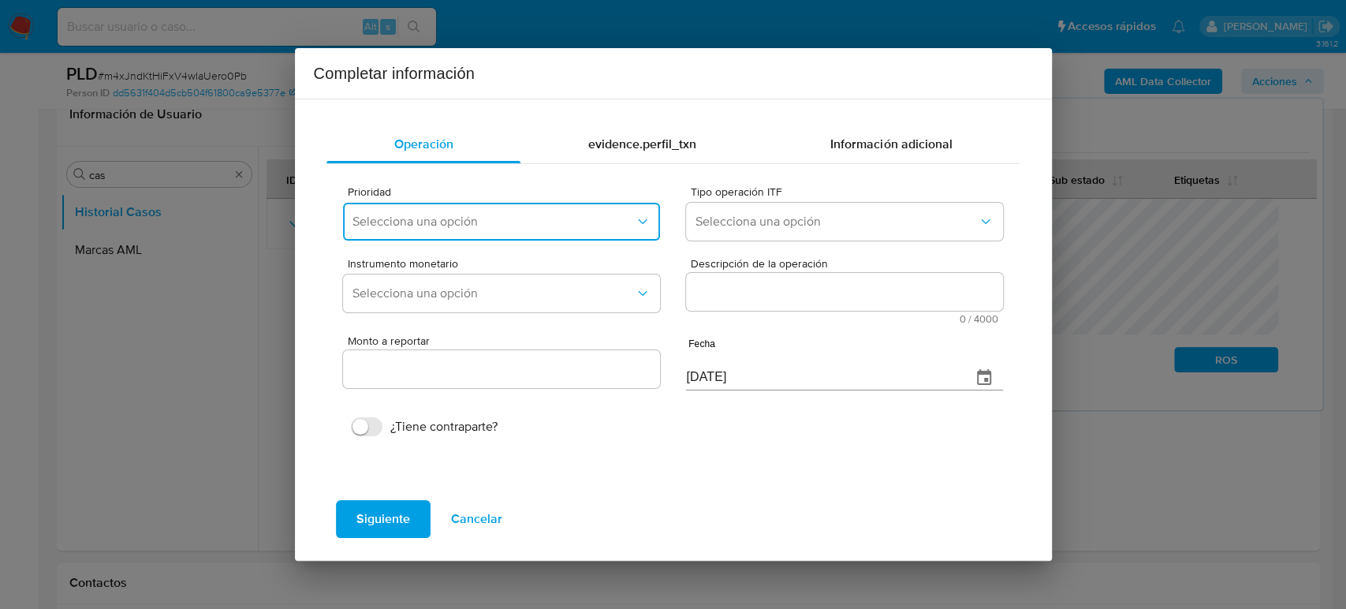
click at [534, 215] on span "Selecciona una opción" at bounding box center [492, 222] width 281 height 16
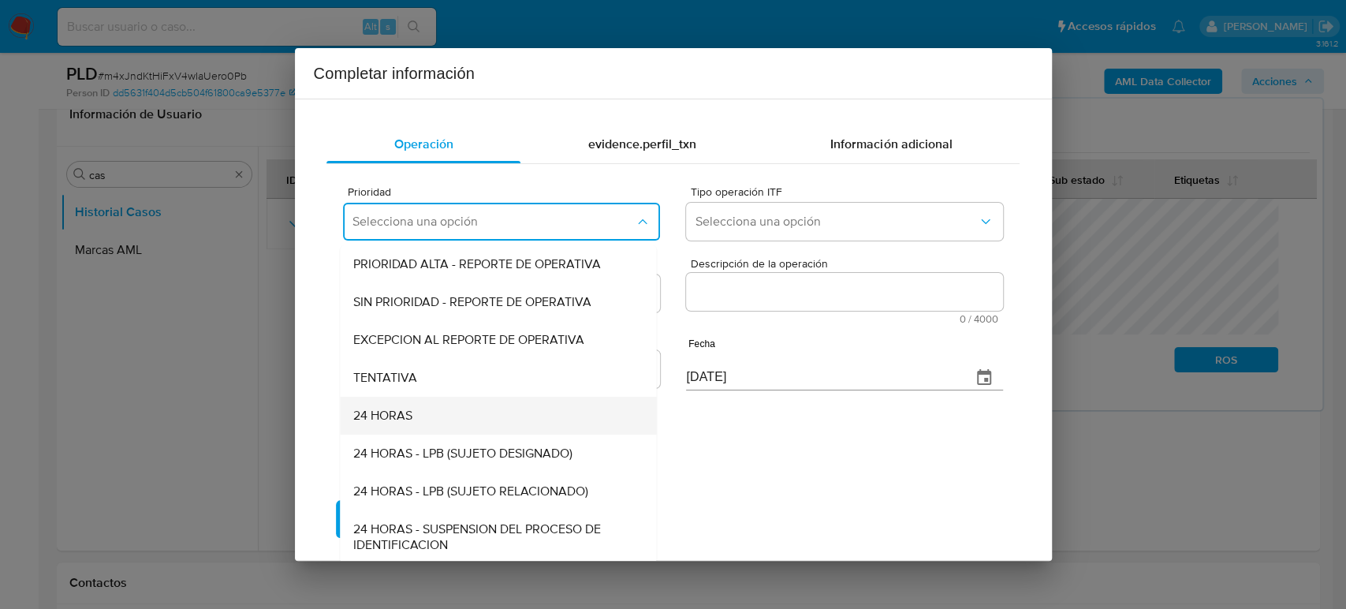
scroll to position [3, 0]
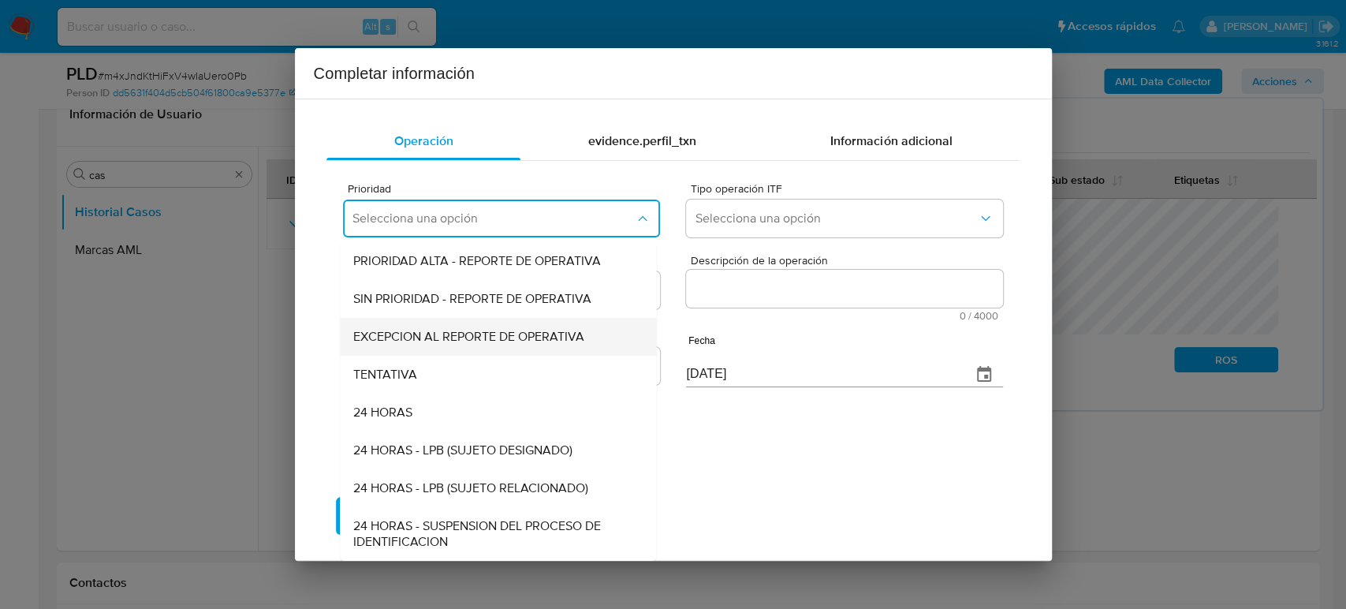
click at [501, 351] on div "EXCEPCION AL REPORTE DE OPERATIVA" at bounding box center [493, 337] width 281 height 38
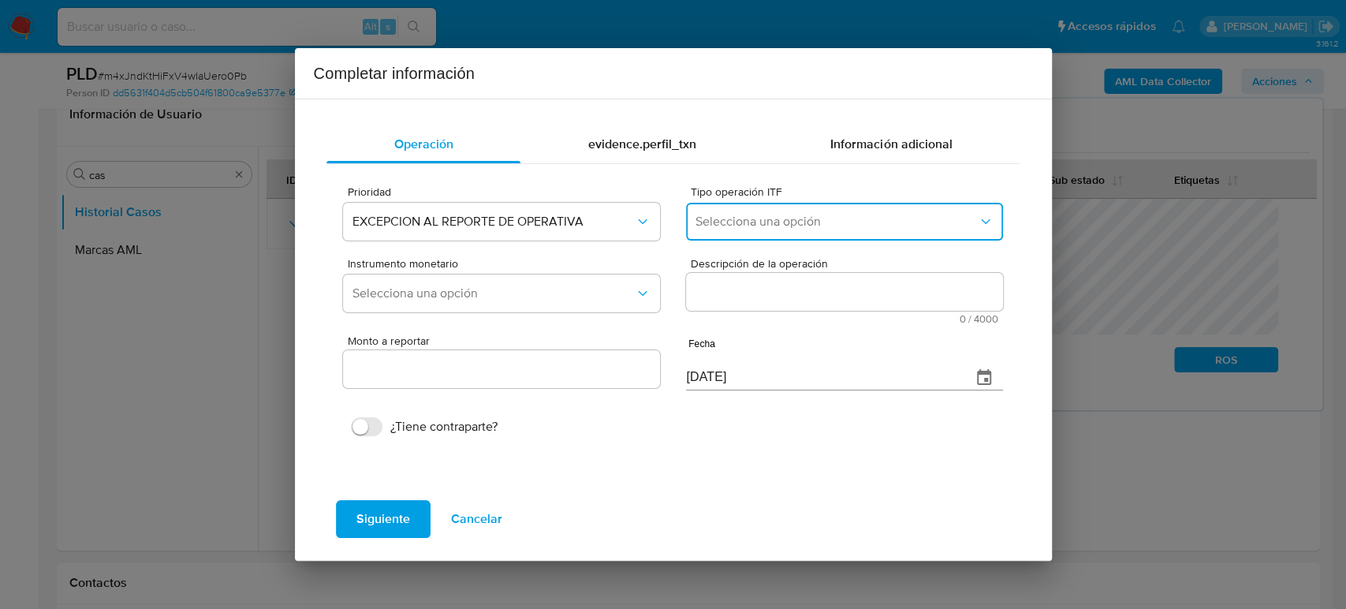
click at [773, 233] on button "Selecciona una opción" at bounding box center [844, 222] width 316 height 38
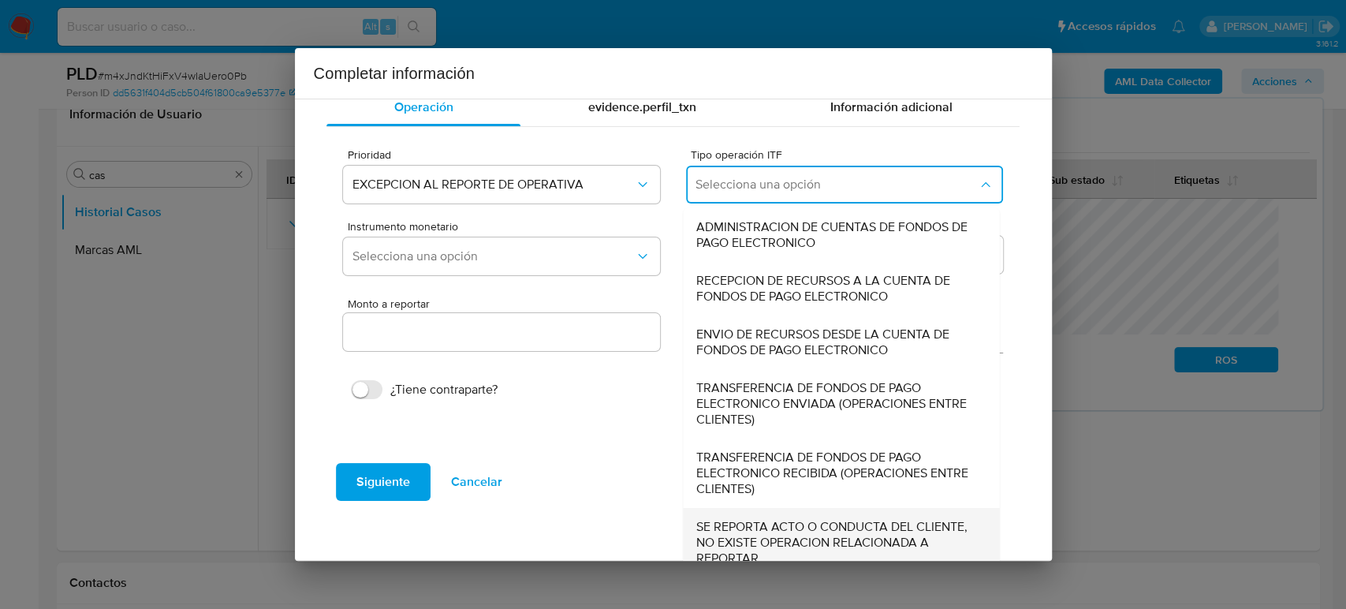
scroll to position [54, 0]
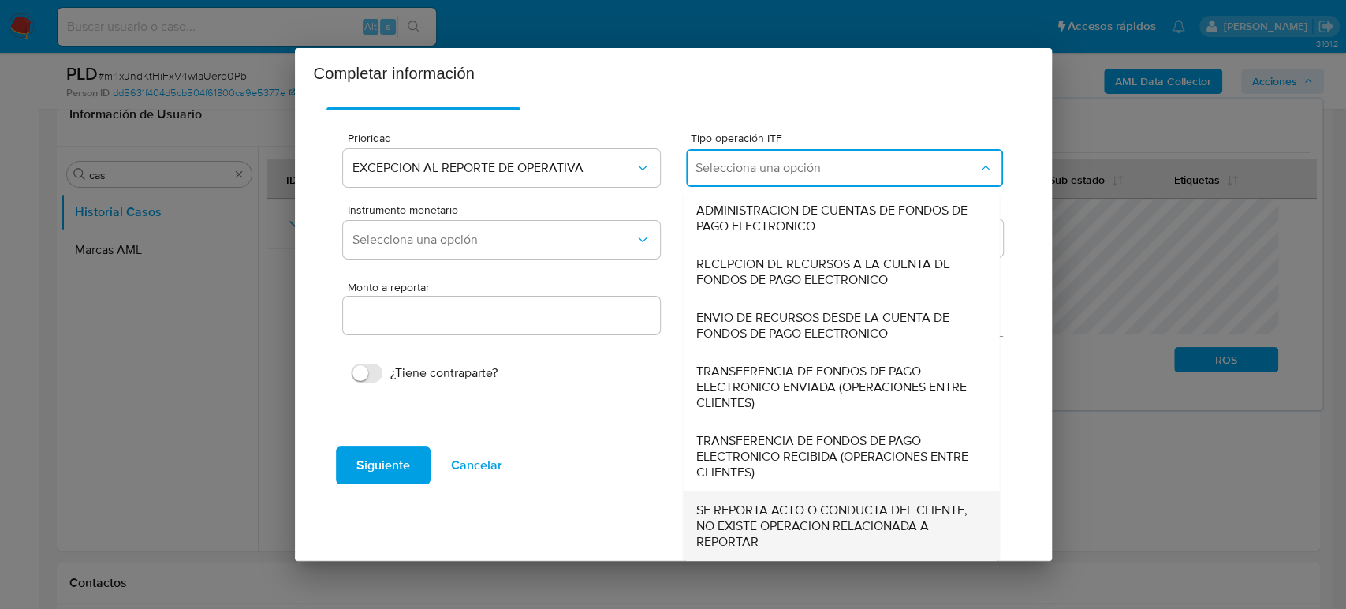
click at [780, 516] on span "SE REPORTA ACTO O CONDUCTA DEL CLIENTE, NO EXISTE OPERACION RELACIONADA A REPOR…" at bounding box center [836, 525] width 281 height 47
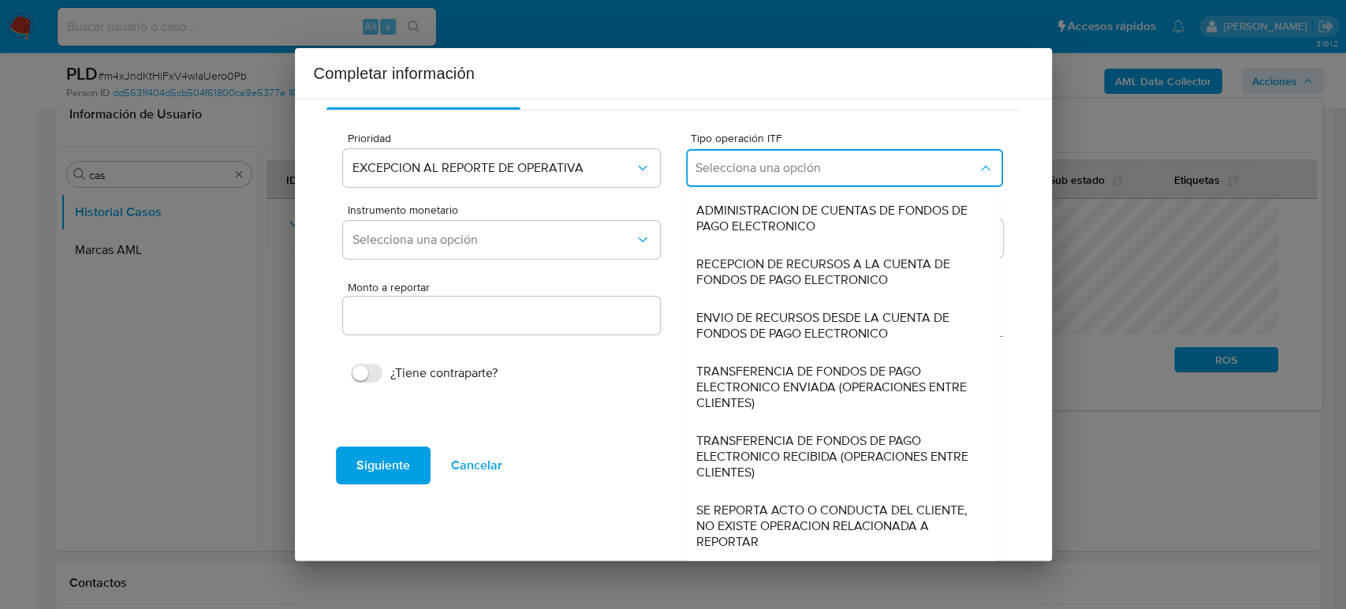
type input "0.00"
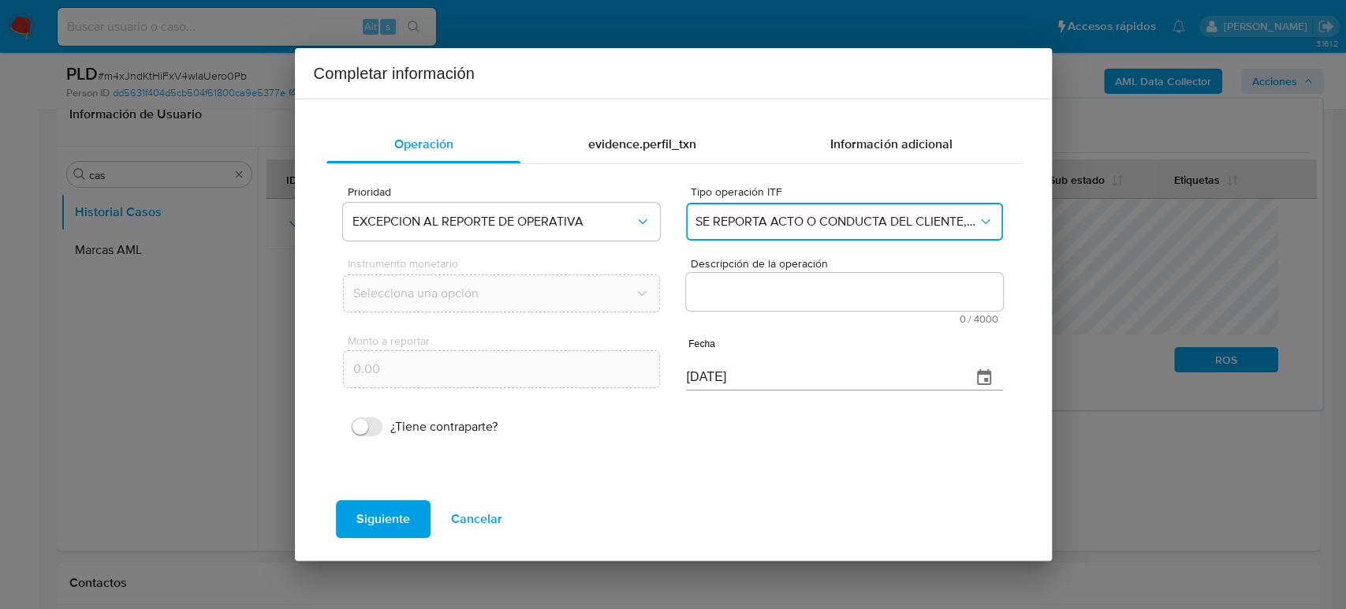
scroll to position [0, 0]
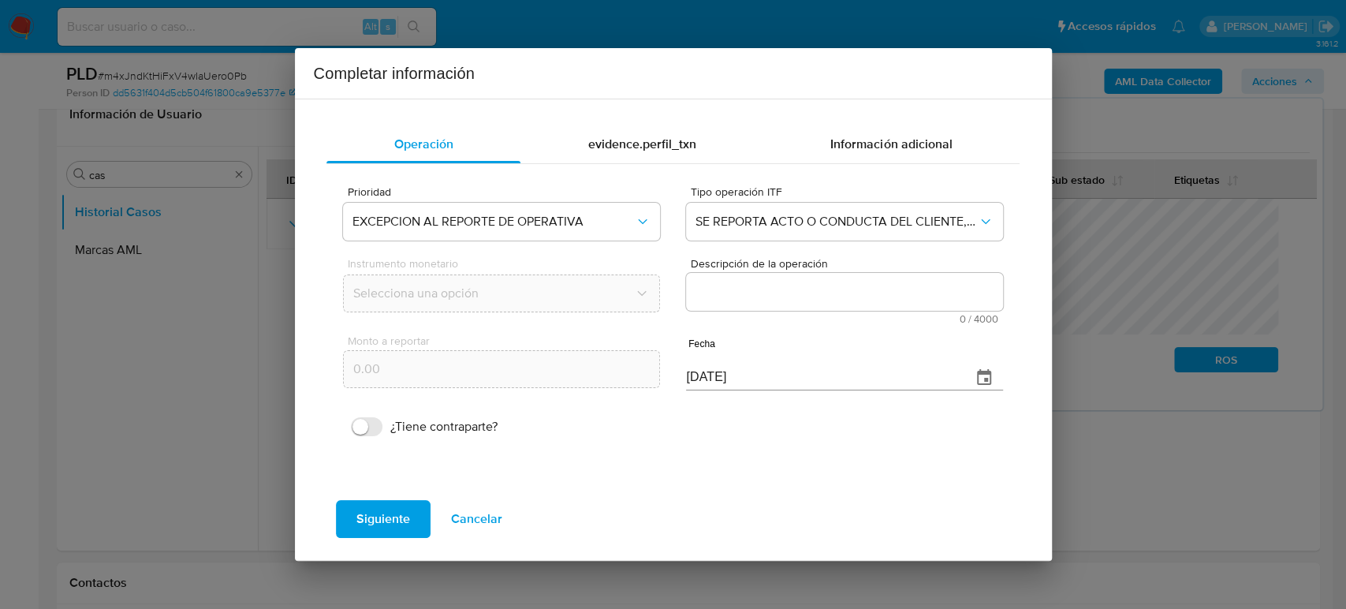
click at [871, 285] on textarea "Descripción de la operación" at bounding box center [844, 292] width 316 height 38
paste textarea "/CONOCIMIENTO DEL CLIENTE O USUARIOCLIENTE MILTHON ALEJANDRO PEREZ LOPEZ NUMERO…"
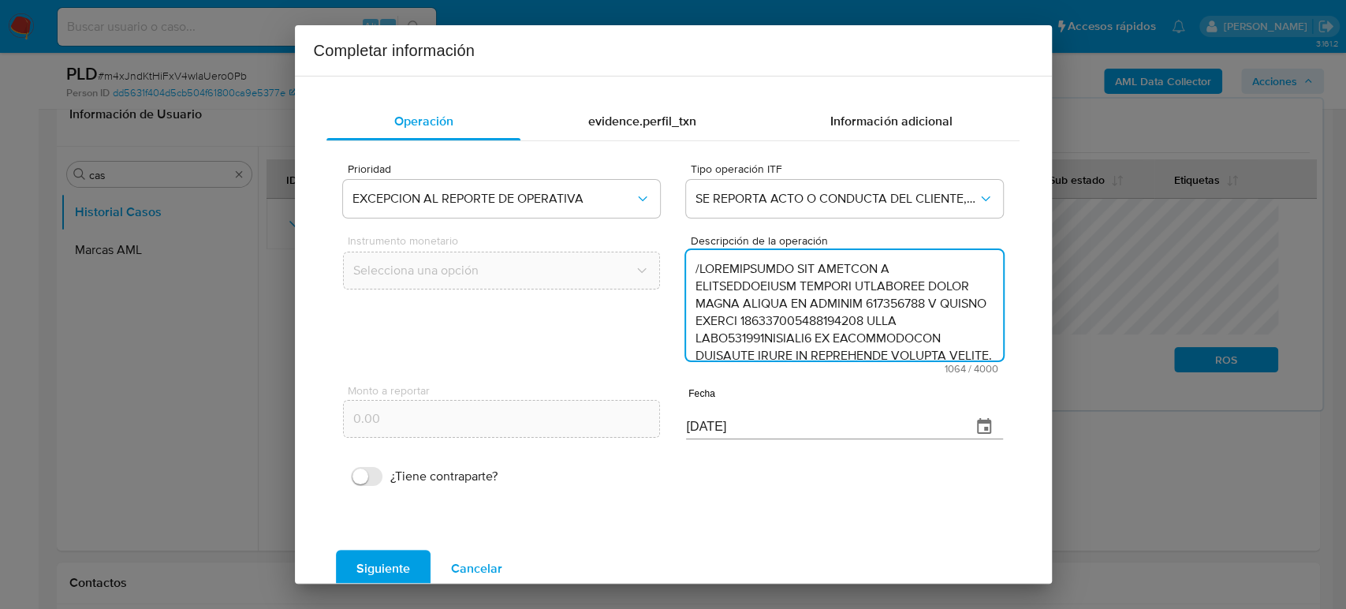
scroll to position [402, 0]
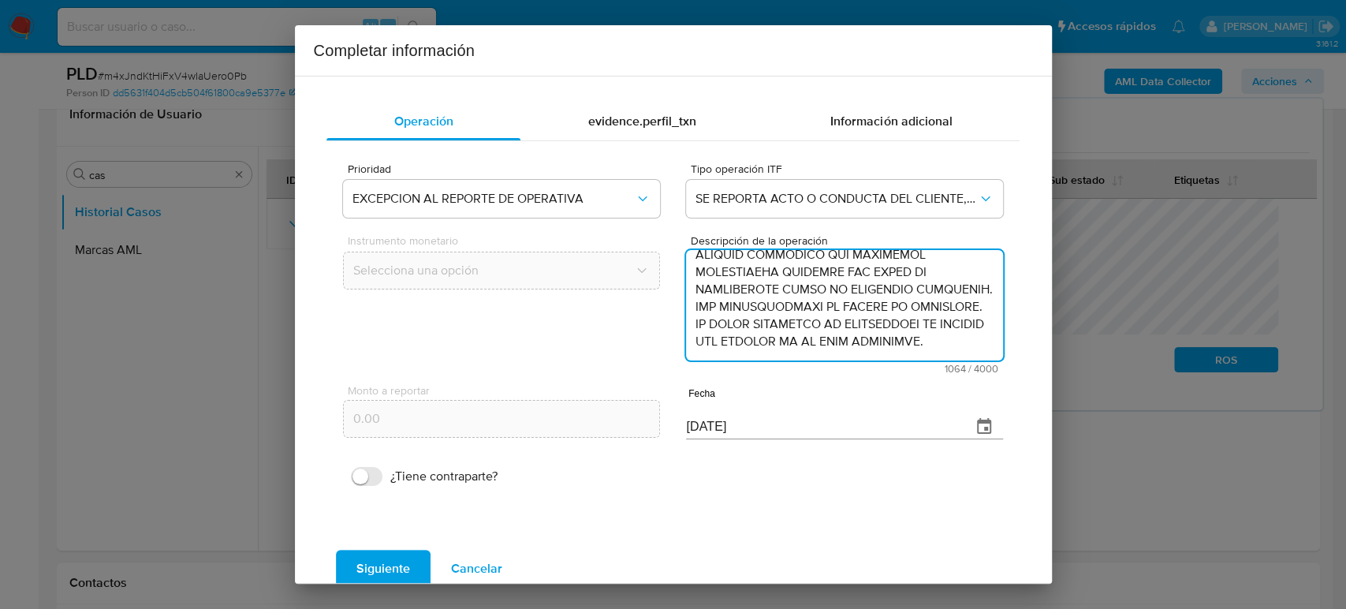
type textarea "/CONOCIMIENTO DEL CLIENTE O USUARIOCLIENTE MILTHON ALEJANDRO PEREZ LOPEZ NUMERO…"
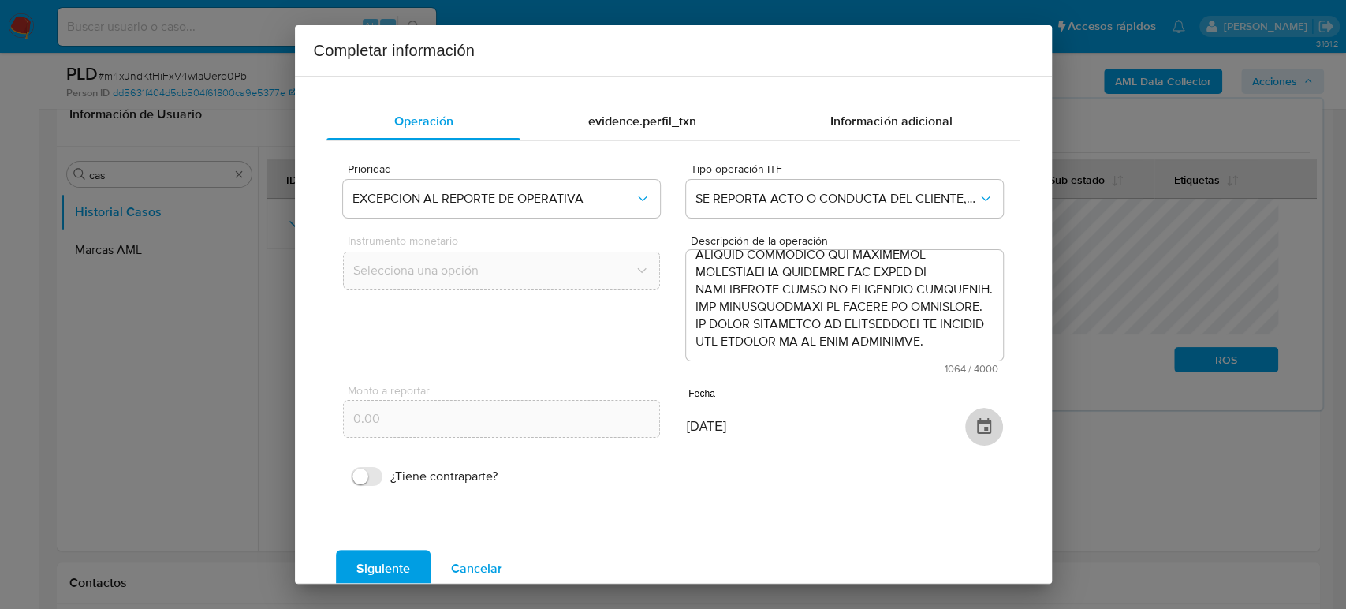
click at [974, 427] on icon "button" at bounding box center [983, 426] width 19 height 19
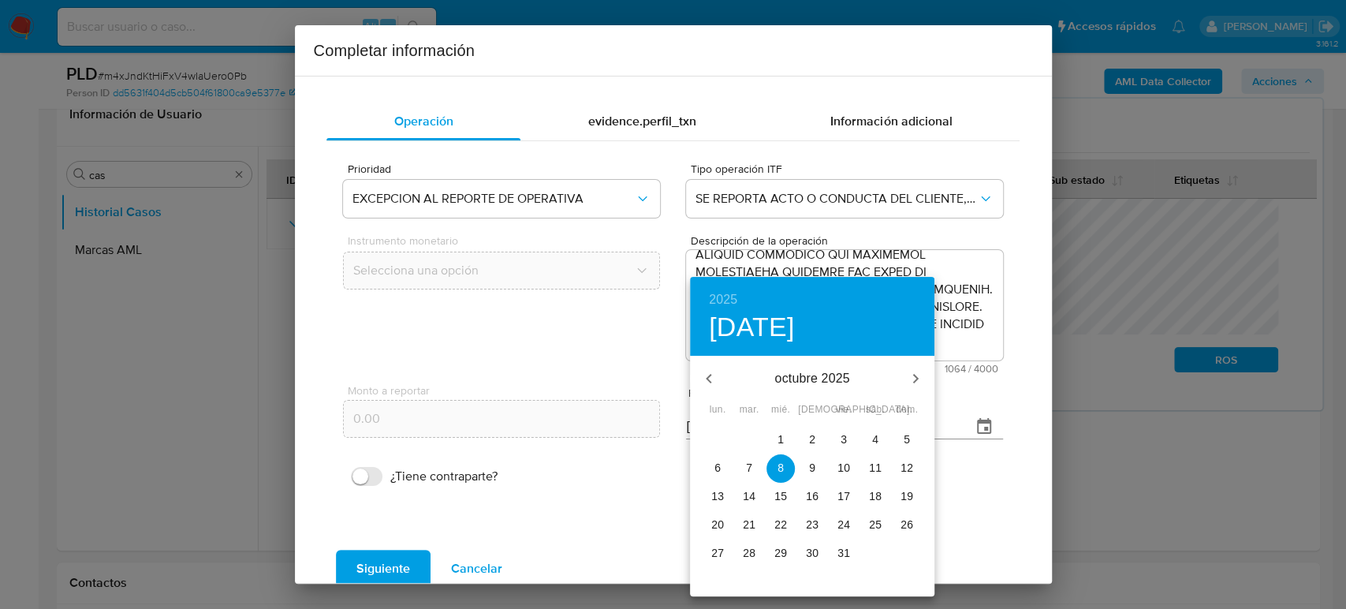
click at [1003, 447] on div at bounding box center [673, 304] width 1346 height 609
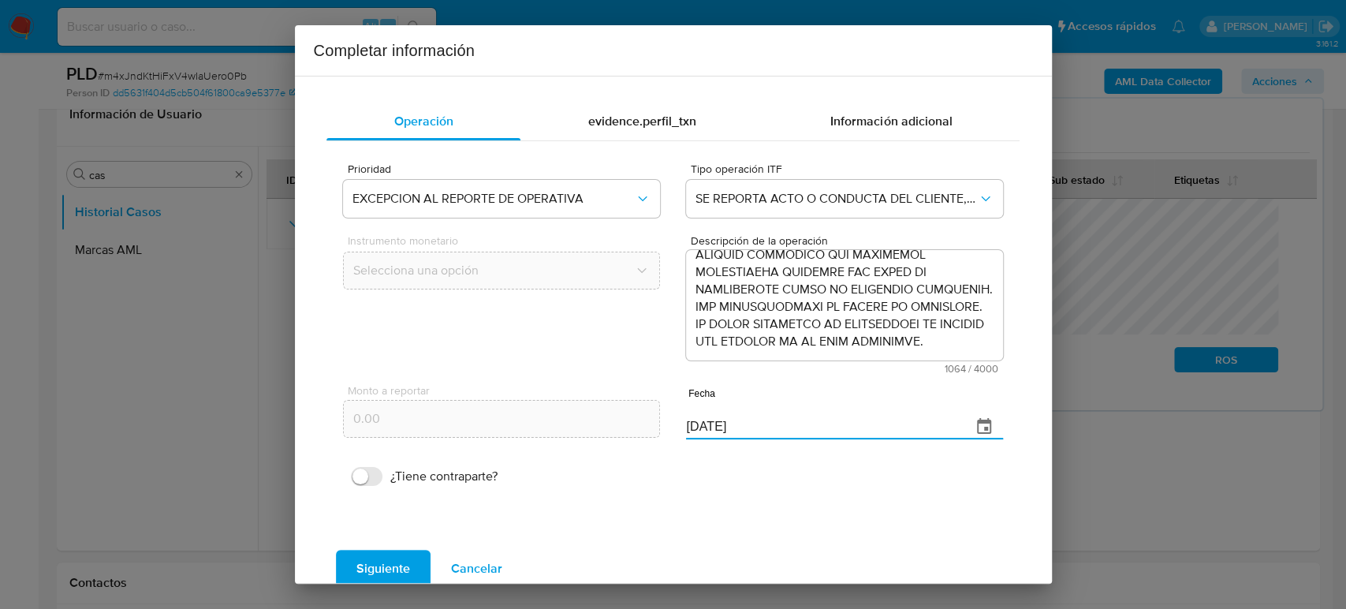
click at [598, 424] on div "Monto a reportar 0.00 Fecha 08/10/2025" at bounding box center [672, 411] width 659 height 74
paste input "31/07"
type input "[DATE]"
click at [404, 564] on span "Siguiente" at bounding box center [383, 568] width 54 height 35
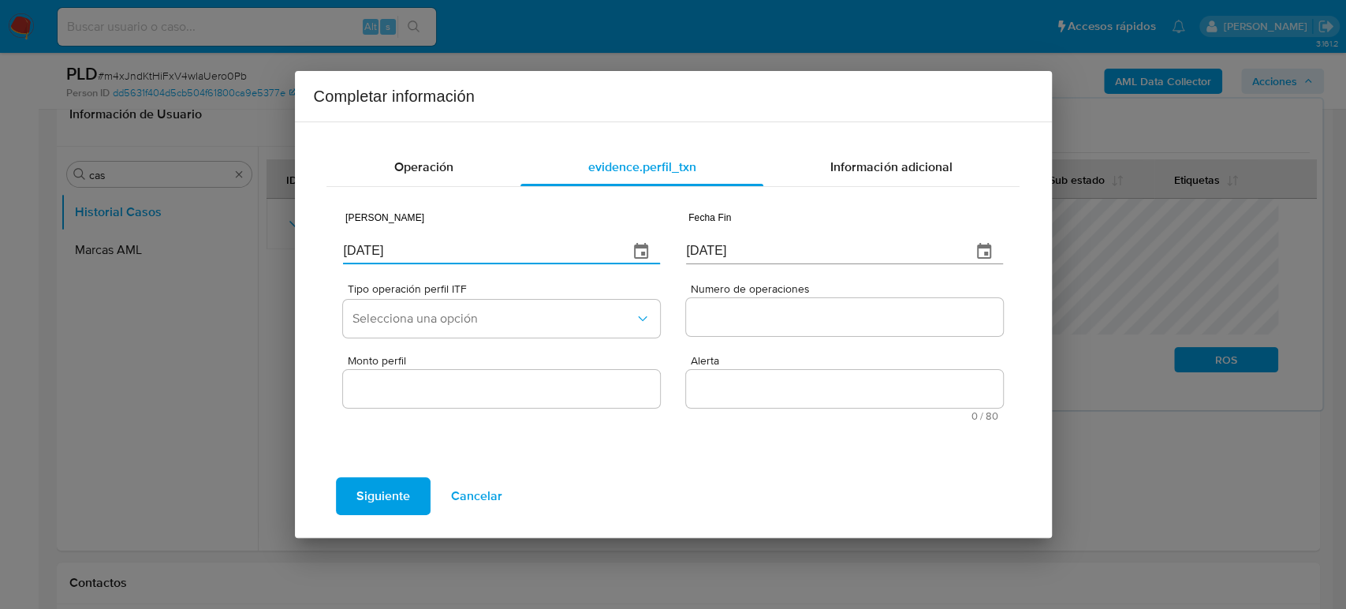
drag, startPoint x: 307, startPoint y: 248, endPoint x: 227, endPoint y: 248, distance: 80.4
click at [227, 248] on div "Completar información Operación evidence.perfil_txn Información adicional Fecha…" at bounding box center [673, 304] width 1346 height 609
paste input "03"
type input "08/03/2025"
click at [608, 238] on div "Fecha Inicio 08/03/2025 Fecha Fin 08/10/2025" at bounding box center [672, 235] width 659 height 74
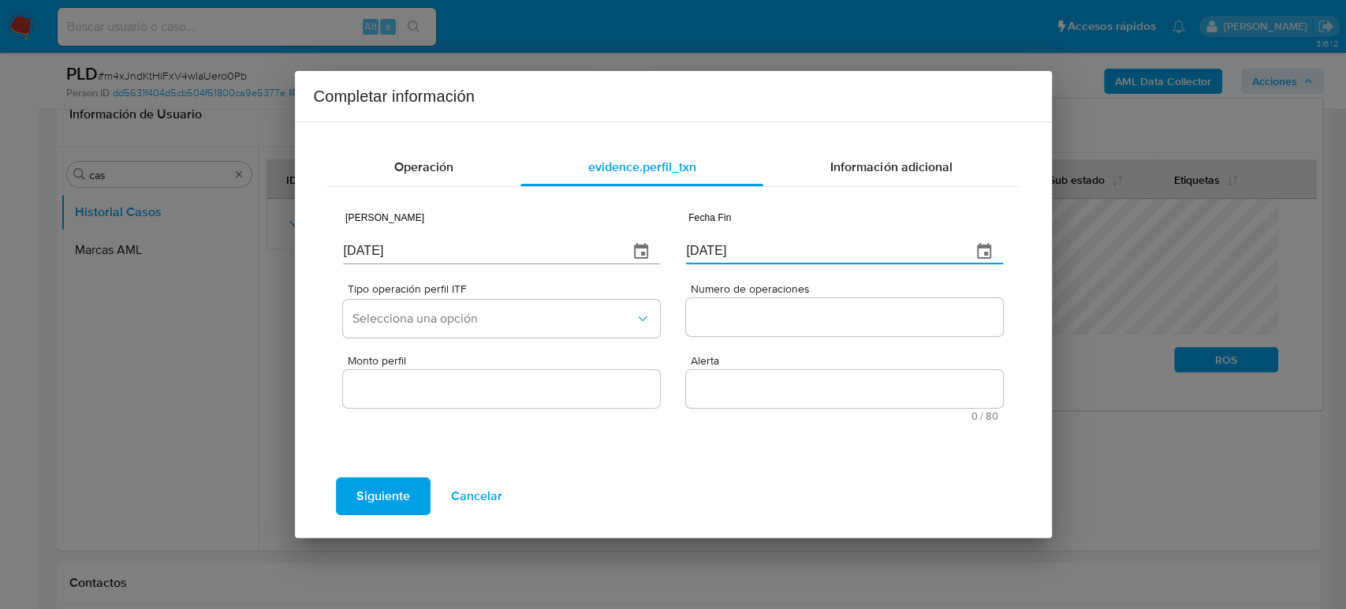
paste input "31/07"
type input "[DATE]"
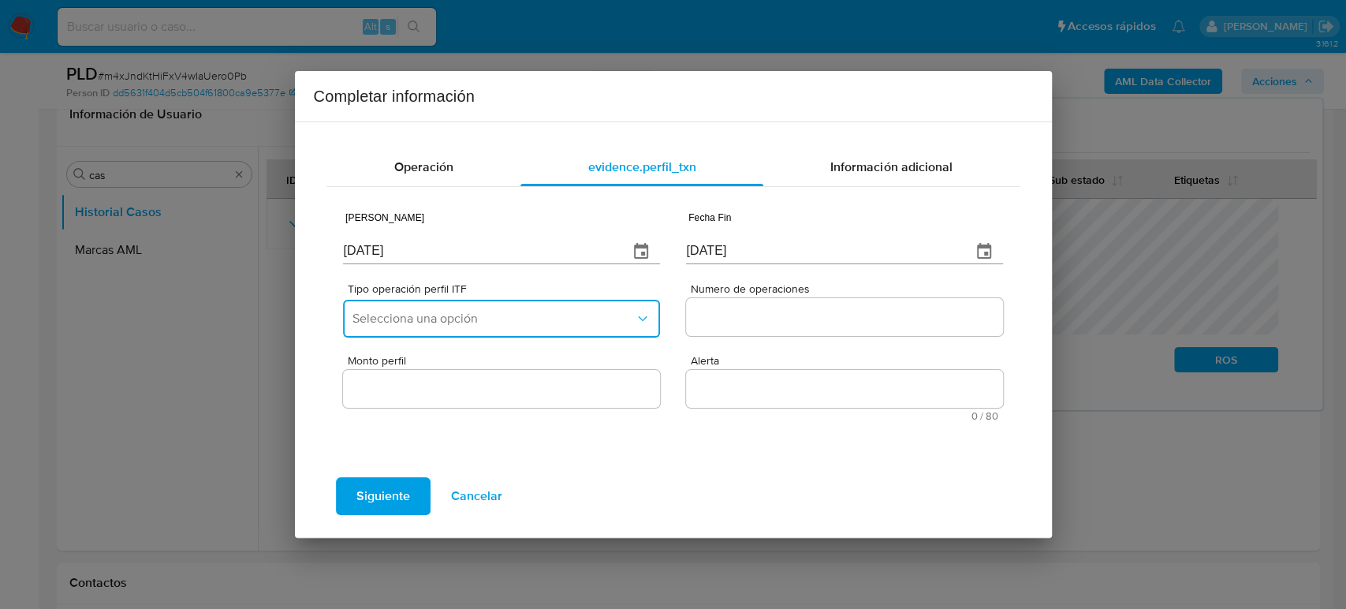
click at [544, 322] on span "Selecciona una opción" at bounding box center [492, 319] width 281 height 16
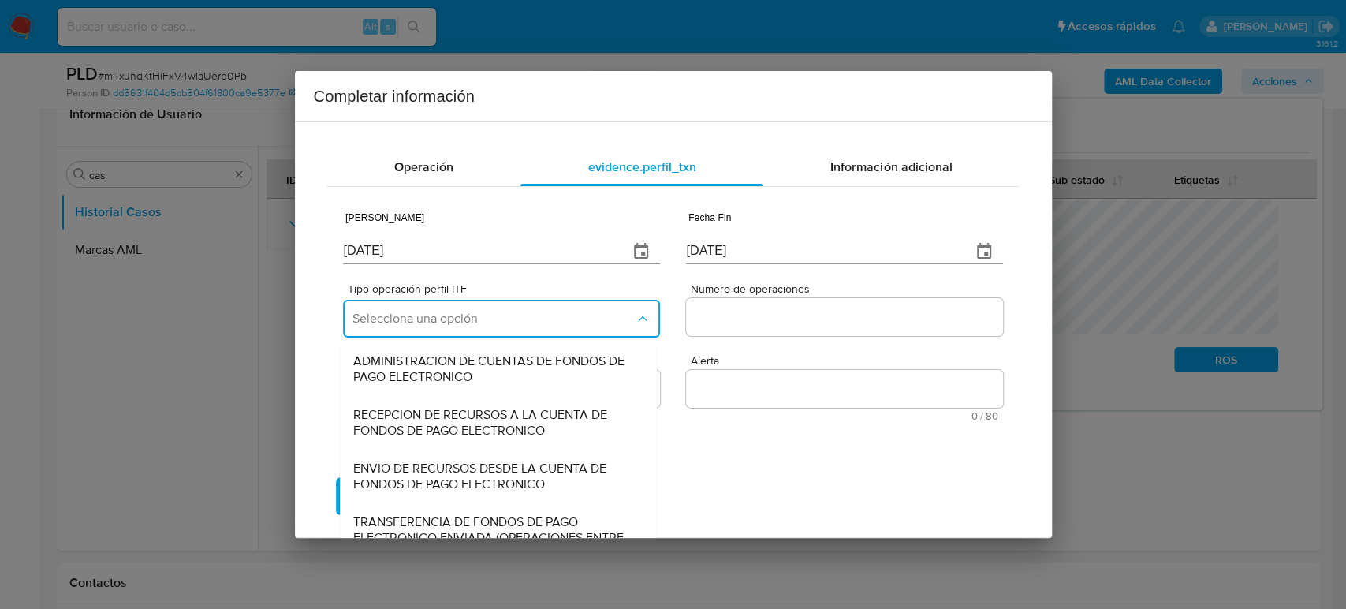
scroll to position [174, 0]
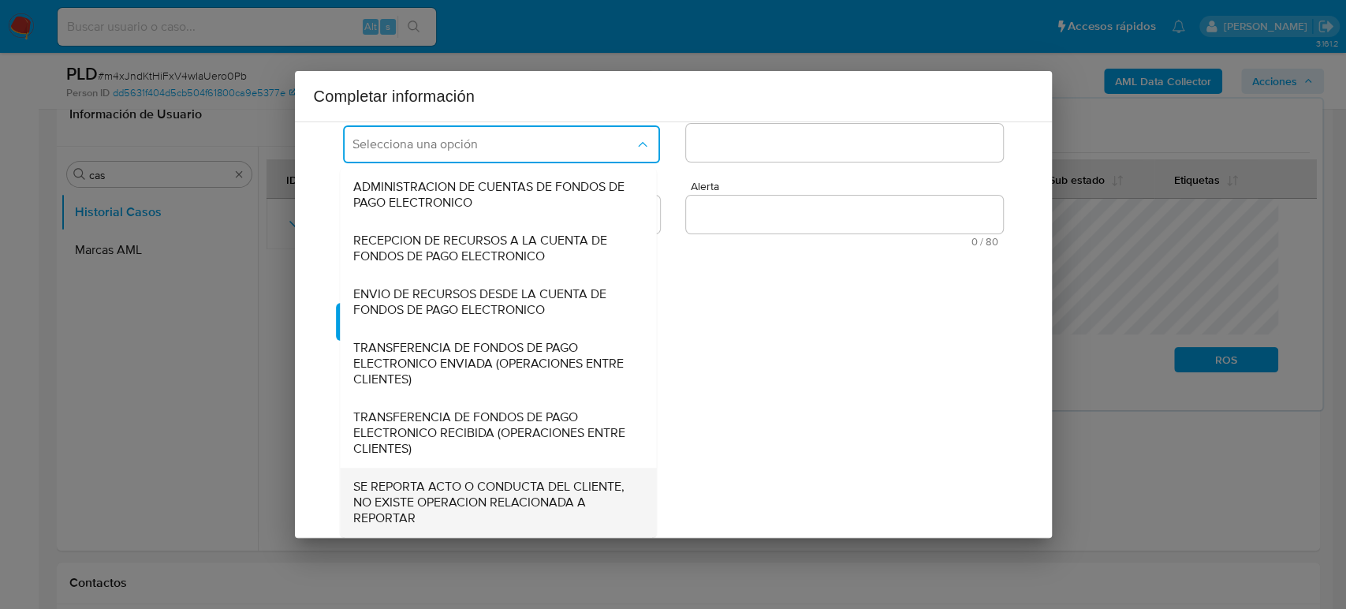
click at [516, 500] on span "SE REPORTA ACTO O CONDUCTA DEL CLIENTE, NO EXISTE OPERACION RELACIONADA A REPOR…" at bounding box center [493, 502] width 281 height 47
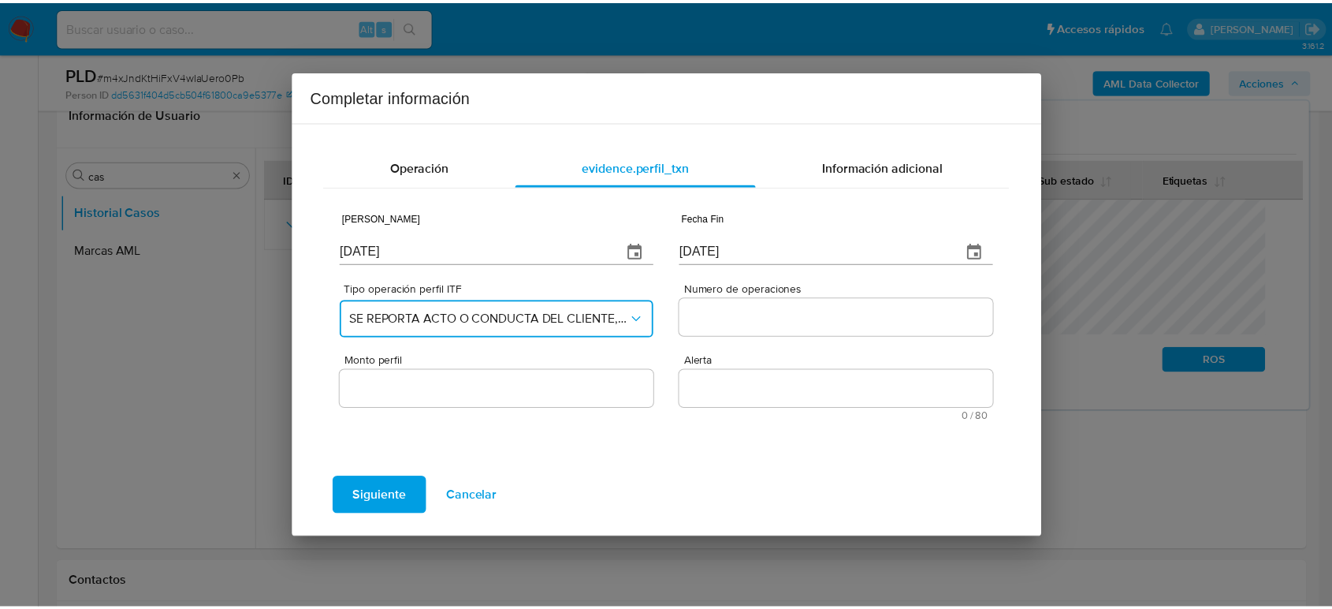
scroll to position [0, 0]
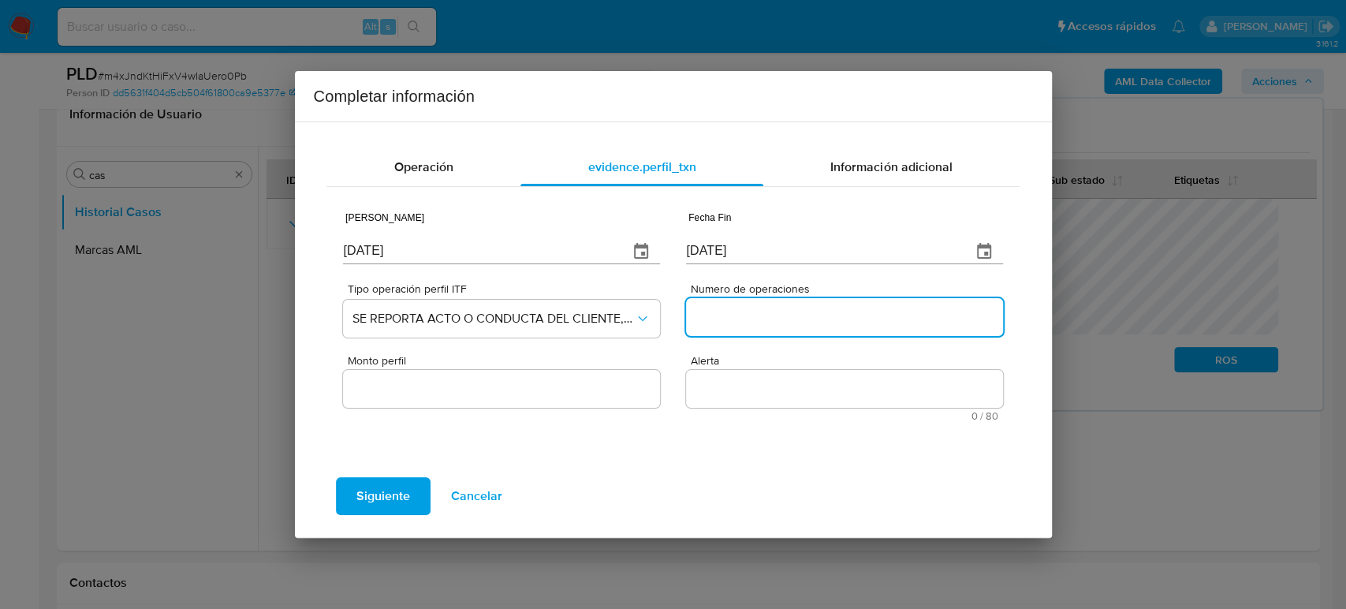
click at [735, 320] on input "Numero de operaciones" at bounding box center [844, 317] width 316 height 20
type input "0"
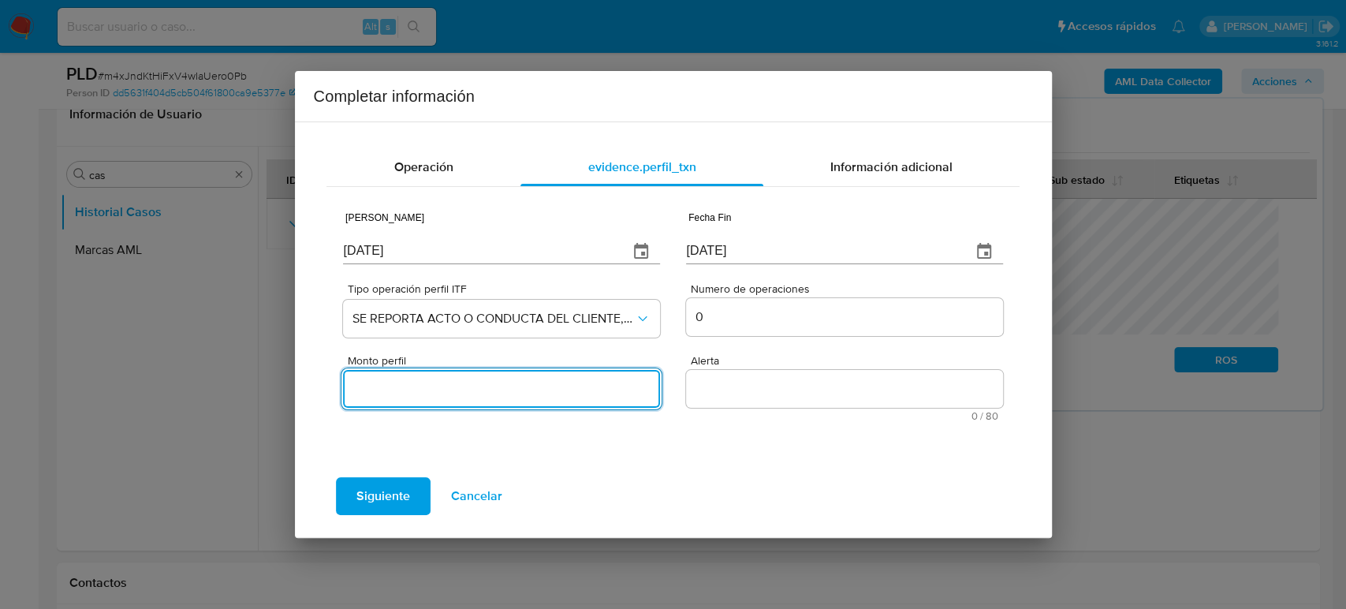
click at [600, 383] on input "Monto perfil" at bounding box center [501, 388] width 316 height 20
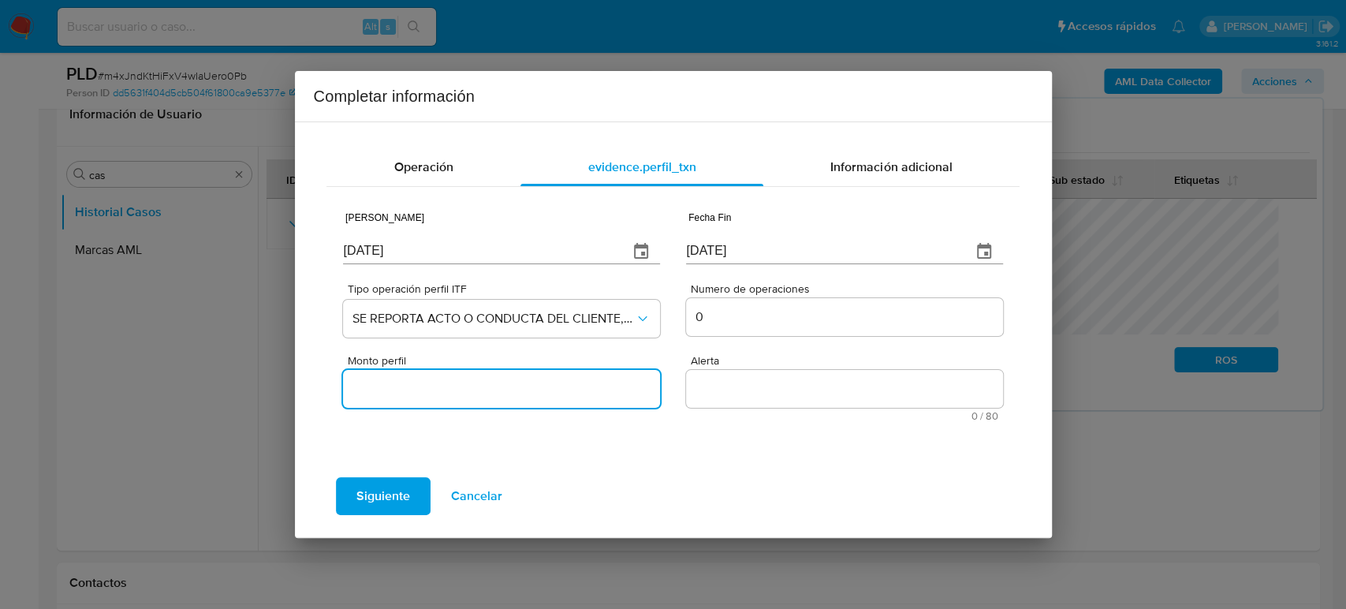
type input "0.00"
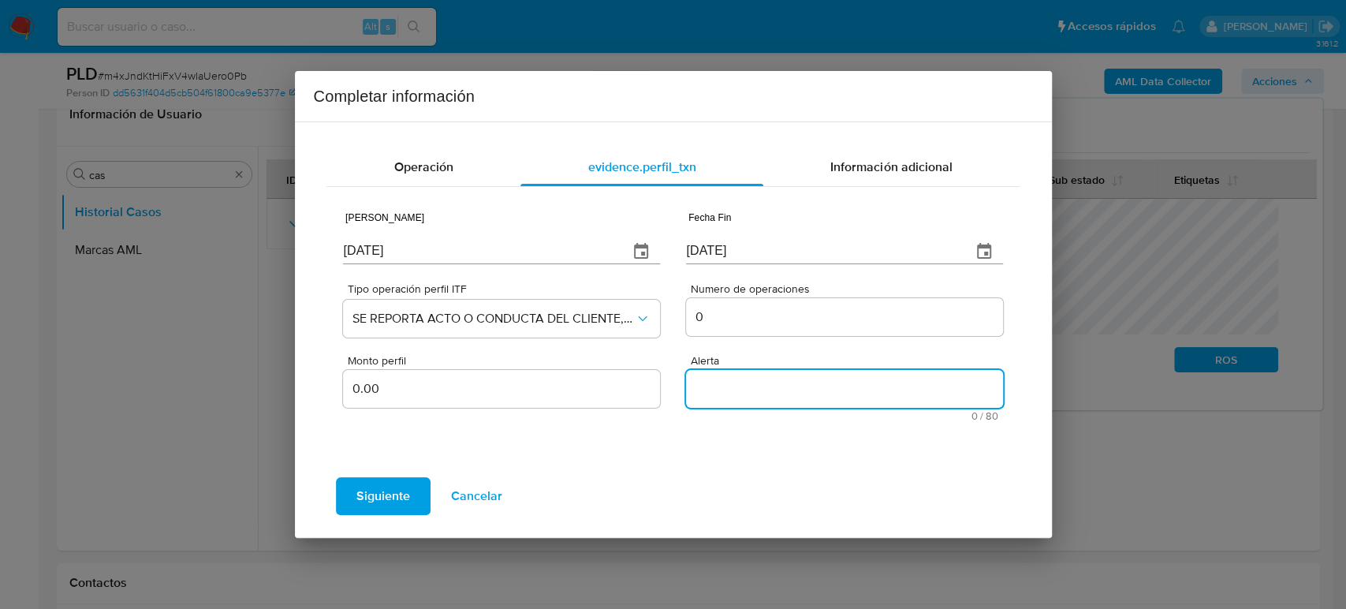
click at [696, 397] on textarea "Alerta" at bounding box center [844, 389] width 316 height 38
type textarea "DESVIO PROPORCIONAL"
click at [373, 500] on span "Siguiente" at bounding box center [383, 496] width 54 height 35
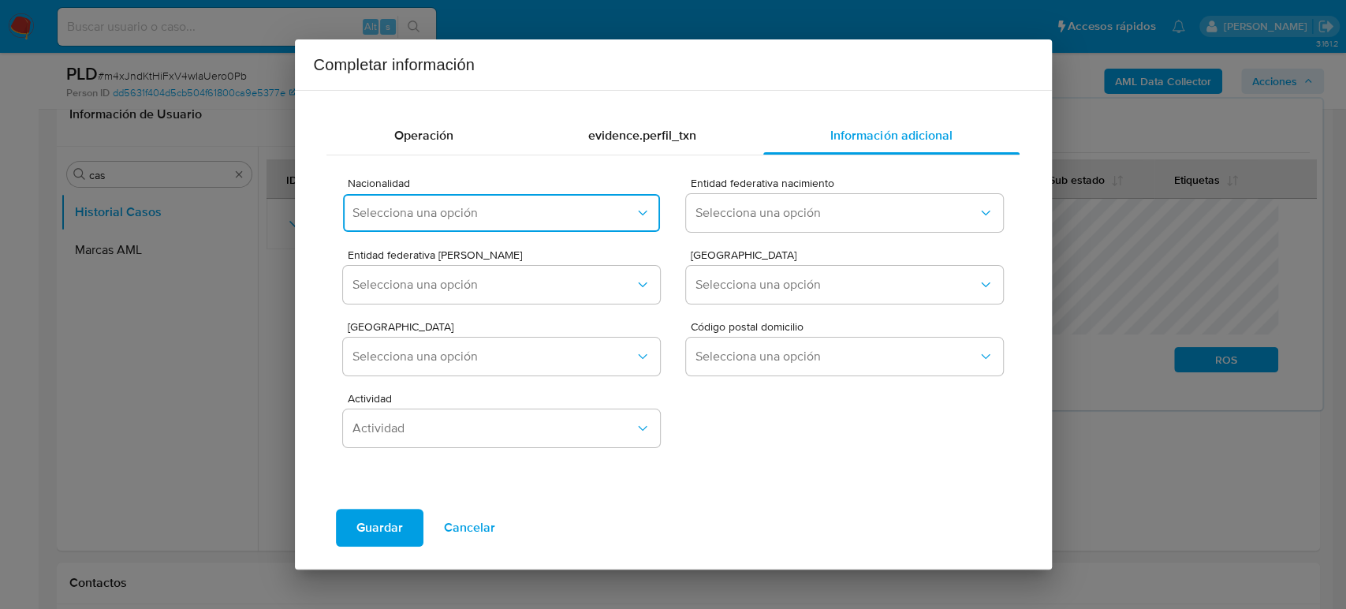
click at [417, 218] on span "Selecciona una opción" at bounding box center [492, 213] width 281 height 16
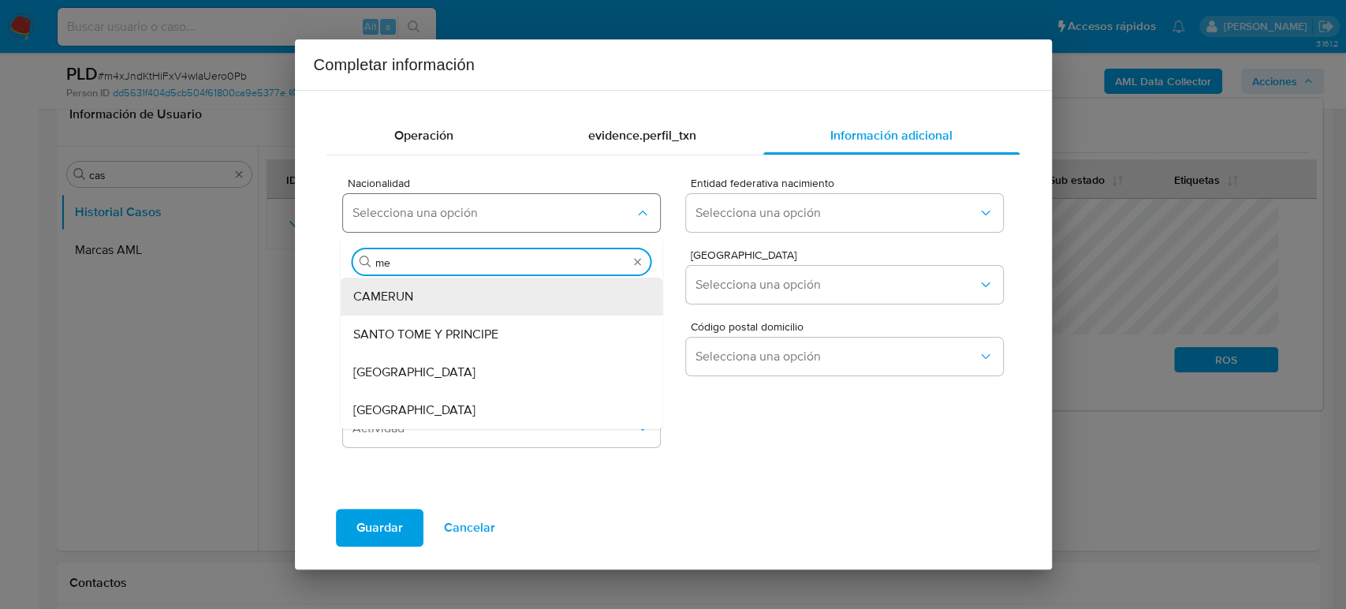
type input "mex"
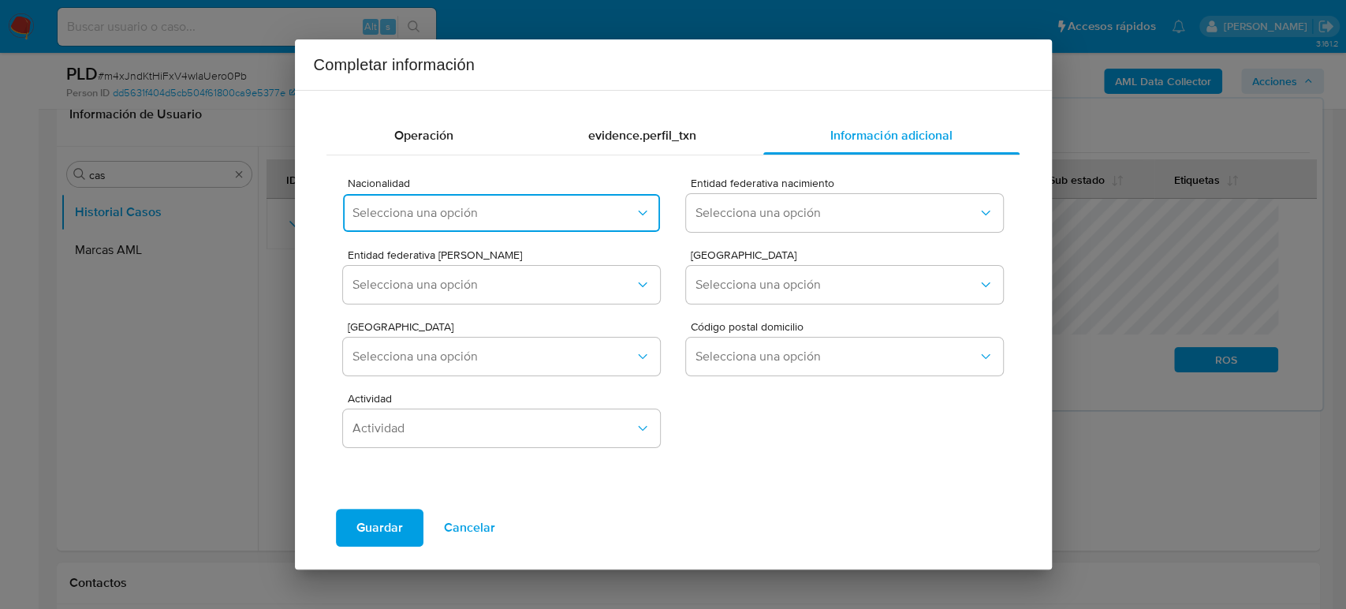
click at [607, 211] on span "Selecciona una opción" at bounding box center [492, 213] width 281 height 16
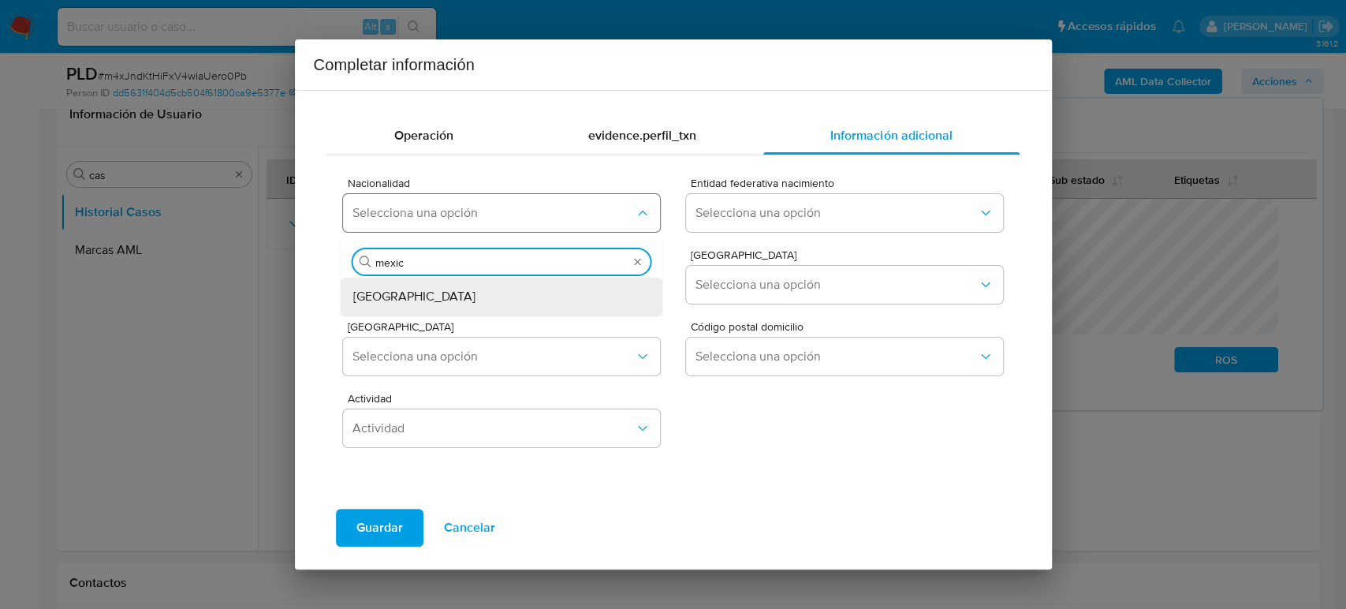
type input "mexico"
click at [476, 300] on div "MEXICO" at bounding box center [497, 296] width 288 height 38
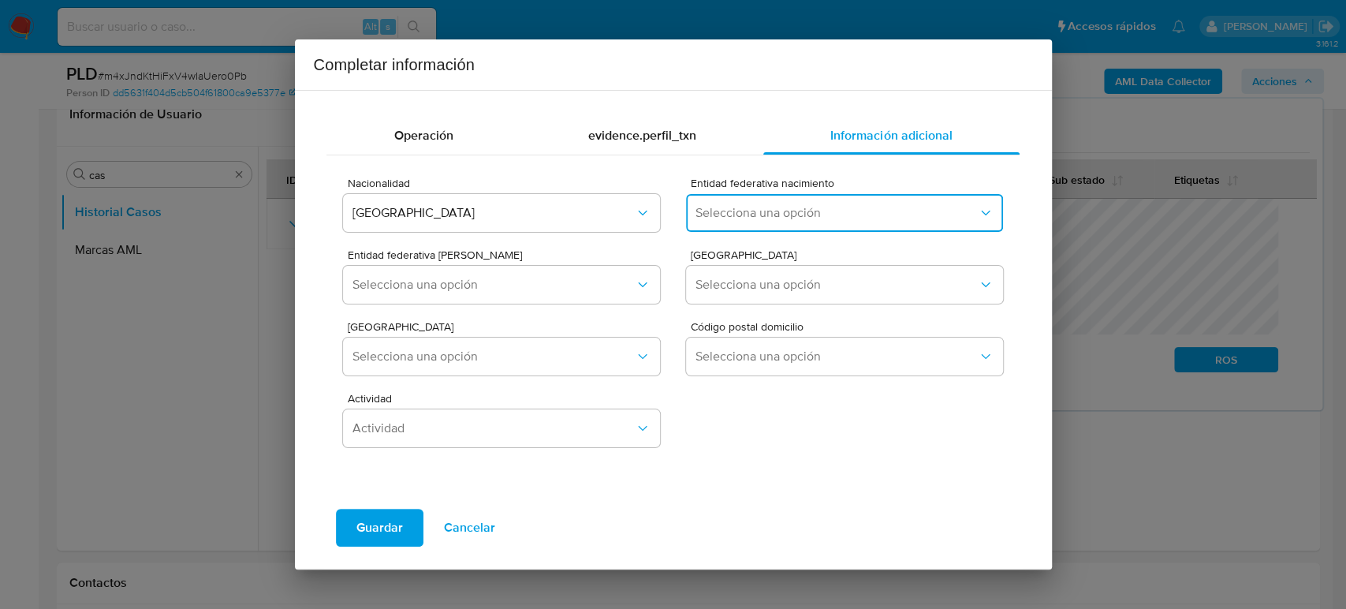
click at [841, 217] on span "Selecciona una opción" at bounding box center [835, 213] width 281 height 16
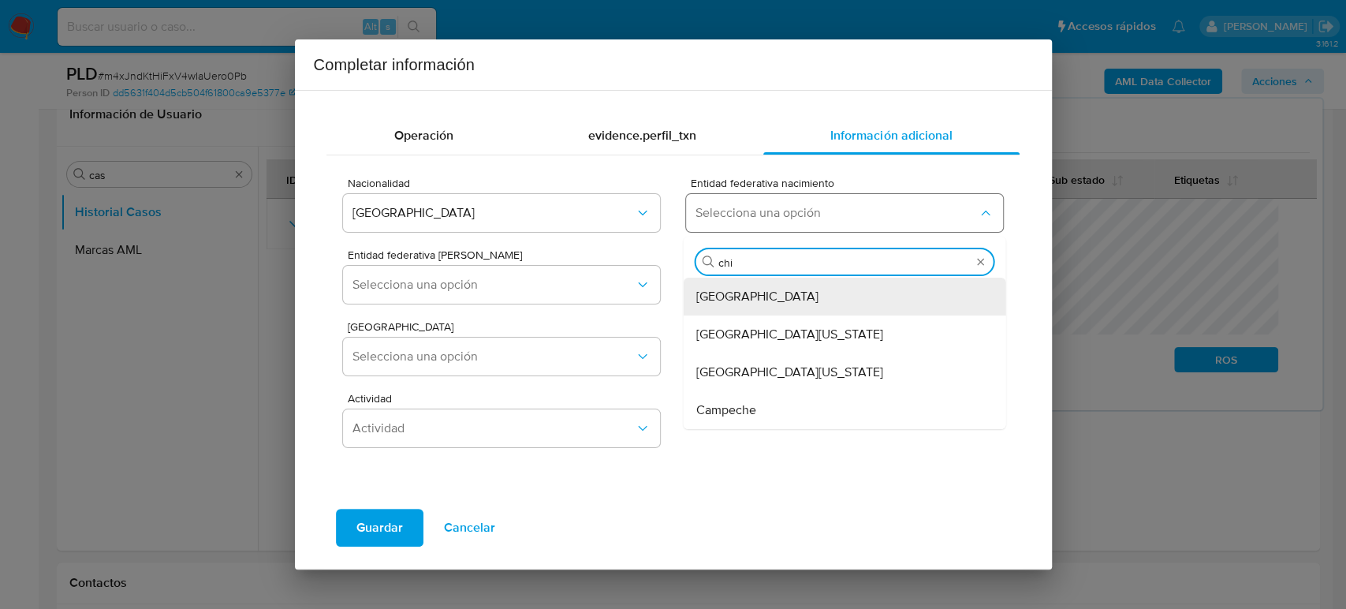
type input "chia"
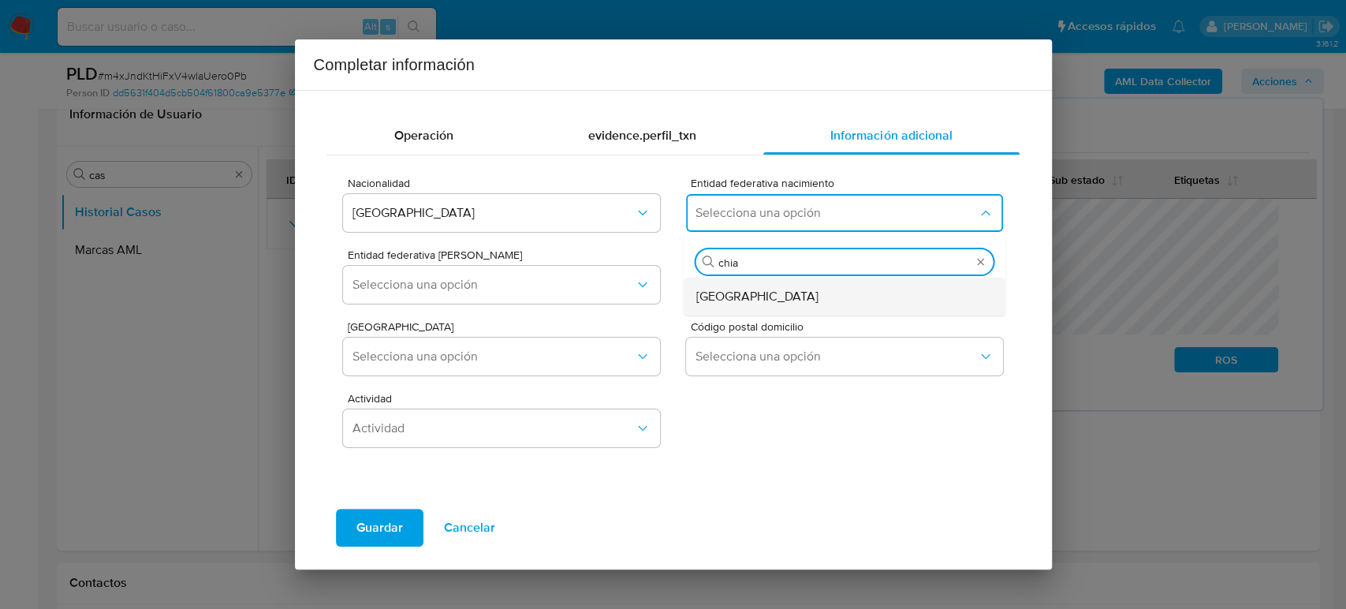
click at [794, 295] on div "Chiapas" at bounding box center [840, 296] width 288 height 38
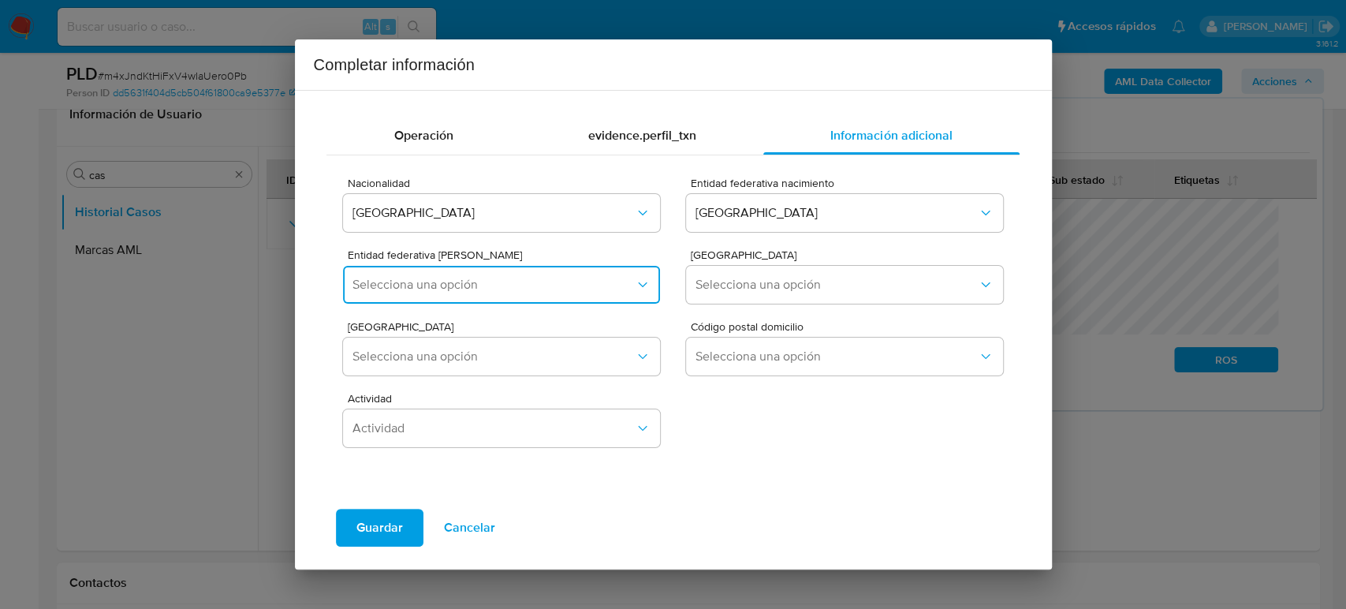
click at [577, 280] on span "Selecciona una opción" at bounding box center [492, 285] width 281 height 16
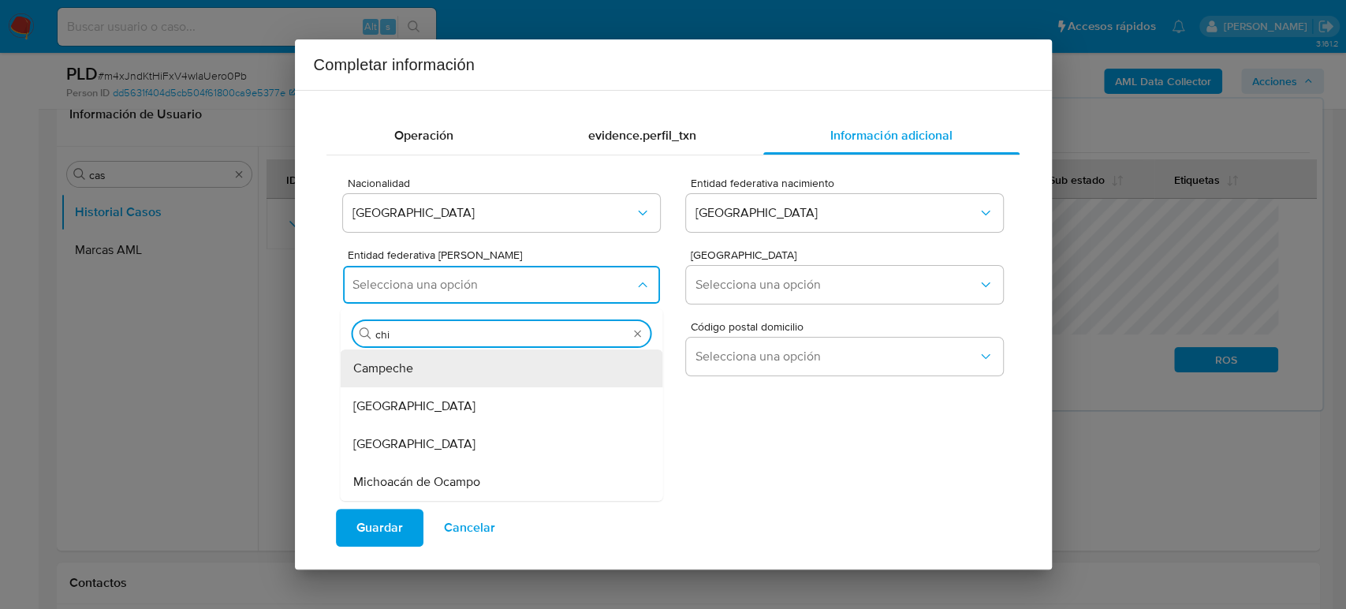
type input "chia"
click at [389, 360] on span "Chiapas" at bounding box center [414, 368] width 122 height 16
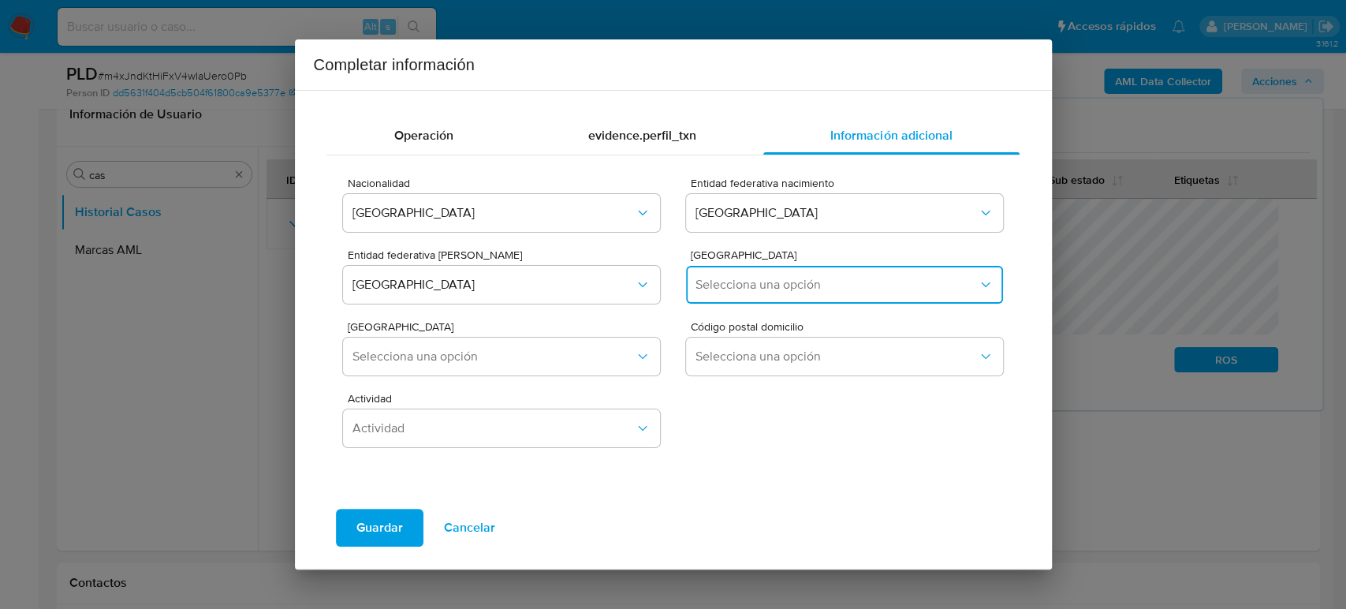
click at [815, 289] on span "Selecciona una opción" at bounding box center [835, 285] width 281 height 16
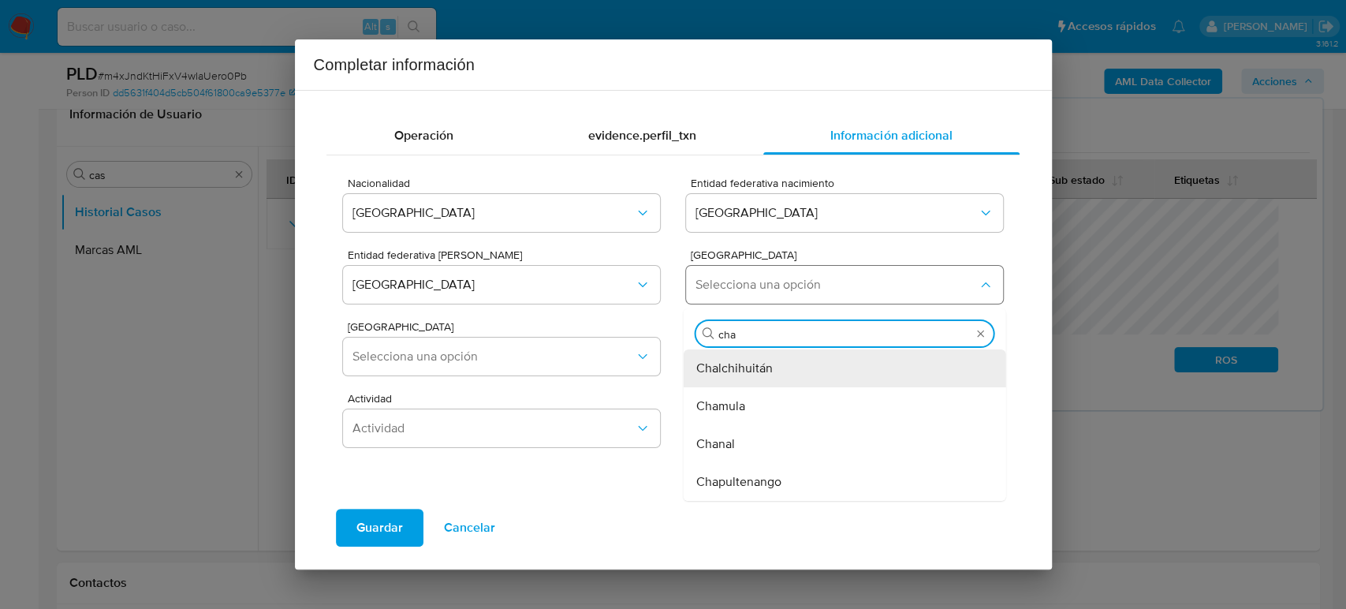
type input "cham"
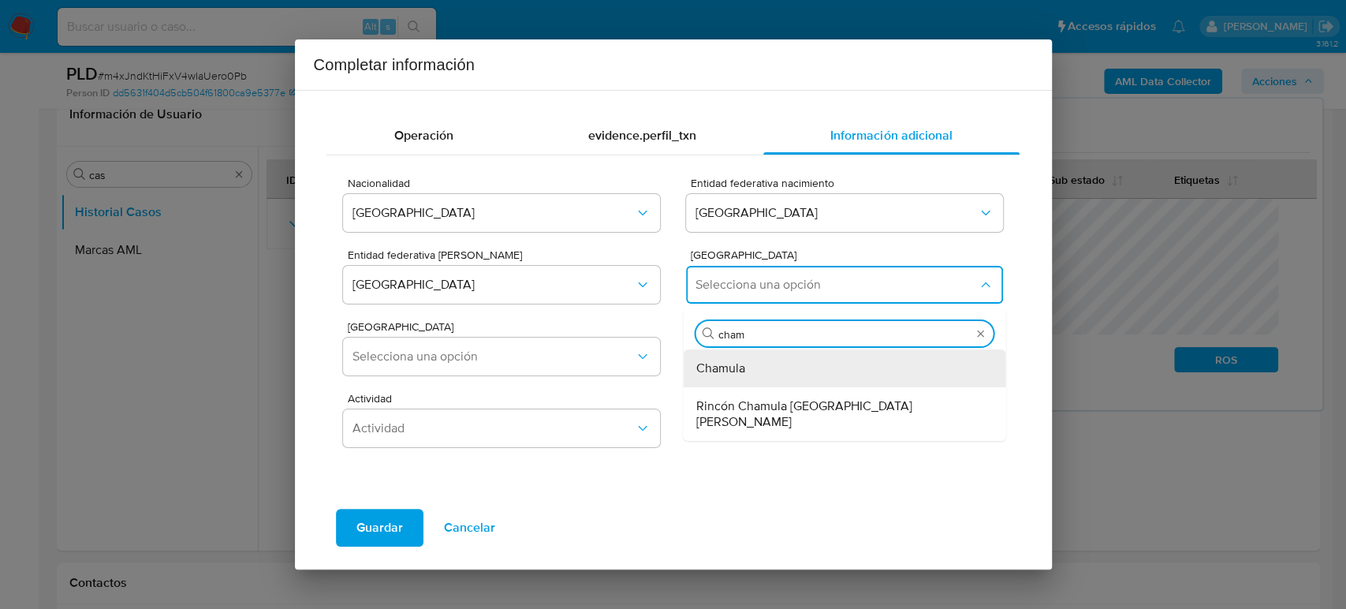
click at [769, 365] on div "Chamula" at bounding box center [840, 368] width 288 height 38
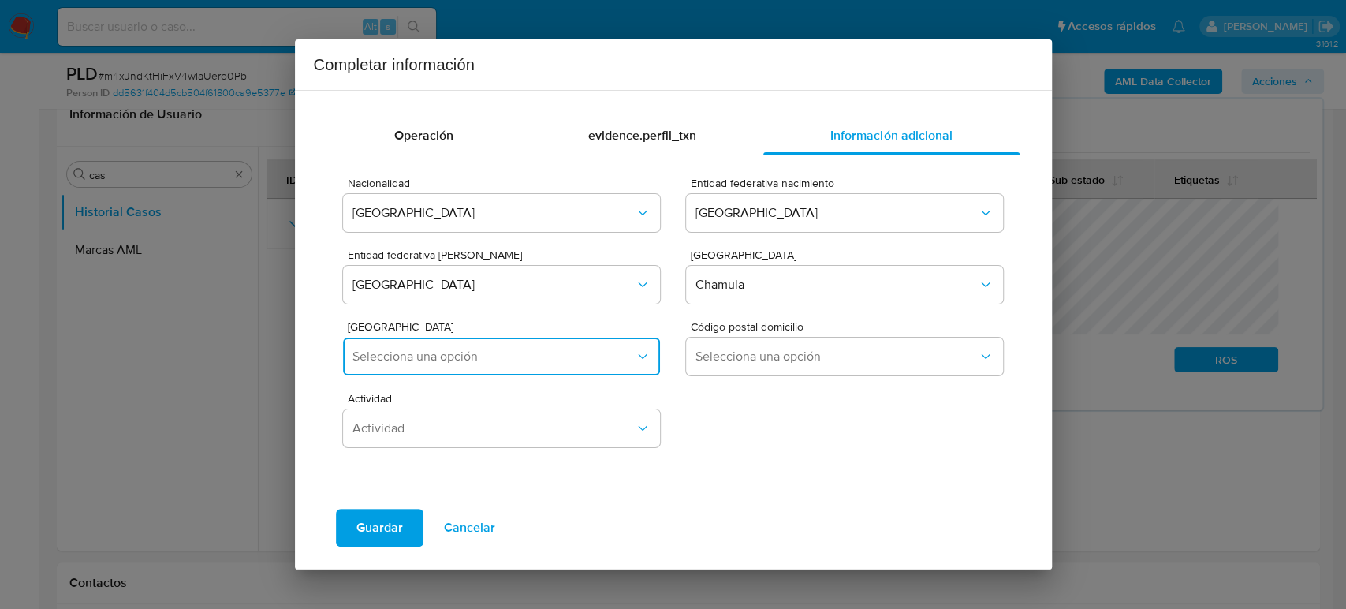
click at [435, 367] on button "Selecciona una opción" at bounding box center [501, 356] width 316 height 38
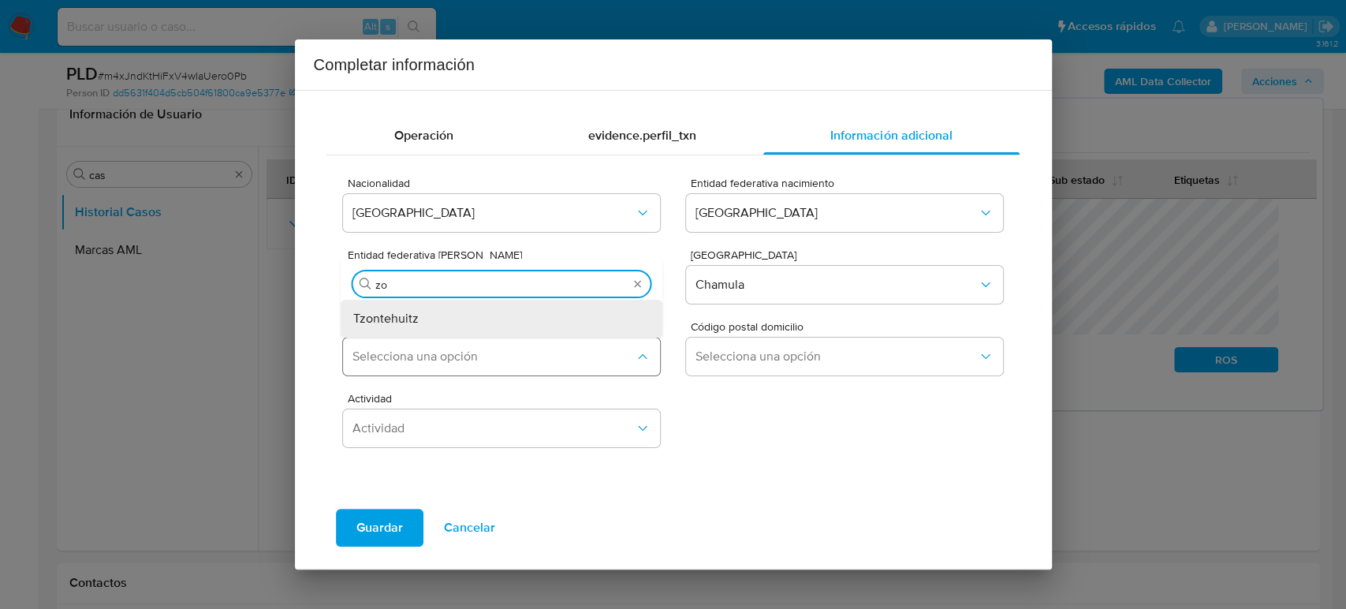
type input "z"
type input "centr"
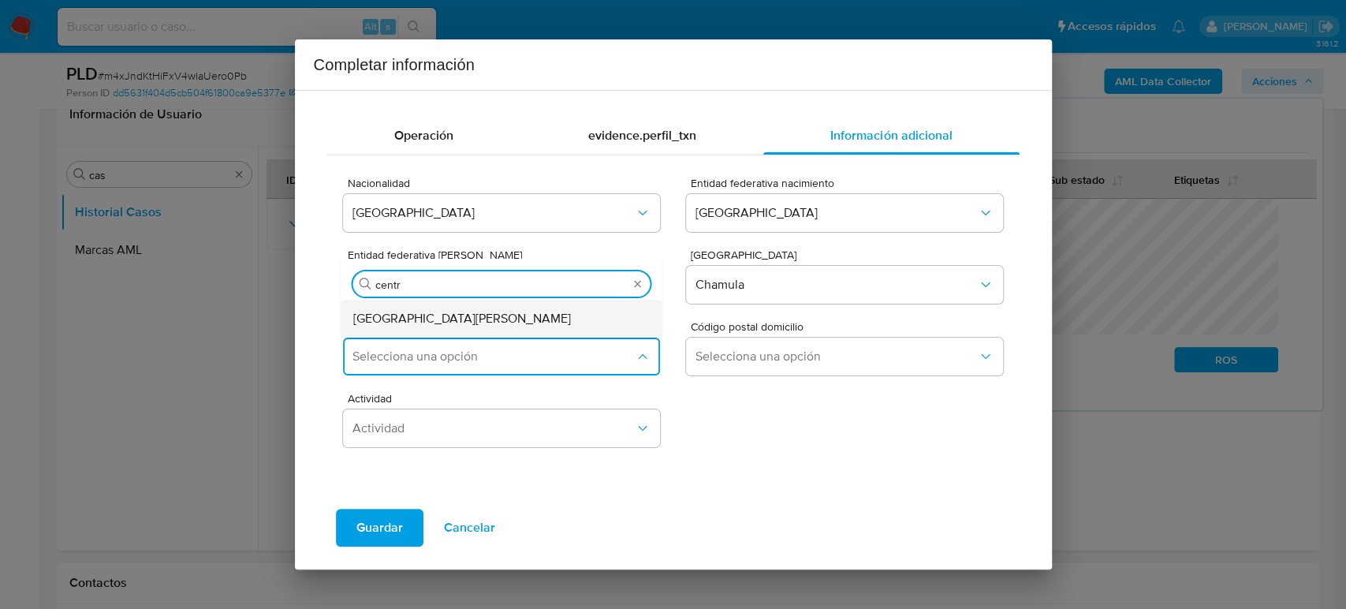
click at [471, 314] on div "Centro Cruz Obispo" at bounding box center [497, 319] width 288 height 38
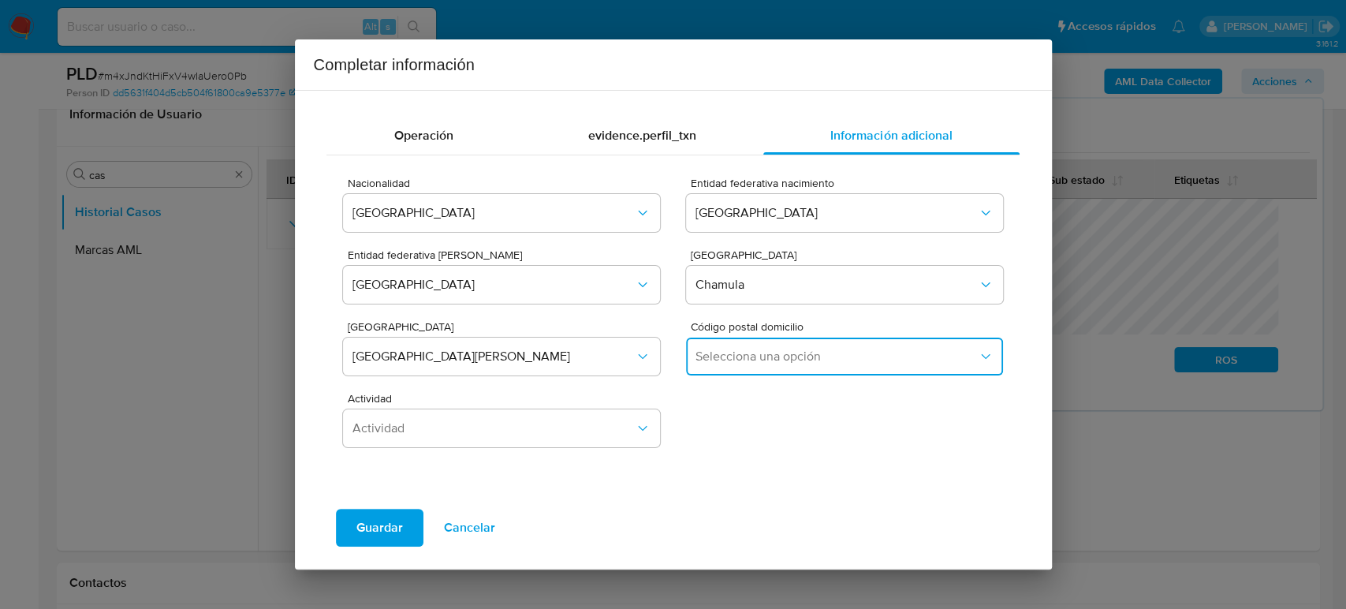
click at [739, 352] on span "Selecciona una opción" at bounding box center [835, 356] width 281 height 16
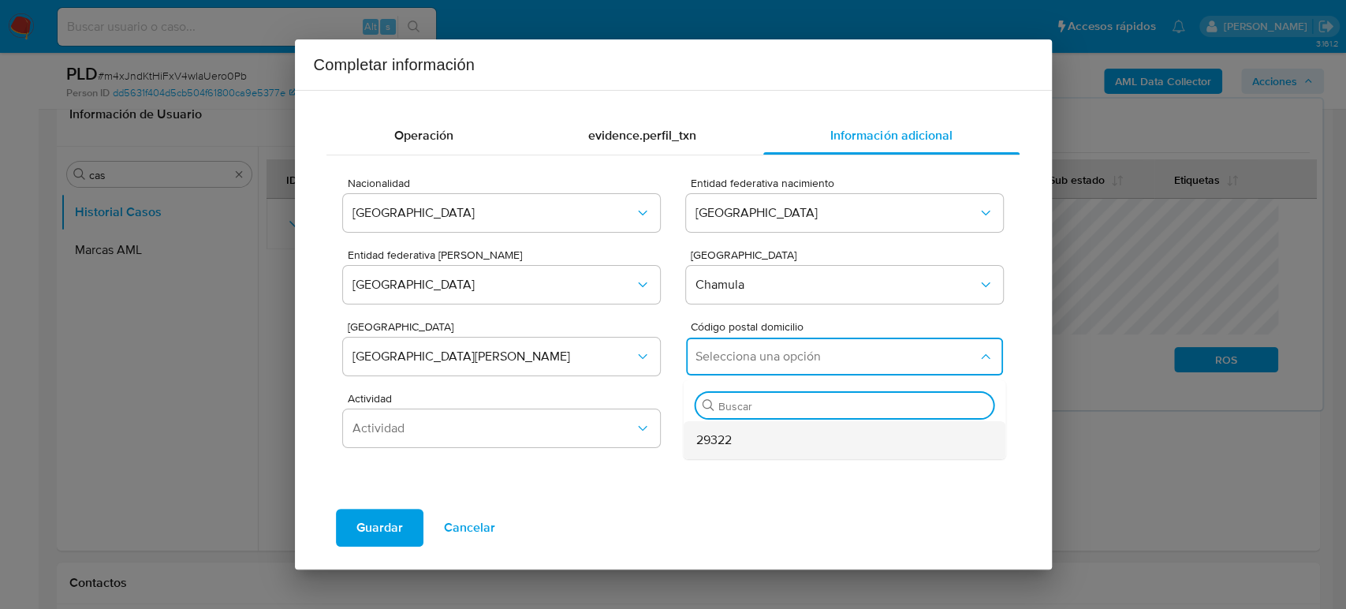
click at [774, 434] on div "29322" at bounding box center [840, 440] width 288 height 38
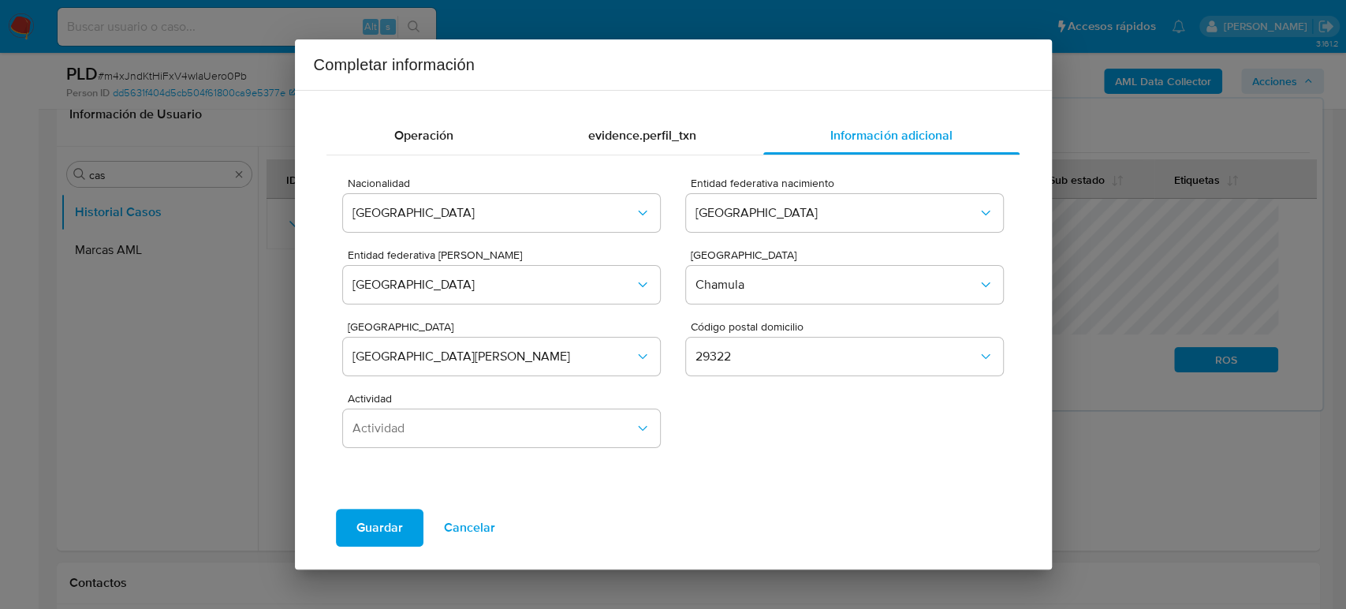
click at [490, 447] on div "Actividad Actividad" at bounding box center [501, 423] width 316 height 61
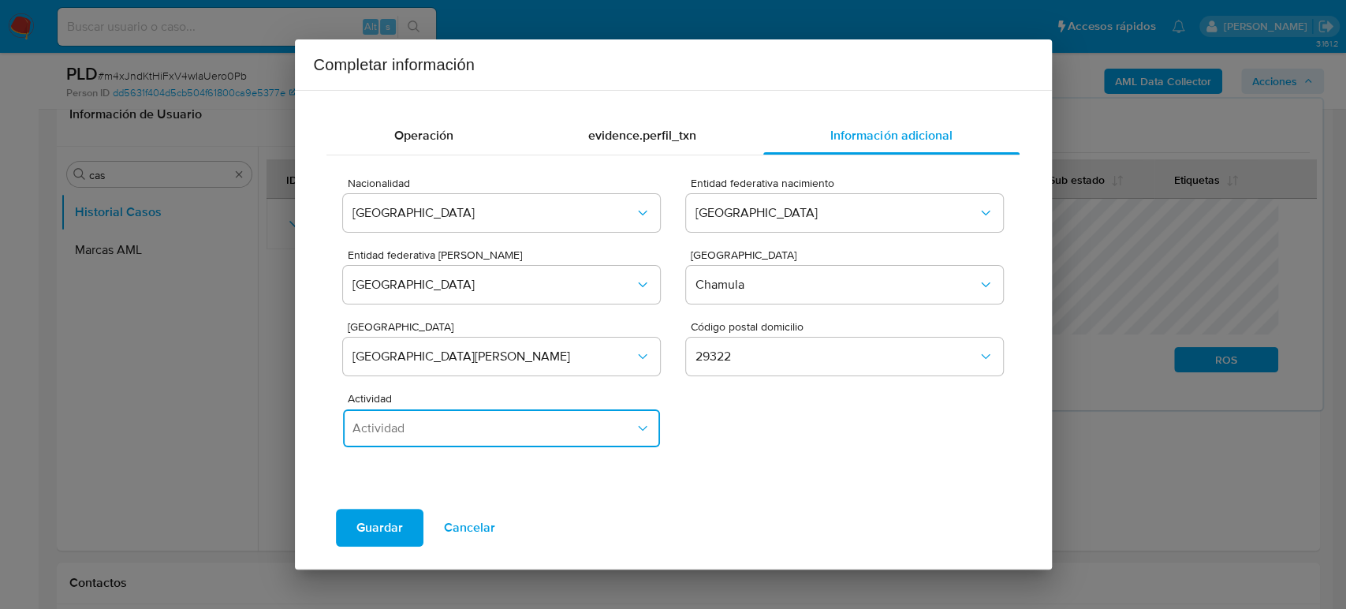
click at [498, 434] on span "Actividad" at bounding box center [492, 428] width 281 height 16
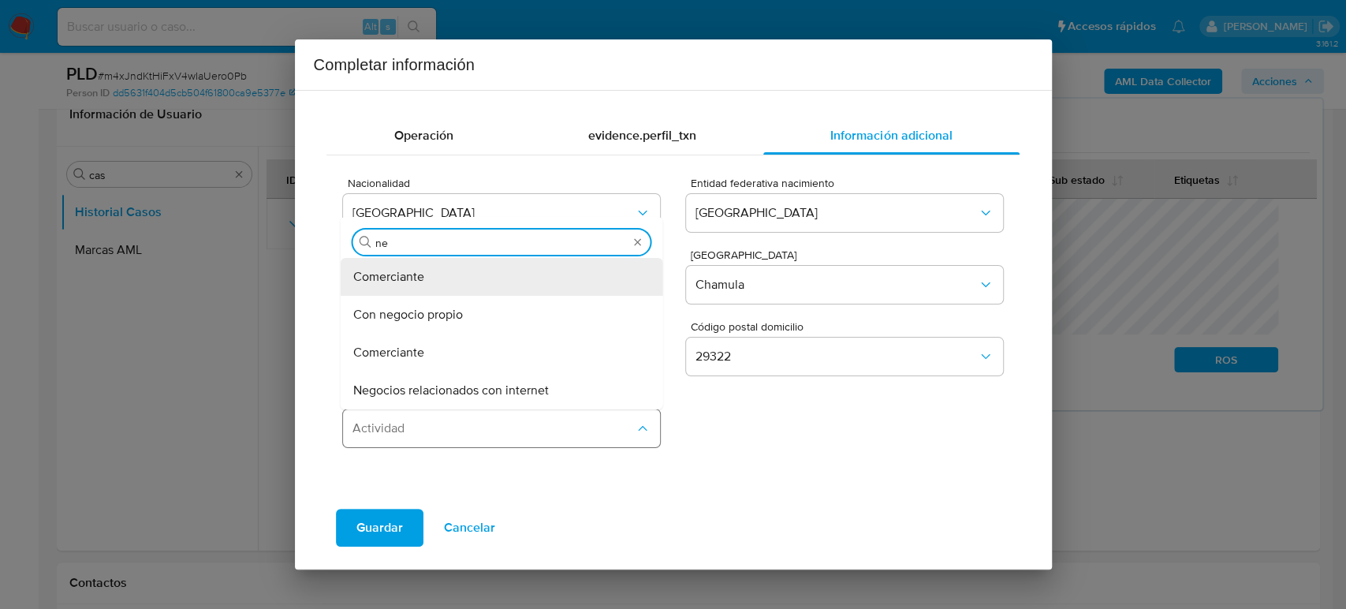
type input "neg"
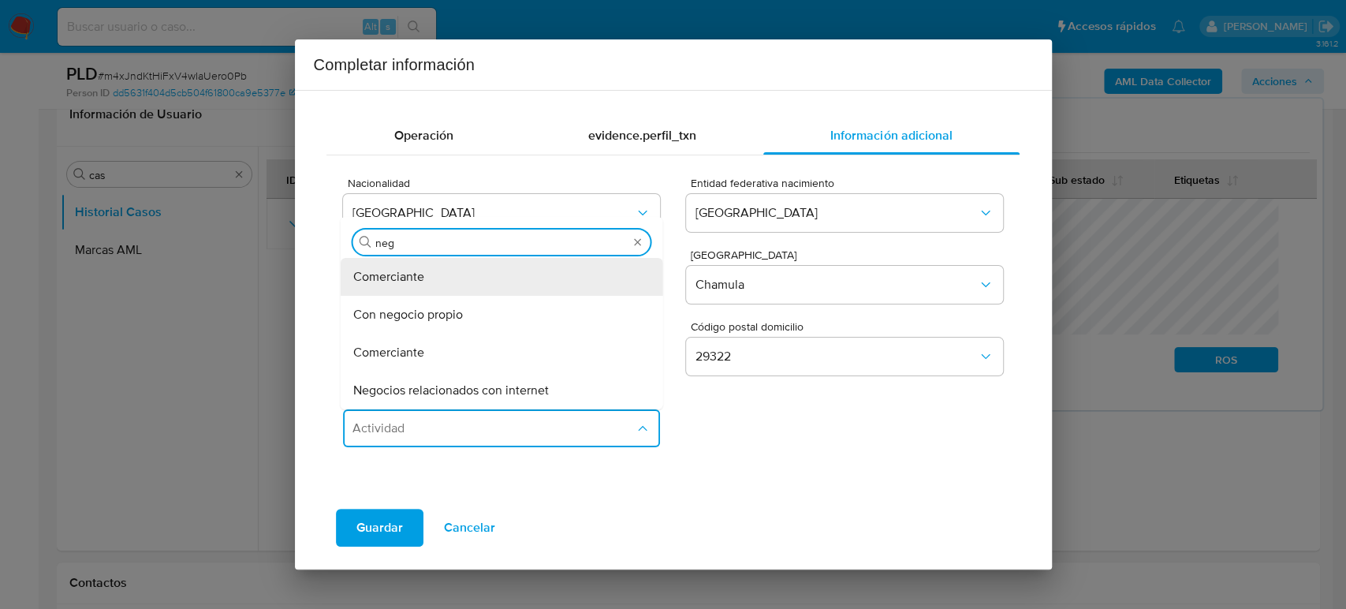
click at [477, 305] on div "Con negocio propio" at bounding box center [497, 315] width 288 height 38
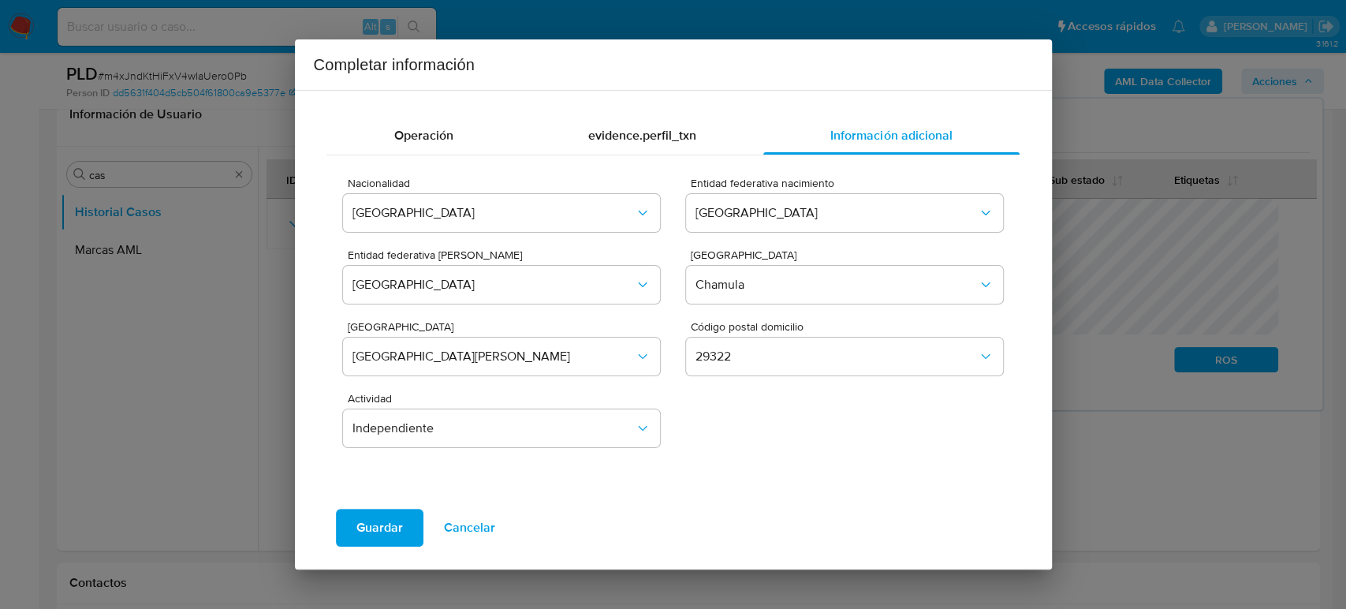
click at [403, 522] on button "Guardar" at bounding box center [380, 527] width 88 height 38
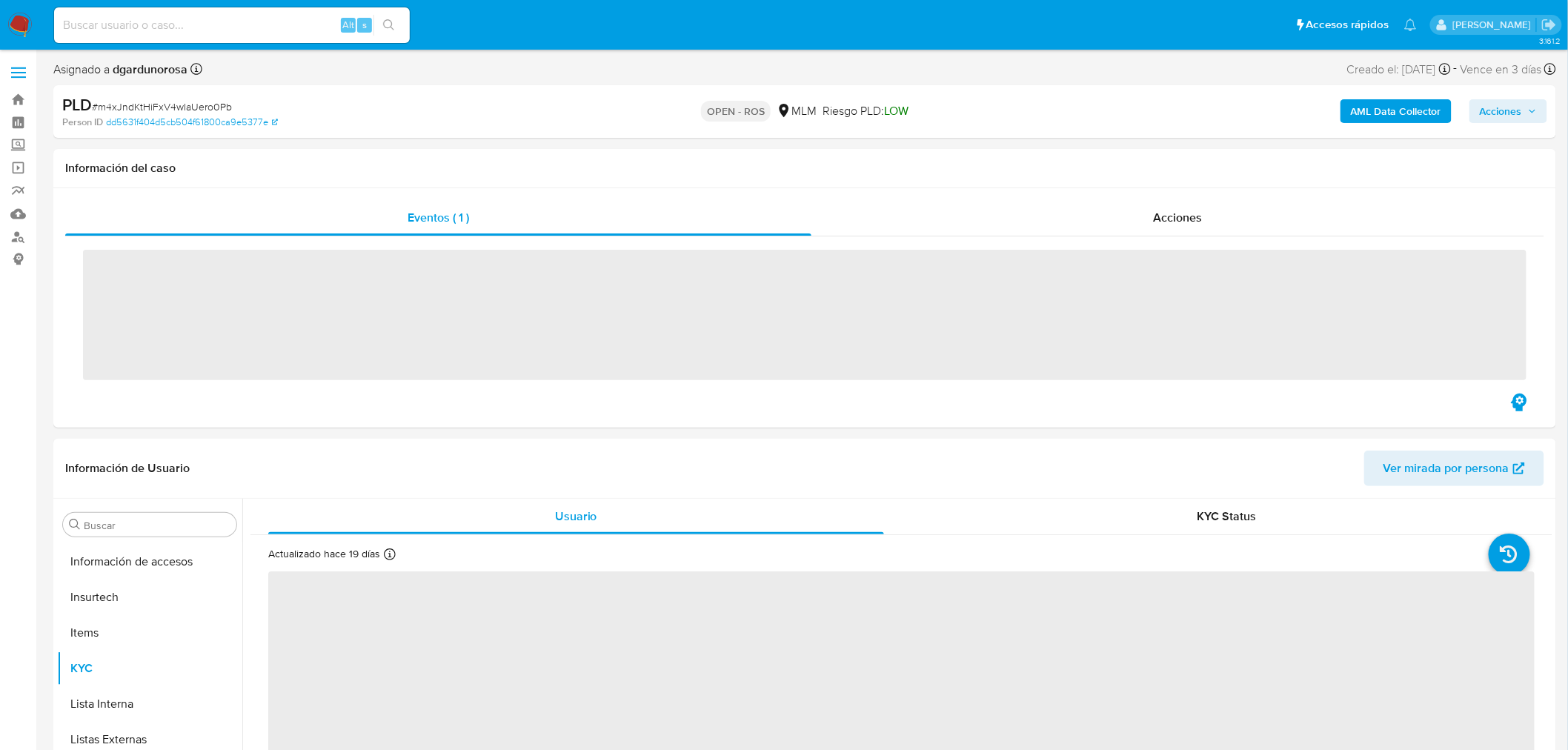
scroll to position [696, 0]
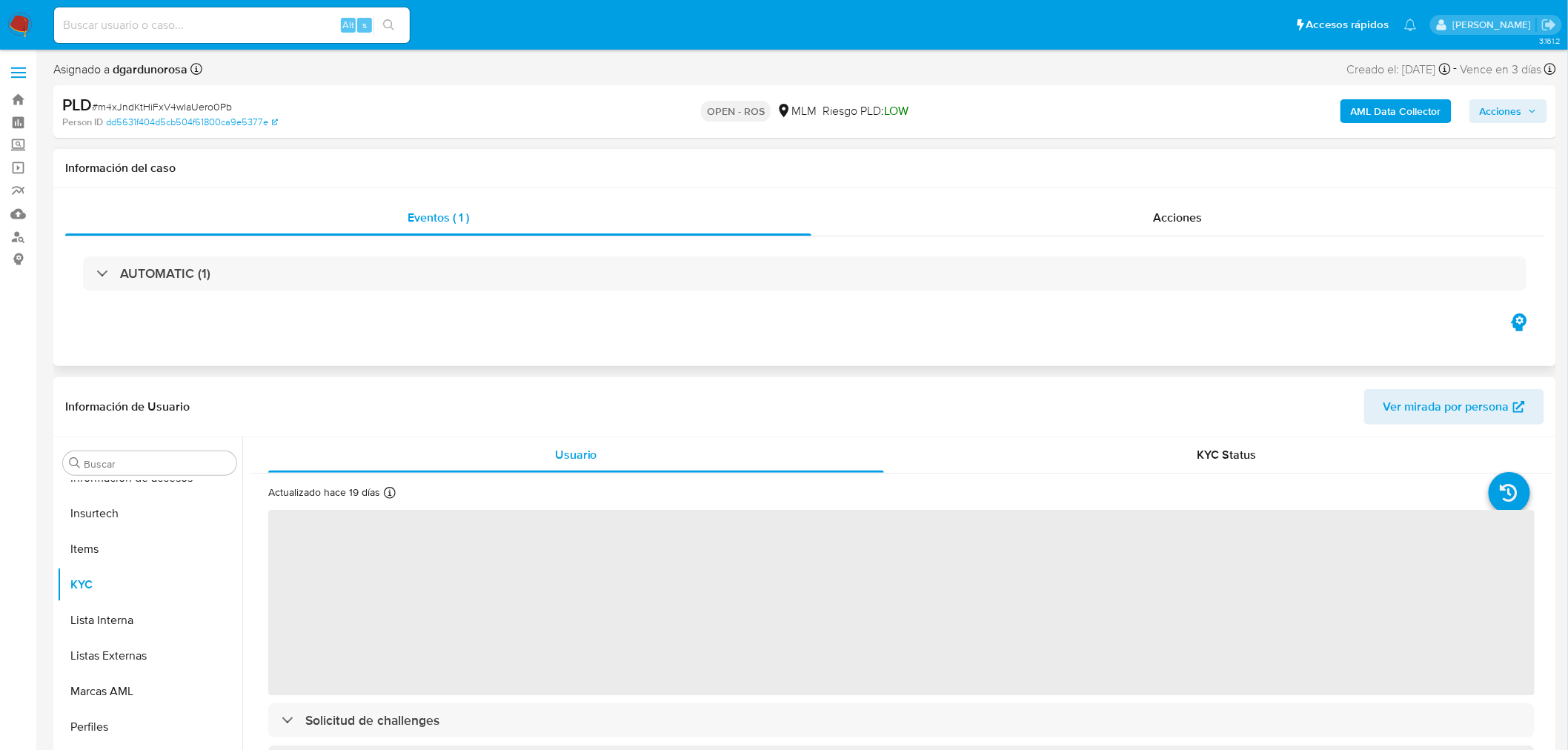
select select "10"
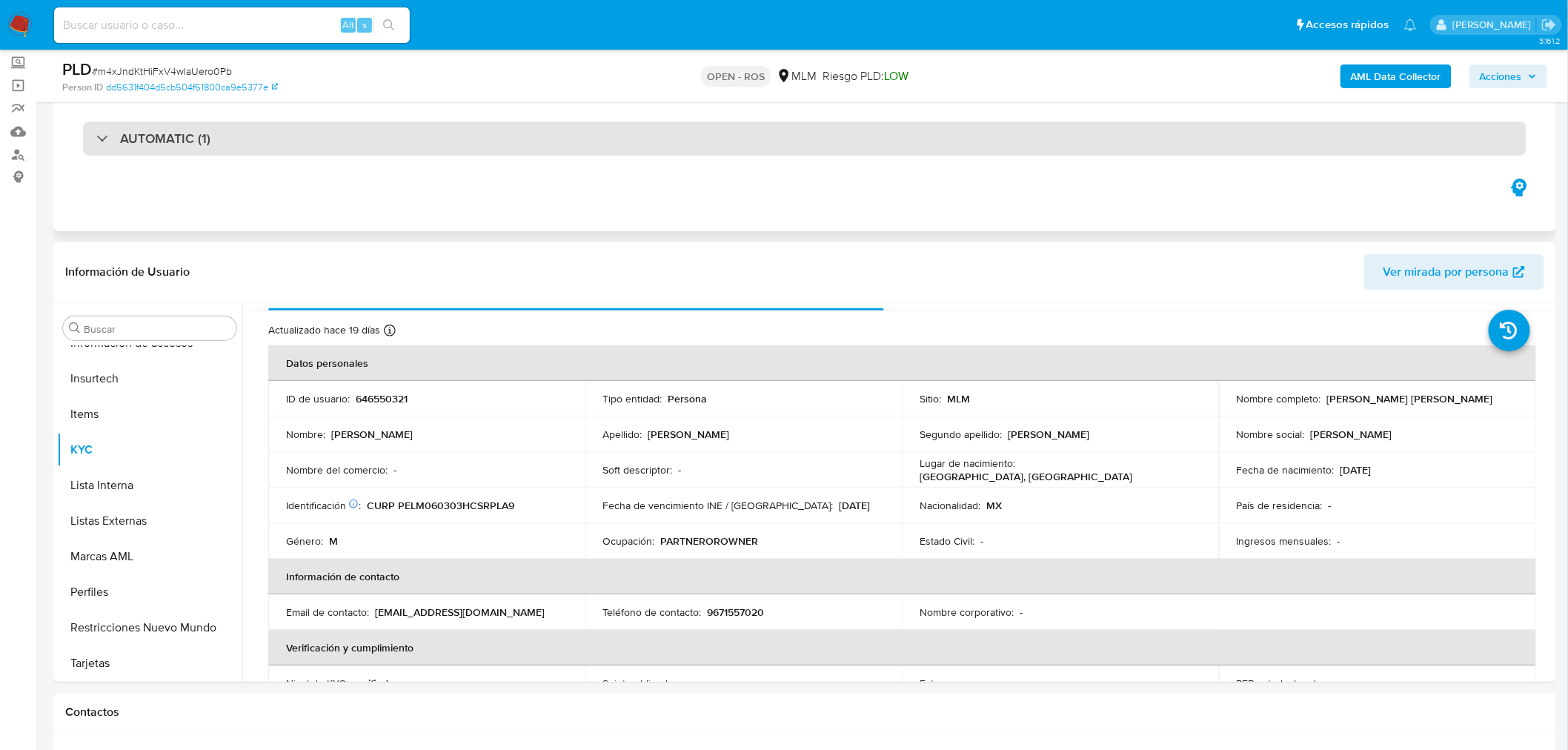
scroll to position [0, 0]
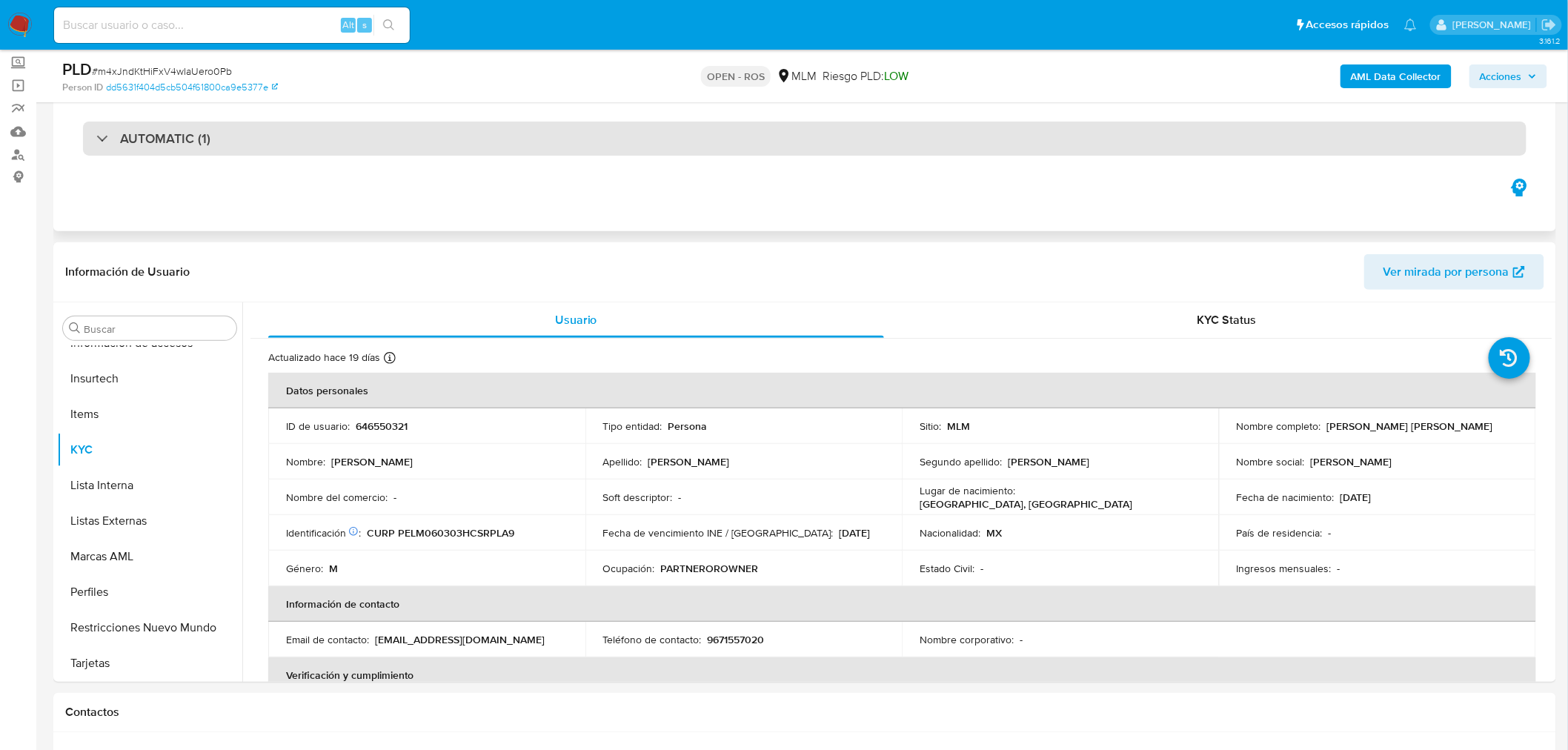
click at [530, 139] on div "AUTOMATIC (1)" at bounding box center [805, 138] width 1444 height 34
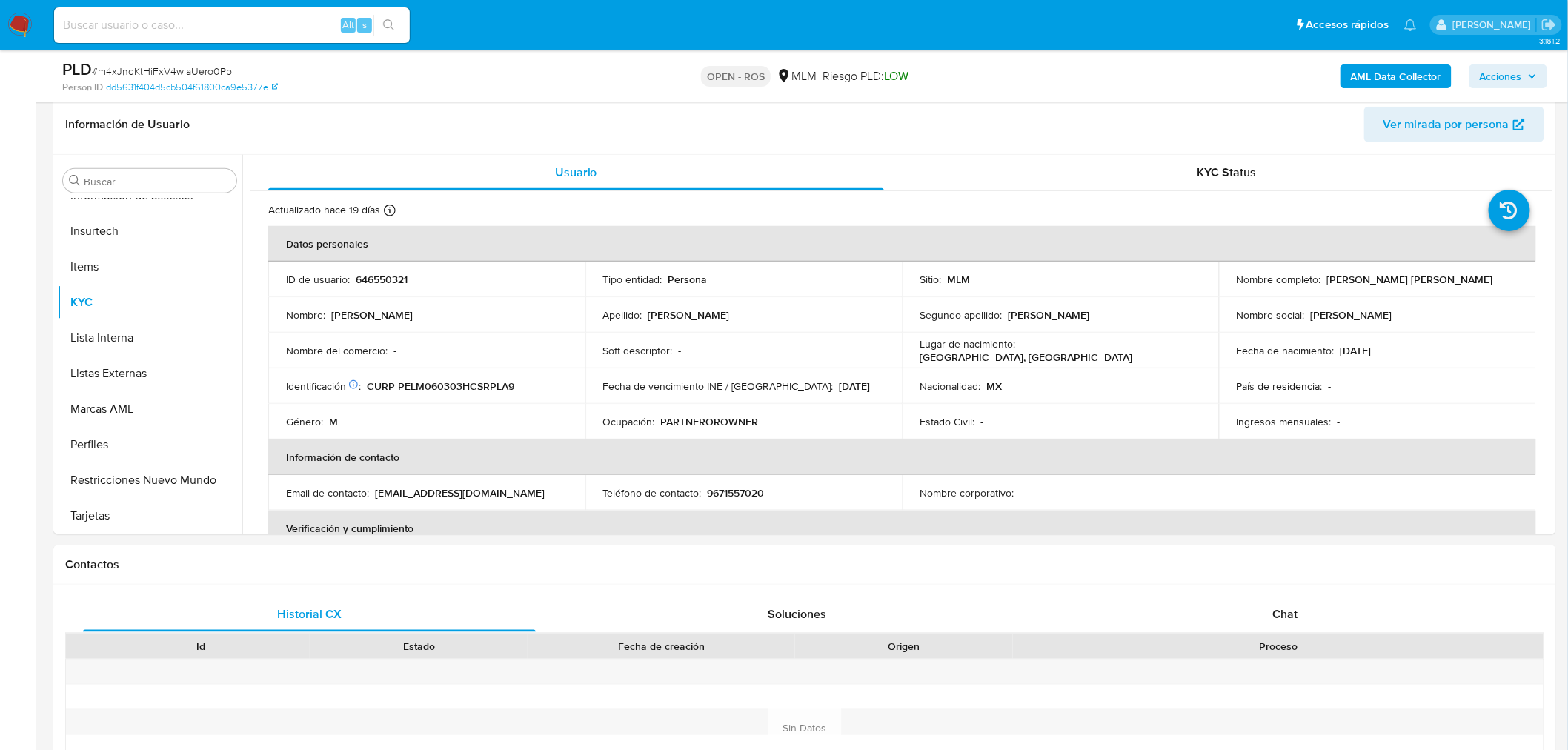
scroll to position [823, 0]
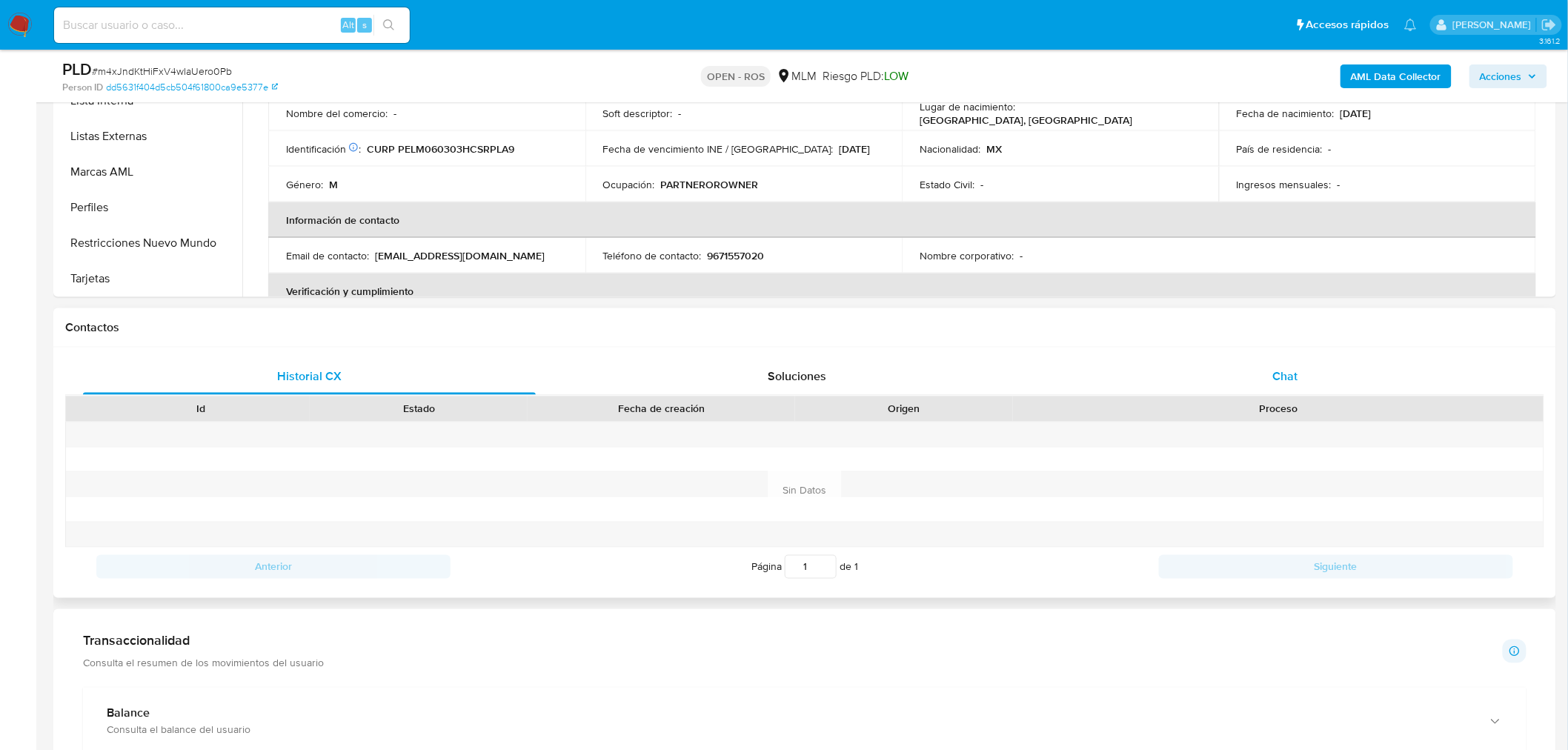
click at [1264, 372] on span "Chat" at bounding box center [1285, 377] width 25 height 17
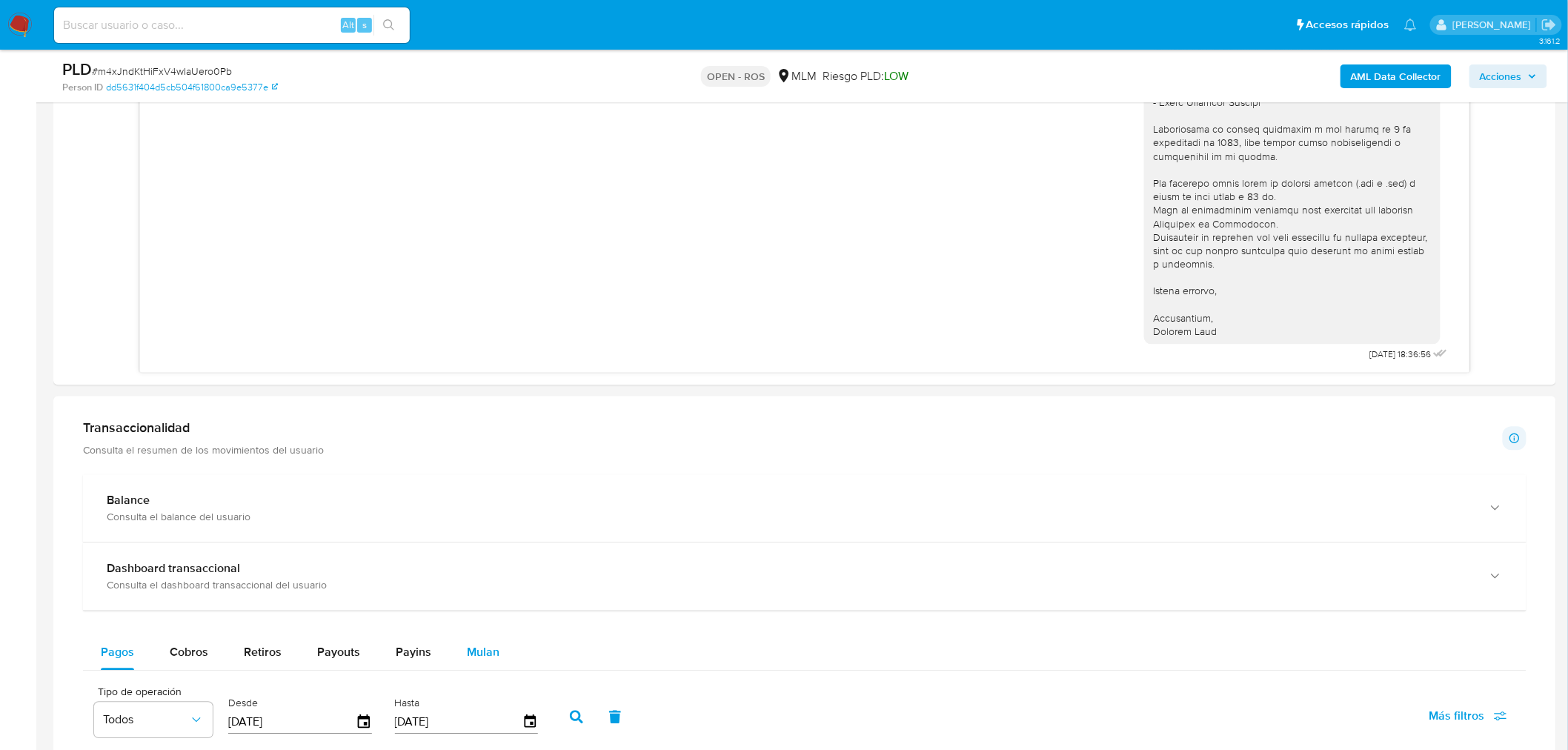
scroll to position [1398, 0]
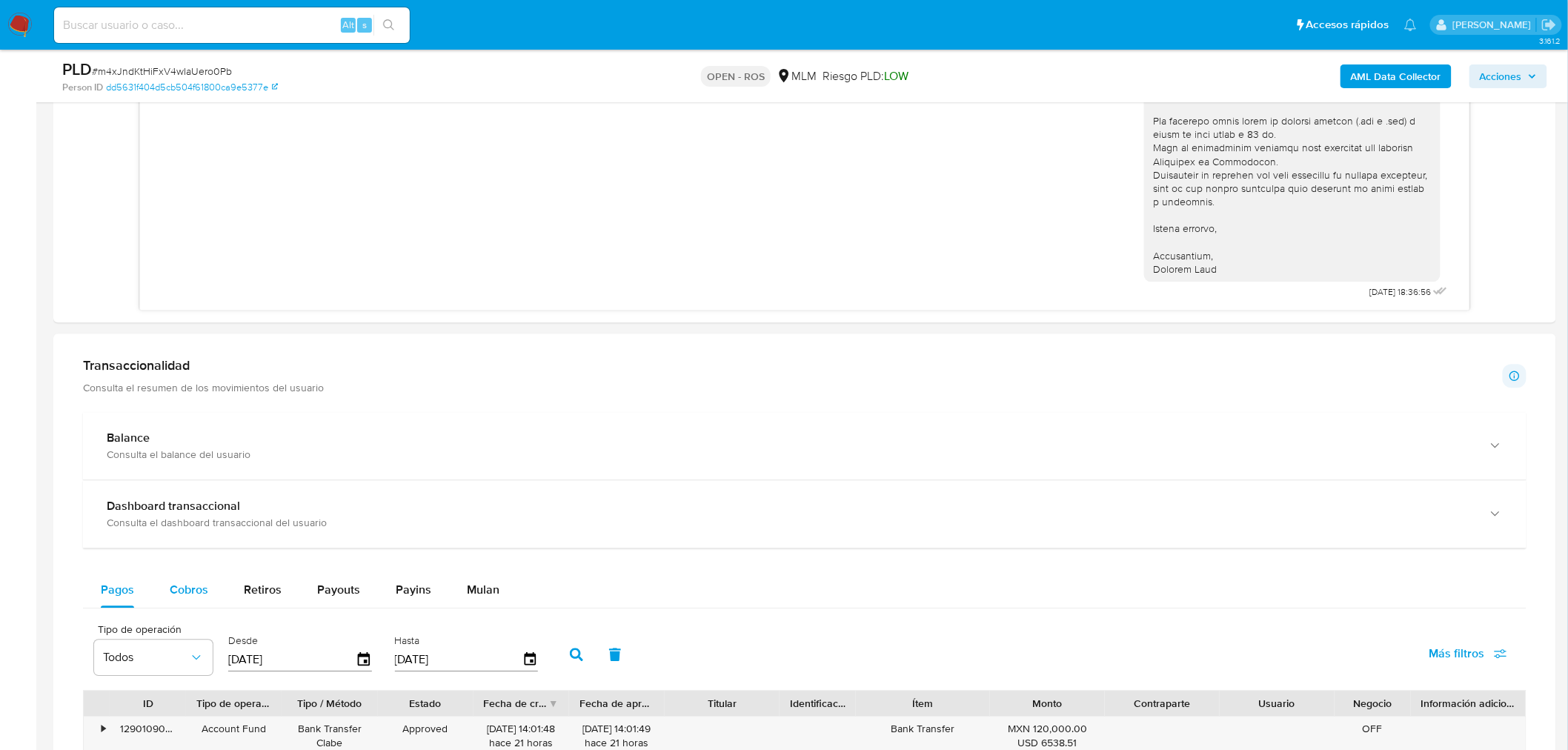
click at [190, 571] on span "Cobros" at bounding box center [189, 589] width 39 height 17
select select "10"
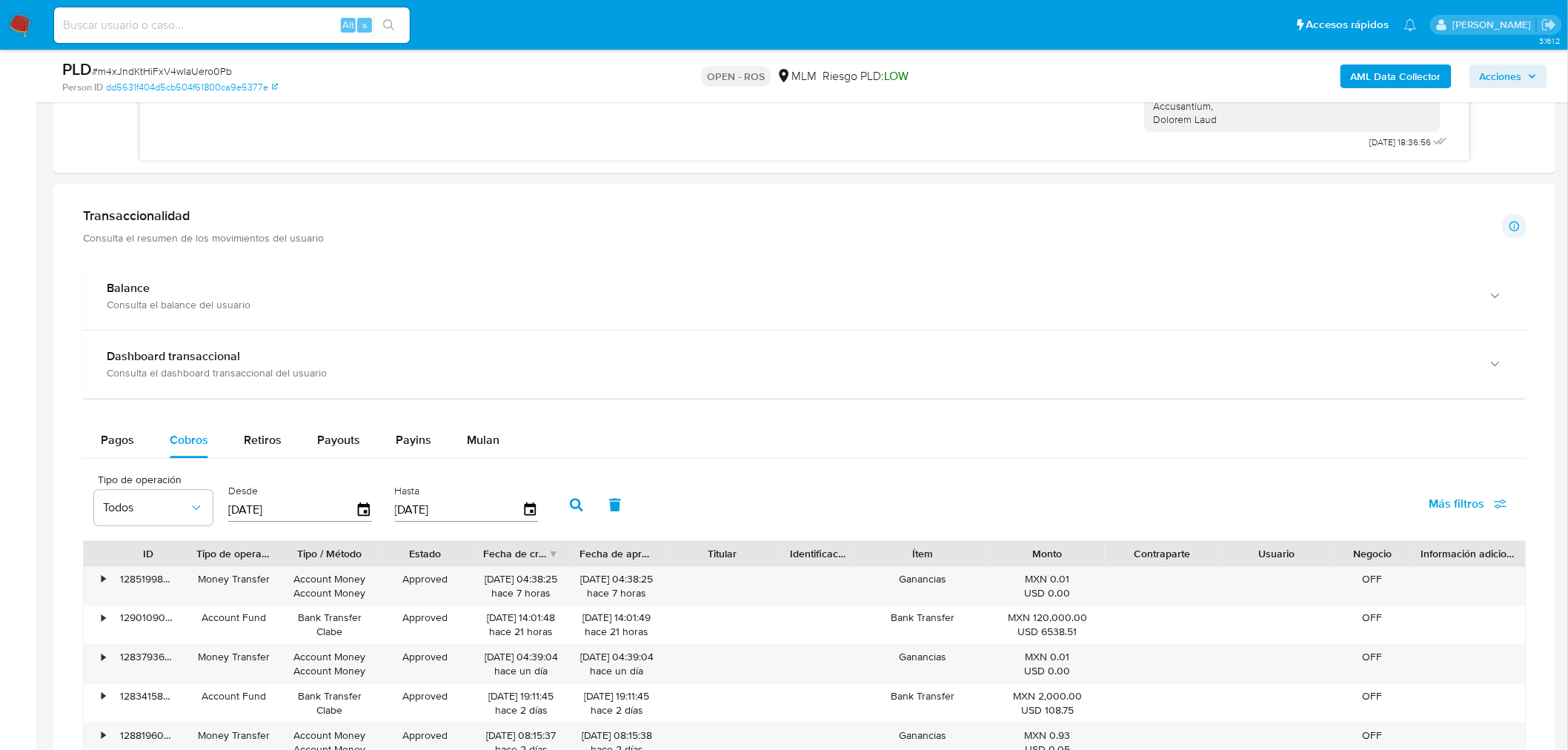
scroll to position [1647, 0]
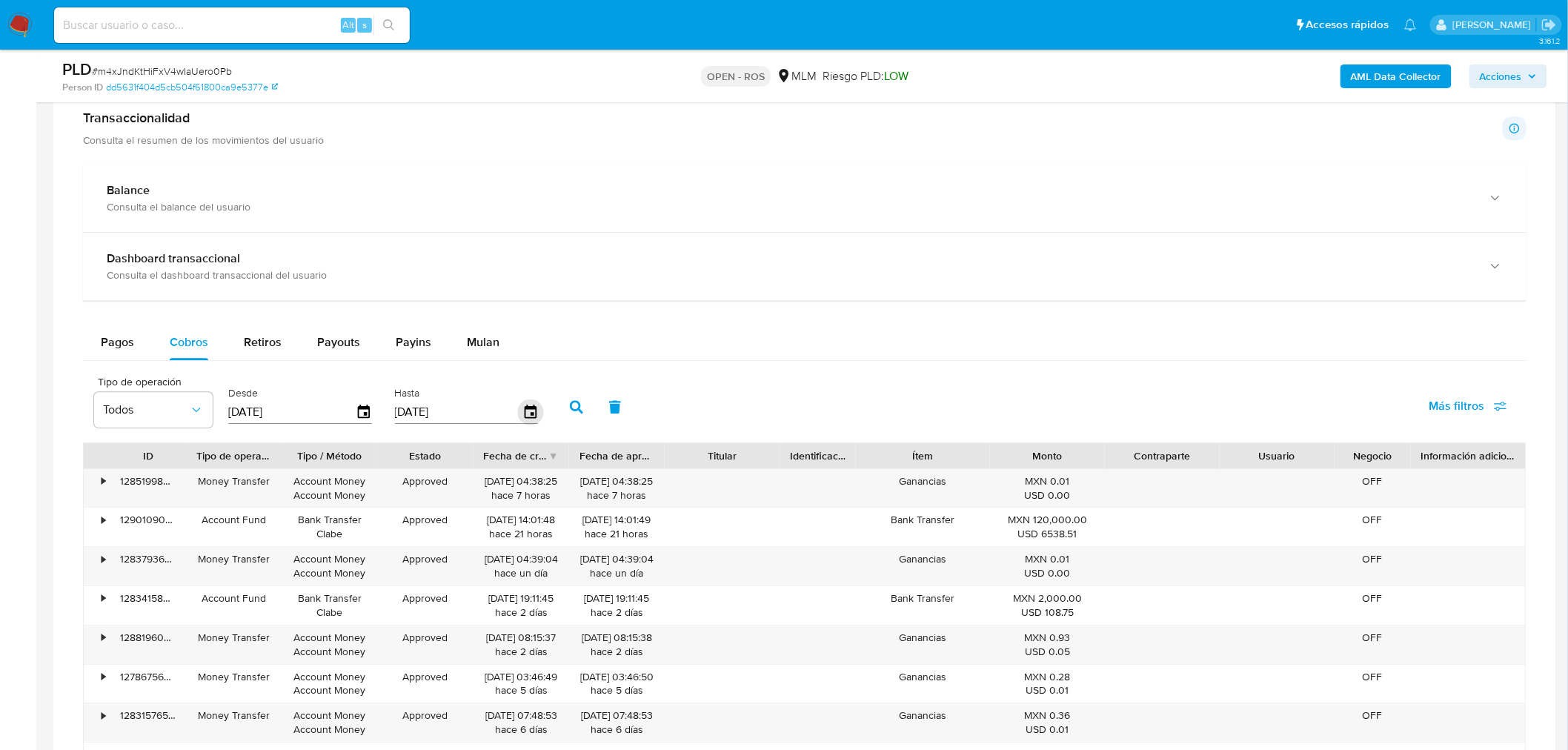
click at [524, 408] on icon "button" at bounding box center [529, 411] width 12 height 13
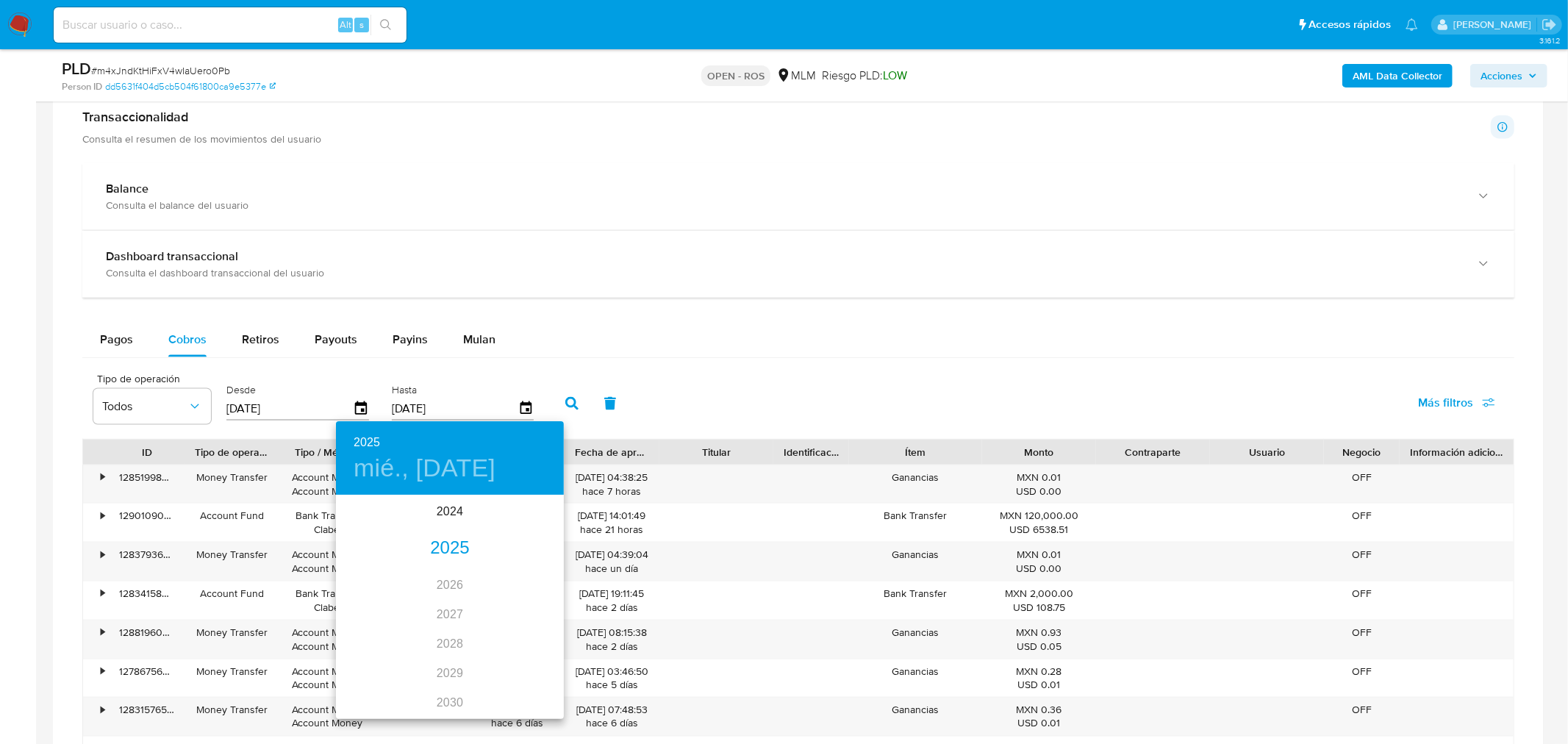
click at [447, 552] on div "2025" at bounding box center [449, 548] width 227 height 30
click at [368, 567] on div "[DATE]." at bounding box center [373, 634] width 76 height 55
click at [448, 567] on p "31" at bounding box center [449, 679] width 12 height 15
type input "[DATE]"
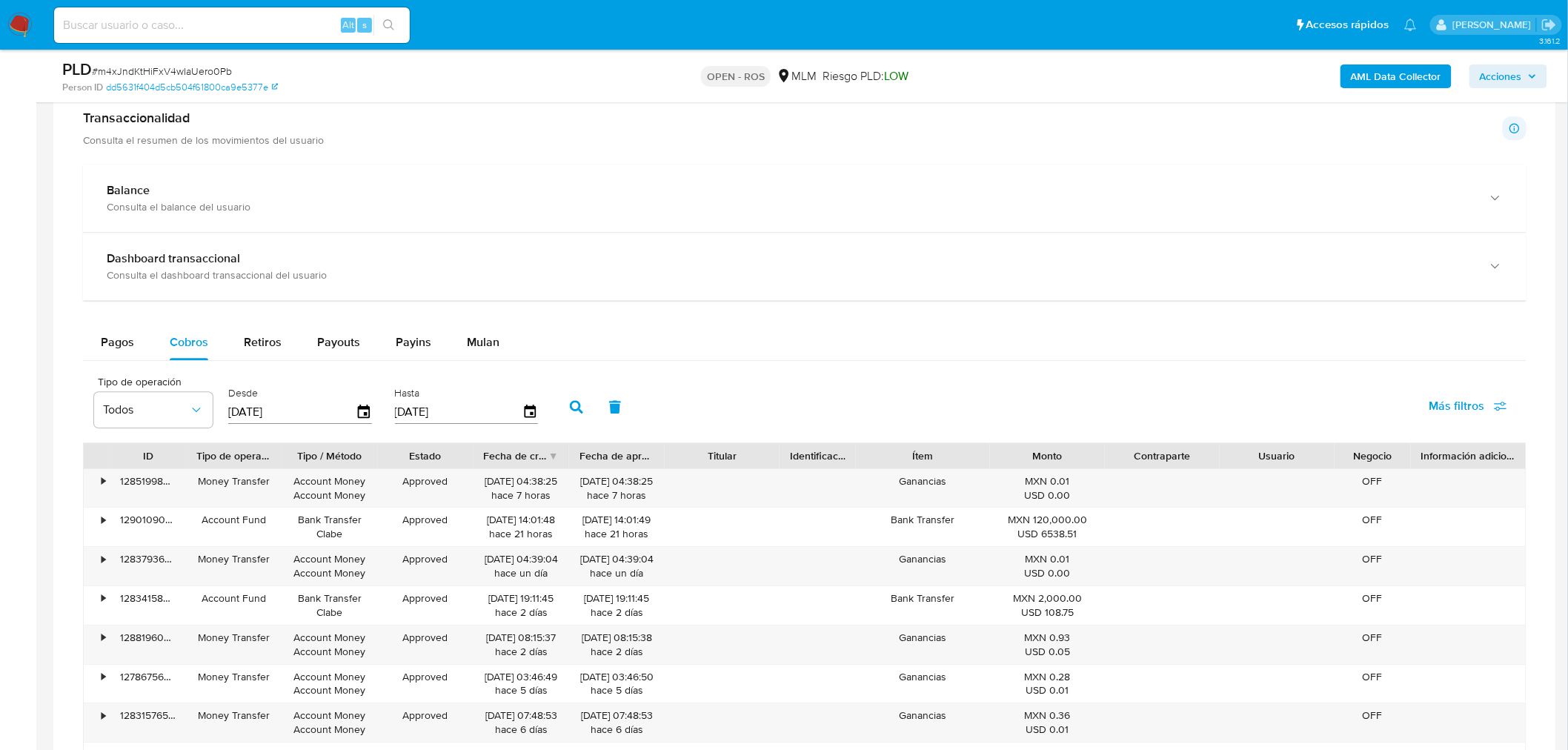
click at [570, 401] on icon "button" at bounding box center [576, 407] width 13 height 13
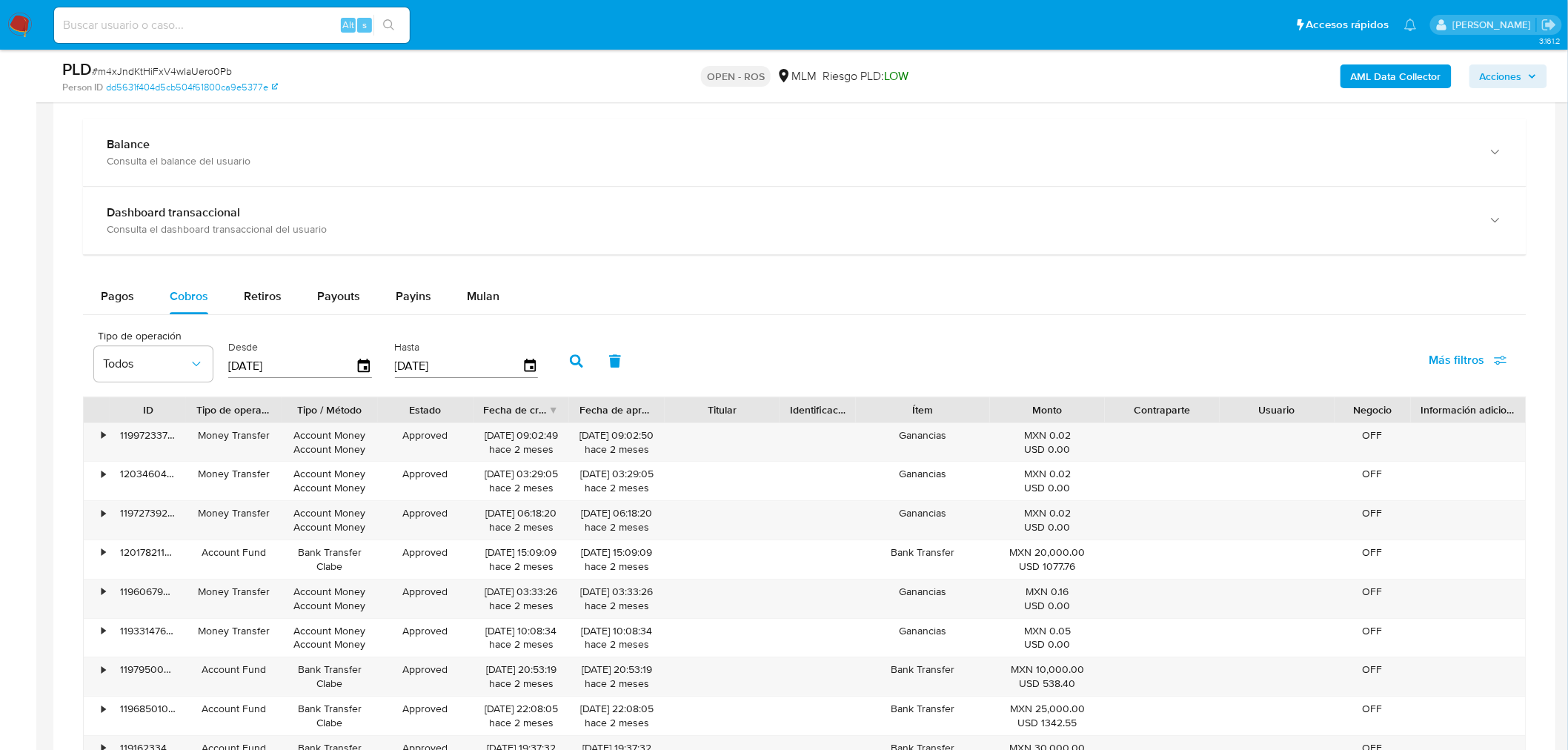
scroll to position [1728, 0]
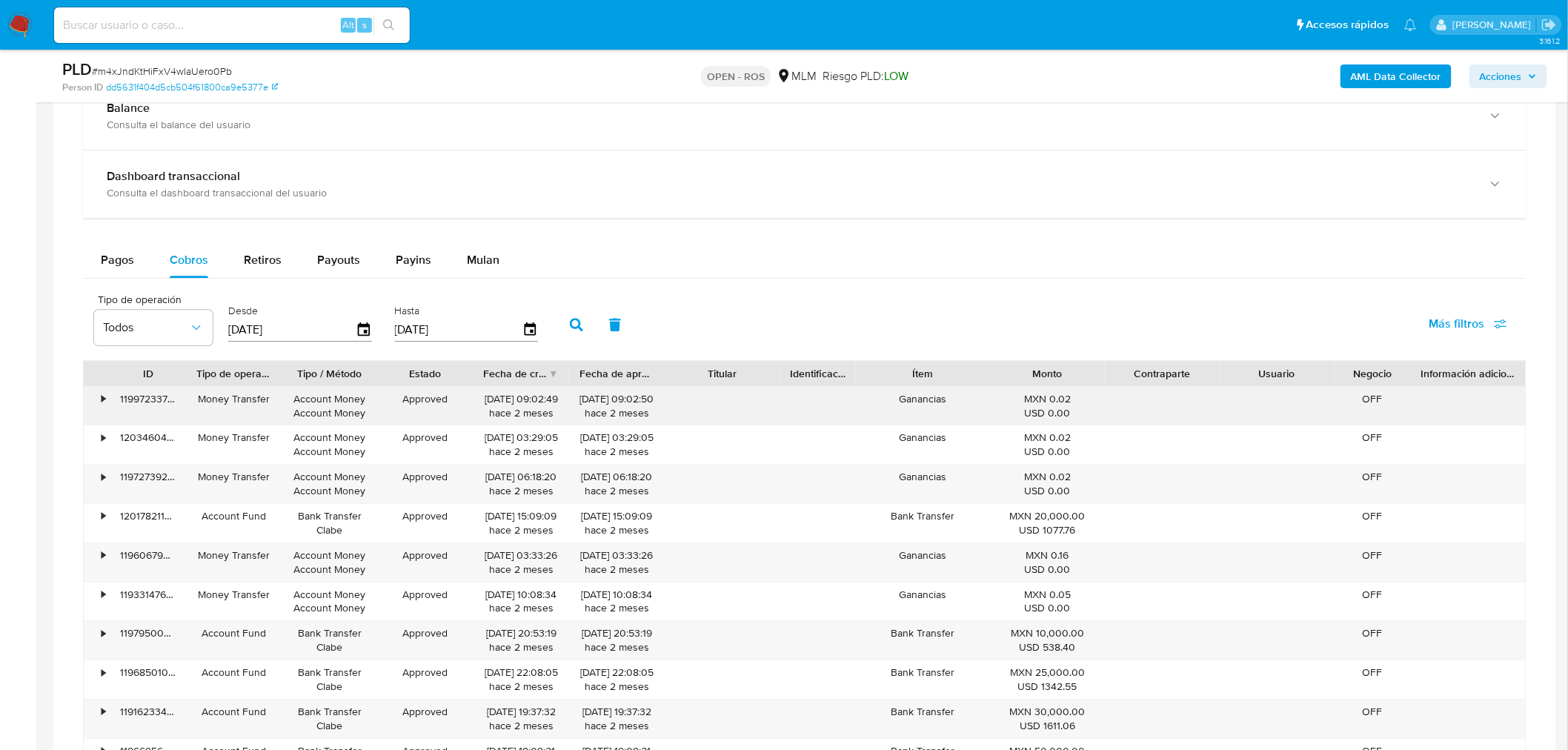
drag, startPoint x: 485, startPoint y: 397, endPoint x: 535, endPoint y: 404, distance: 50.5
click at [535, 404] on div "[DATE] 09:02:49 hace 2 meses" at bounding box center [522, 406] width 75 height 28
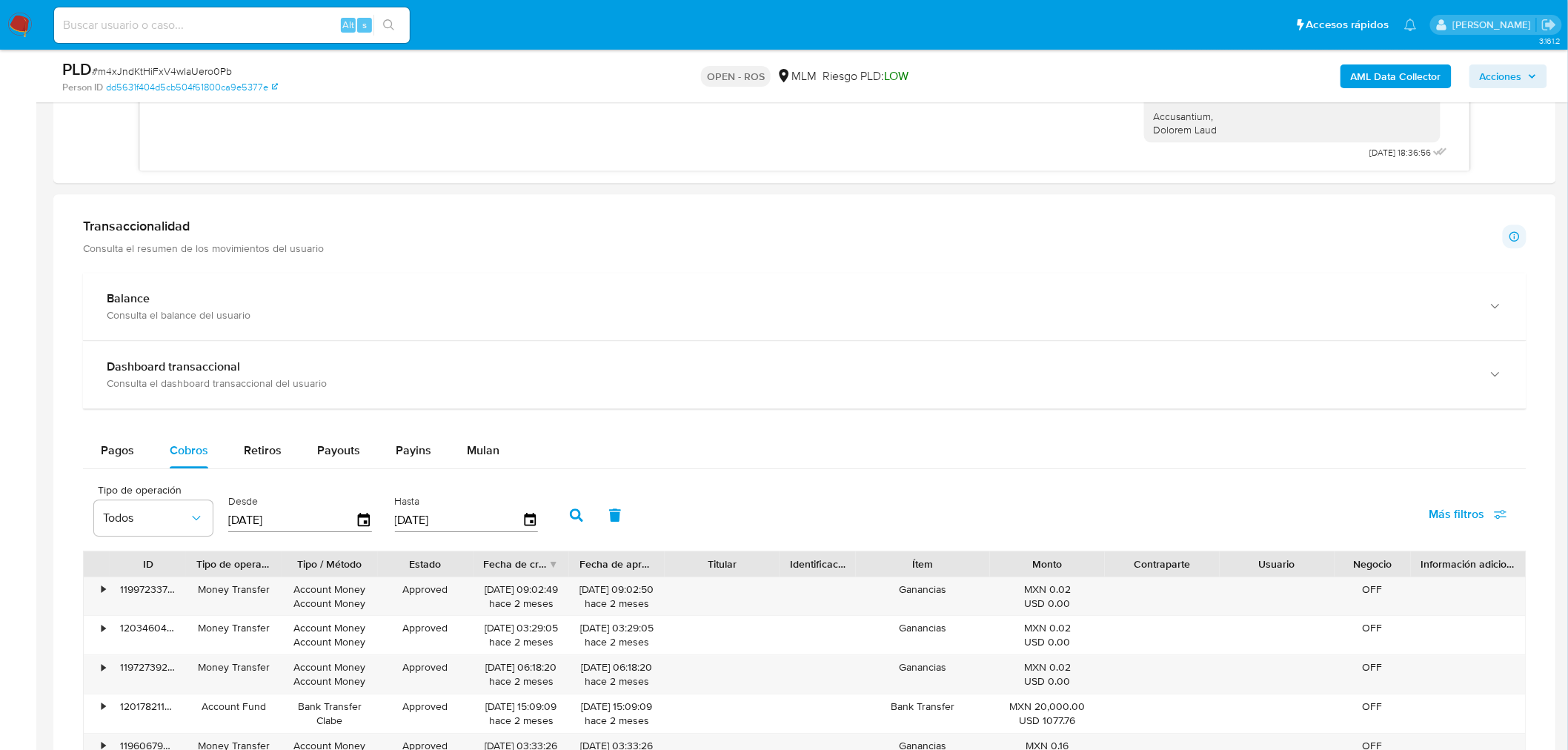
scroll to position [1564, 0]
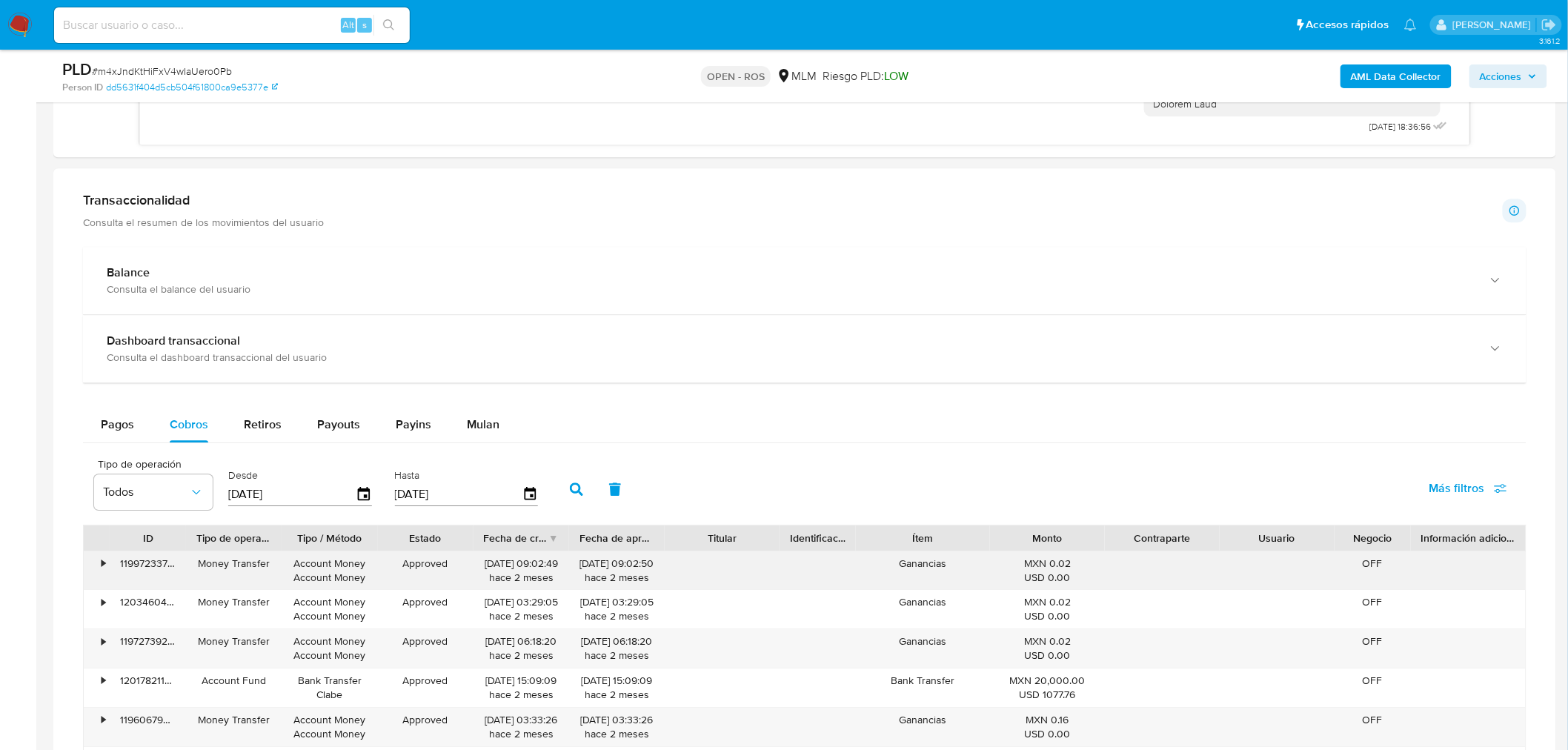
drag, startPoint x: 484, startPoint y: 562, endPoint x: 534, endPoint y: 565, distance: 50.1
click at [534, 565] on div "31/07/2025 09:02:49 hace 2 meses" at bounding box center [522, 570] width 75 height 28
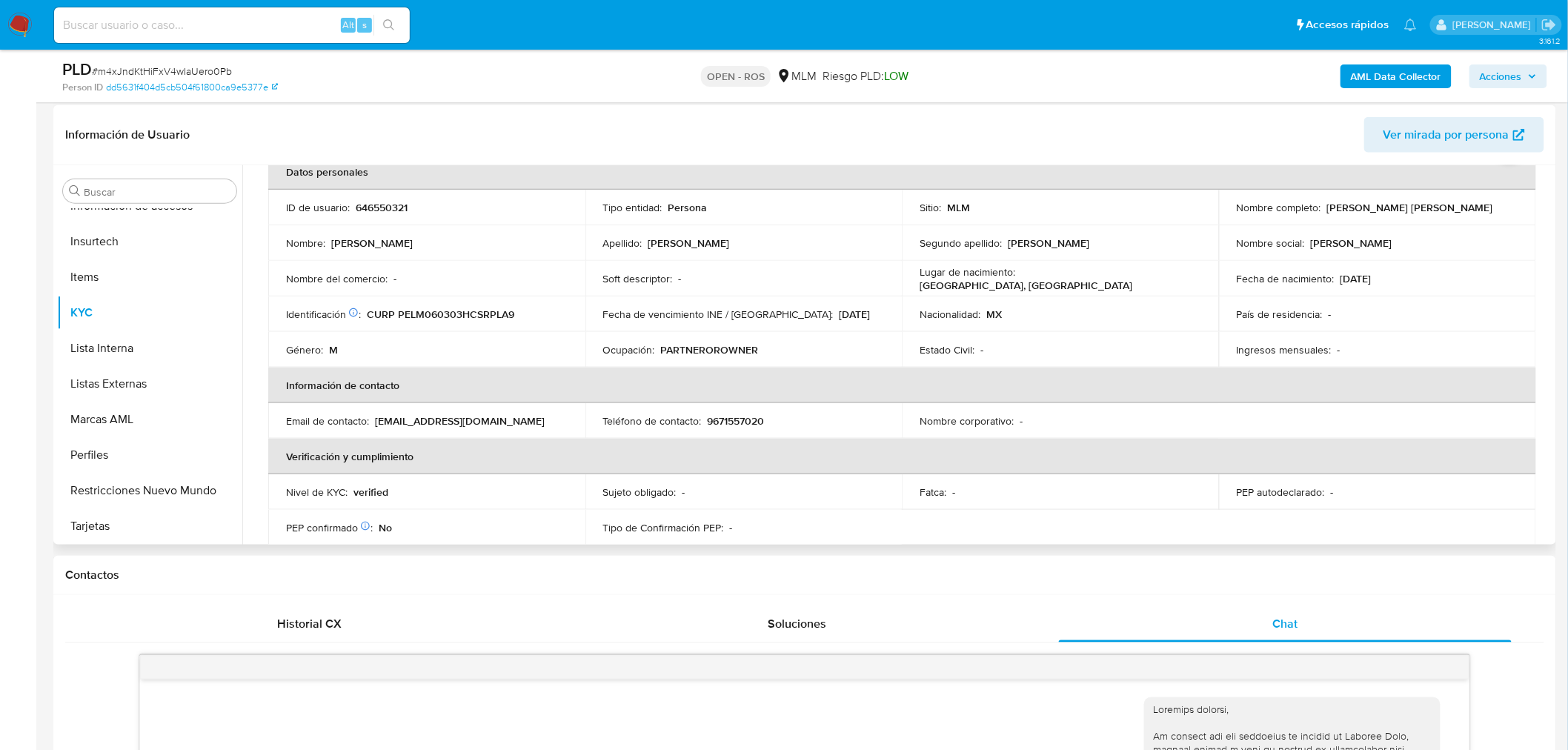
scroll to position [0, 0]
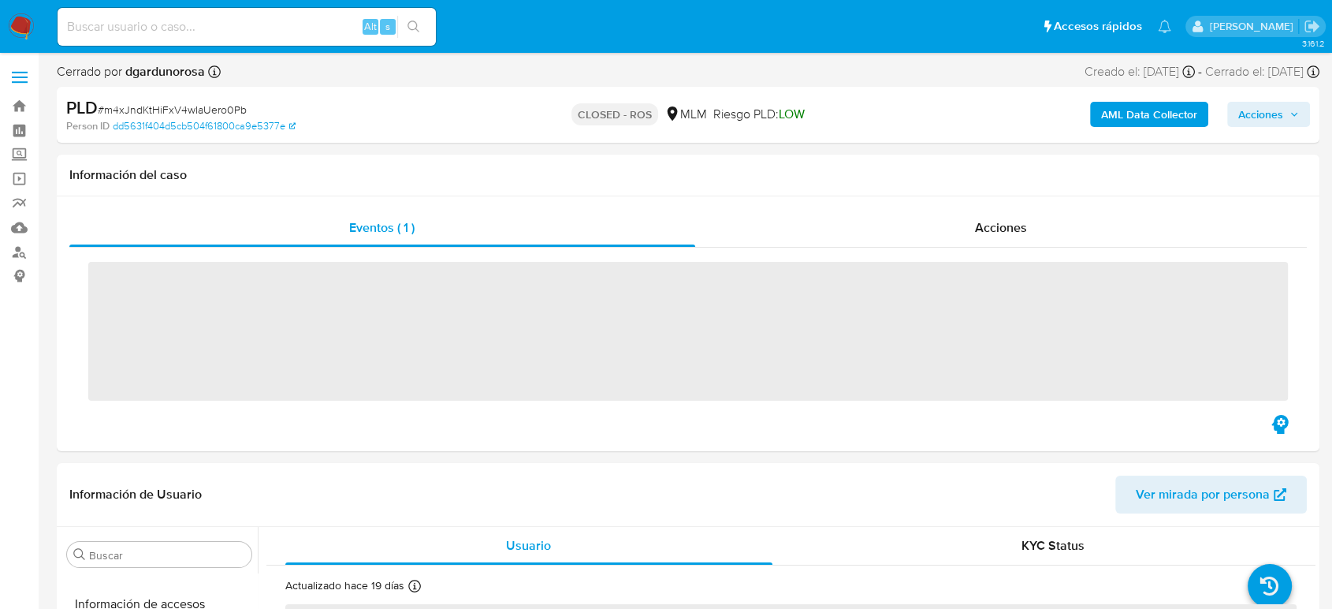
scroll to position [738, 0]
